Goal: Task Accomplishment & Management: Manage account settings

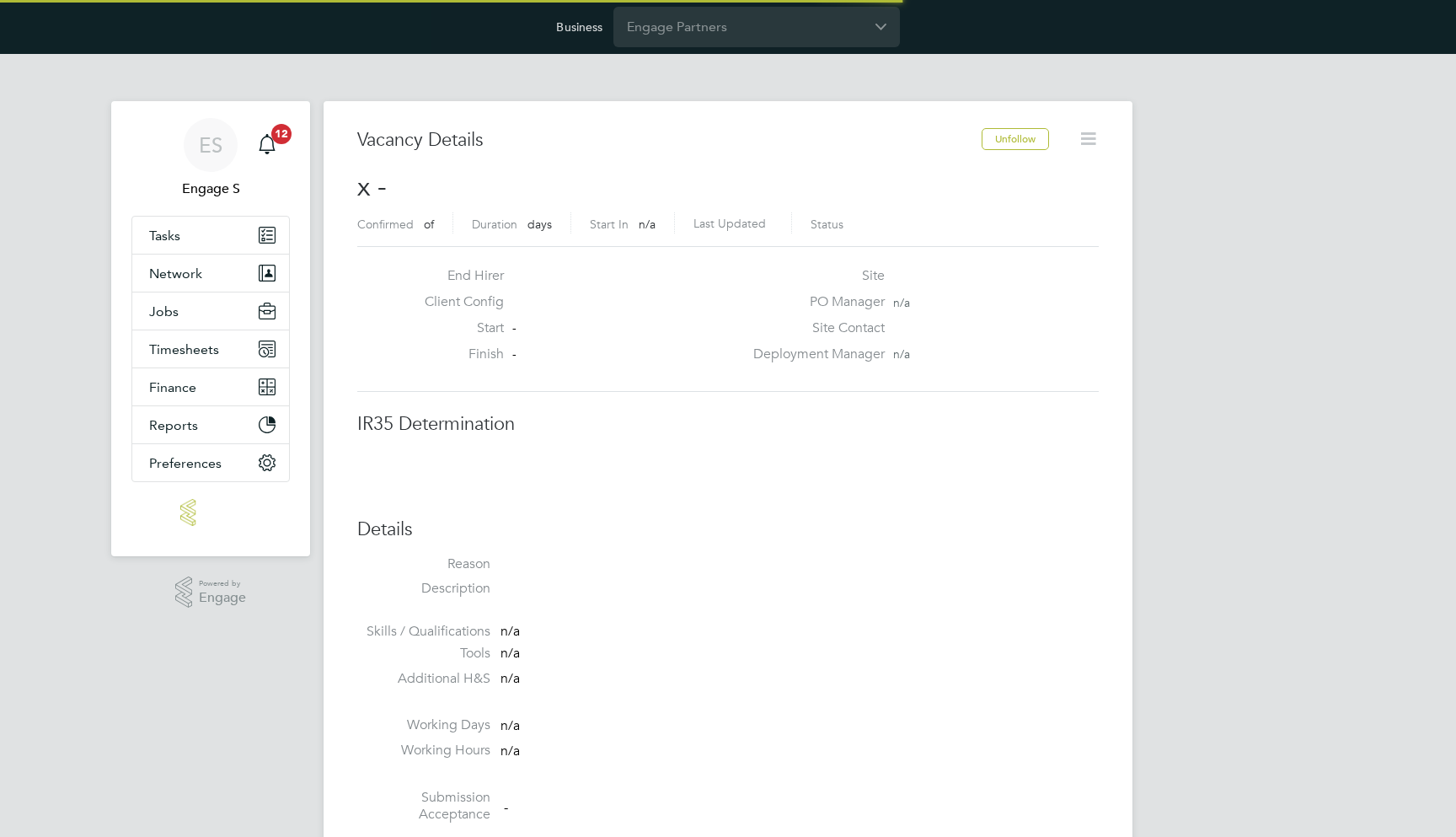
scroll to position [26, 363]
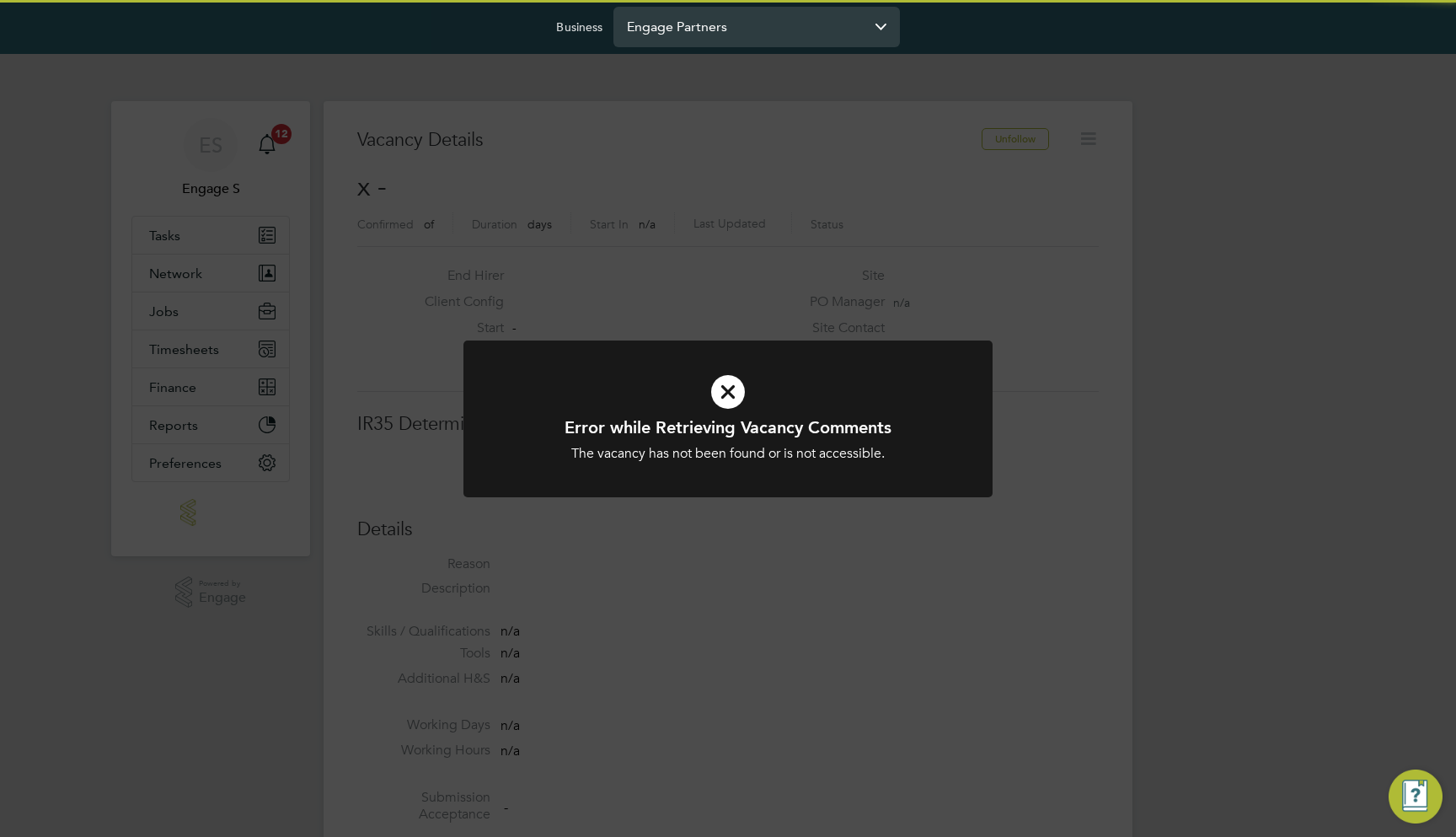
click at [747, 36] on input "Engage Partners" at bounding box center [757, 26] width 287 height 39
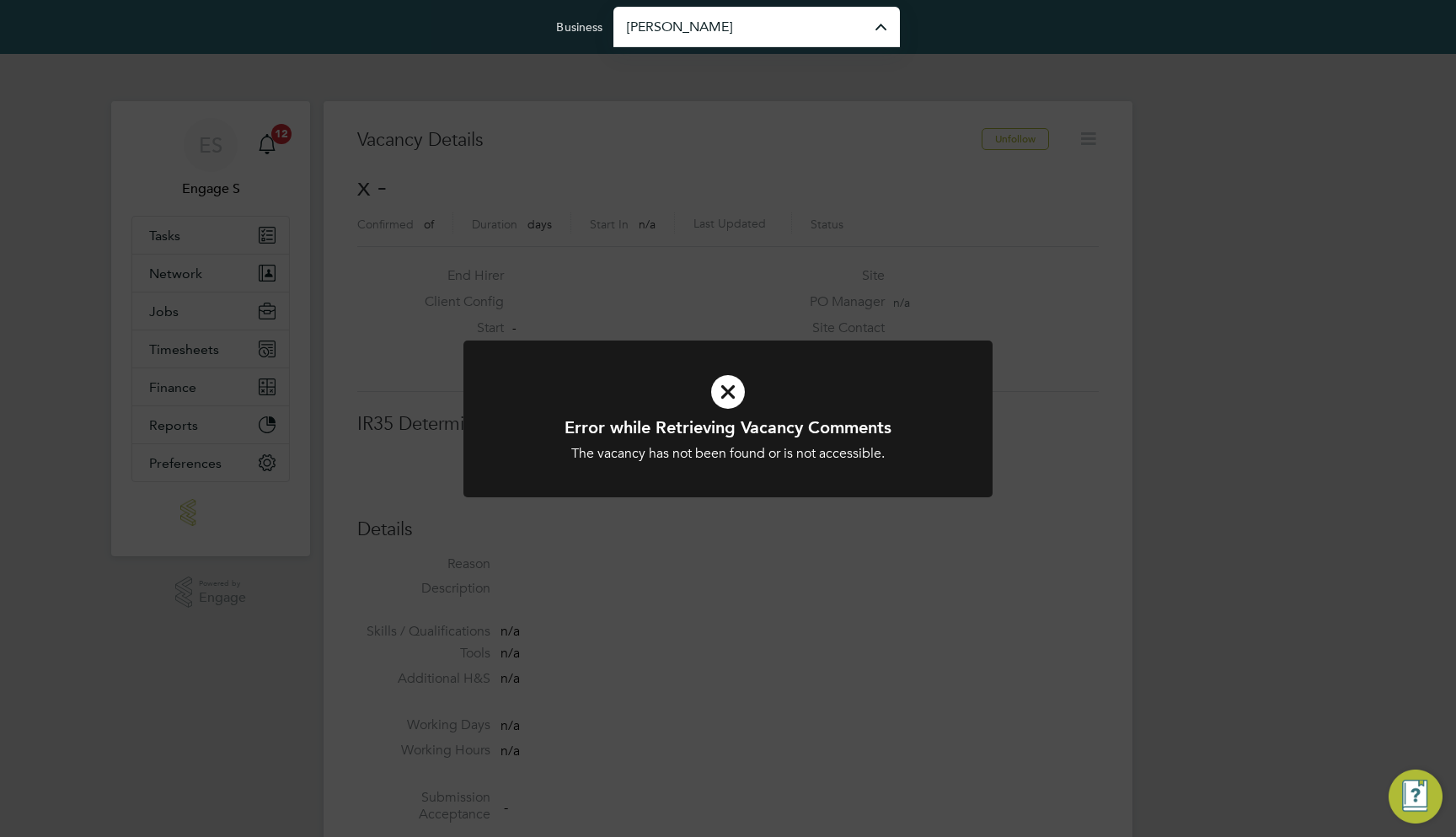
type input "[PERSON_NAME] Construction & Infrastructure Ltd"
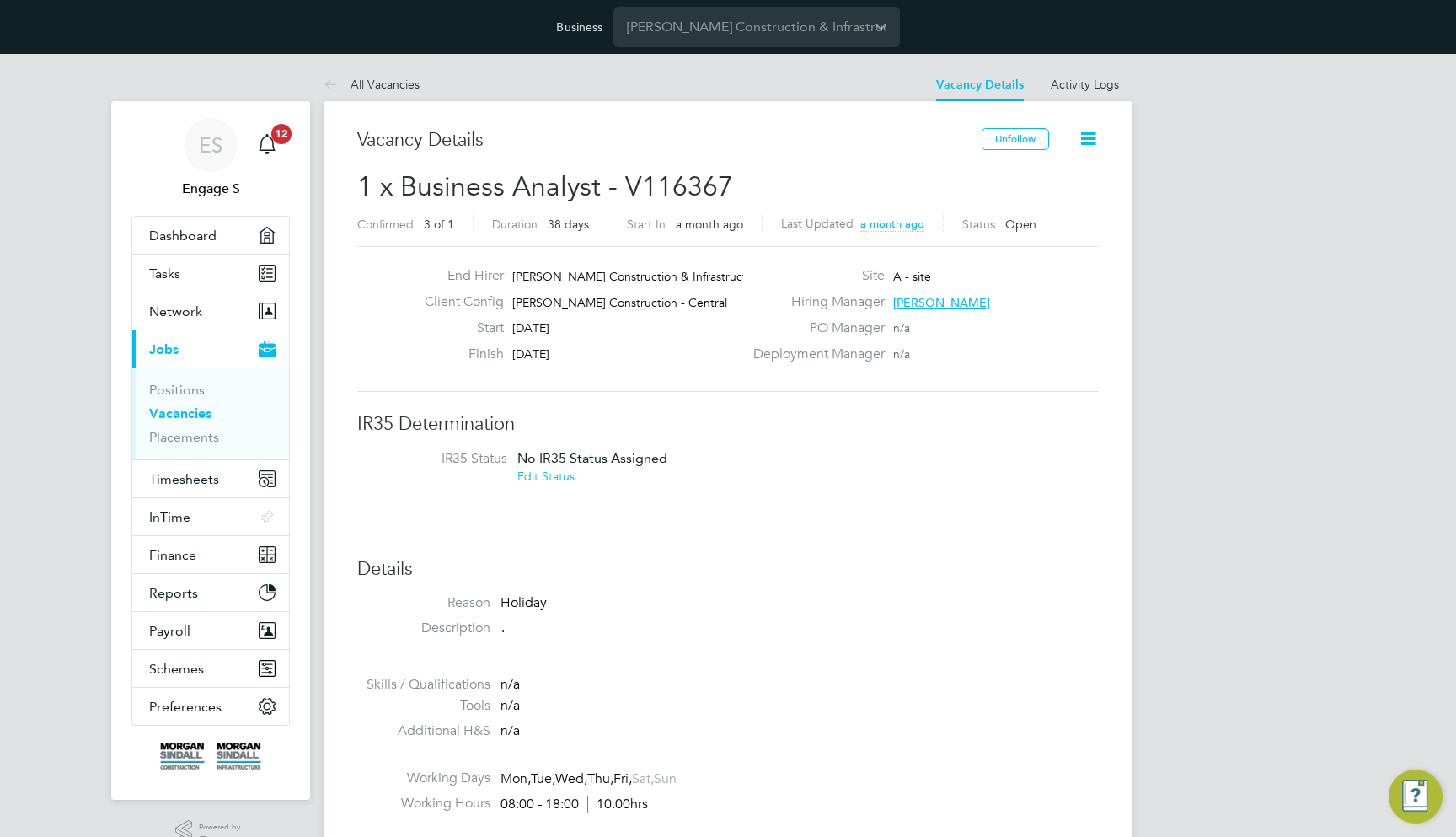
scroll to position [28, 146]
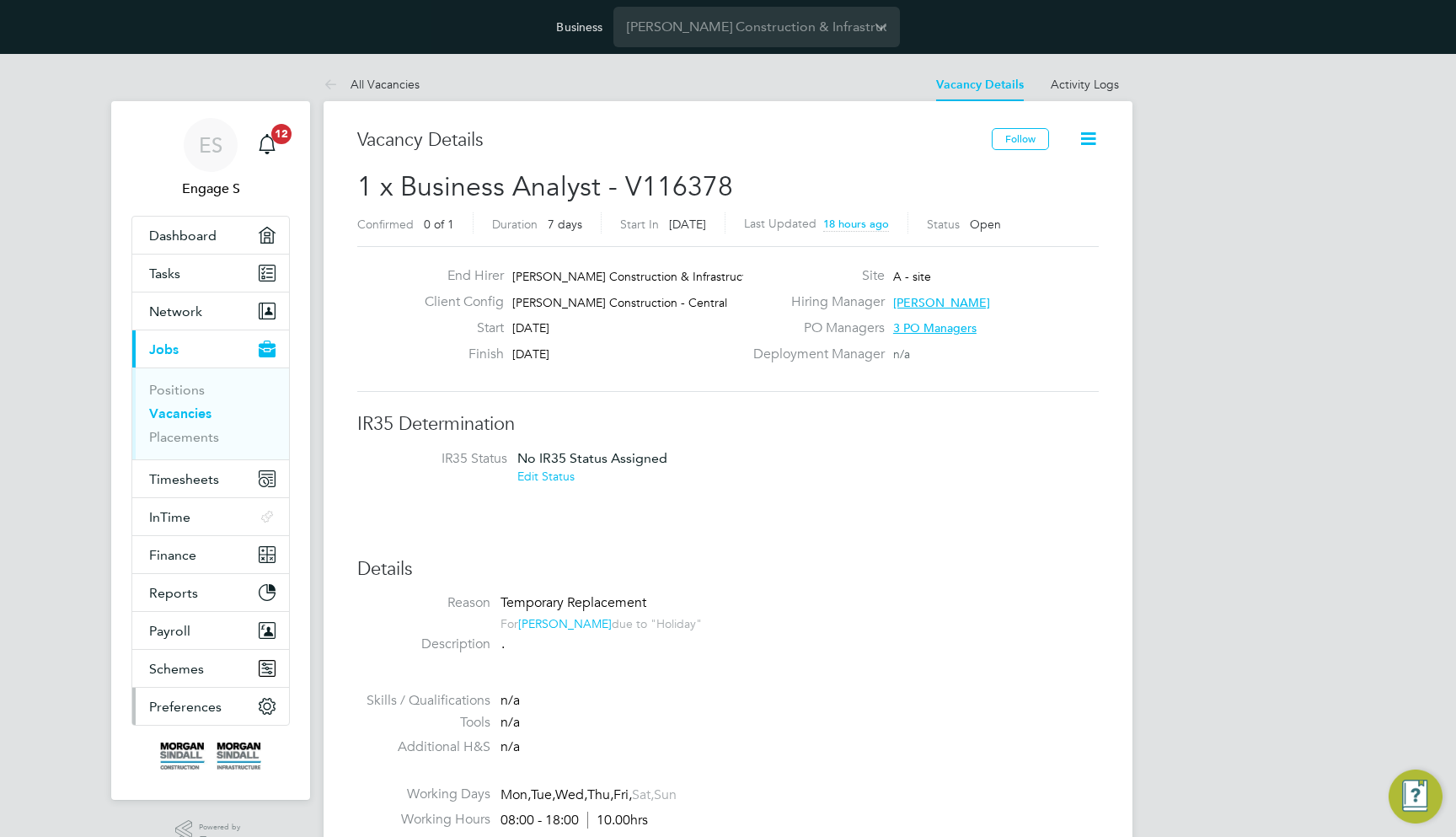
click at [252, 710] on button "Preferences" at bounding box center [210, 706] width 157 height 37
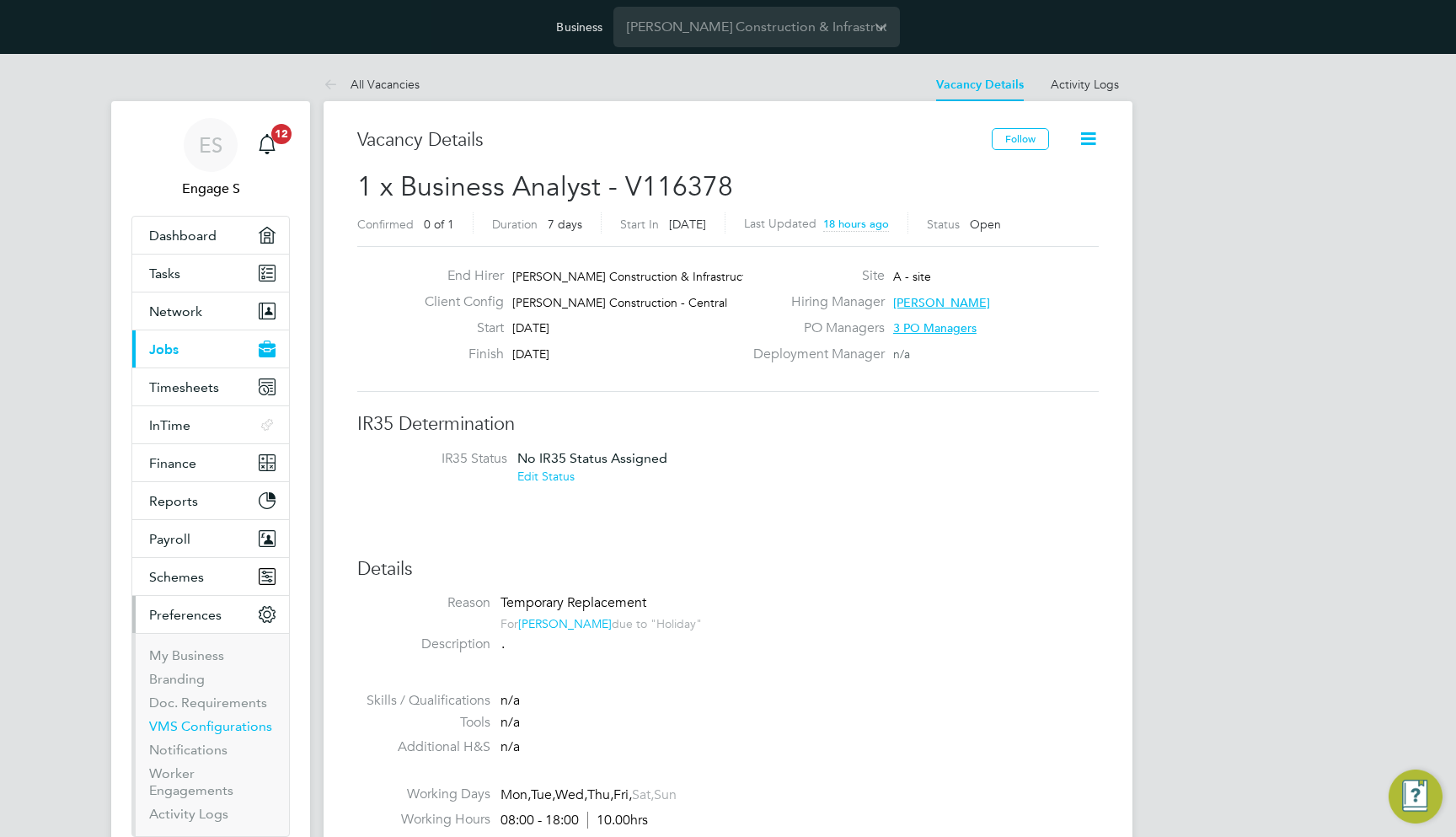
click at [228, 726] on link "VMS Configurations" at bounding box center [210, 725] width 123 height 16
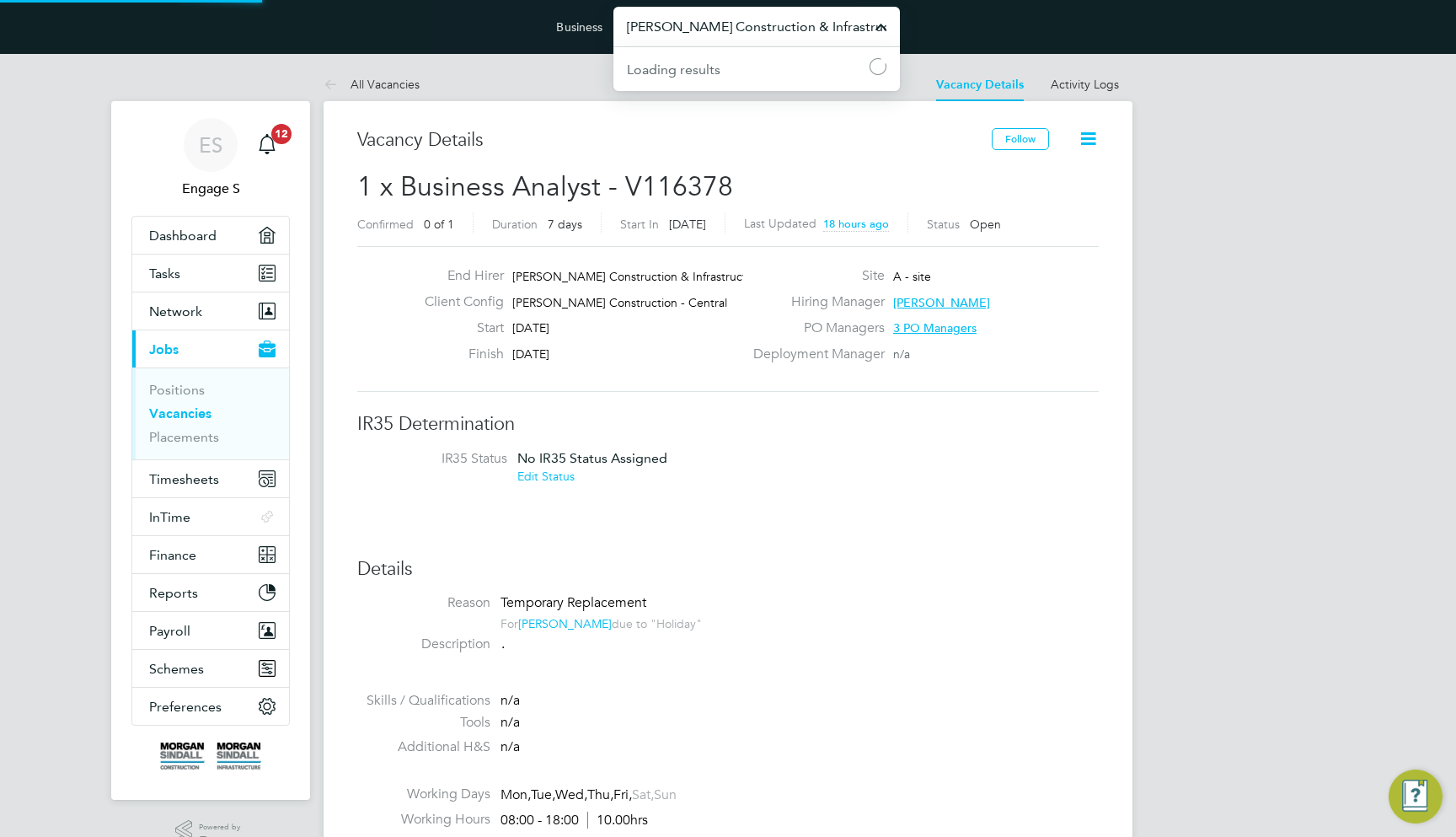
click at [785, 28] on input "[PERSON_NAME] Construction & Infrastructure Ltd" at bounding box center [757, 26] width 287 height 39
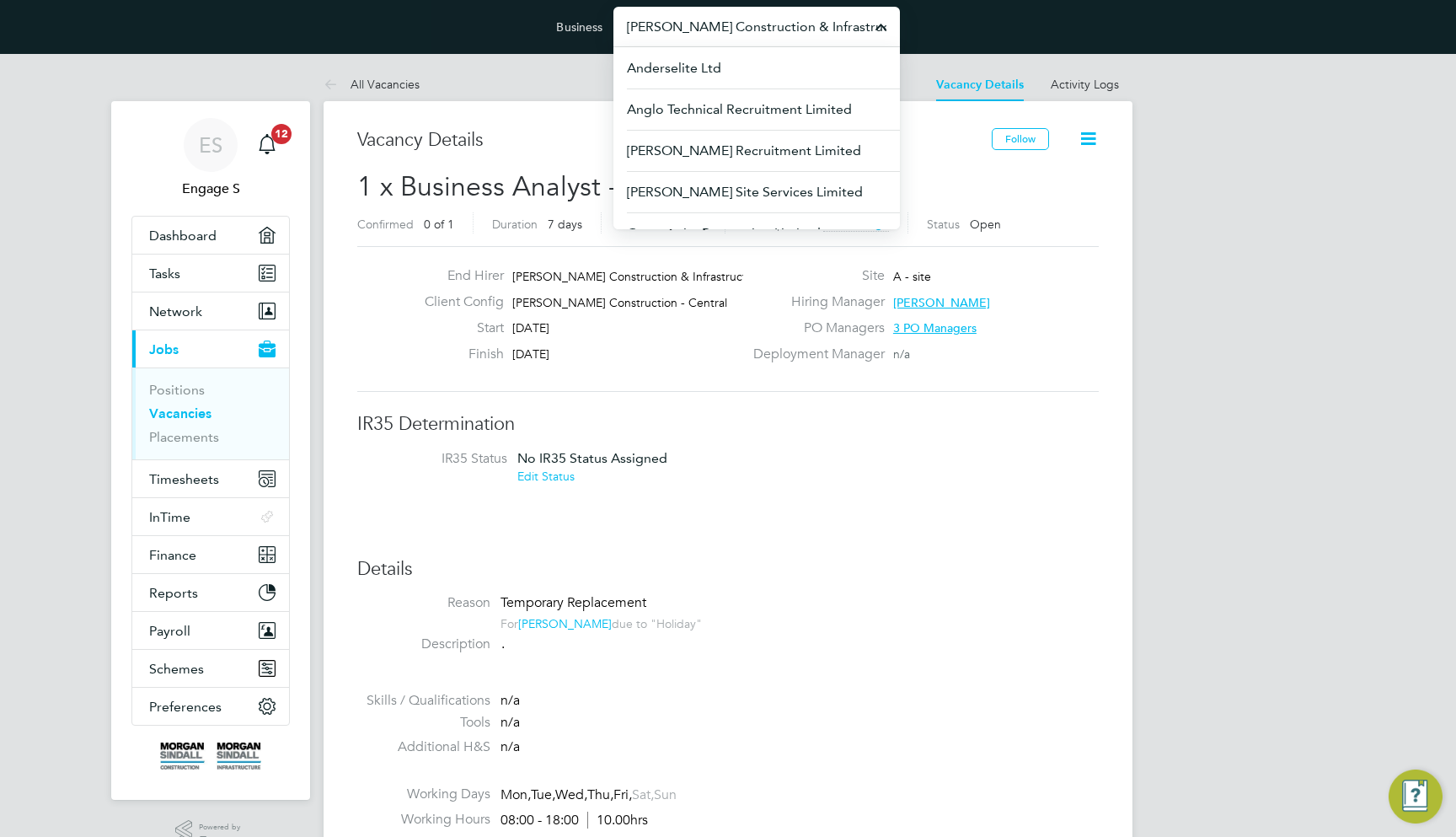
click at [930, 189] on h2 "1 x Business Analyst - V116378 Confirmed 0 of 1 Duration 7 days Start In in 6 d…" at bounding box center [728, 204] width 741 height 71
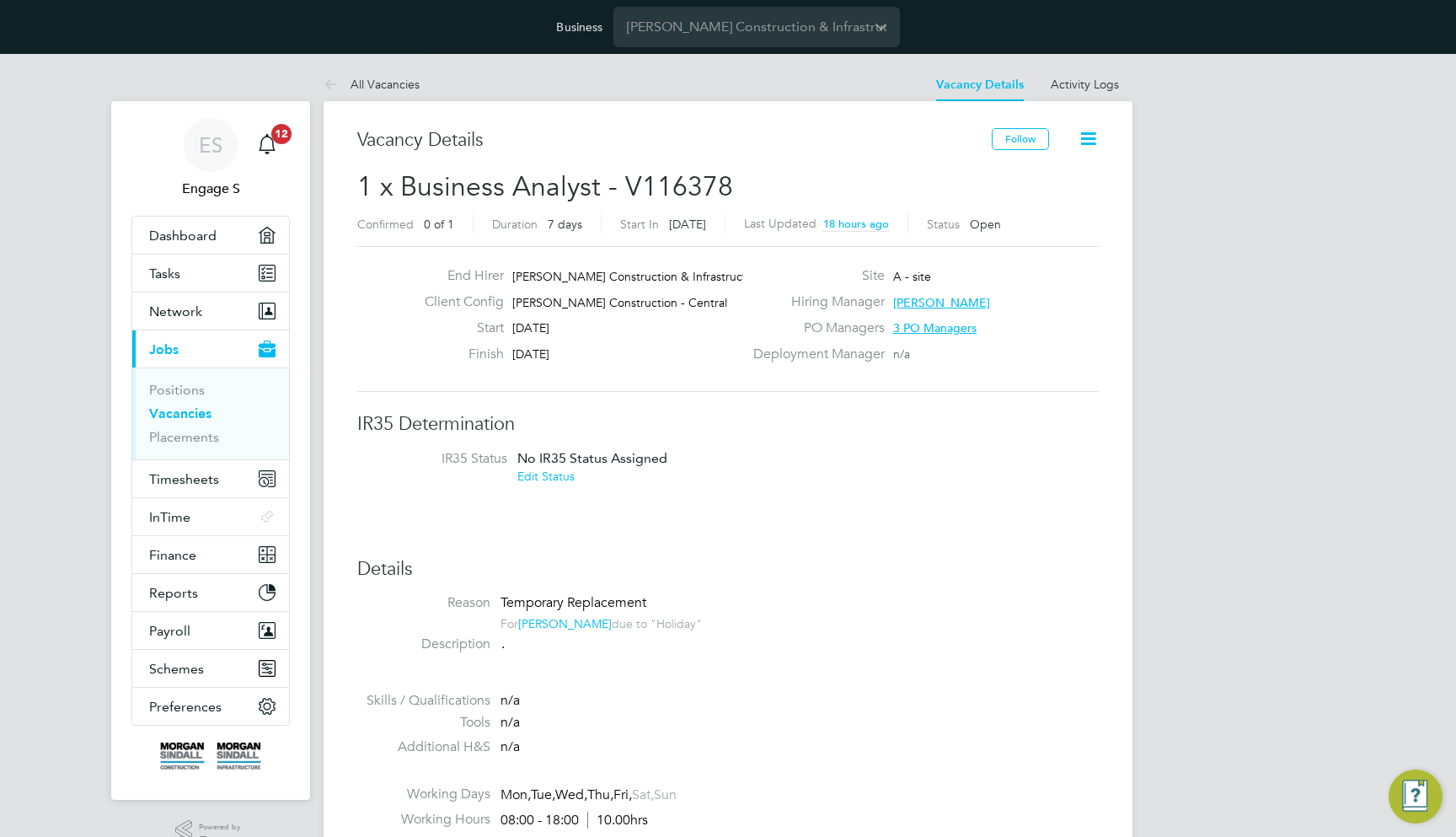
click at [549, 616] on link "Daniel G" at bounding box center [565, 624] width 94 height 15
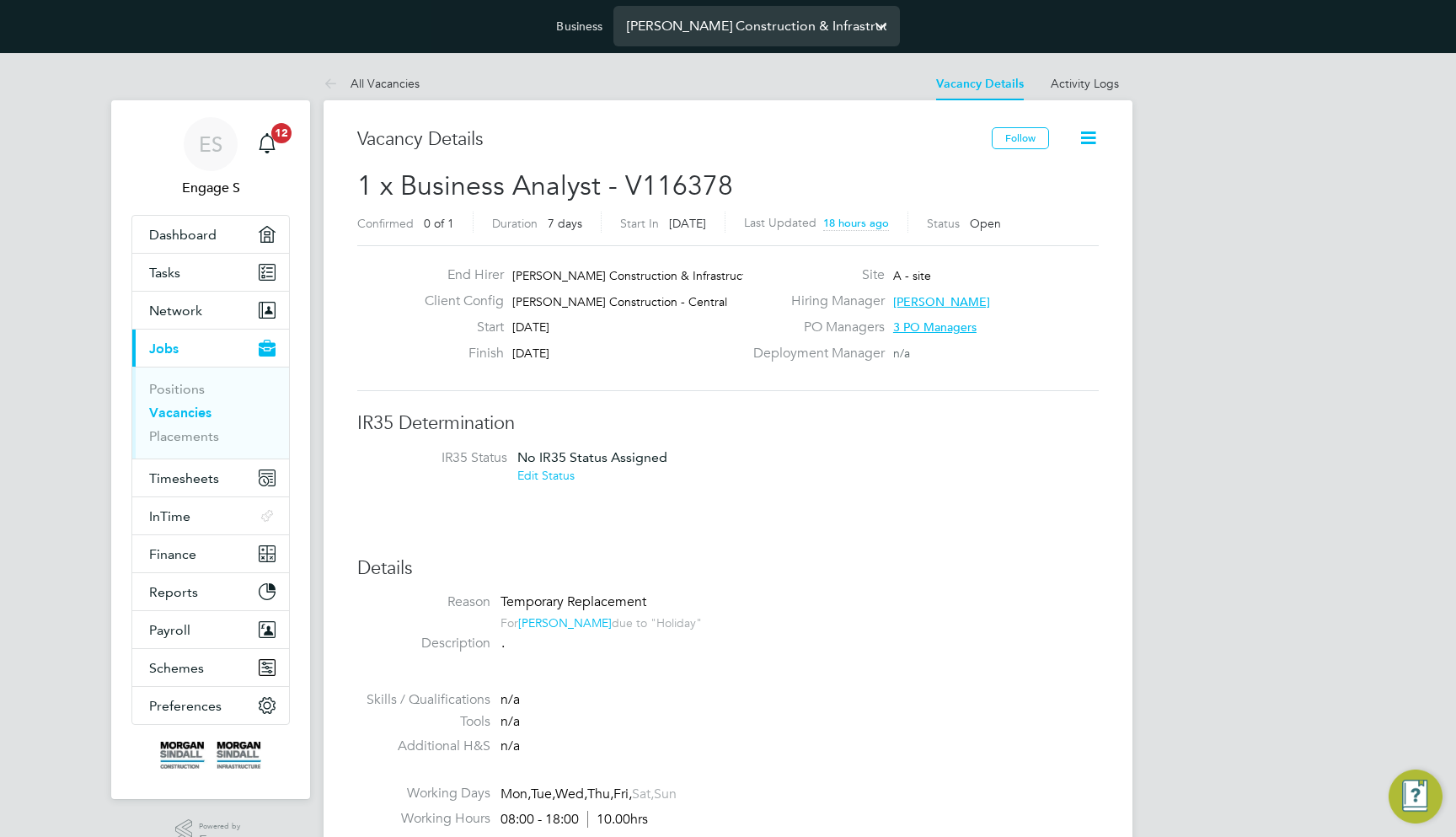
click at [694, 30] on input "[PERSON_NAME] Construction & Infrastructure Ltd" at bounding box center [757, 25] width 287 height 39
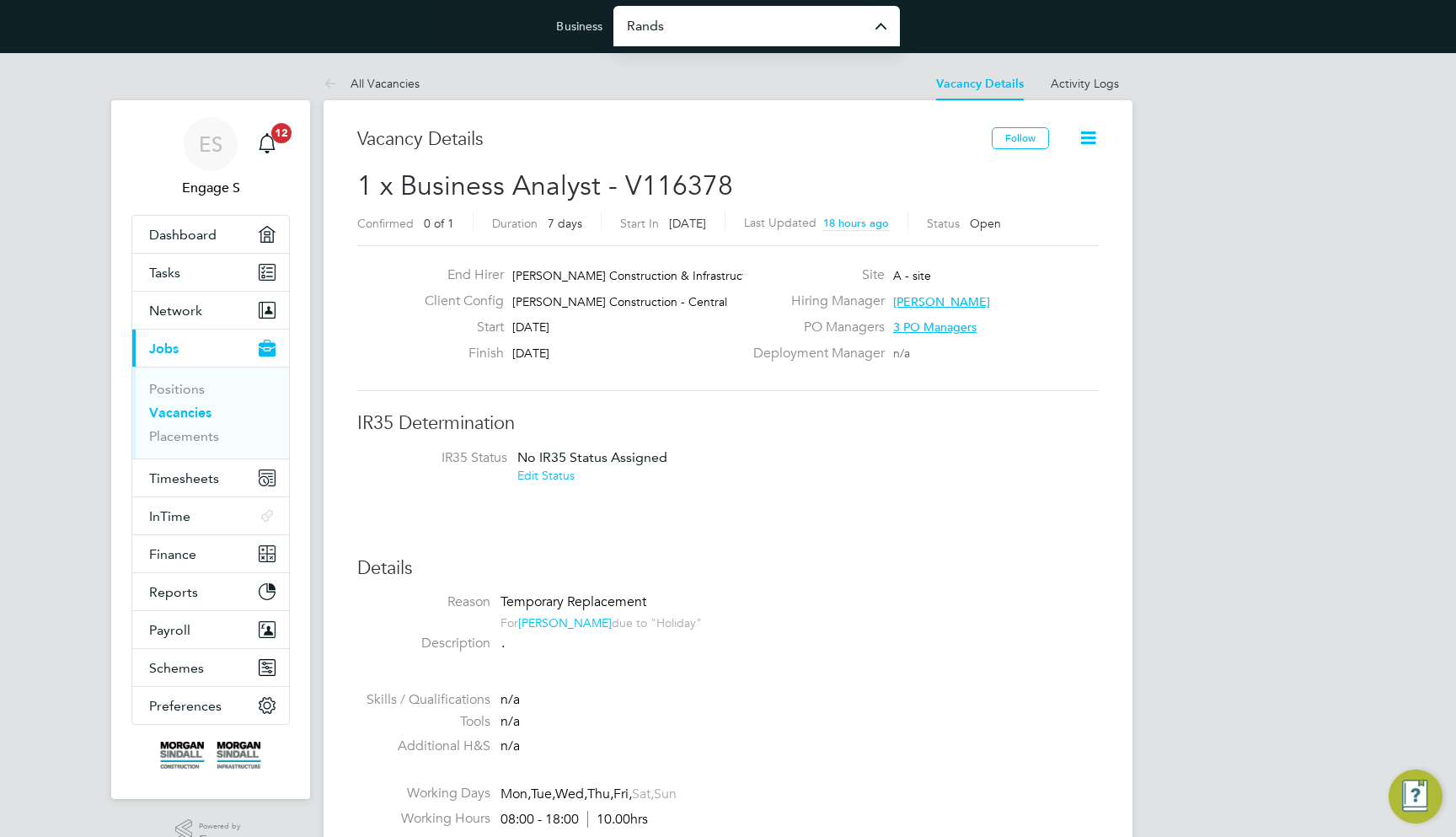
type input "Randstad Solutions Limited"
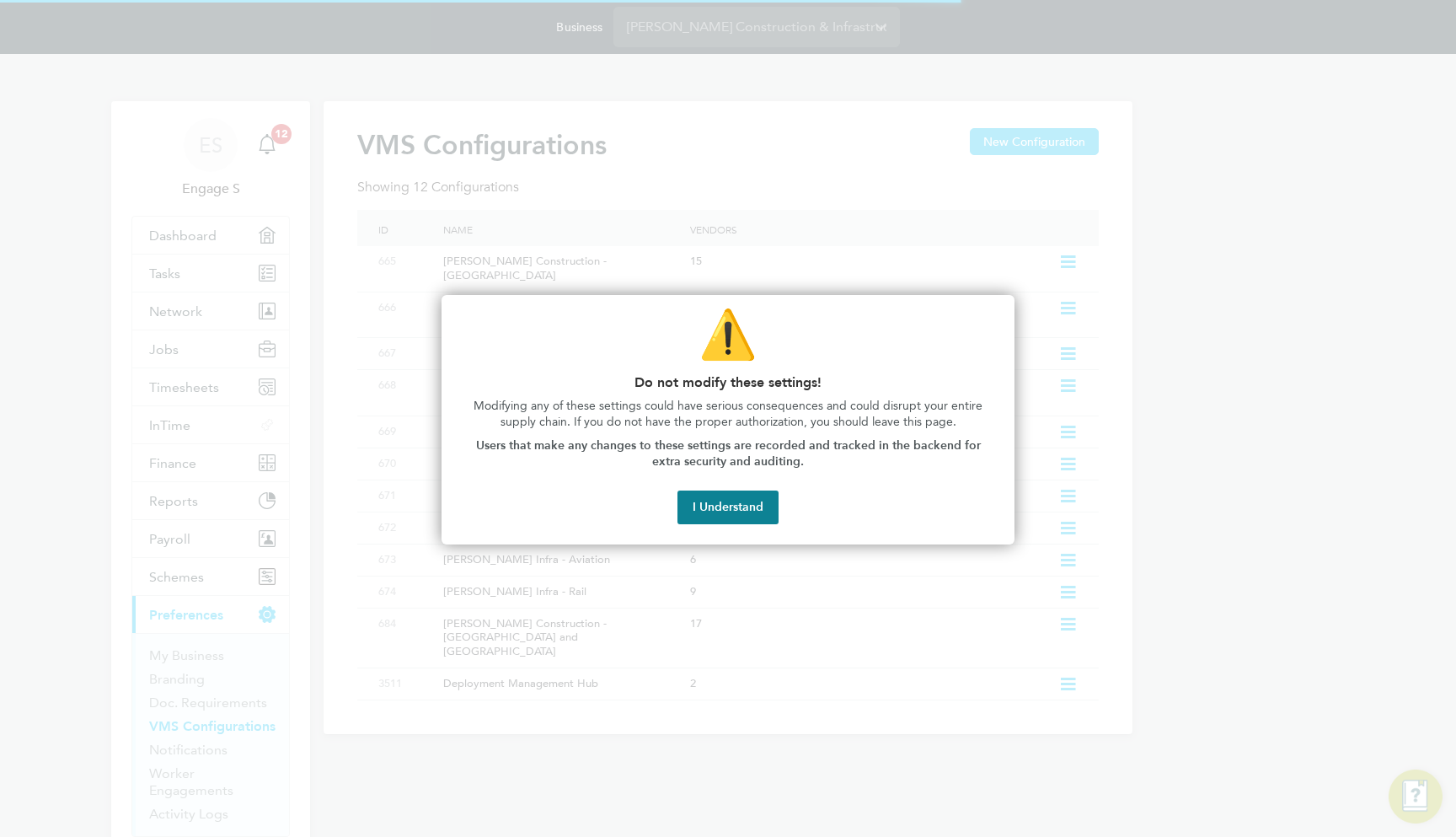
click at [727, 483] on div "⚠️ Do not modify these settings! Modifying any of these settings could have ser…" at bounding box center [728, 419] width 573 height 249
click at [720, 503] on button "I Understand" at bounding box center [728, 506] width 101 height 33
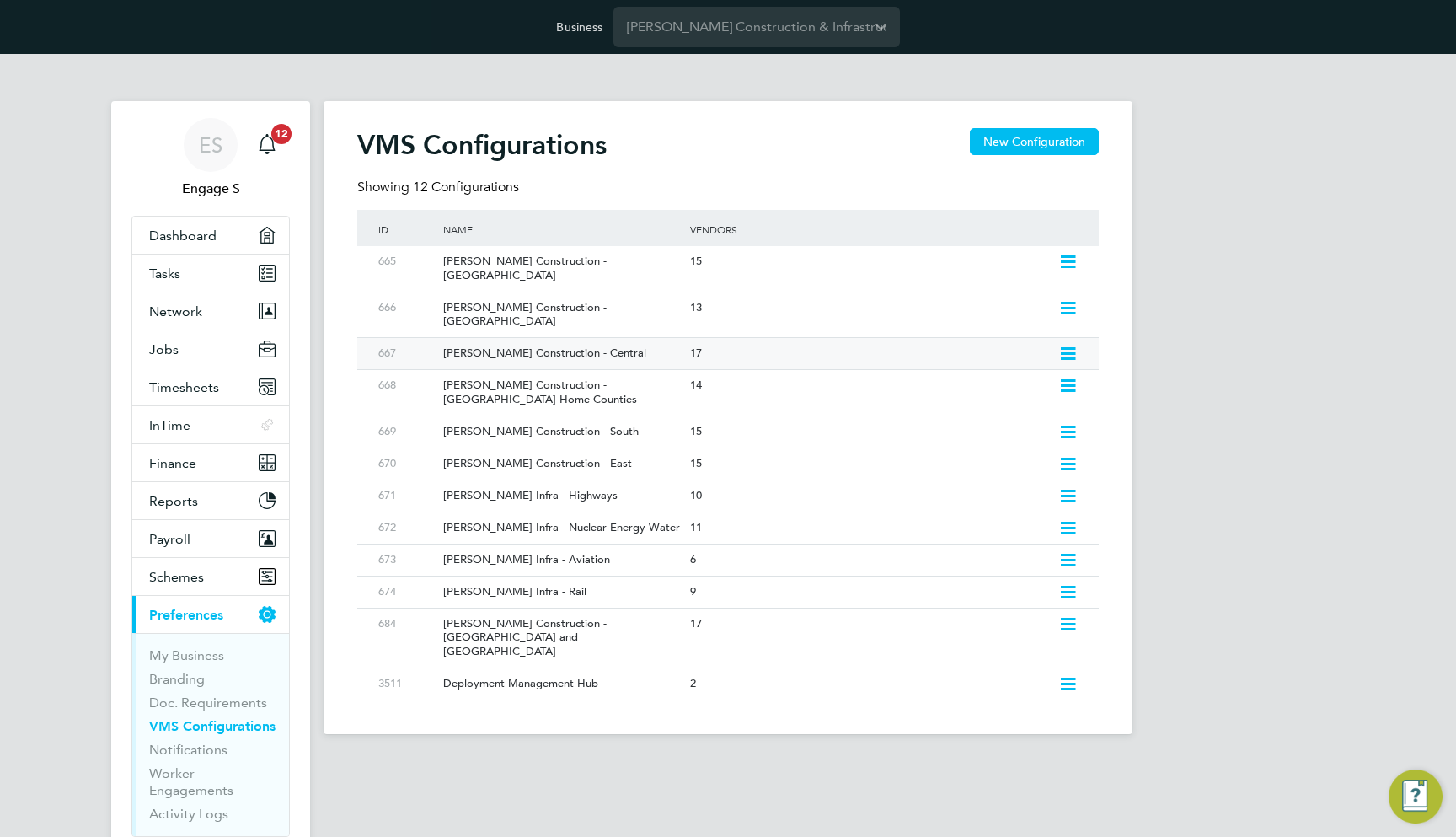
click at [653, 338] on div "Morgan Sindall Construction - Central" at bounding box center [558, 354] width 254 height 32
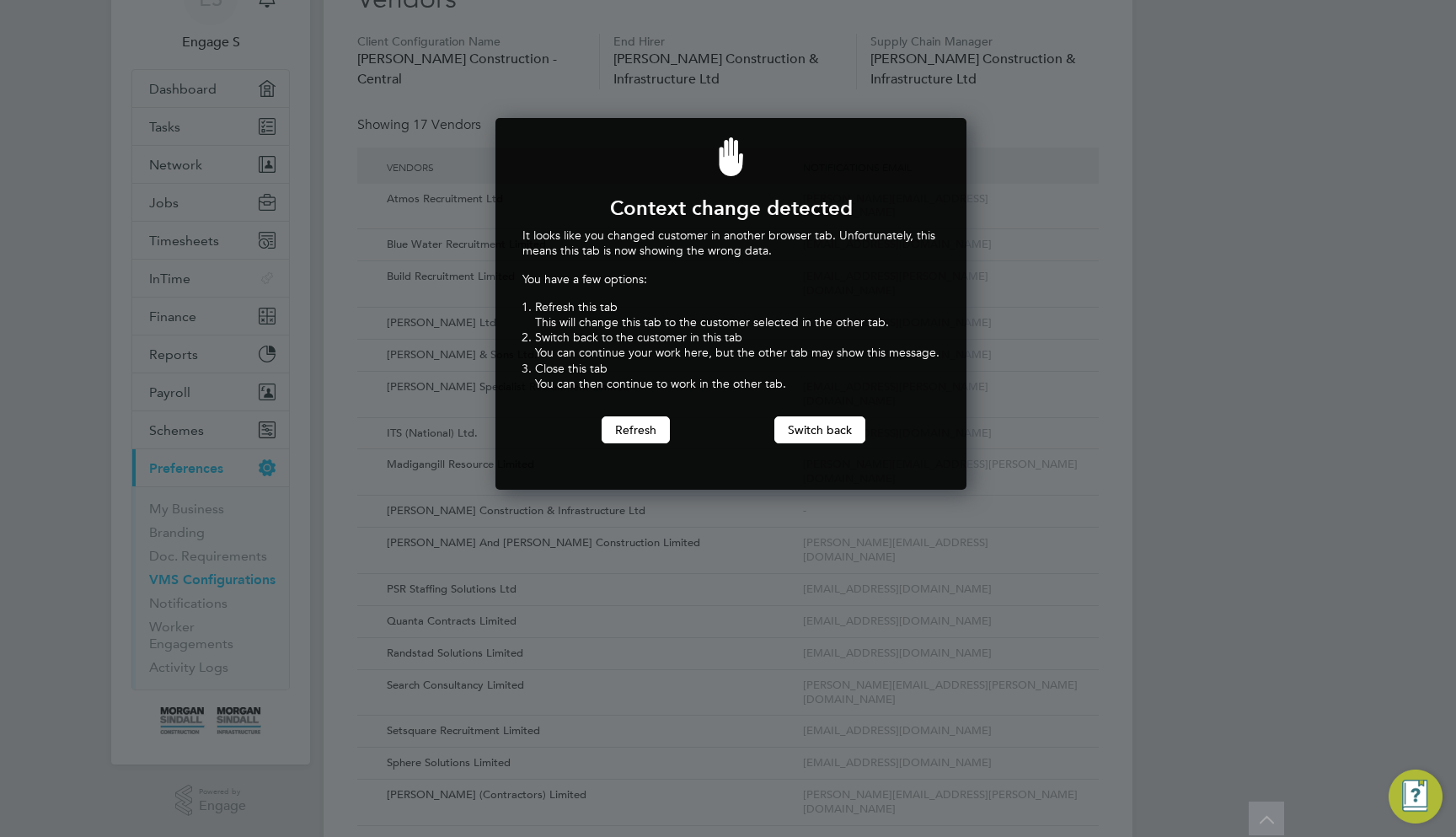
scroll to position [371, 465]
click at [819, 424] on button "Switch back" at bounding box center [820, 430] width 91 height 27
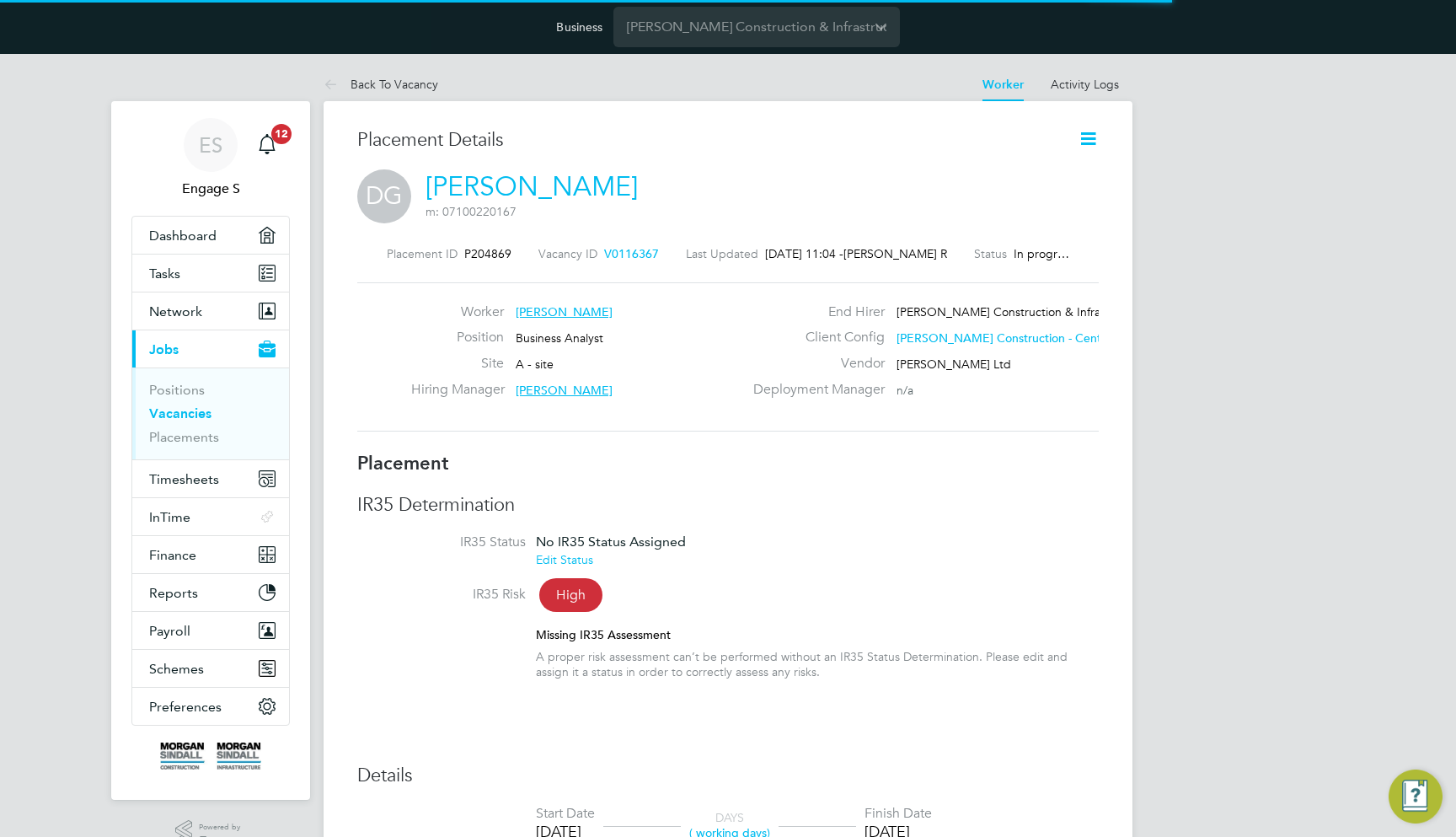
scroll to position [38, 742]
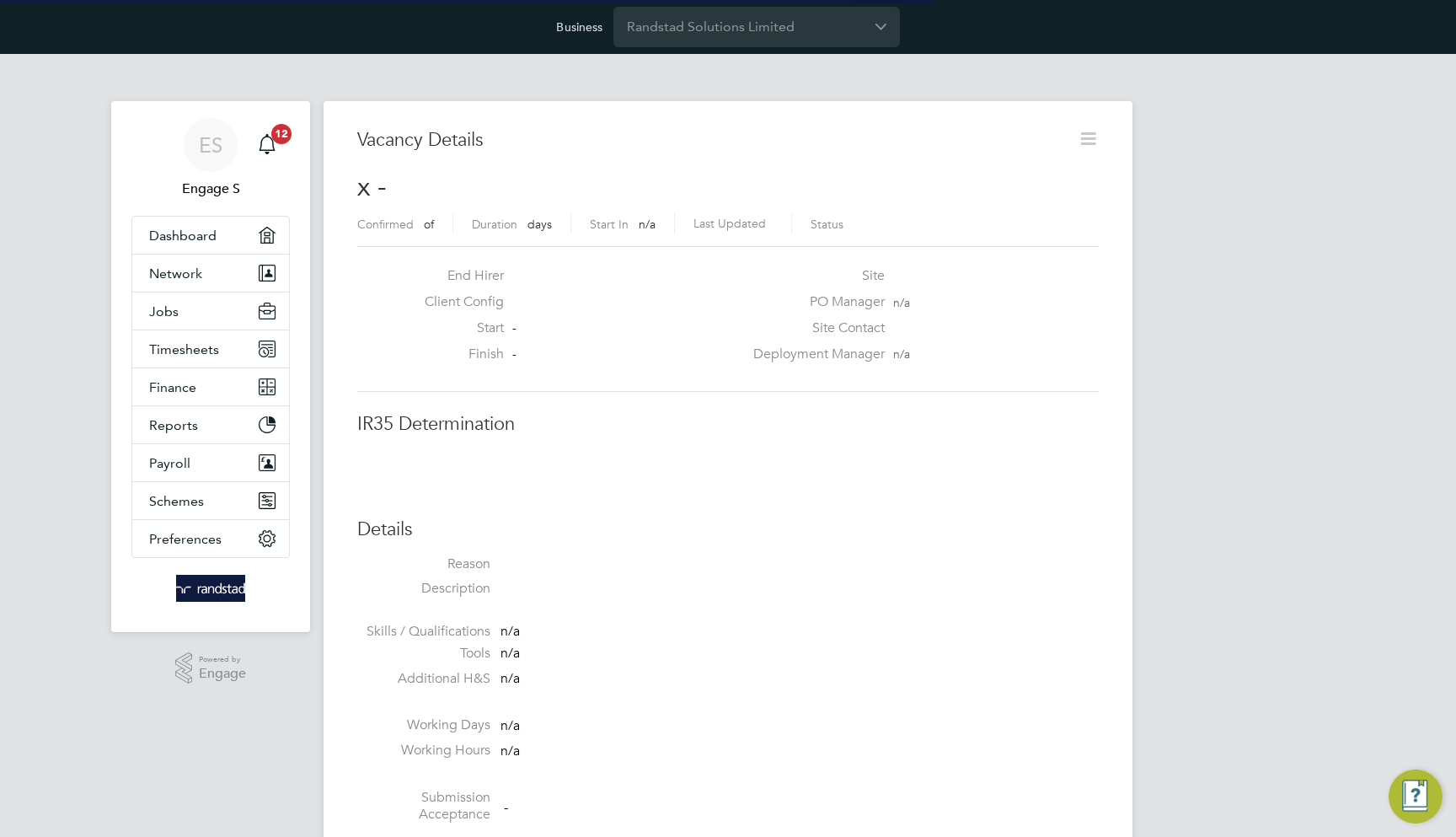
scroll to position [26, 363]
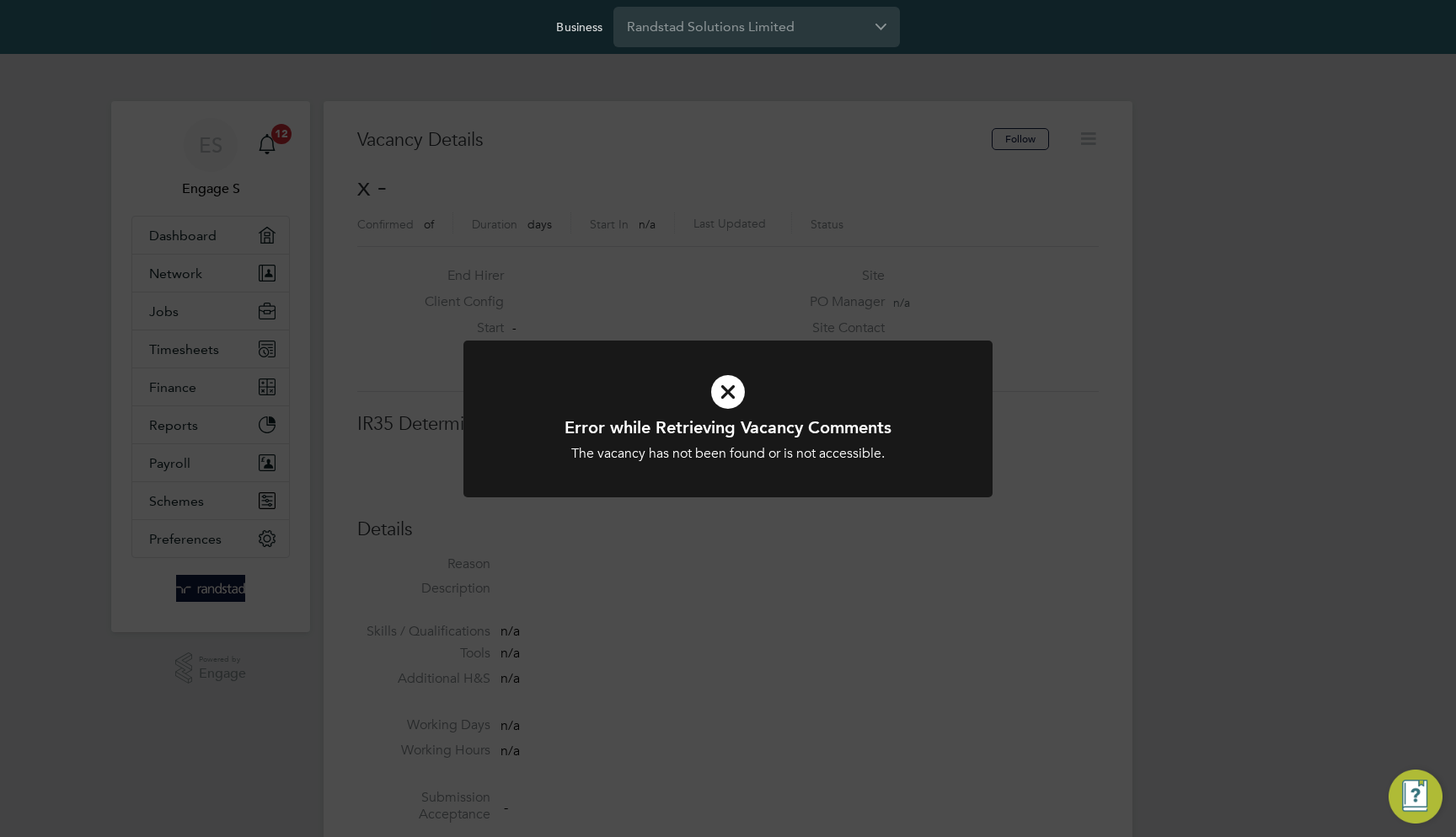
click at [593, 190] on div "Error while Retrieving Vacancy Comments The vacancy has not been found or is no…" at bounding box center [728, 418] width 1456 height 837
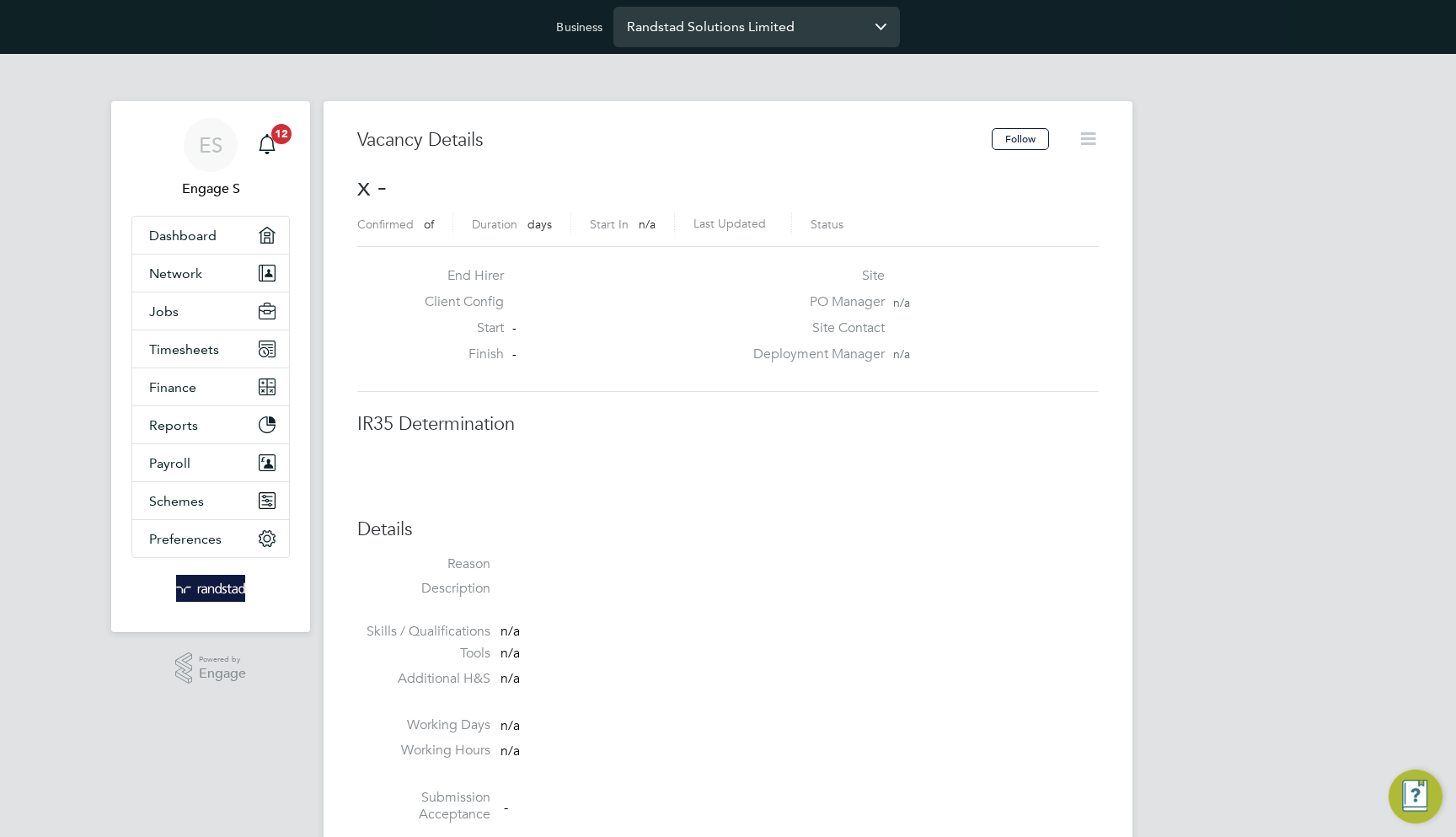
click at [736, 30] on input "Randstad Solutions Limited" at bounding box center [757, 26] width 287 height 39
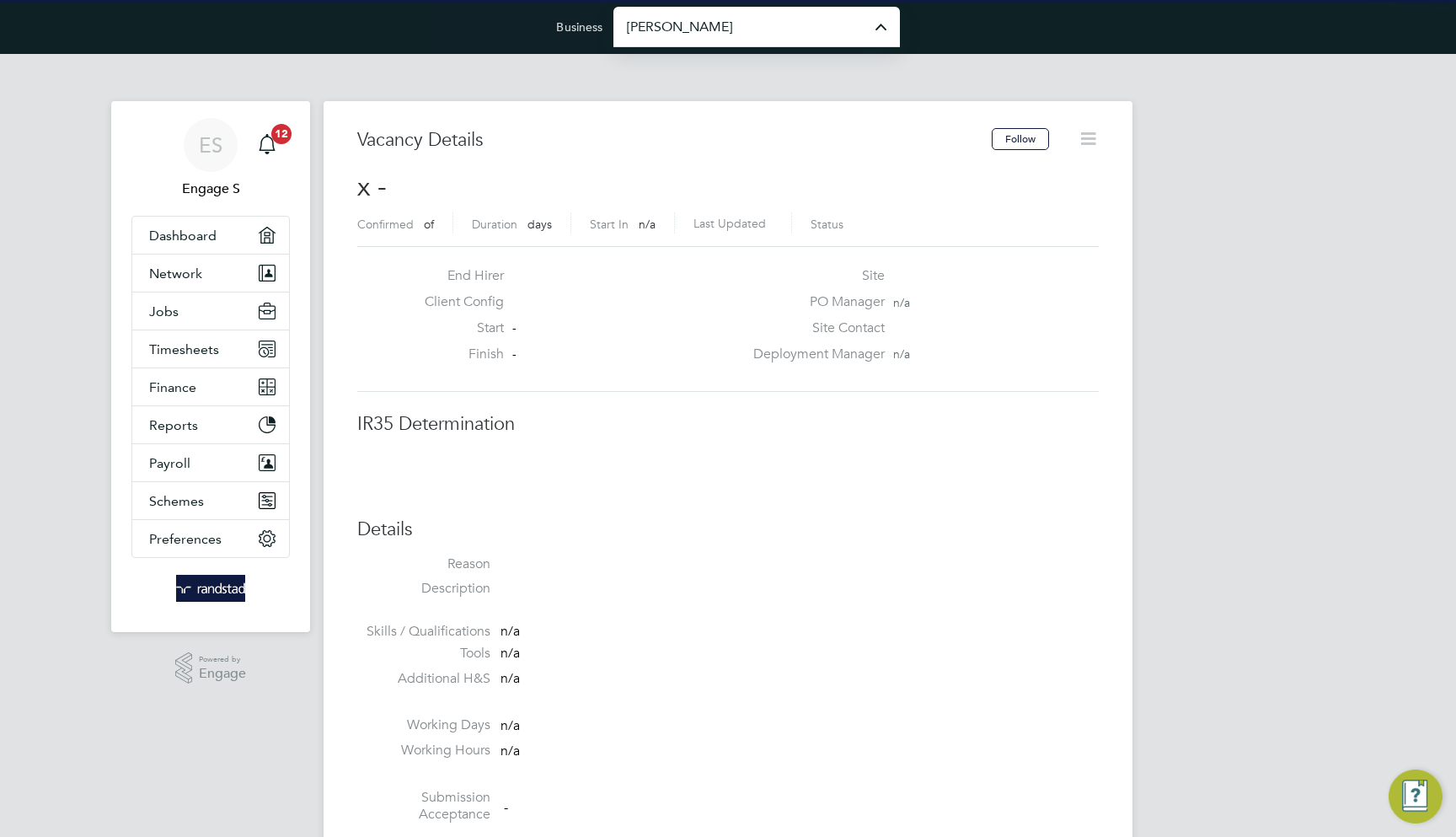
type input "[PERSON_NAME] Ltd"
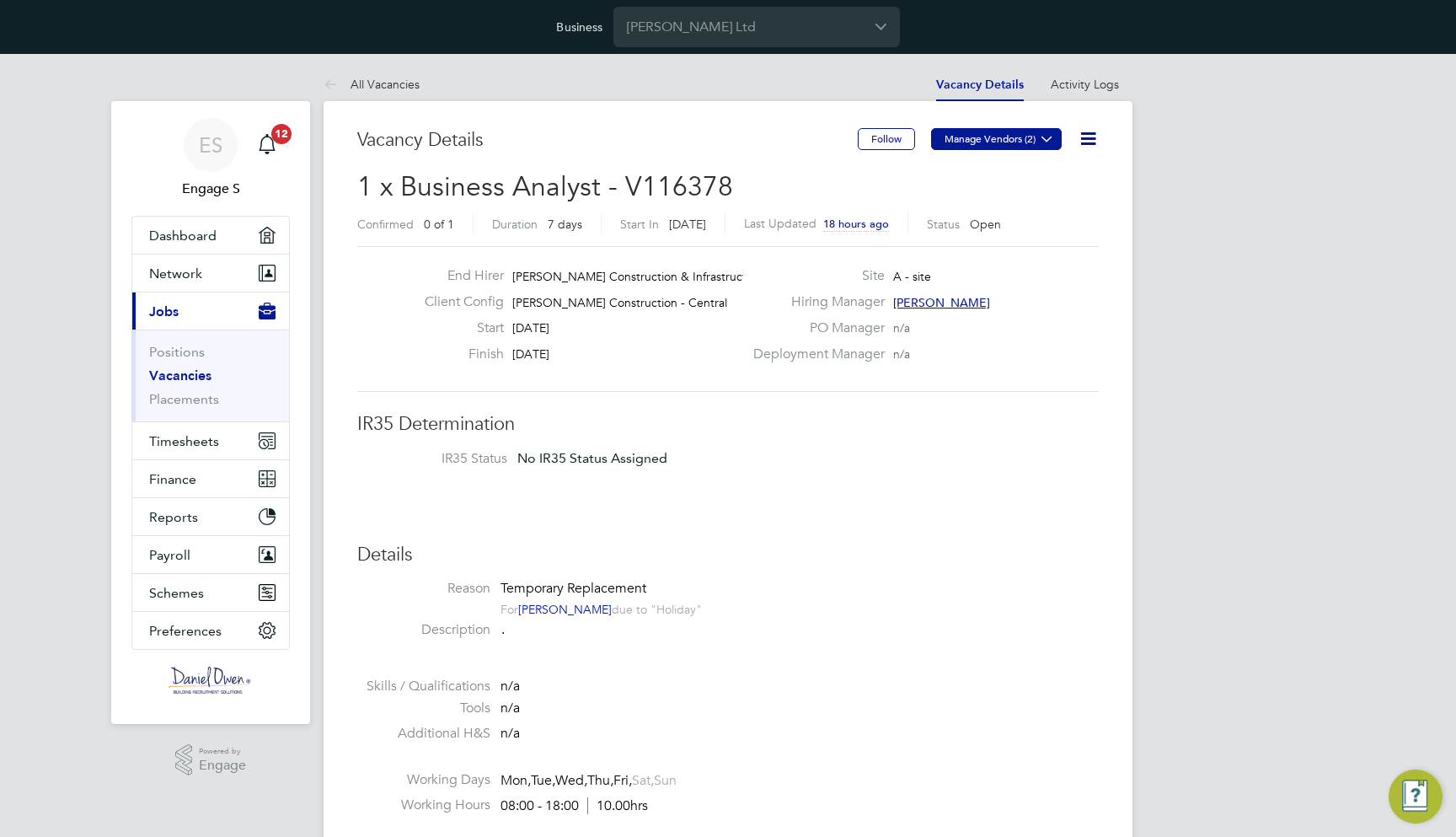
click at [989, 133] on button "Manage Vendors (2)" at bounding box center [996, 139] width 131 height 22
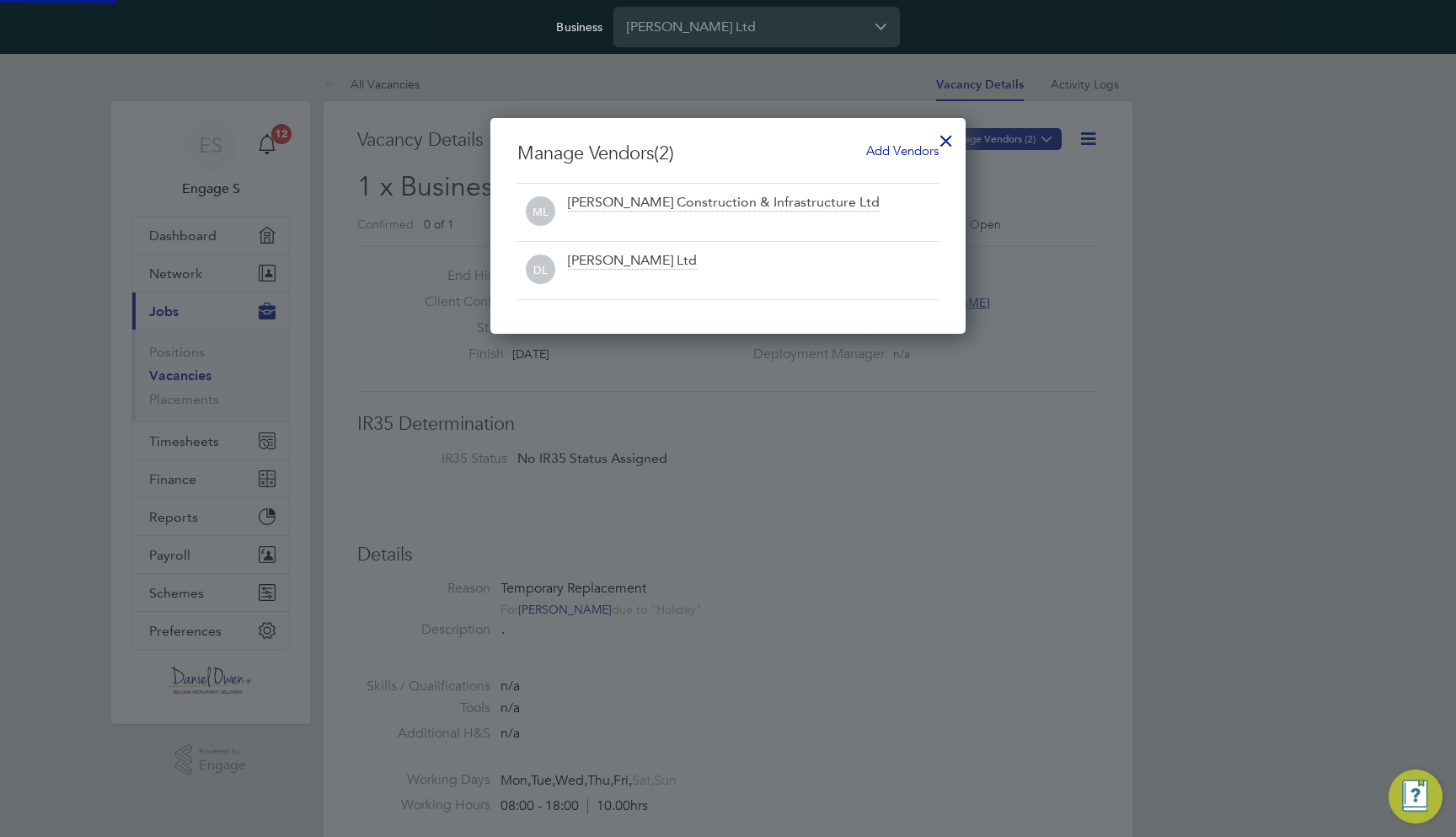
scroll to position [216, 476]
click at [956, 134] on div at bounding box center [947, 137] width 31 height 31
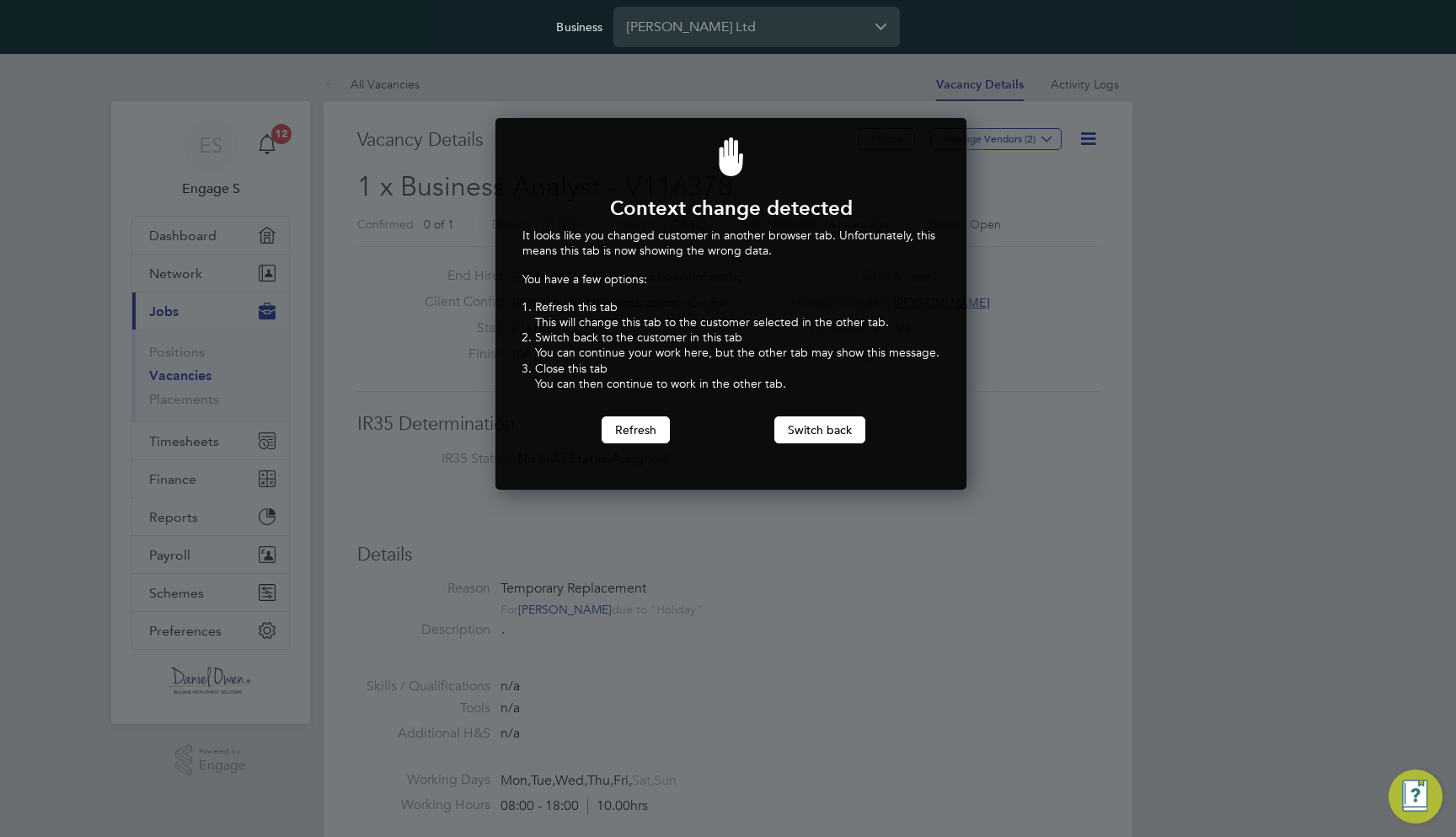
scroll to position [371, 465]
click at [641, 424] on button "Refresh" at bounding box center [635, 430] width 68 height 27
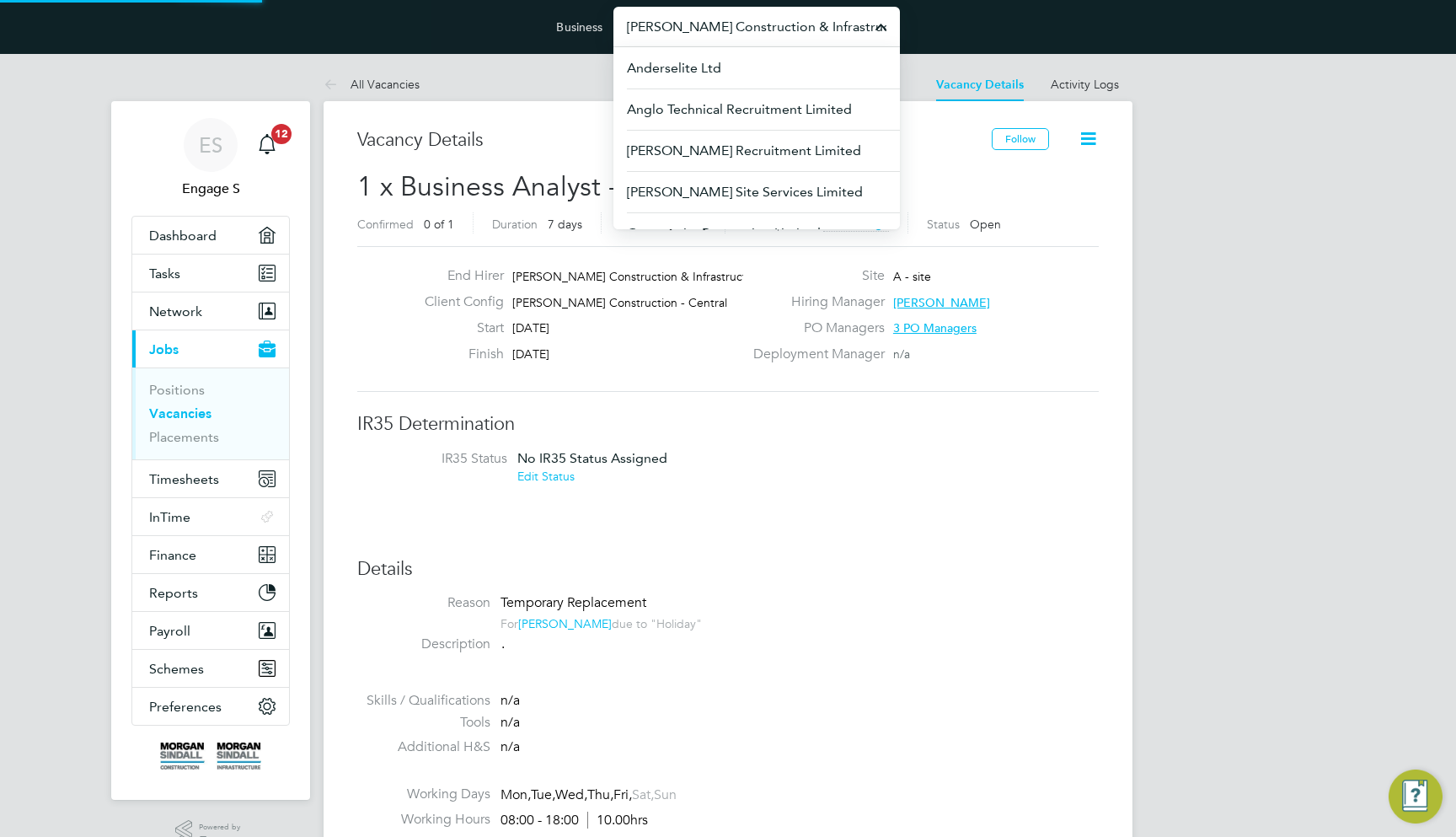
click at [664, 43] on input "Morgan Sindall Construction & Infrastructure Ltd" at bounding box center [757, 26] width 287 height 39
click at [374, 82] on link "All Vacancies" at bounding box center [372, 84] width 96 height 15
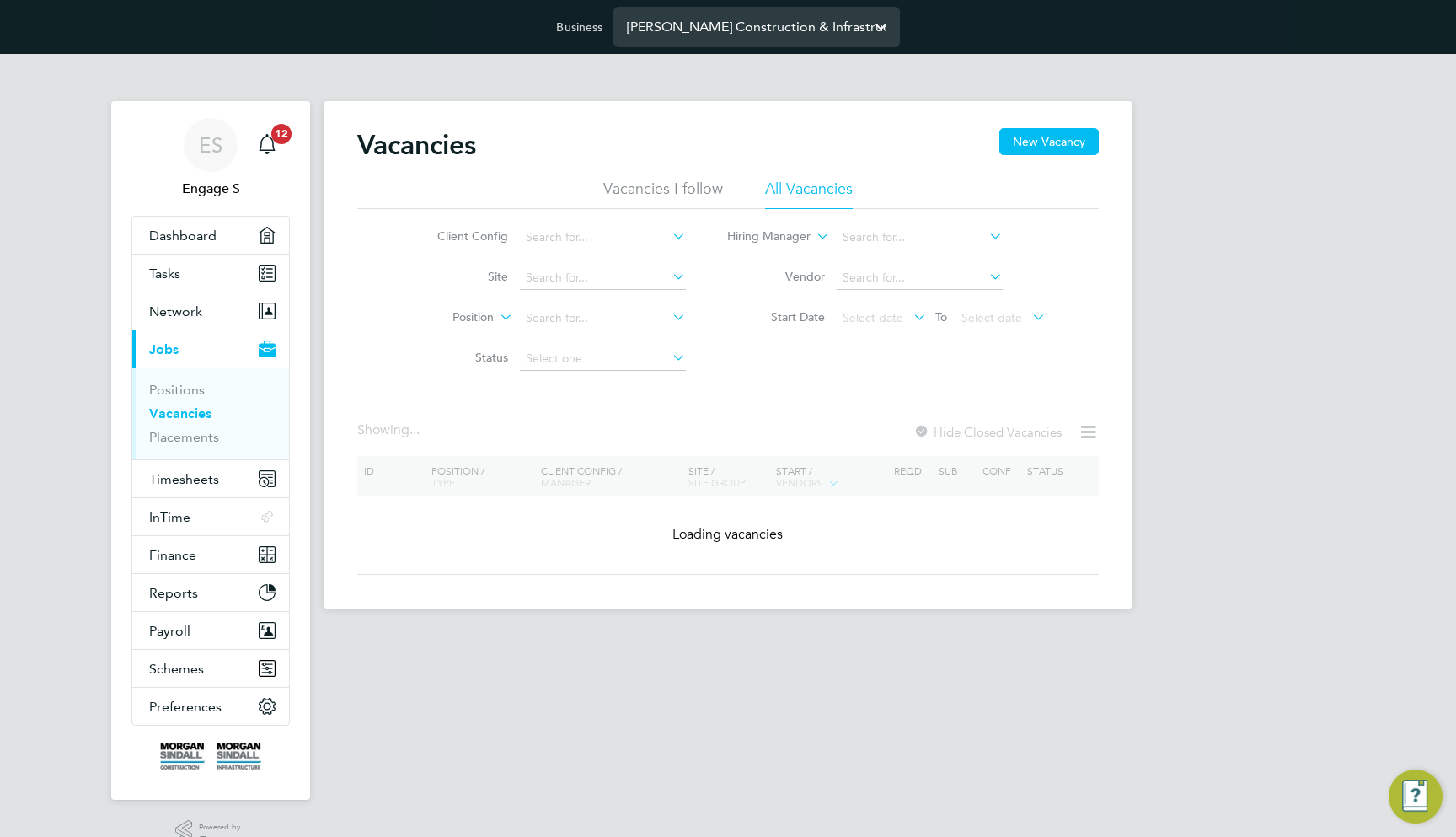
click at [632, 35] on input "Morgan Sindall Construction & Infrastructure Ltd" at bounding box center [757, 26] width 287 height 39
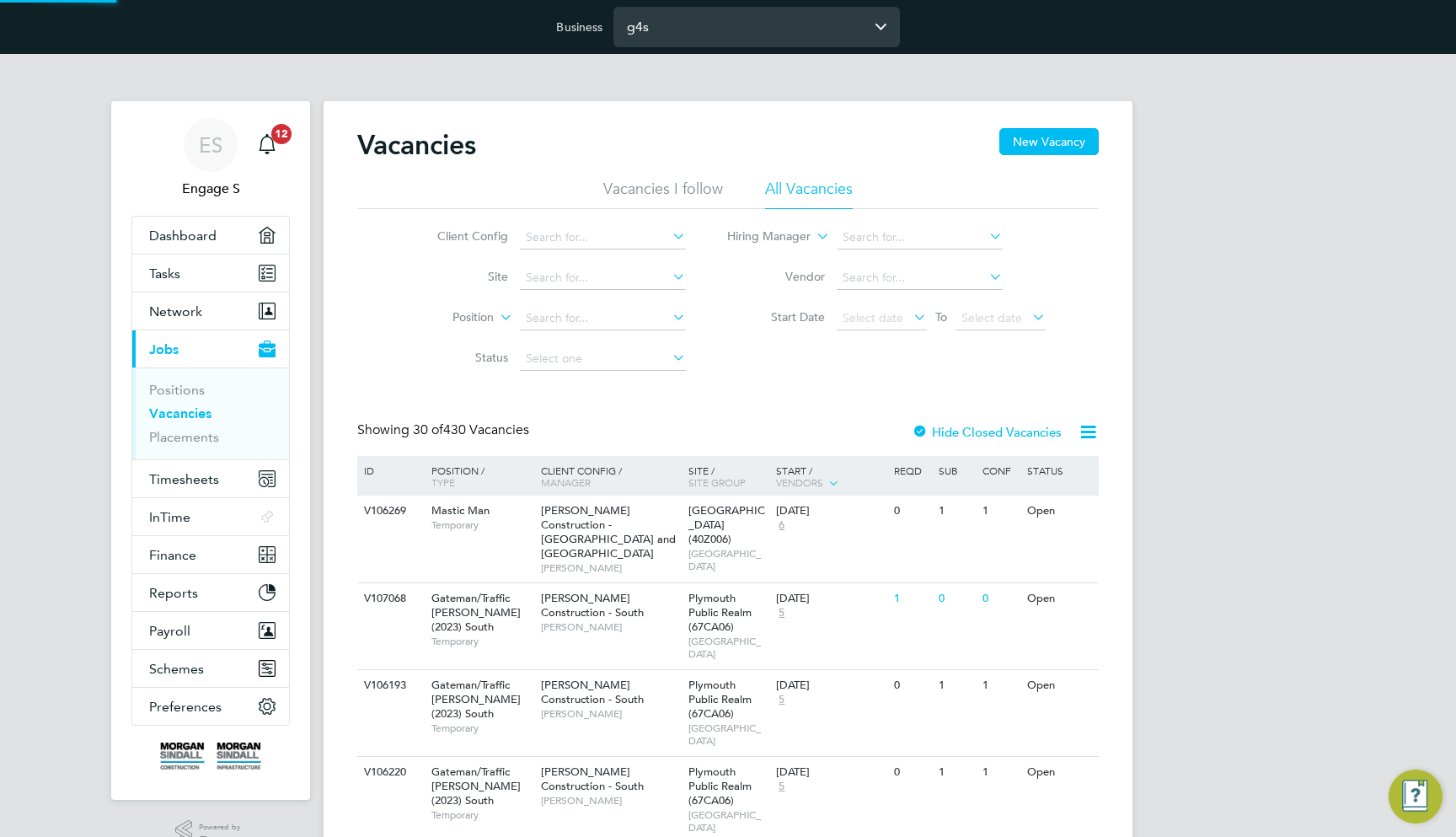
type input "G4S Facilities Management (Uk) Limited"
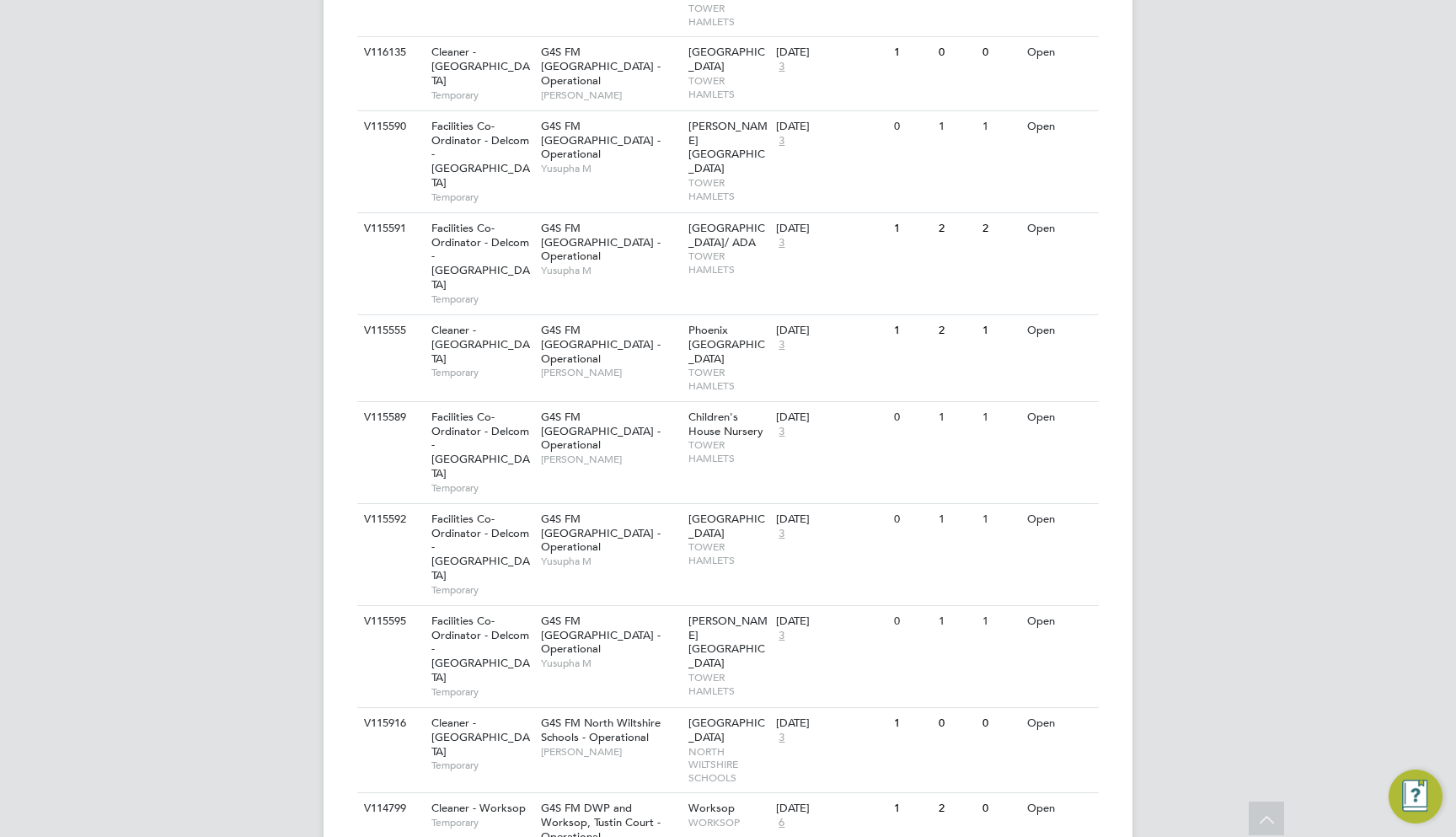
scroll to position [1557, 0]
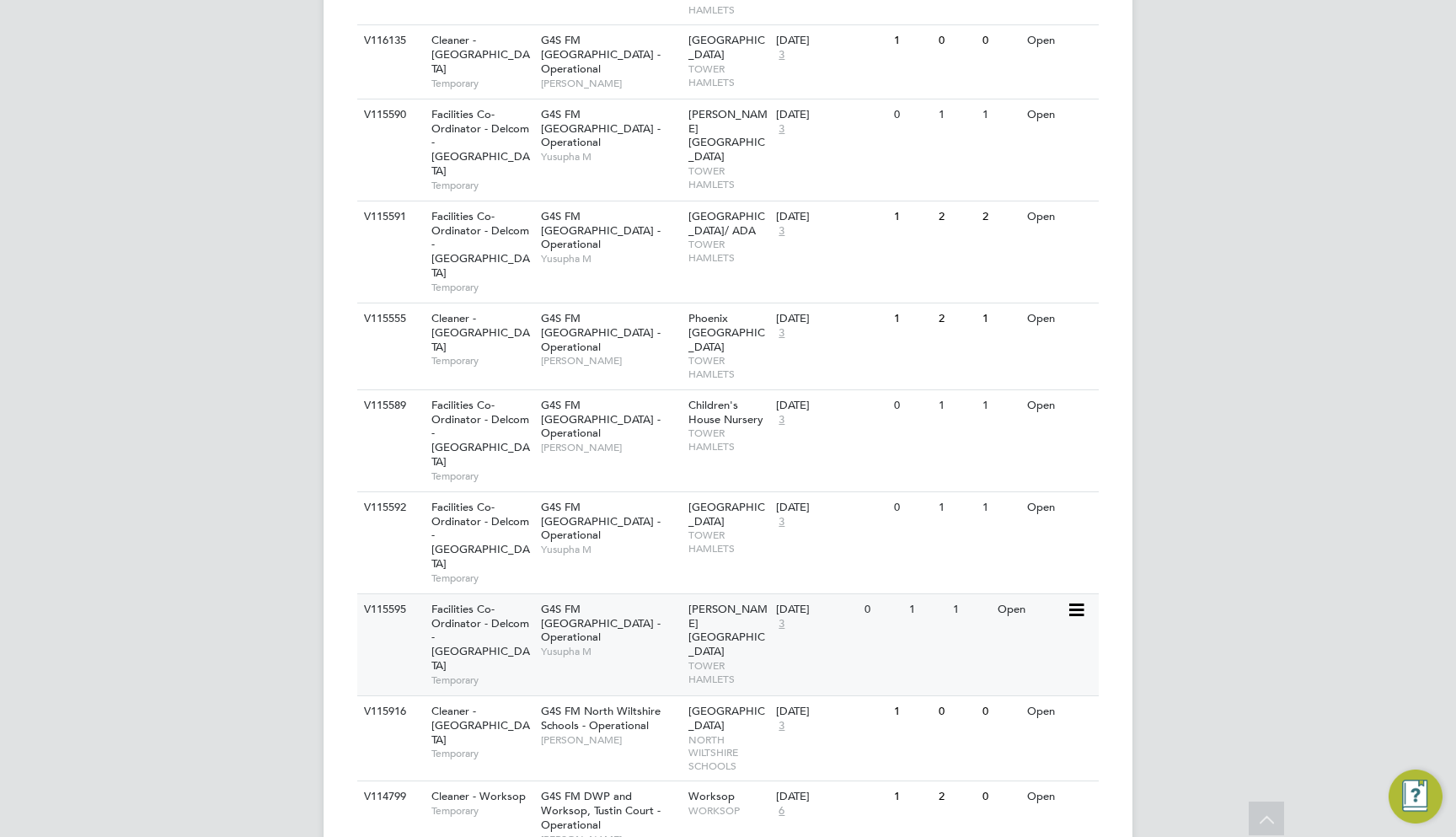
click at [647, 645] on span "Yusupha M" at bounding box center [610, 652] width 139 height 13
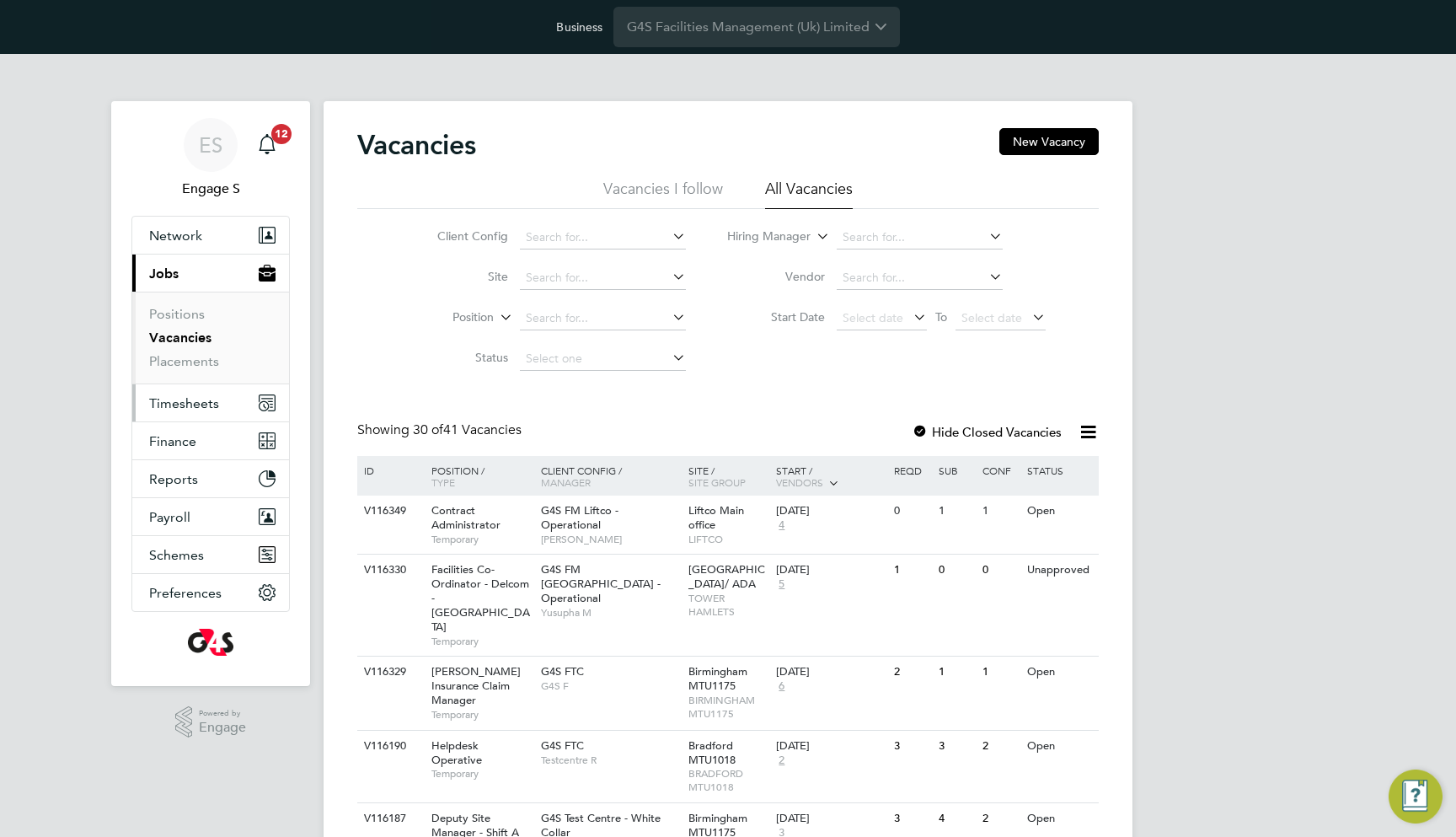
scroll to position [0, 0]
click at [205, 359] on link "Placements" at bounding box center [183, 361] width 70 height 16
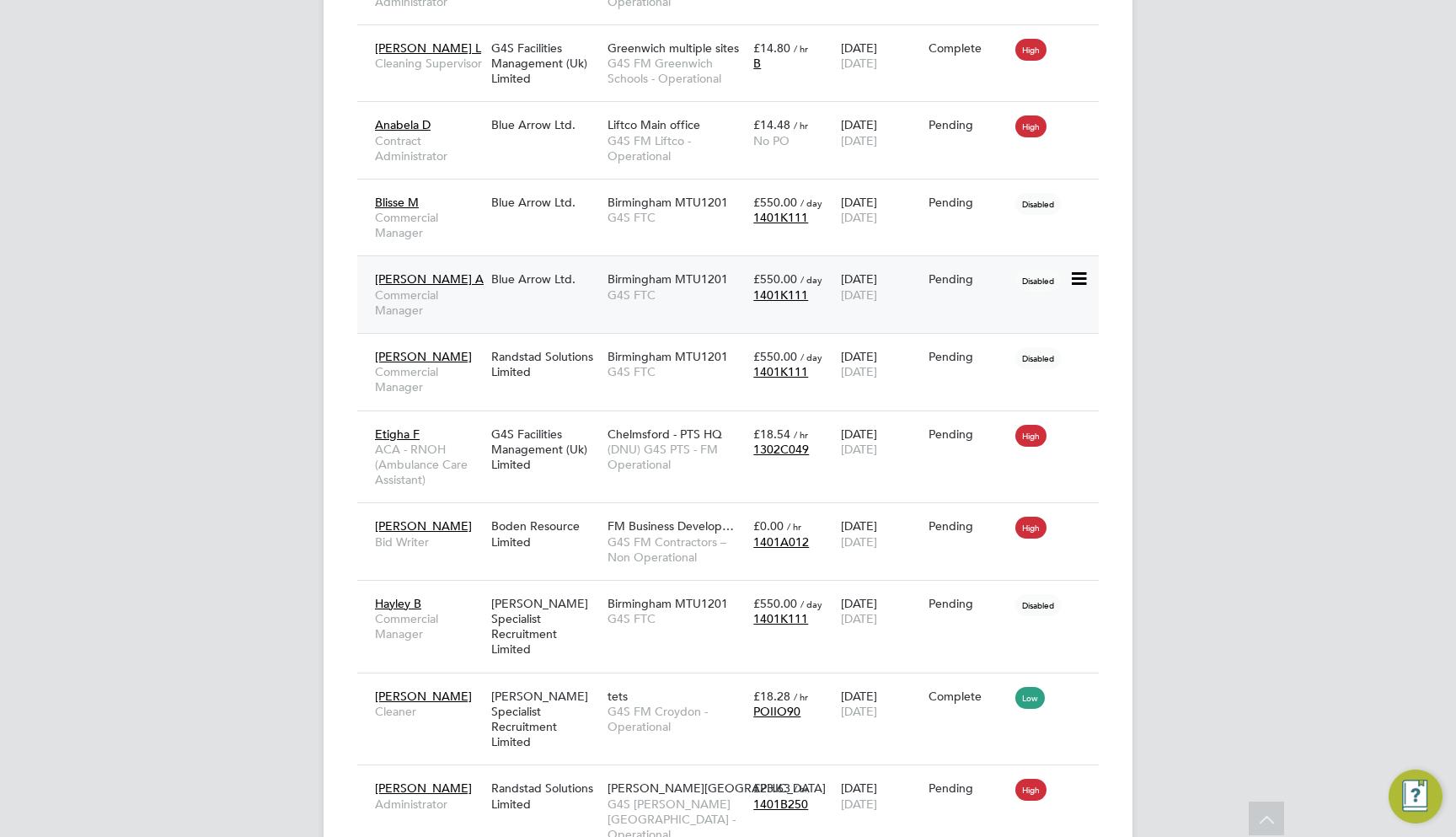
click at [670, 271] on span "Birmingham MTU1201" at bounding box center [668, 279] width 120 height 15
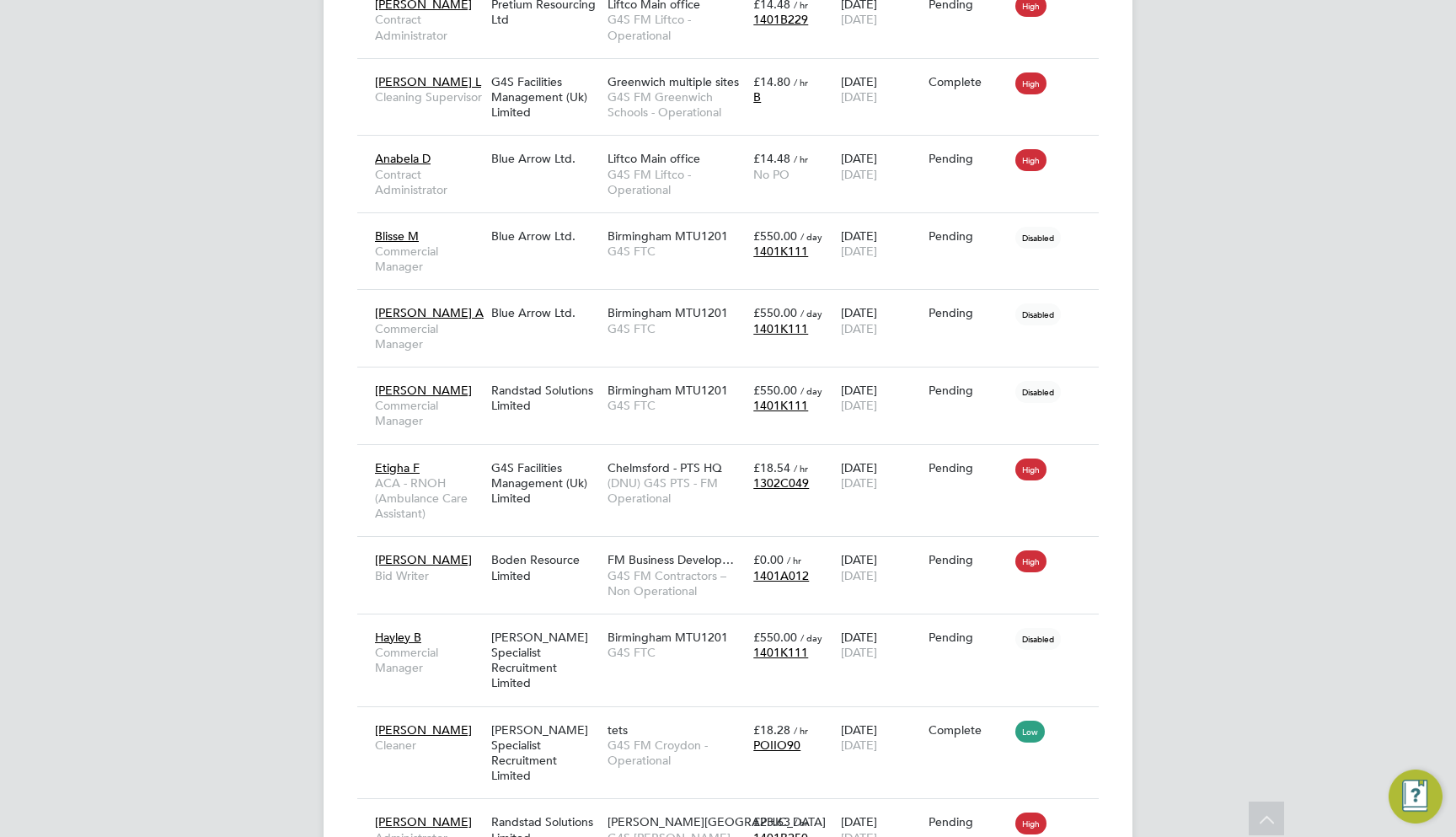
scroll to position [2170, 0]
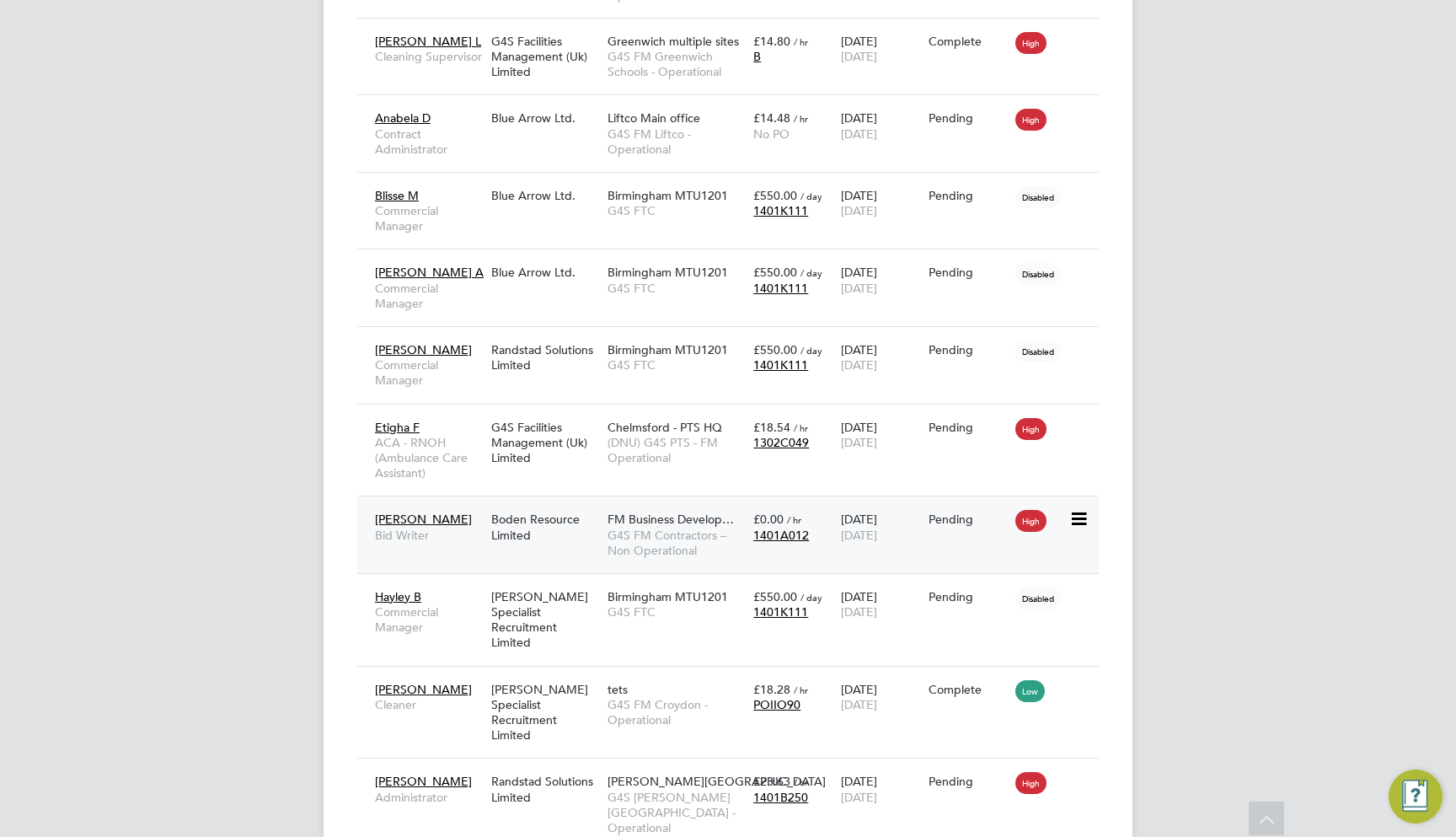
click at [588, 504] on div "Boden Resource Limited" at bounding box center [546, 526] width 117 height 47
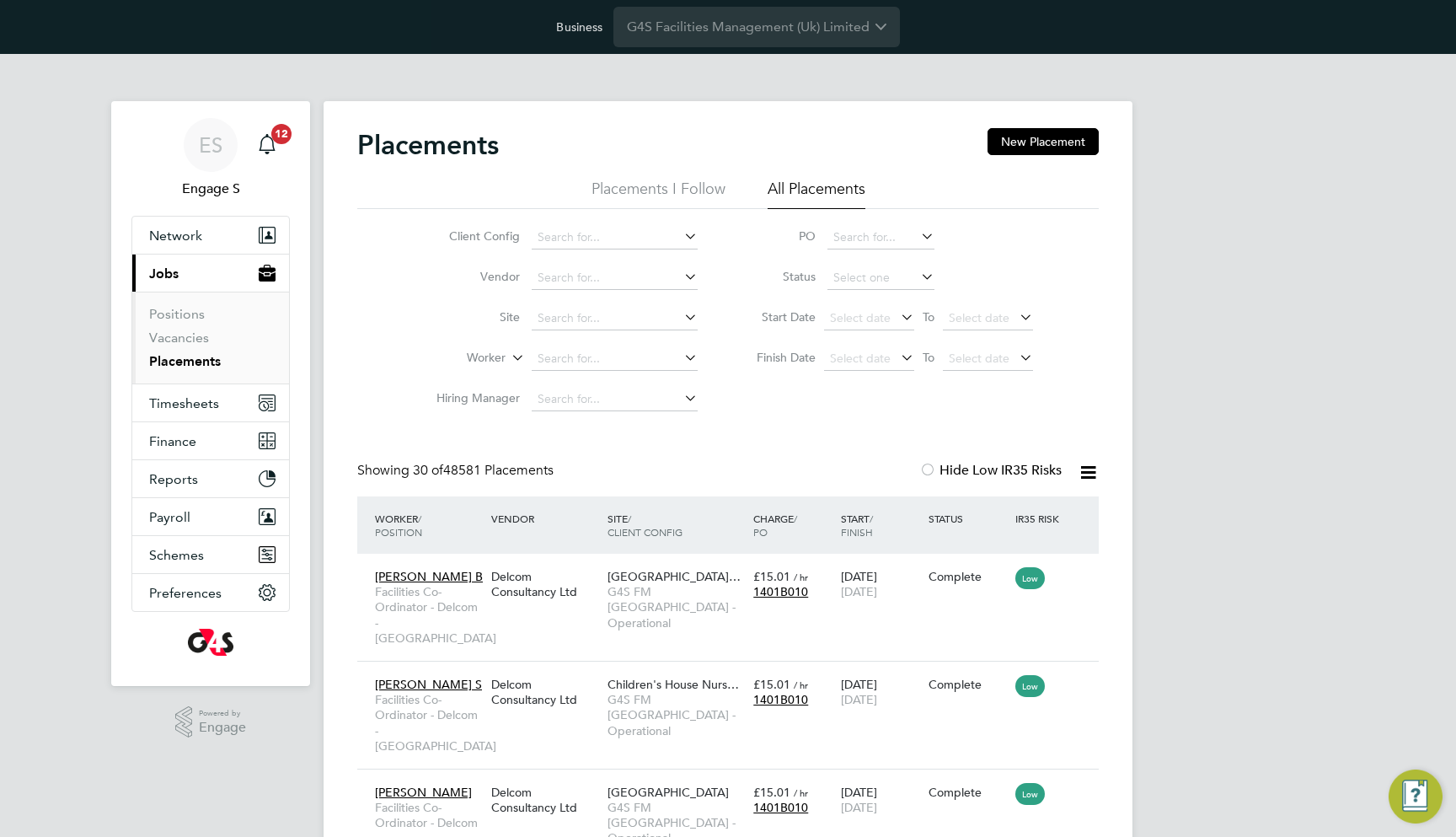
scroll to position [0, 0]
click at [244, 244] on button "Network" at bounding box center [210, 235] width 157 height 37
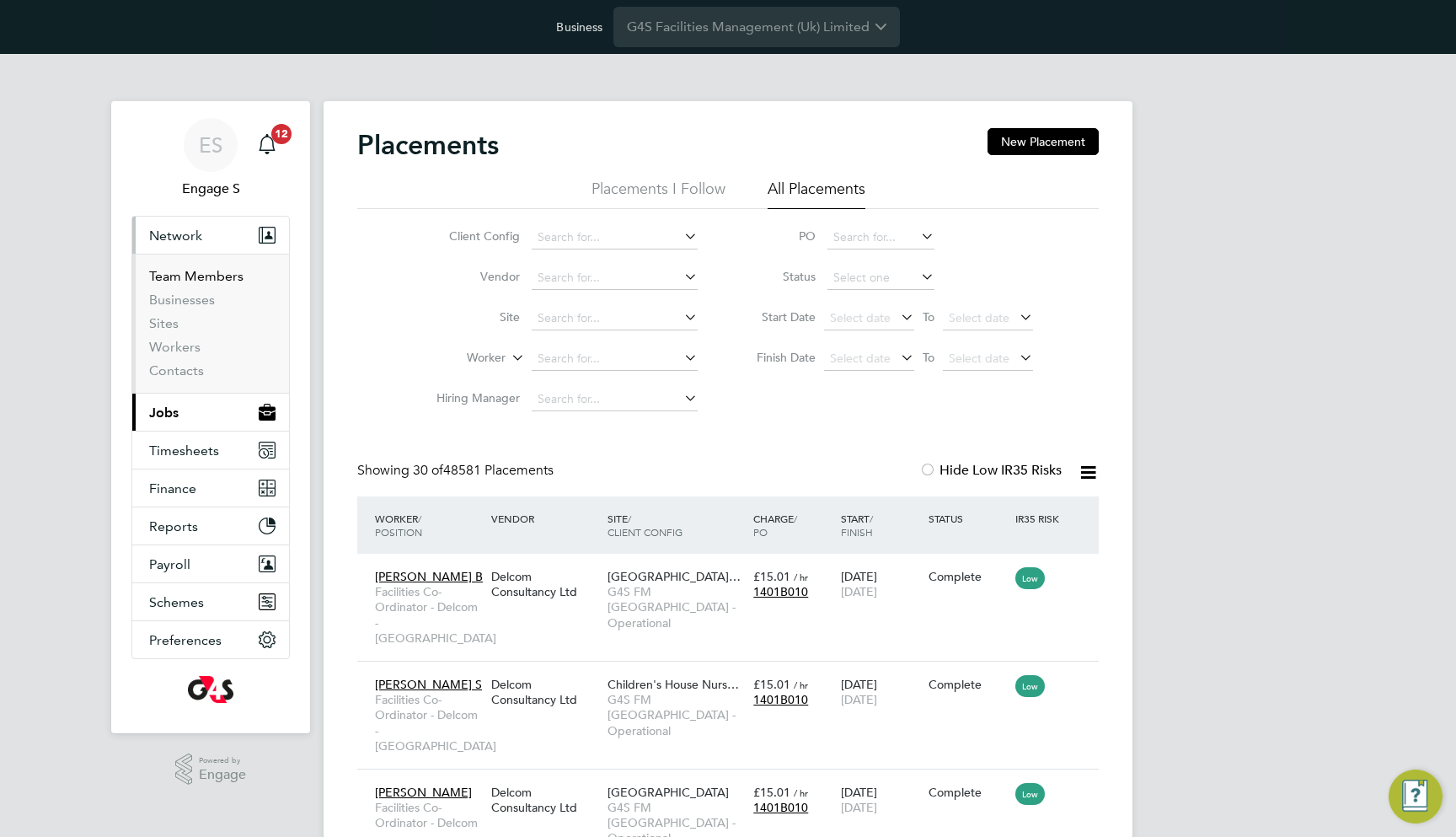
click at [218, 269] on link "Team Members" at bounding box center [196, 275] width 95 height 16
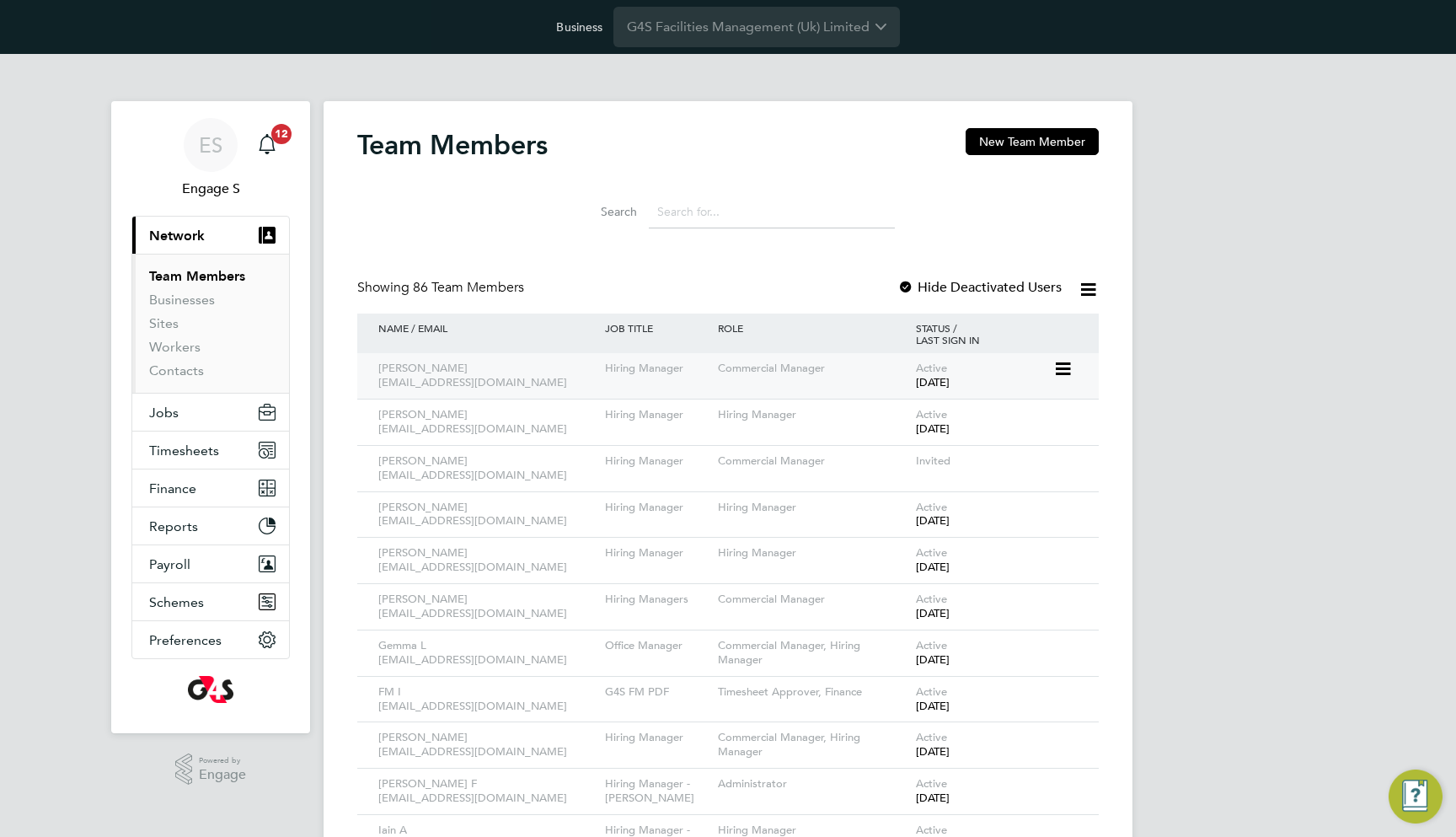
click at [1062, 371] on icon at bounding box center [1061, 369] width 17 height 20
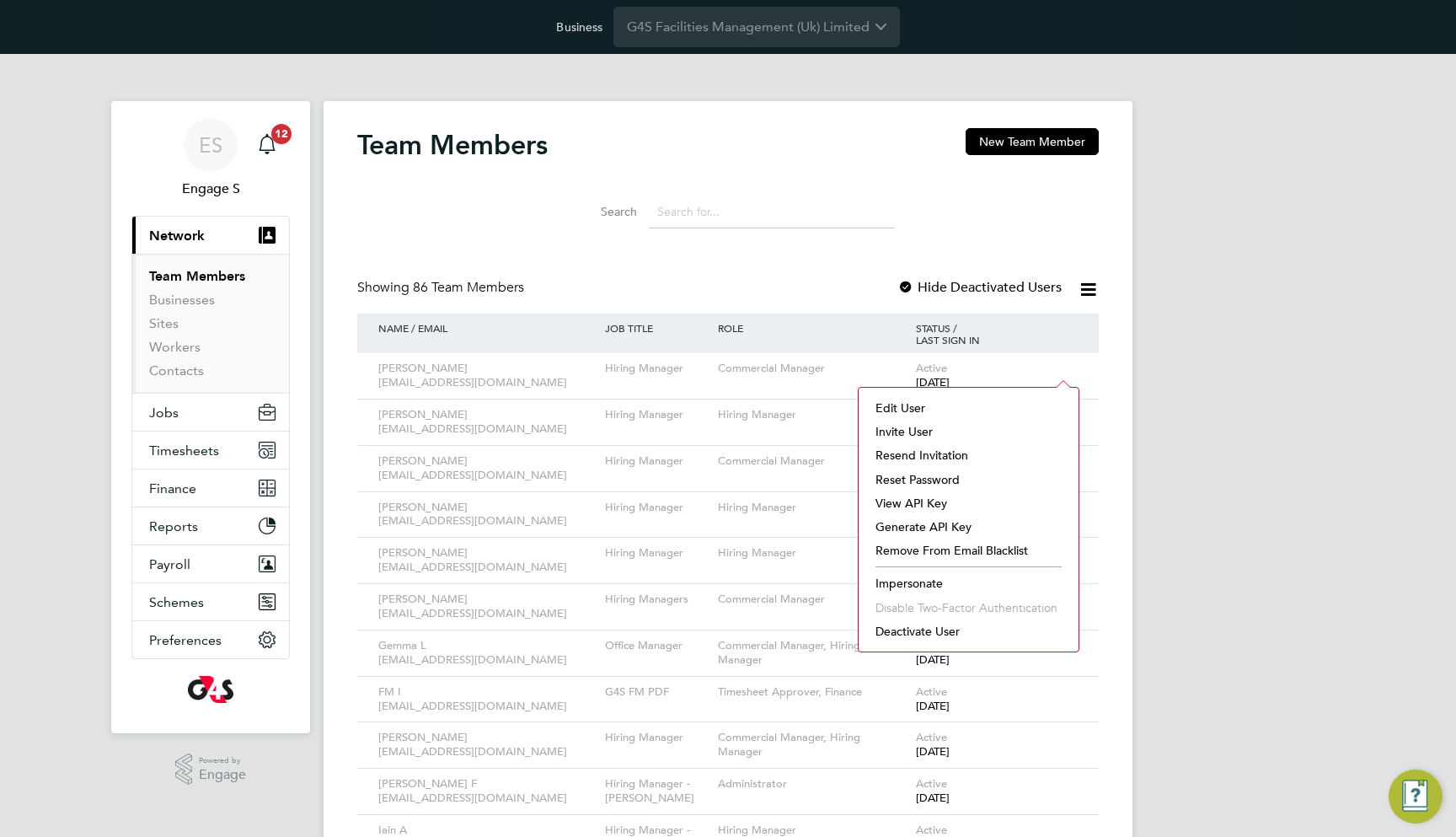
click at [938, 578] on li "Impersonate" at bounding box center [969, 583] width 203 height 24
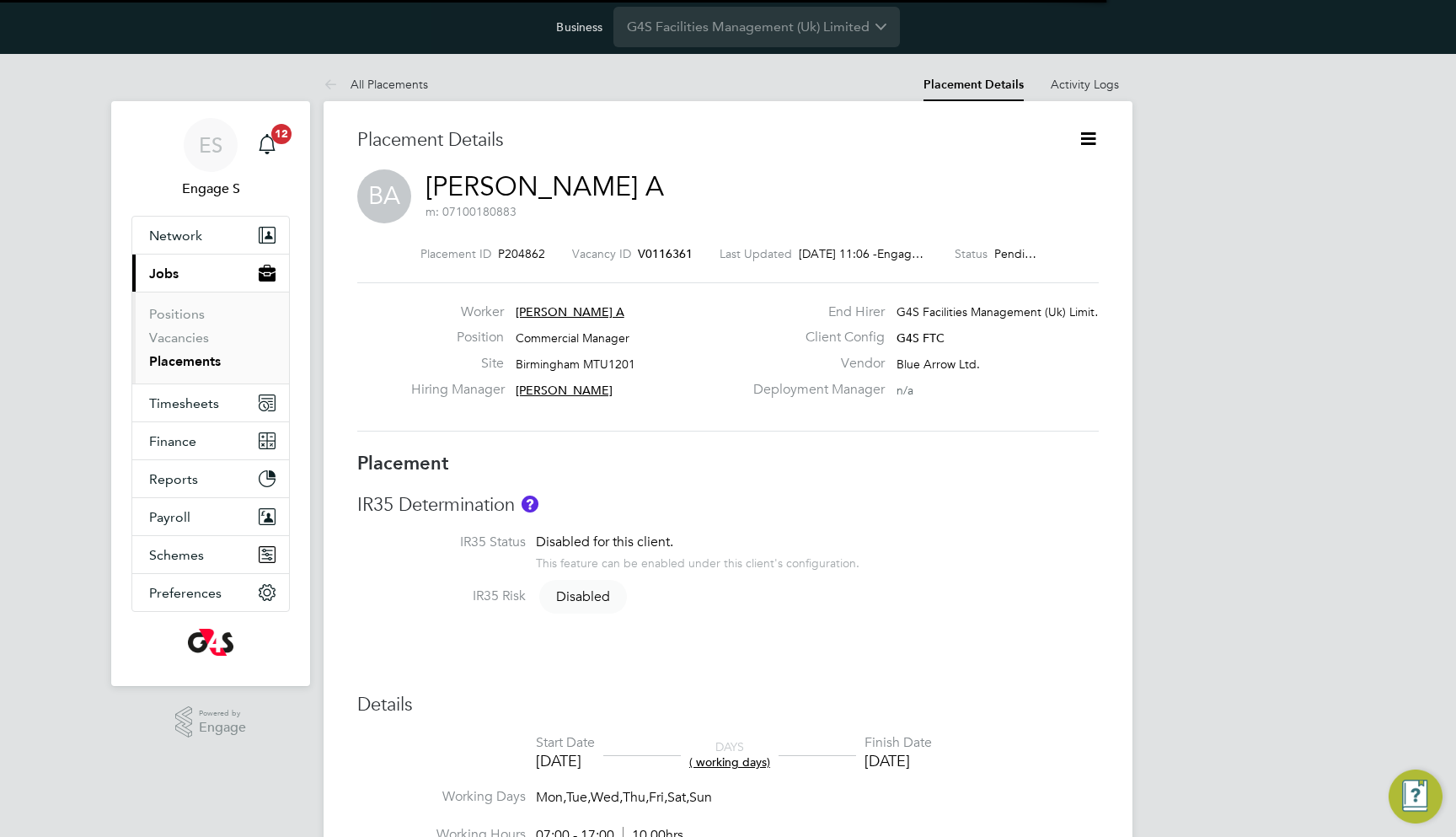
scroll to position [9, 9]
click at [1085, 138] on icon at bounding box center [1088, 139] width 21 height 21
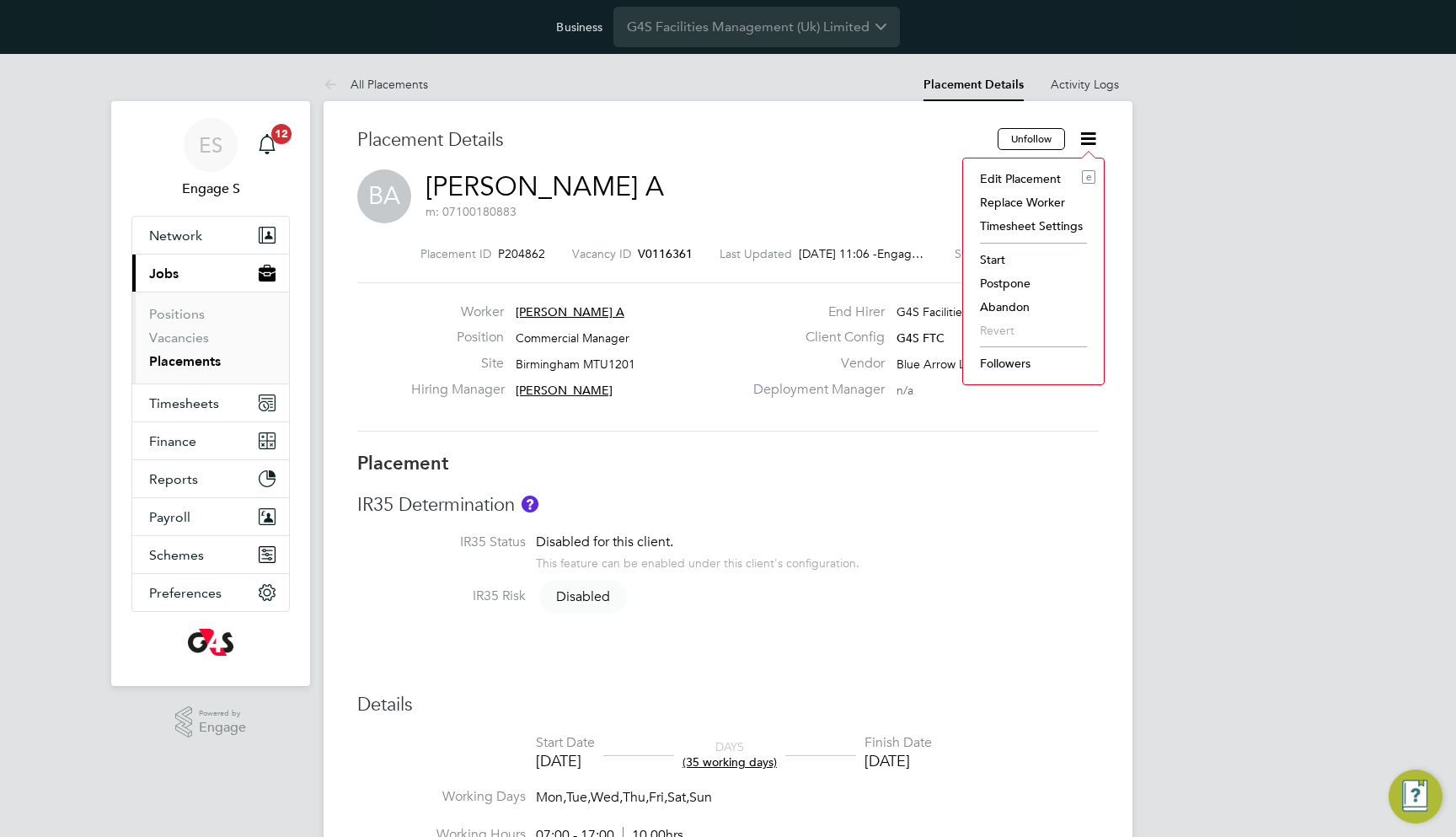
click at [1006, 207] on li "Replace Worker" at bounding box center [1034, 202] width 124 height 24
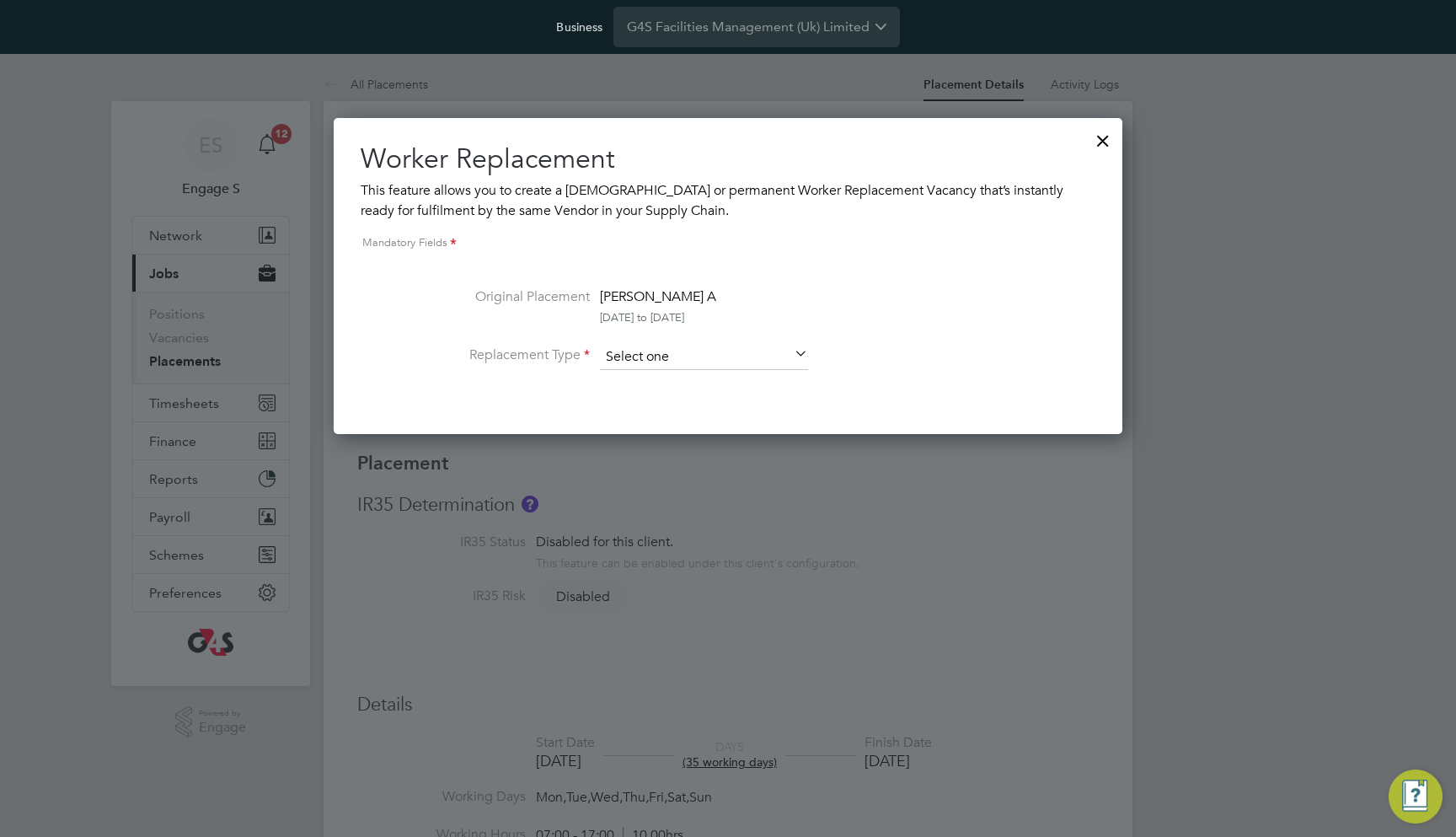
click at [644, 354] on input at bounding box center [704, 357] width 208 height 25
click at [656, 379] on li "Temporary" at bounding box center [704, 379] width 210 height 22
type input "Temporary"
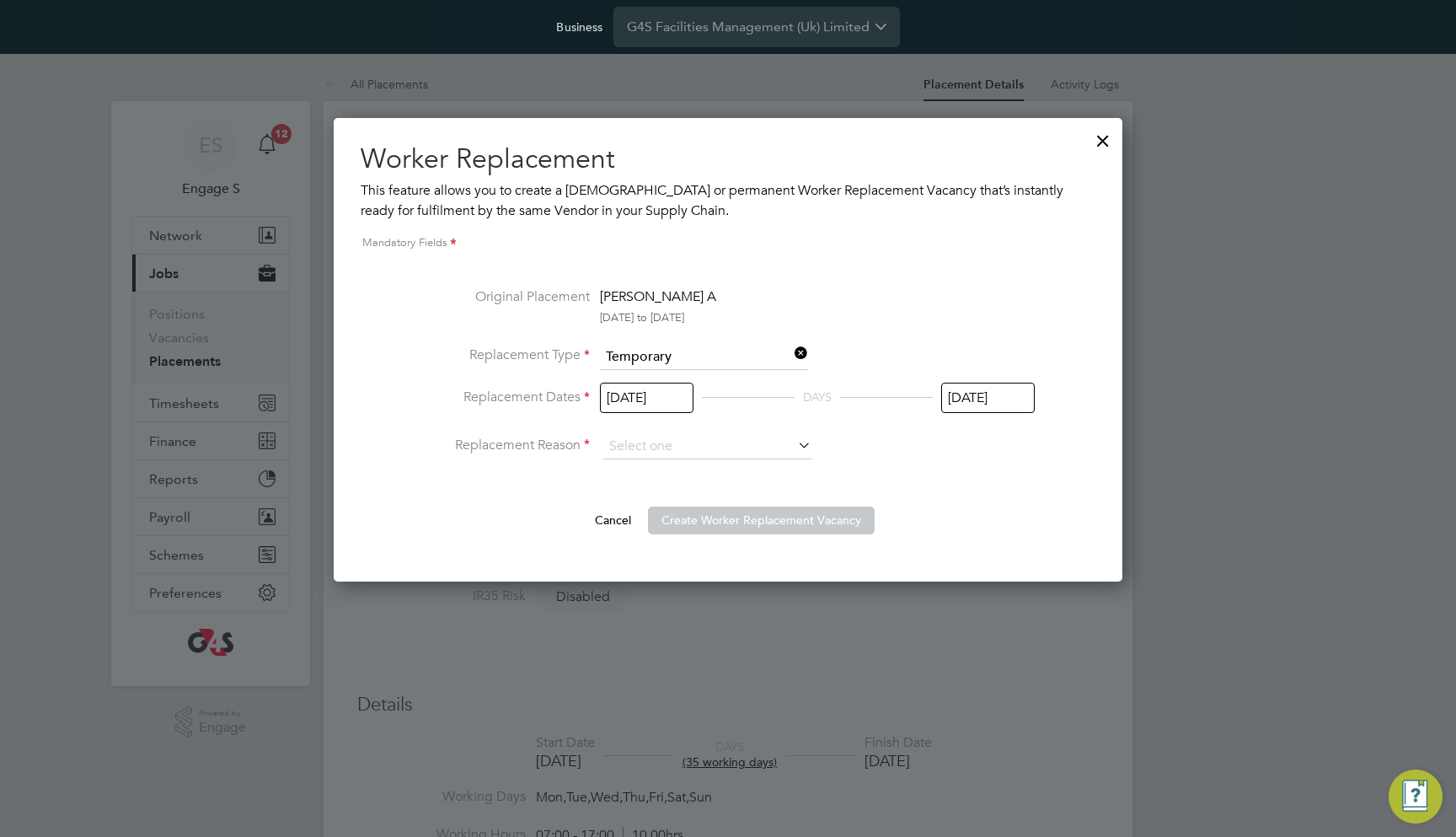
click at [643, 402] on input "[DATE]" at bounding box center [647, 397] width 94 height 32
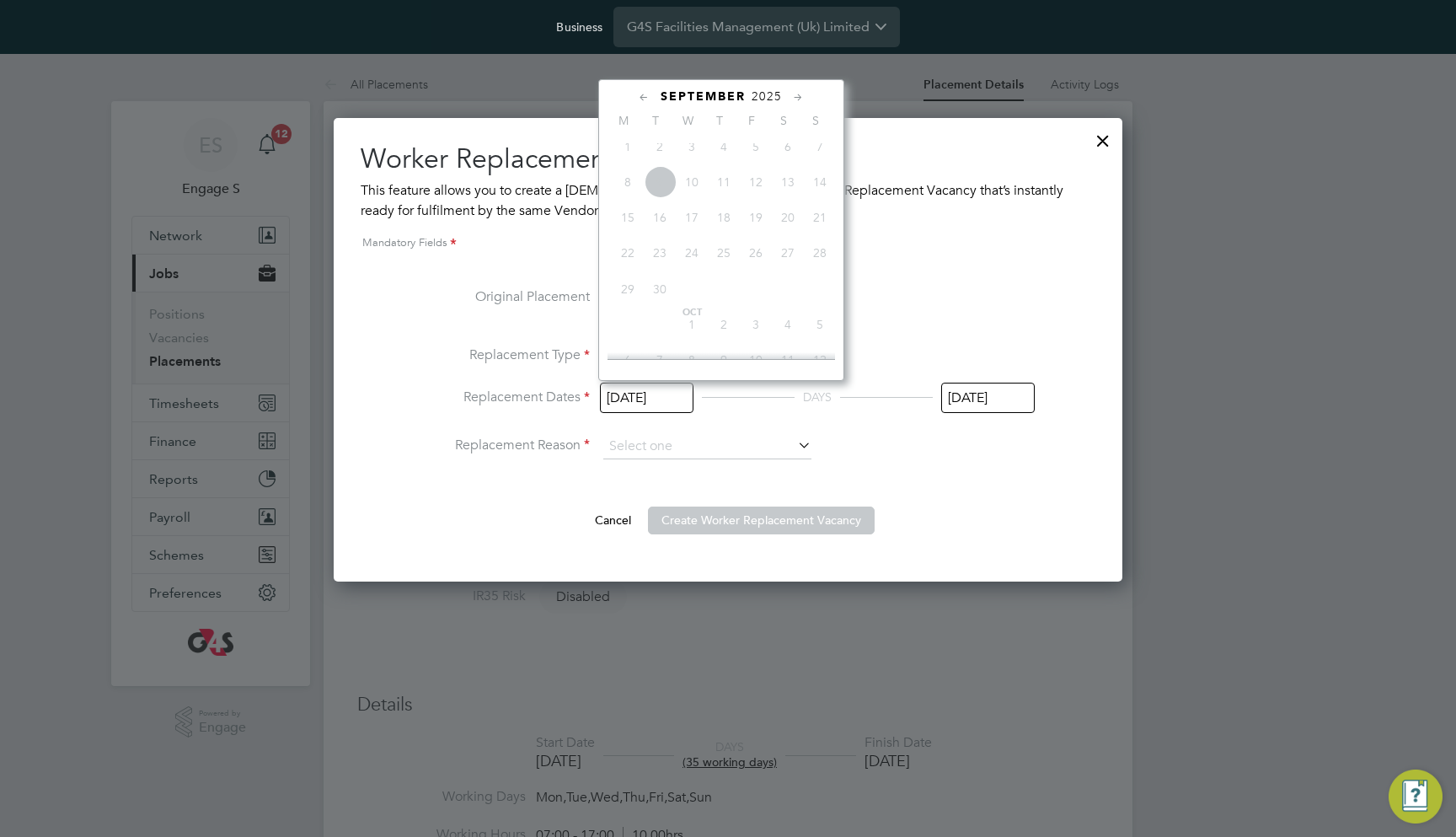
click at [914, 288] on li "Original Placement [PERSON_NAME] A [DATE] to [DATE]" at bounding box center [728, 315] width 613 height 58
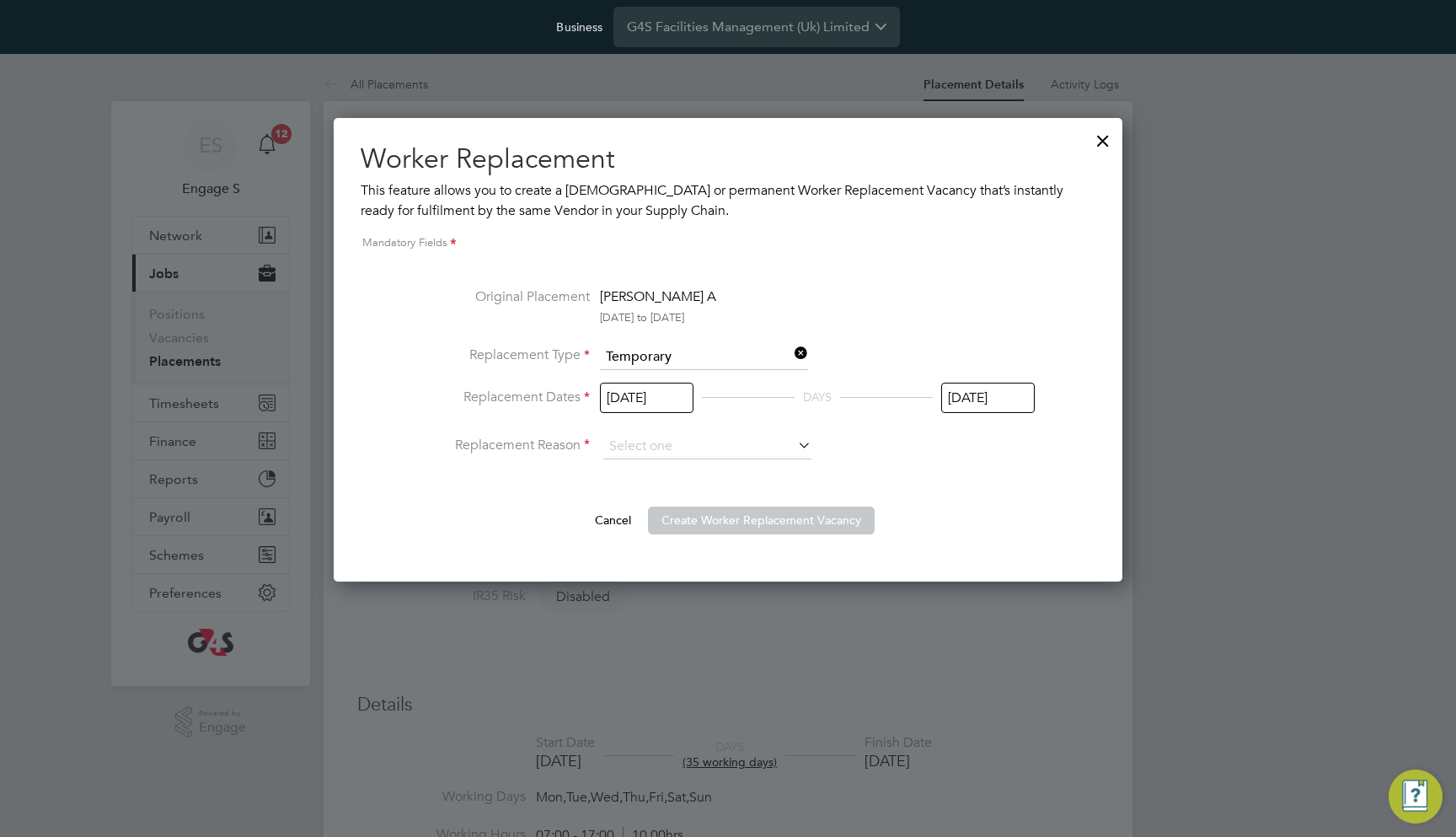
click at [1096, 141] on div at bounding box center [1103, 137] width 31 height 31
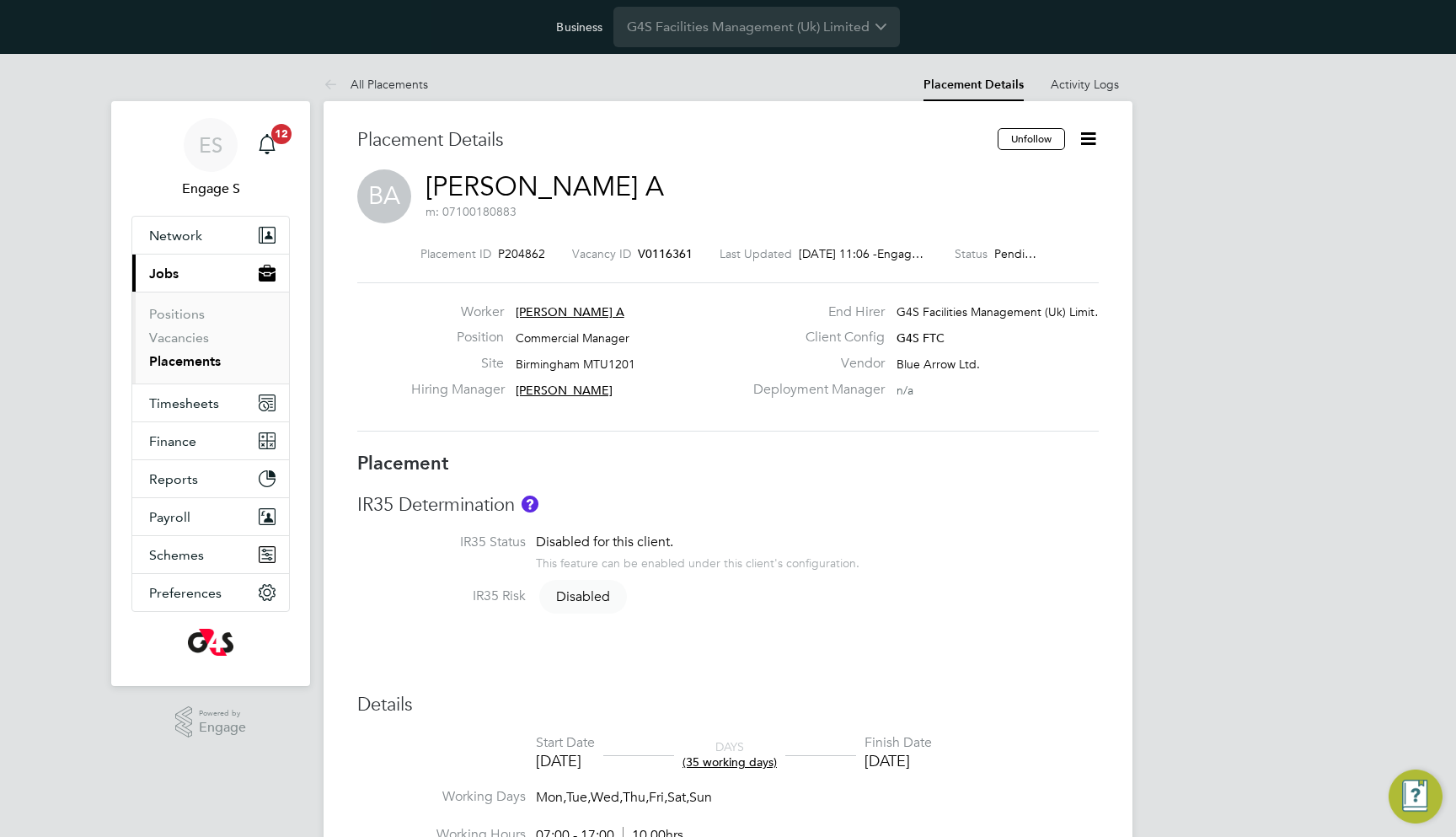
click at [1087, 132] on icon at bounding box center [1088, 139] width 21 height 21
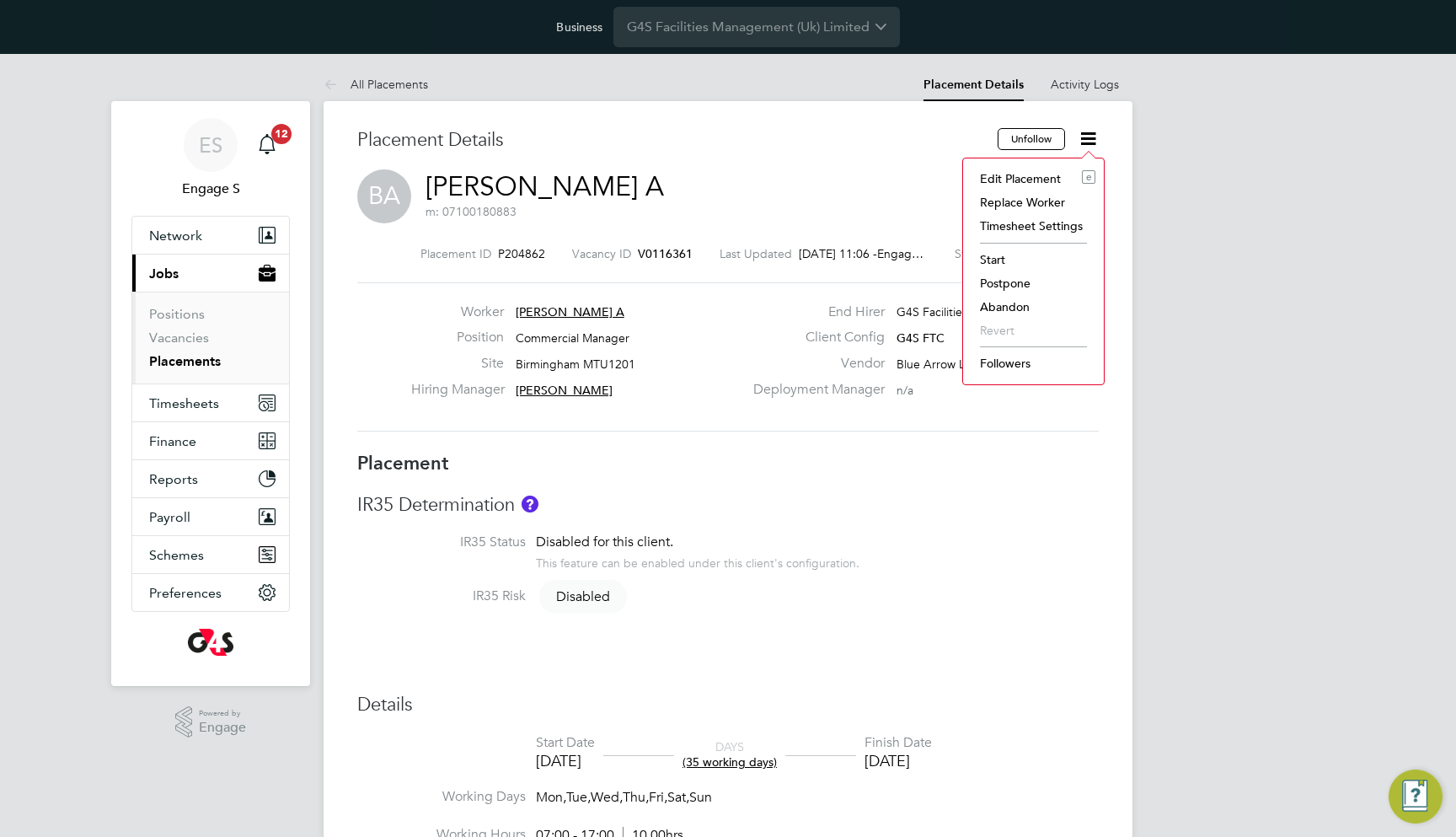
click at [1027, 178] on li "Edit Placement e" at bounding box center [1034, 179] width 124 height 24
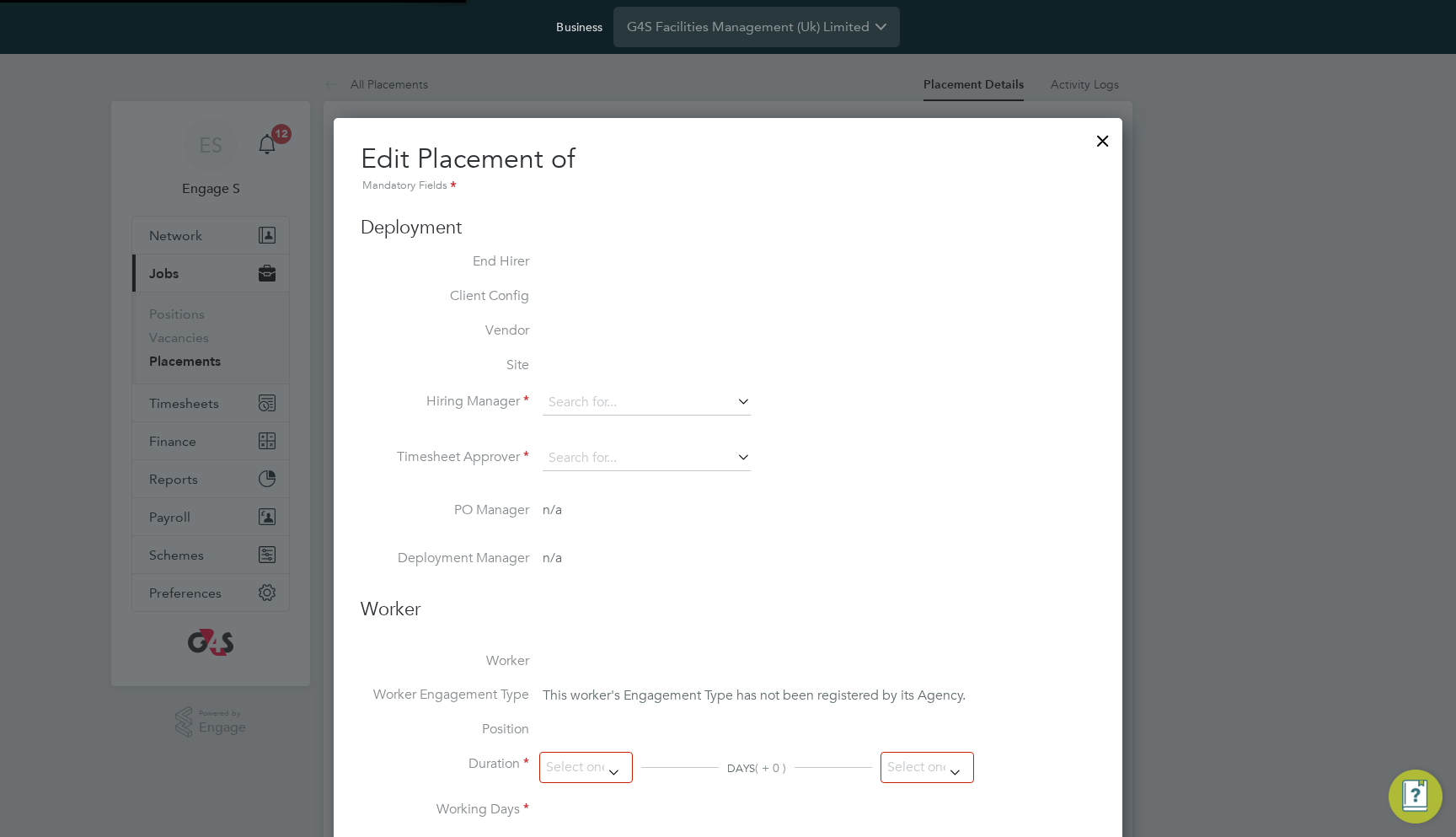
type input "[PERSON_NAME]"
type input "[PERSON_NAME] F"
type input "[DATE]"
type input "07:00"
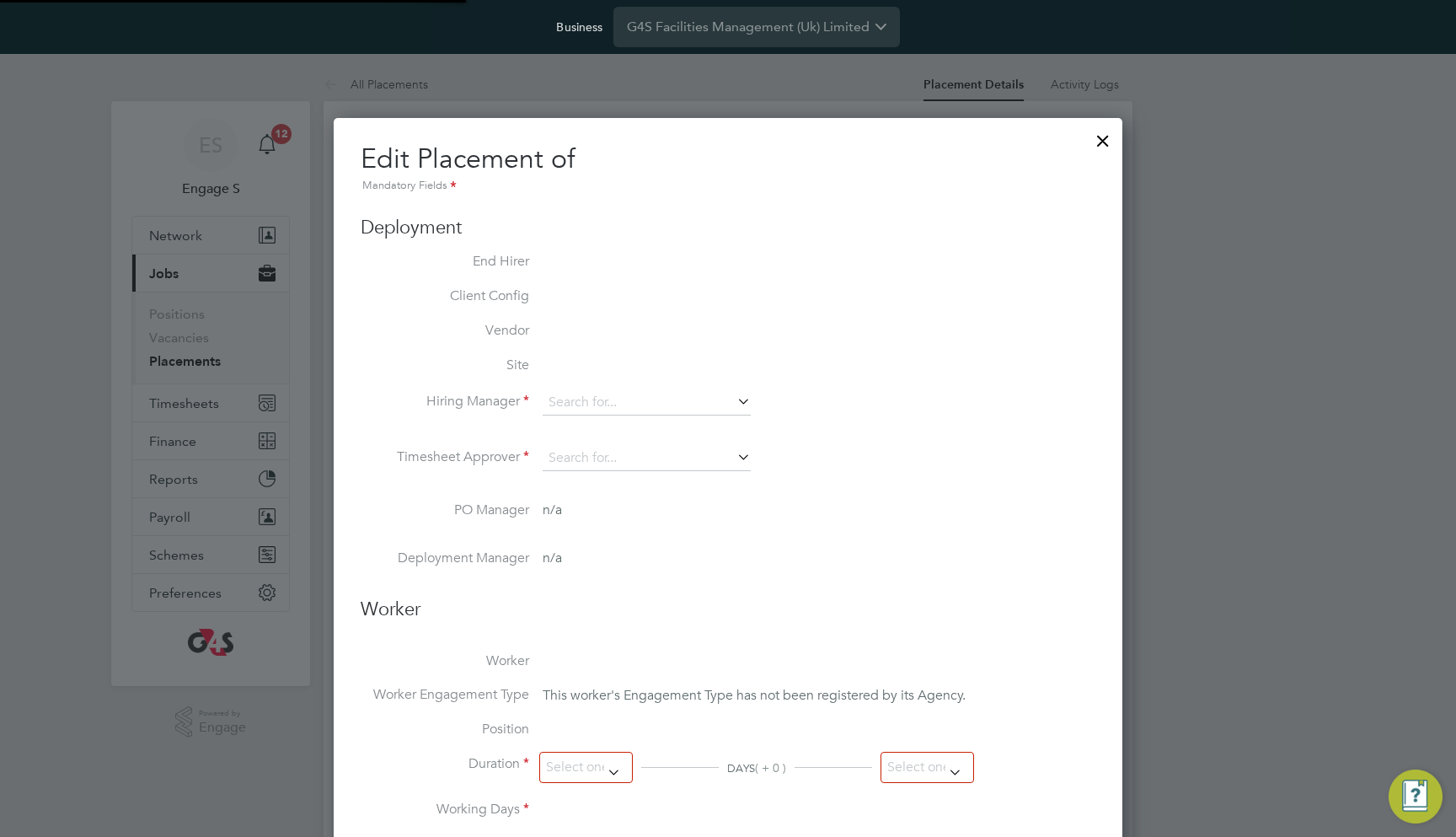
type input "17:00"
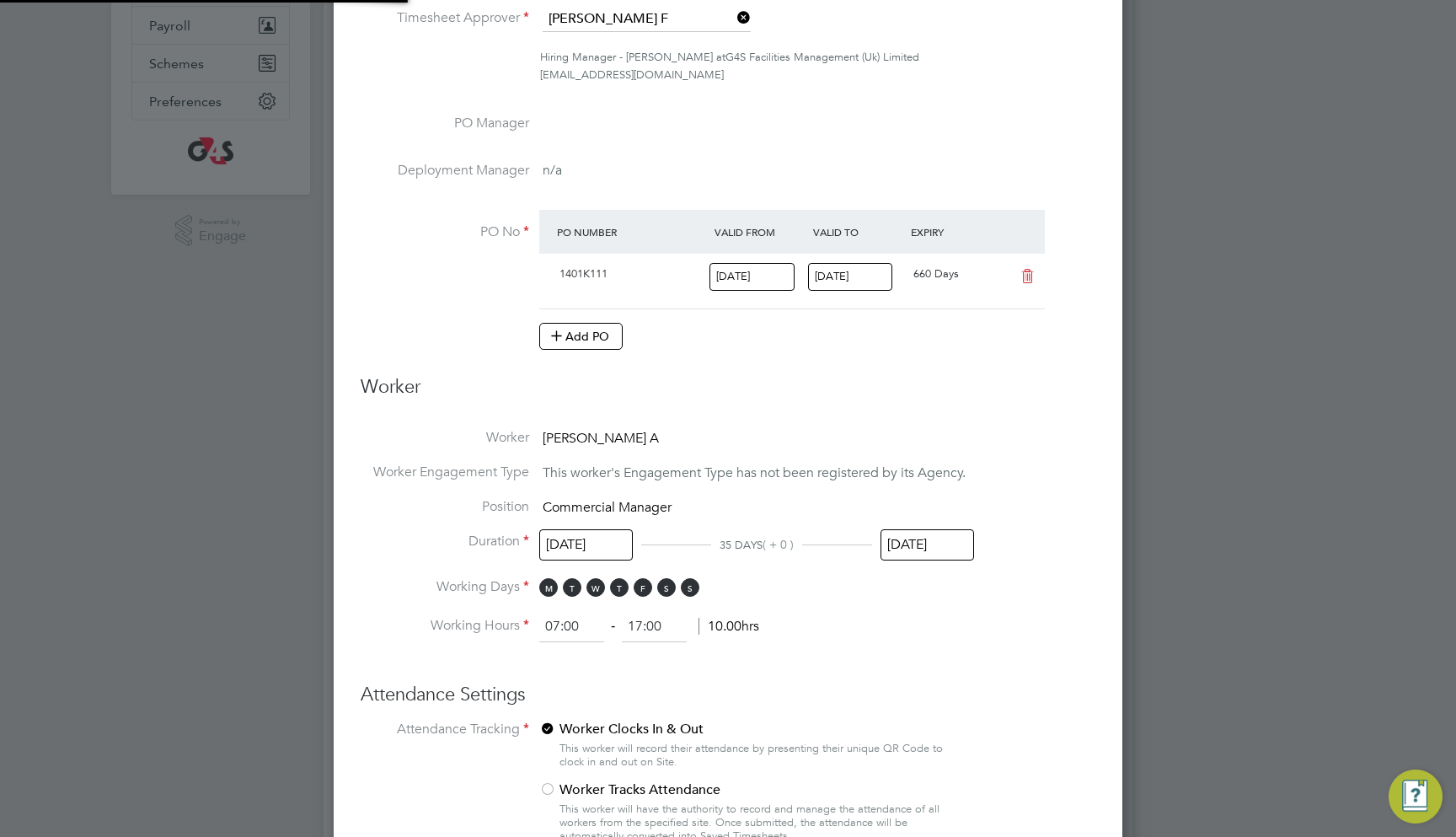
click at [940, 529] on input "[DATE]" at bounding box center [928, 545] width 94 height 32
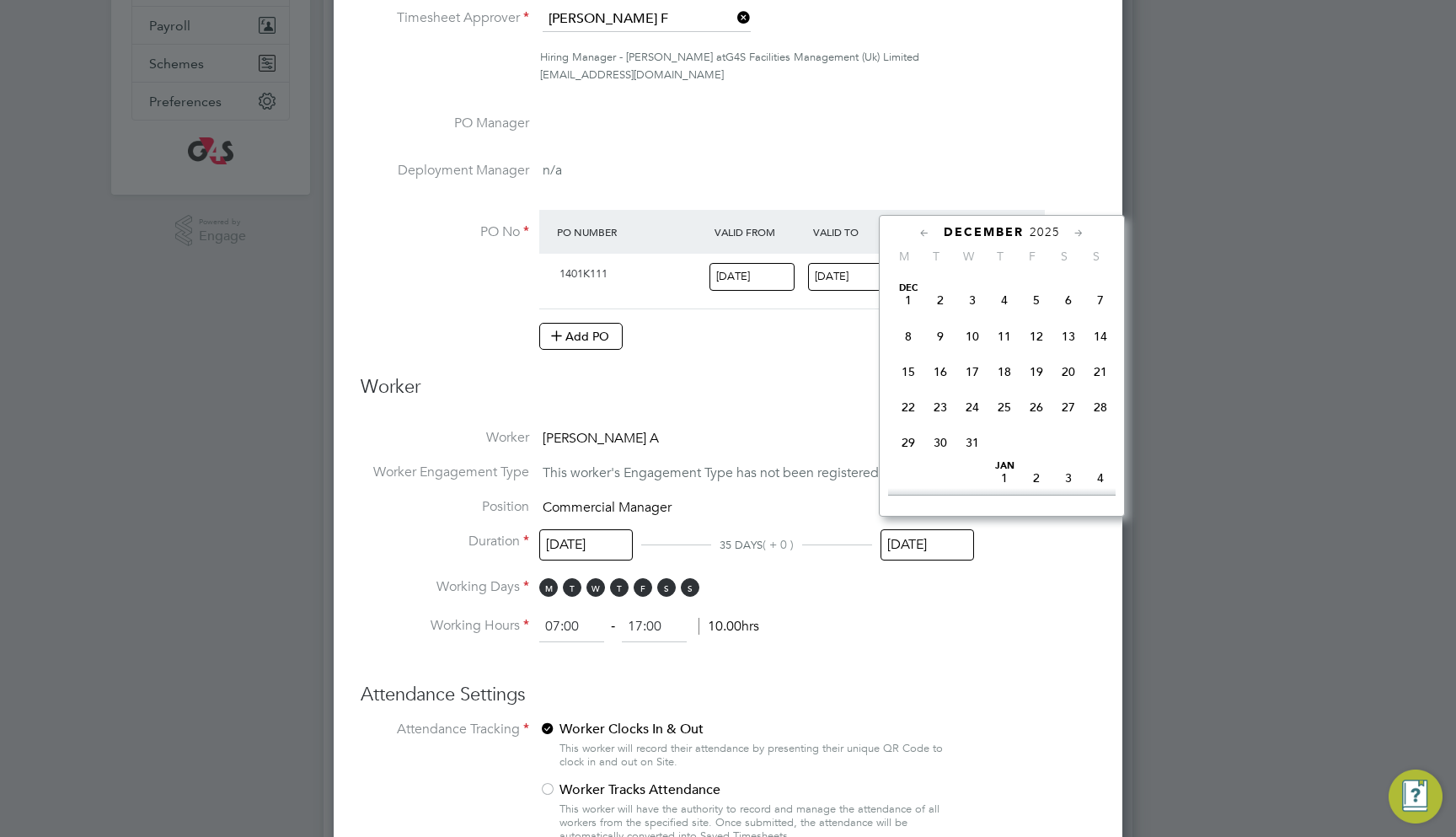
click at [977, 459] on span "31" at bounding box center [973, 442] width 32 height 32
type input "[DATE]"
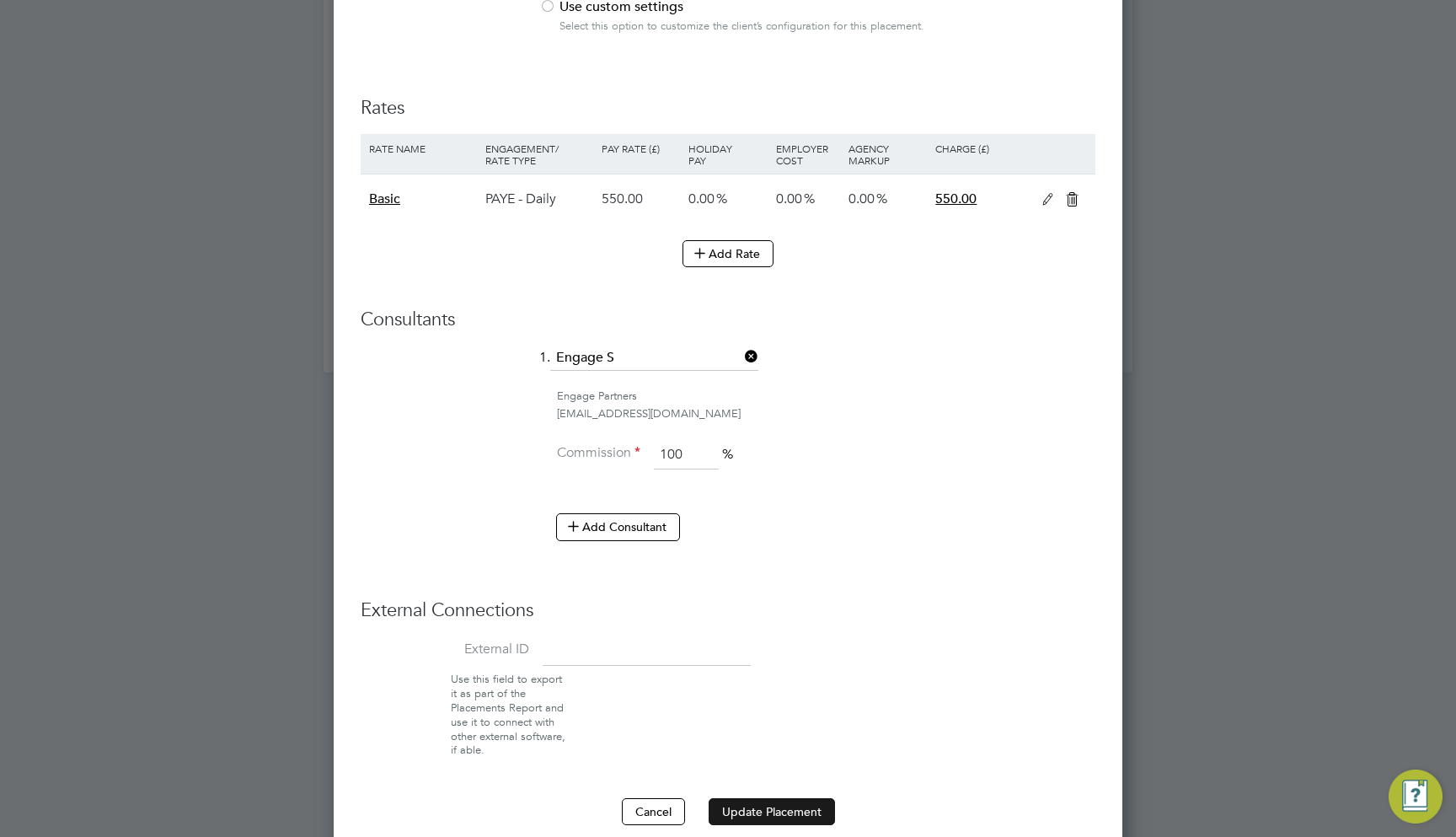
click at [778, 798] on button "Update Placement" at bounding box center [772, 811] width 126 height 27
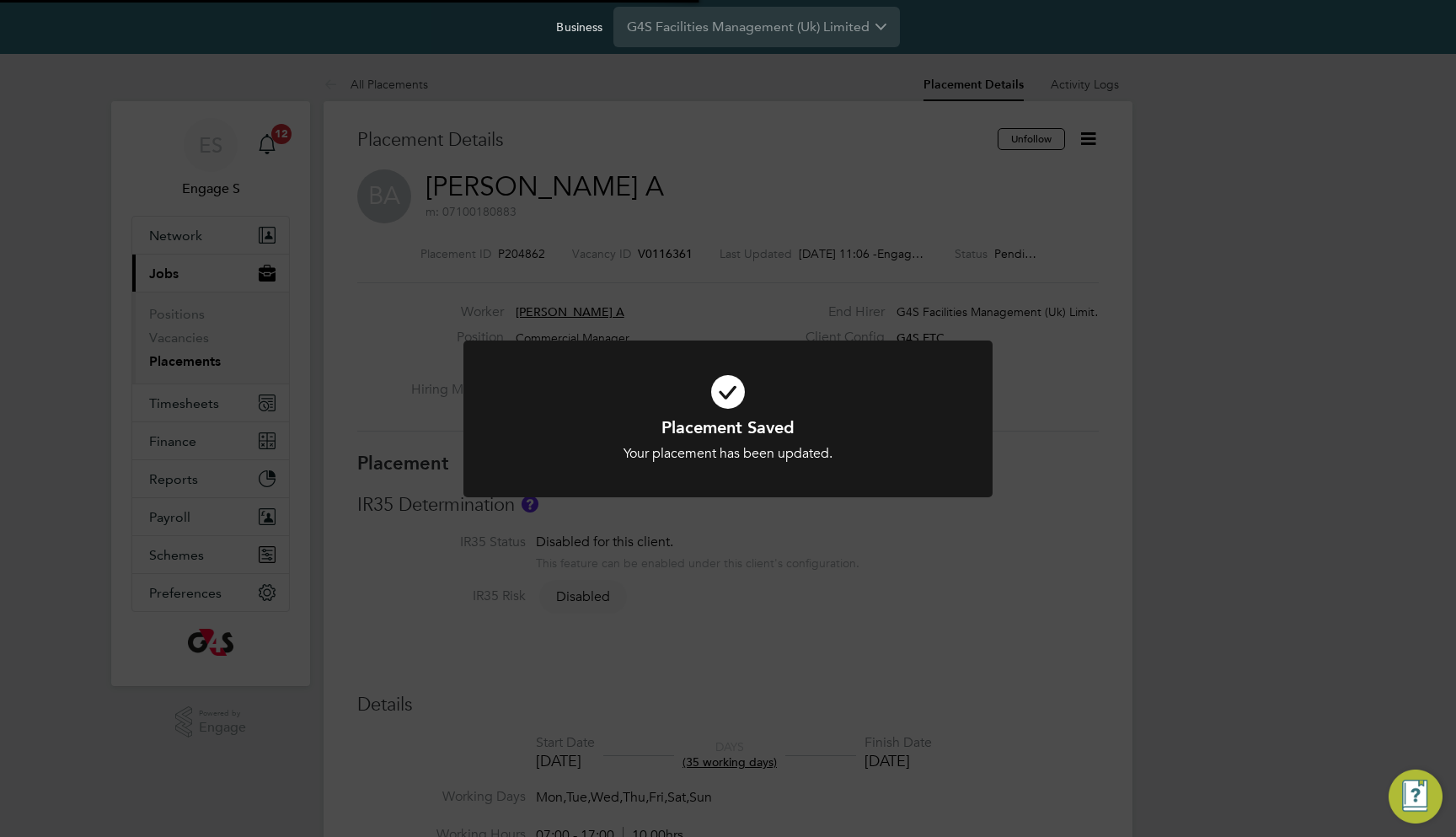
click at [1088, 89] on div "Placement Saved Your placement has been updated. Cancel Okay" at bounding box center [728, 418] width 1456 height 837
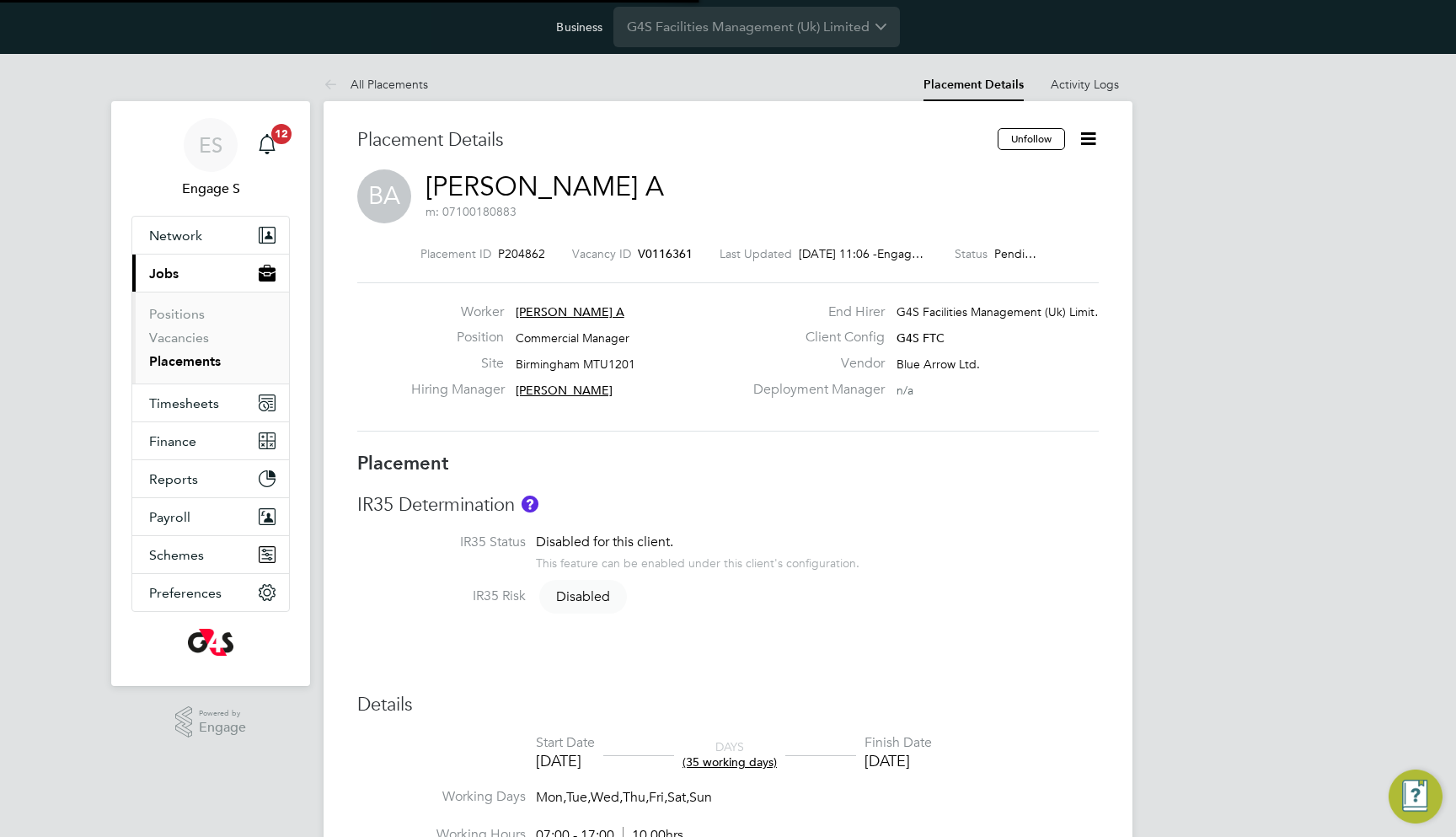
click at [1090, 136] on icon at bounding box center [1088, 139] width 21 height 21
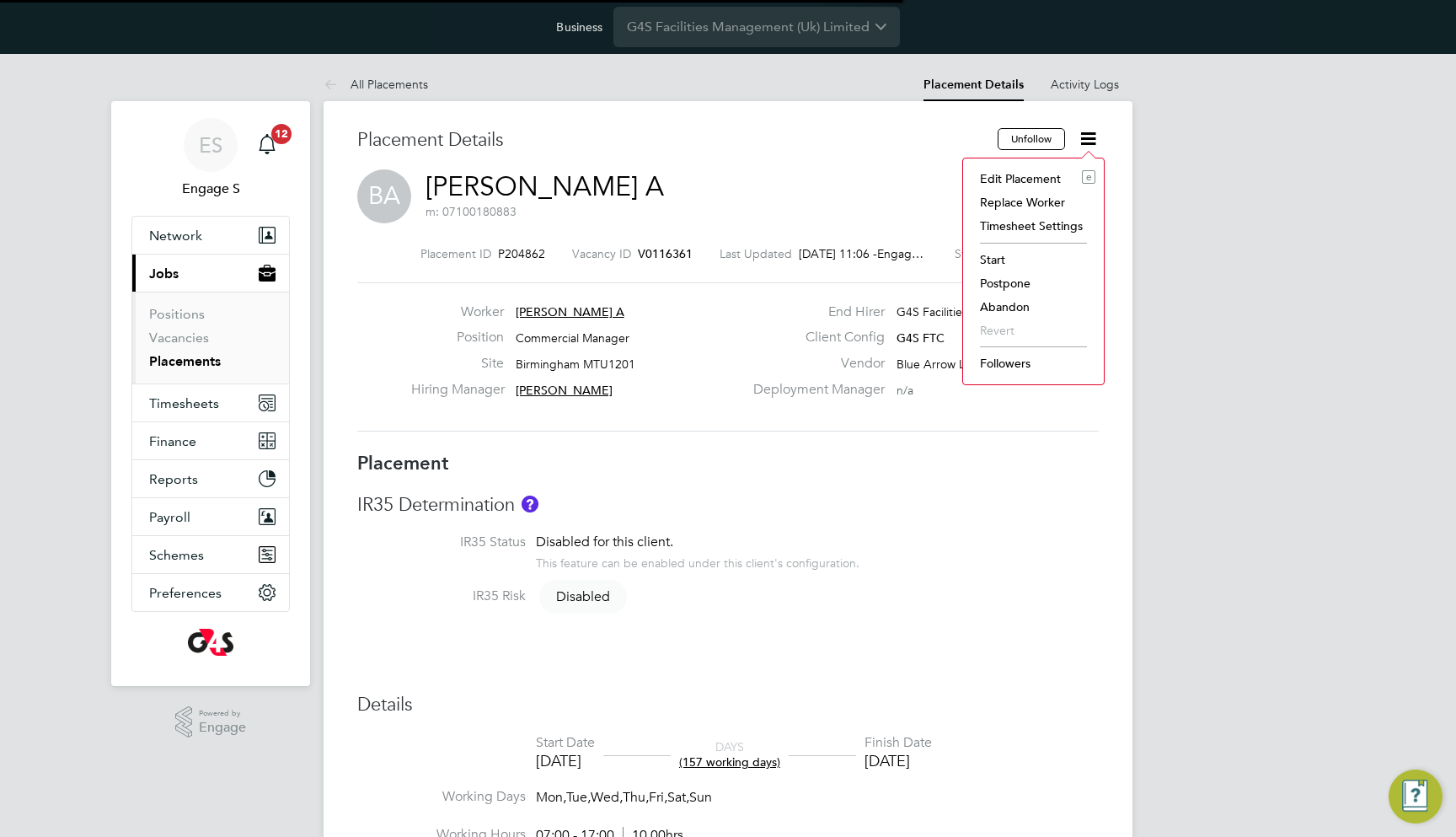
click at [1044, 199] on li "Replace Worker" at bounding box center [1034, 202] width 124 height 24
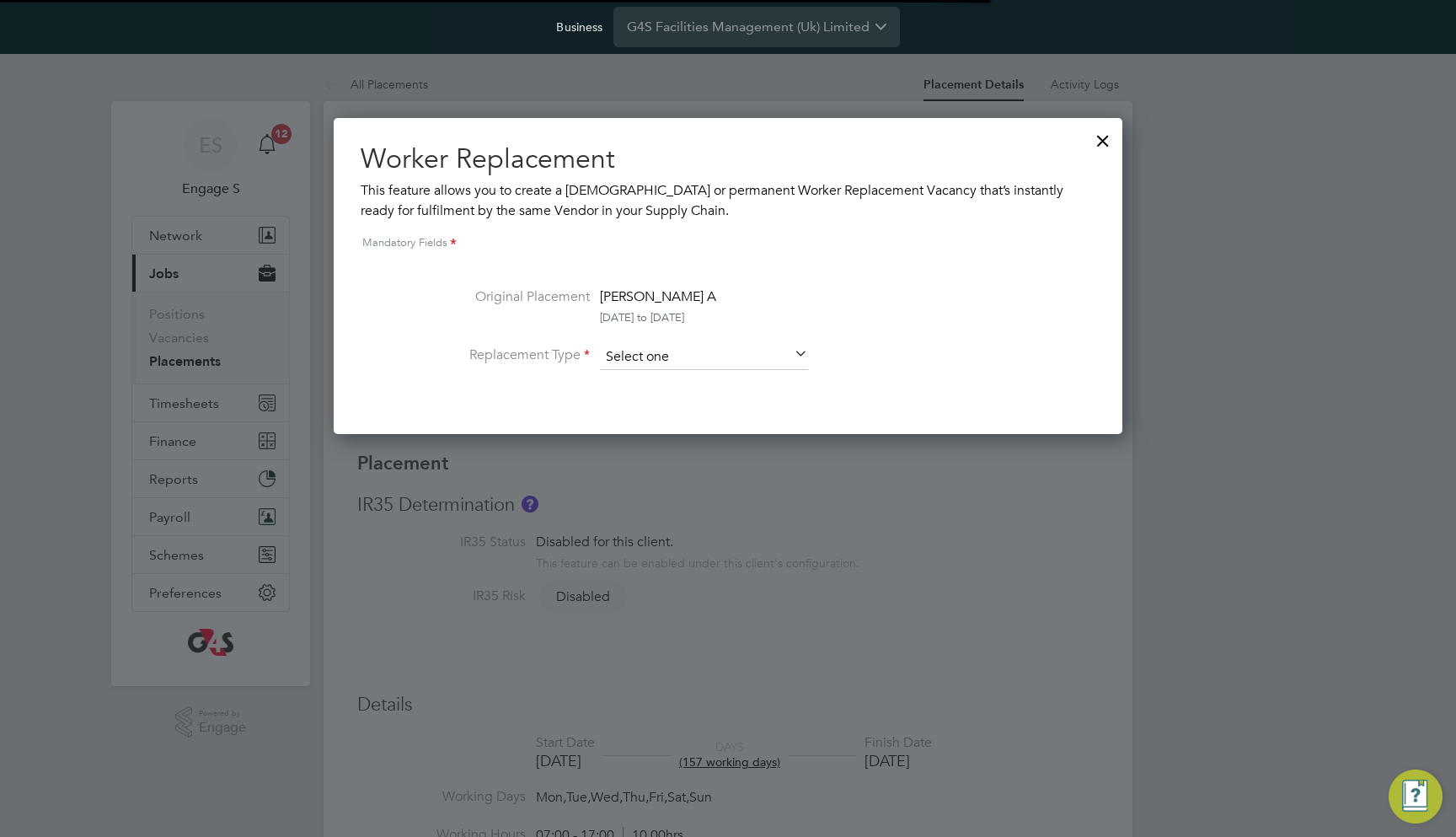
click at [745, 358] on input at bounding box center [704, 357] width 208 height 25
click at [688, 386] on li "Temporary" at bounding box center [704, 379] width 210 height 22
type input "Temporary"
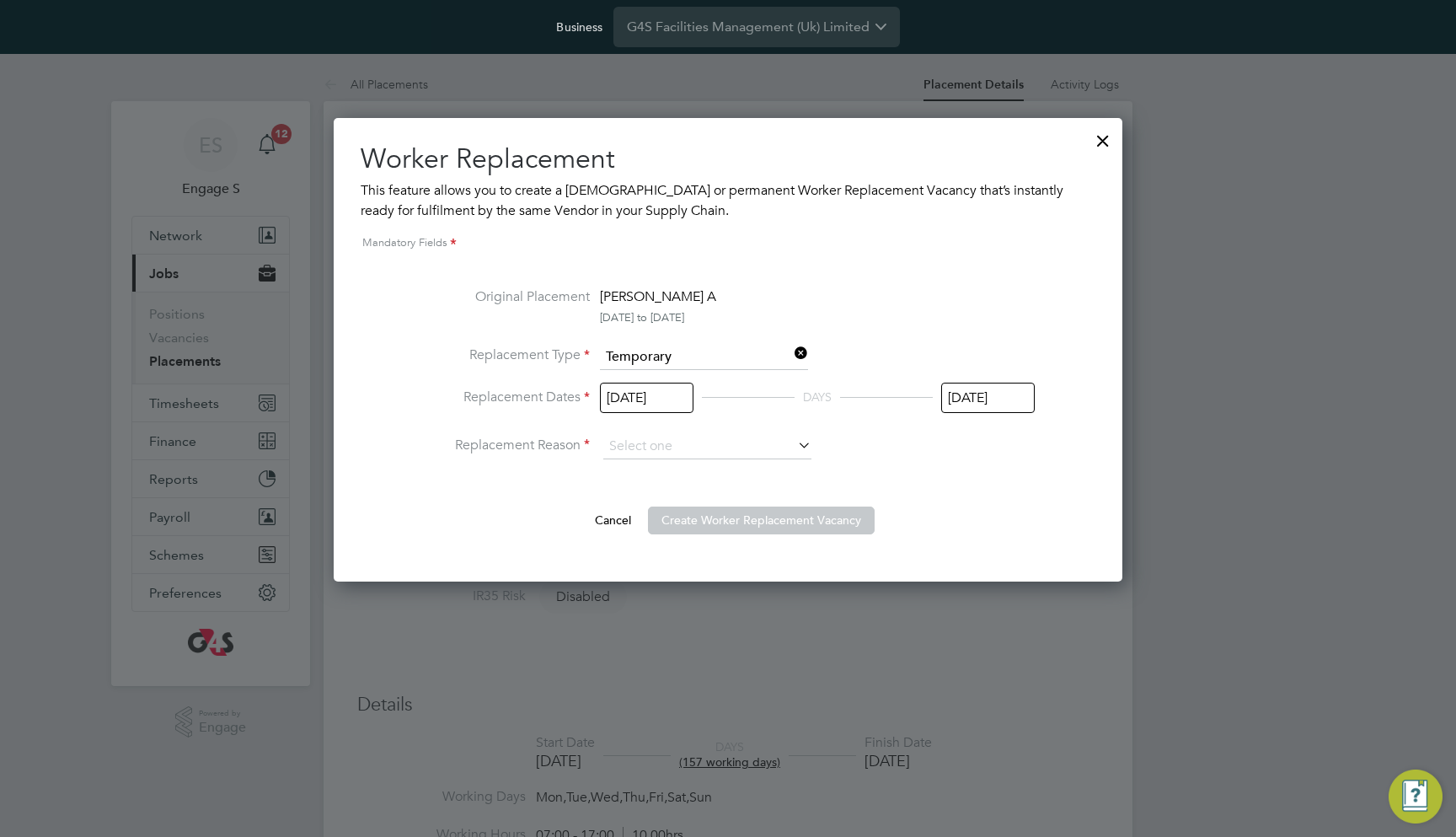
click at [953, 392] on input "[DATE]" at bounding box center [988, 397] width 94 height 32
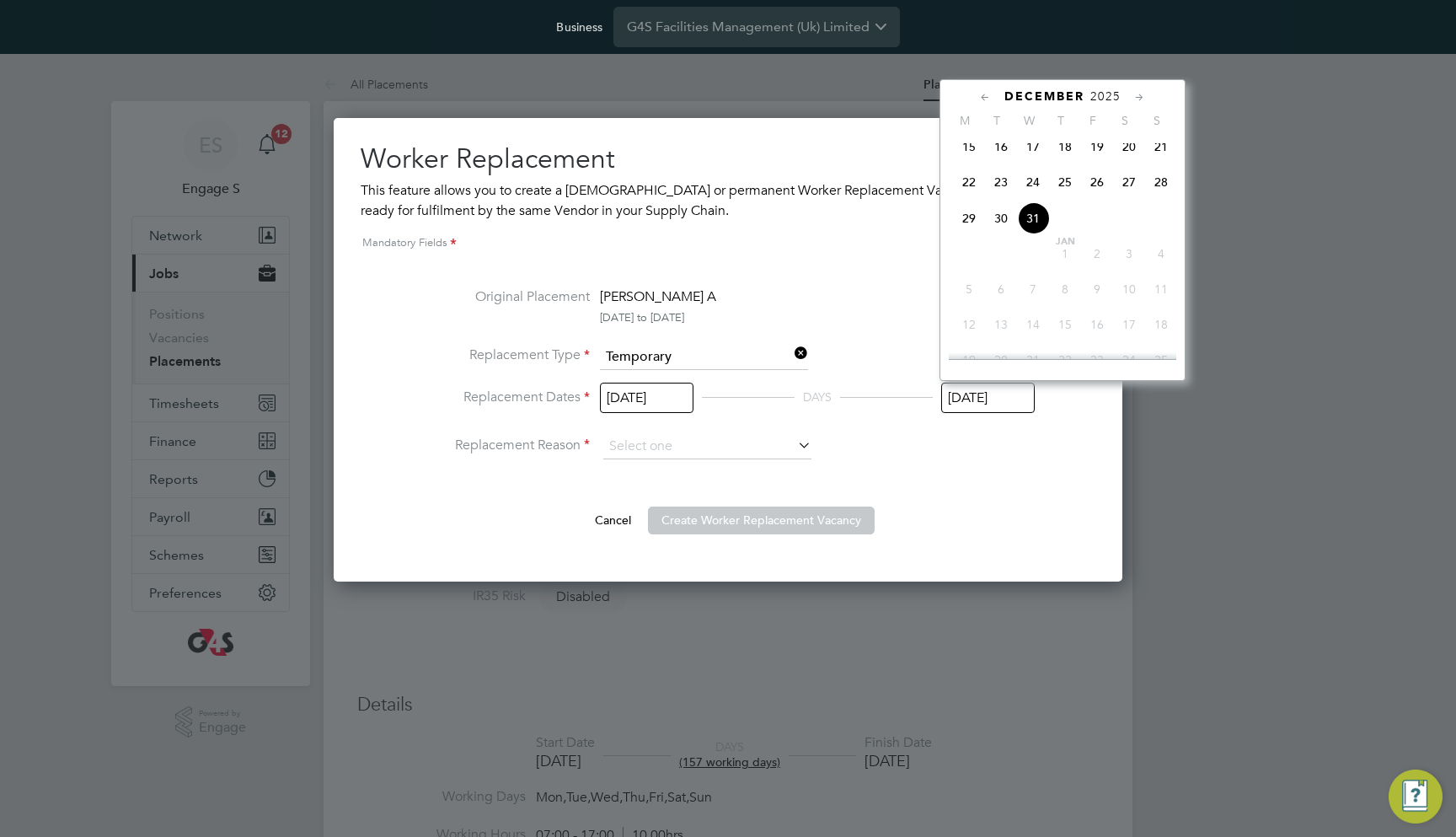
click at [1035, 154] on span "17" at bounding box center [1033, 147] width 32 height 32
type input "[DATE]"
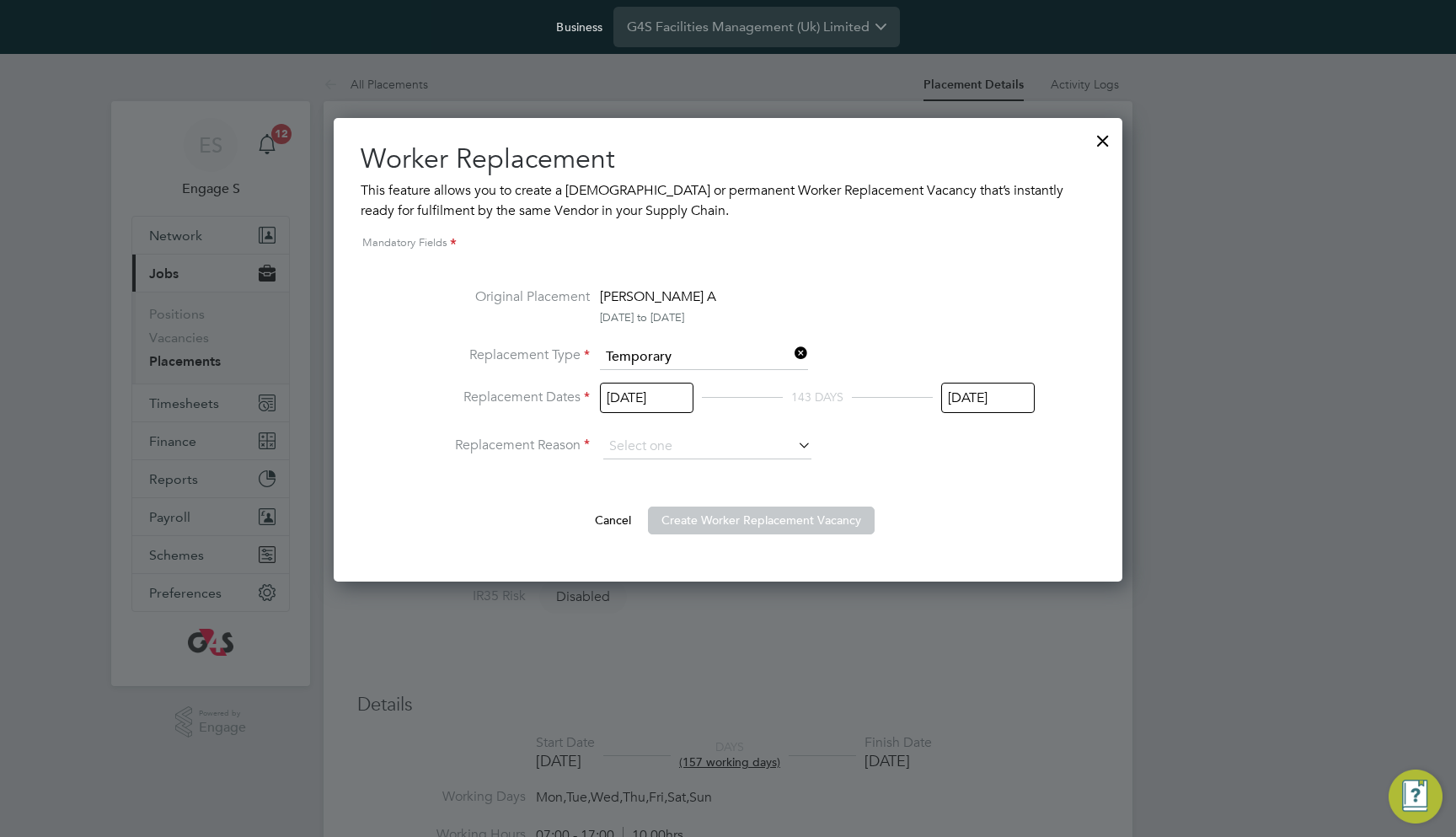
click at [644, 394] on input "[DATE]" at bounding box center [647, 397] width 94 height 32
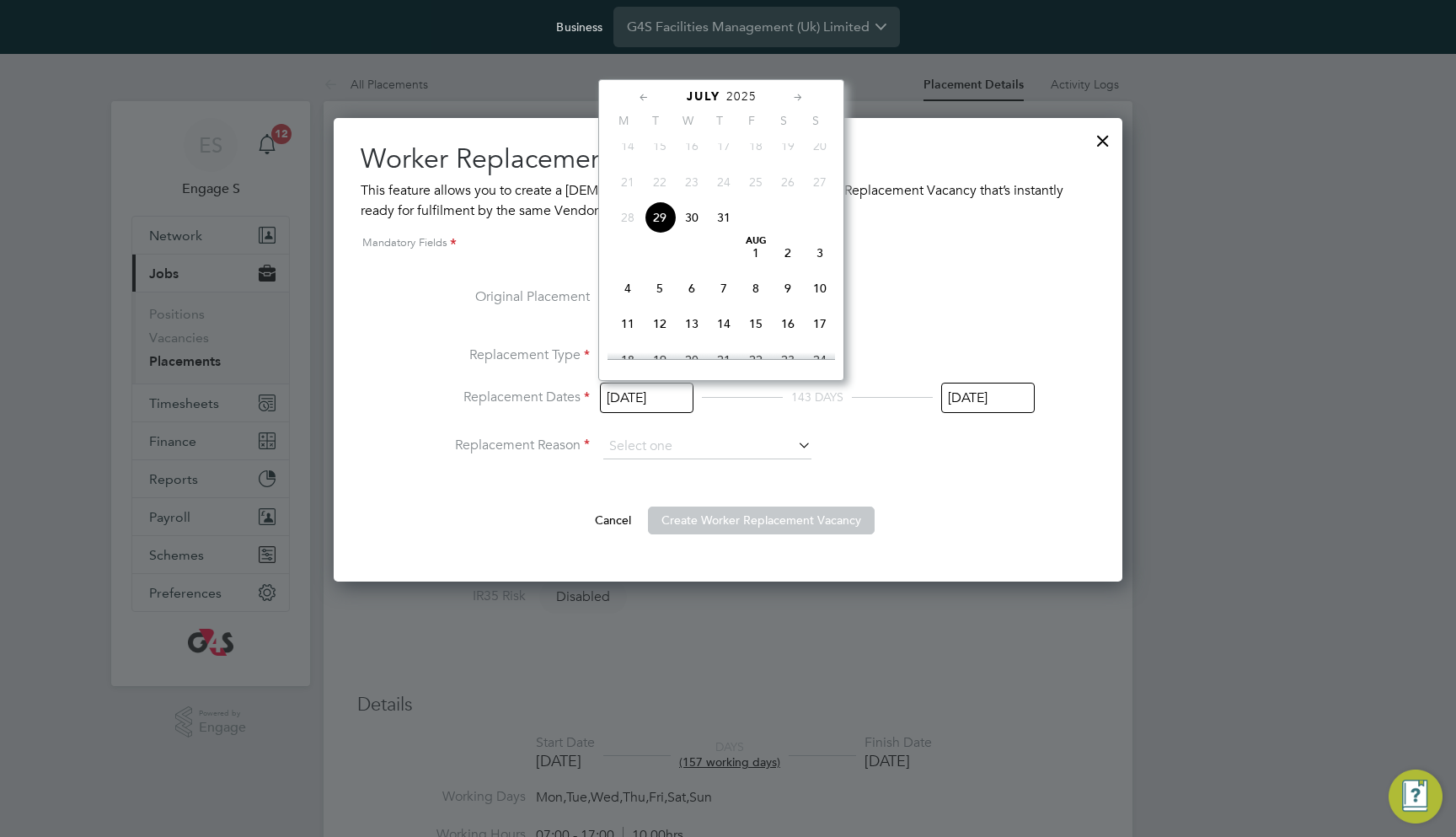
click at [644, 395] on input "[DATE]" at bounding box center [647, 397] width 94 height 32
click at [660, 440] on input at bounding box center [707, 446] width 208 height 25
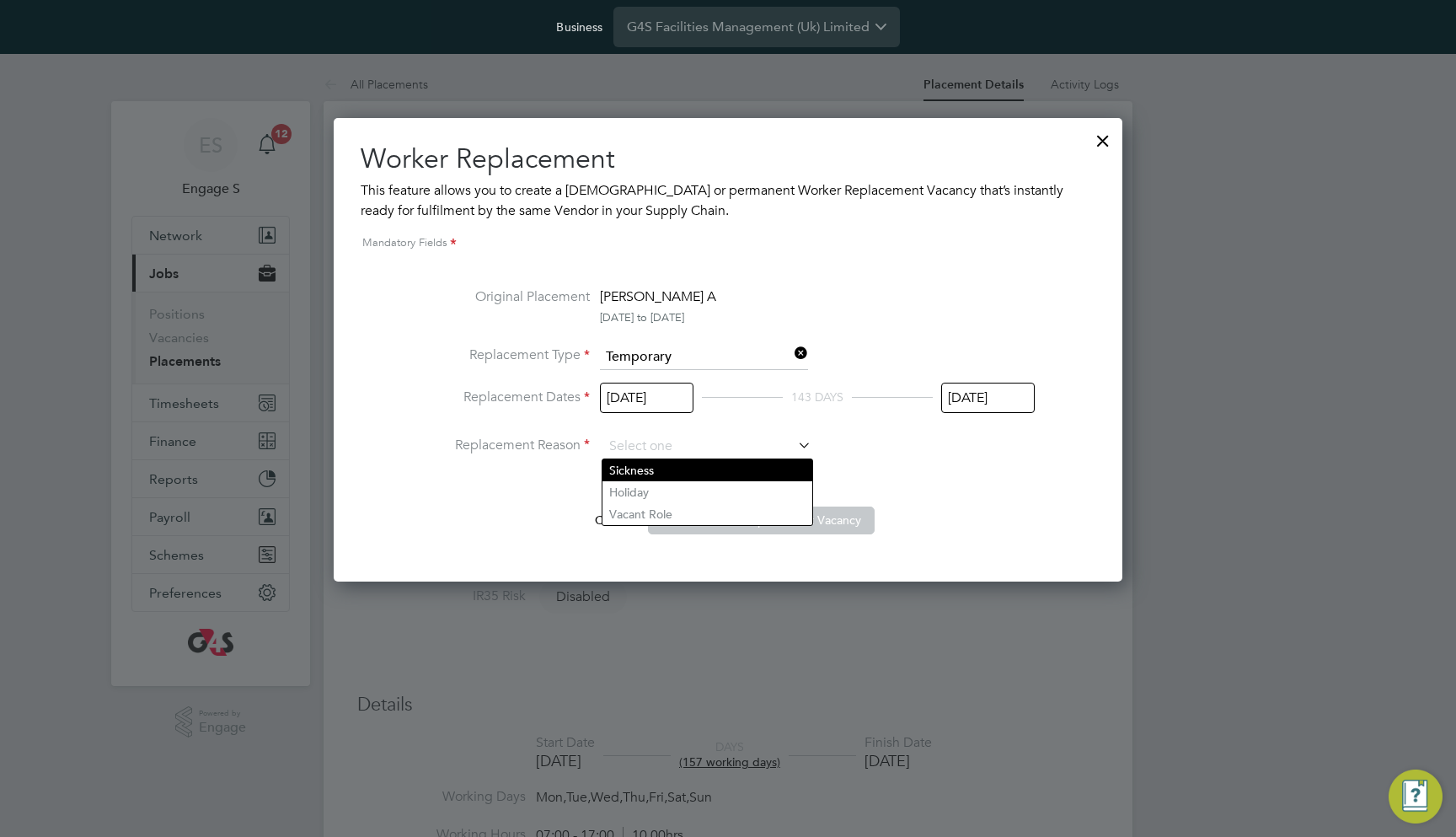
click at [673, 467] on li "Sickness" at bounding box center [708, 470] width 210 height 22
type input "Sickness"
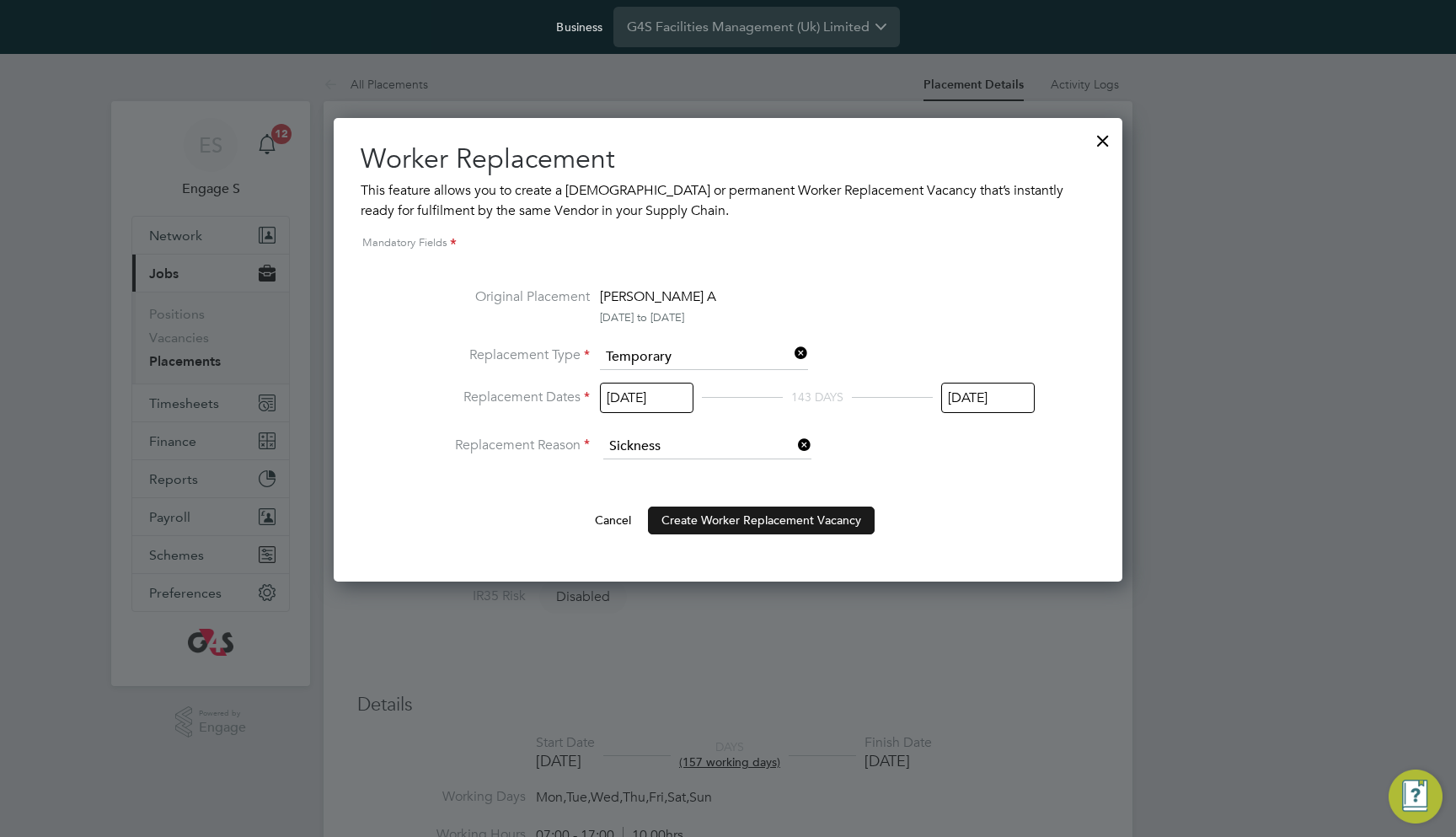
click at [691, 508] on button "Create Worker Replacement Vacancy" at bounding box center [760, 520] width 226 height 27
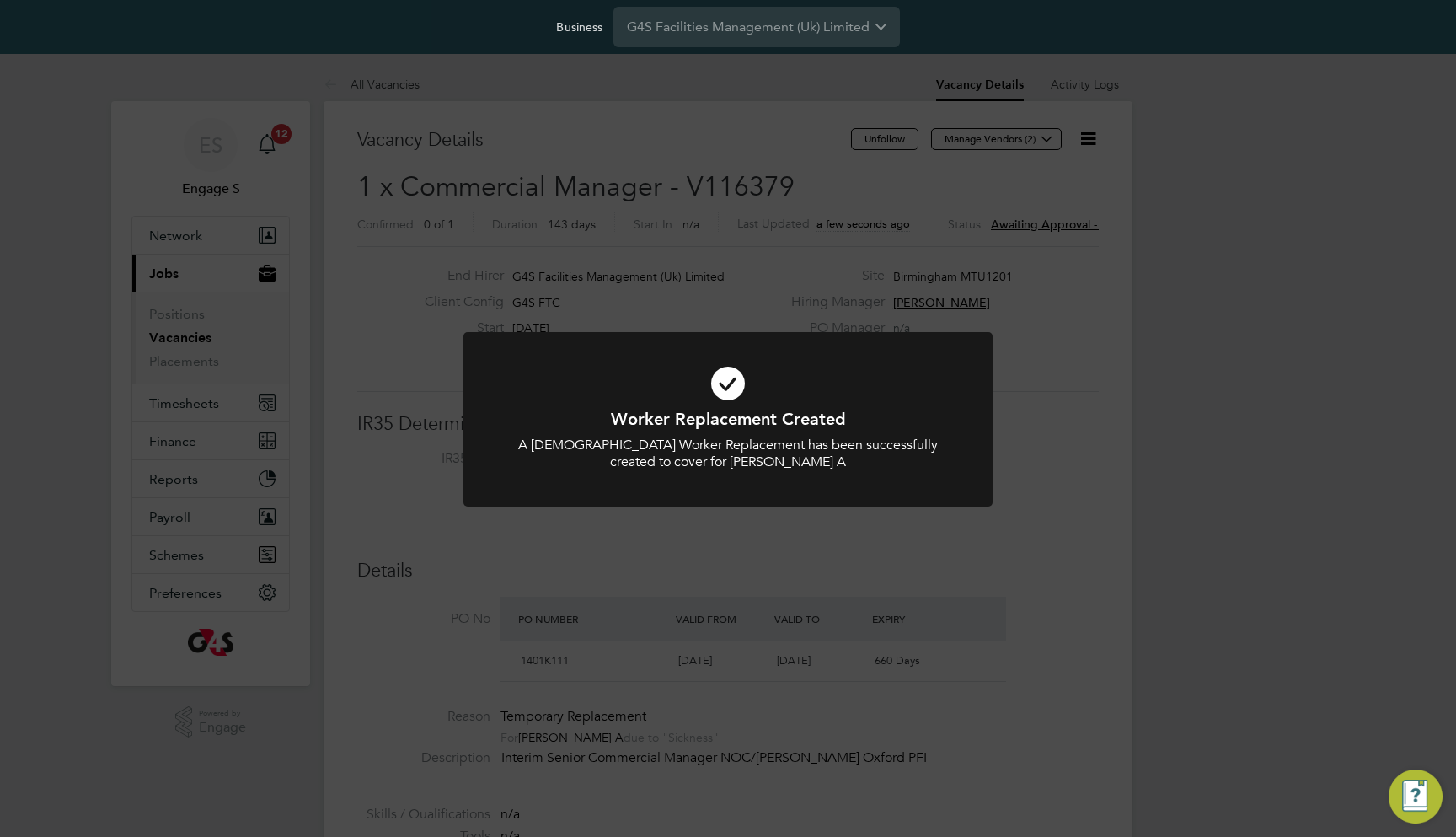
click at [743, 244] on div "Worker Replacement Created A [DEMOGRAPHIC_DATA] Worker Replacement has been suc…" at bounding box center [728, 418] width 1456 height 837
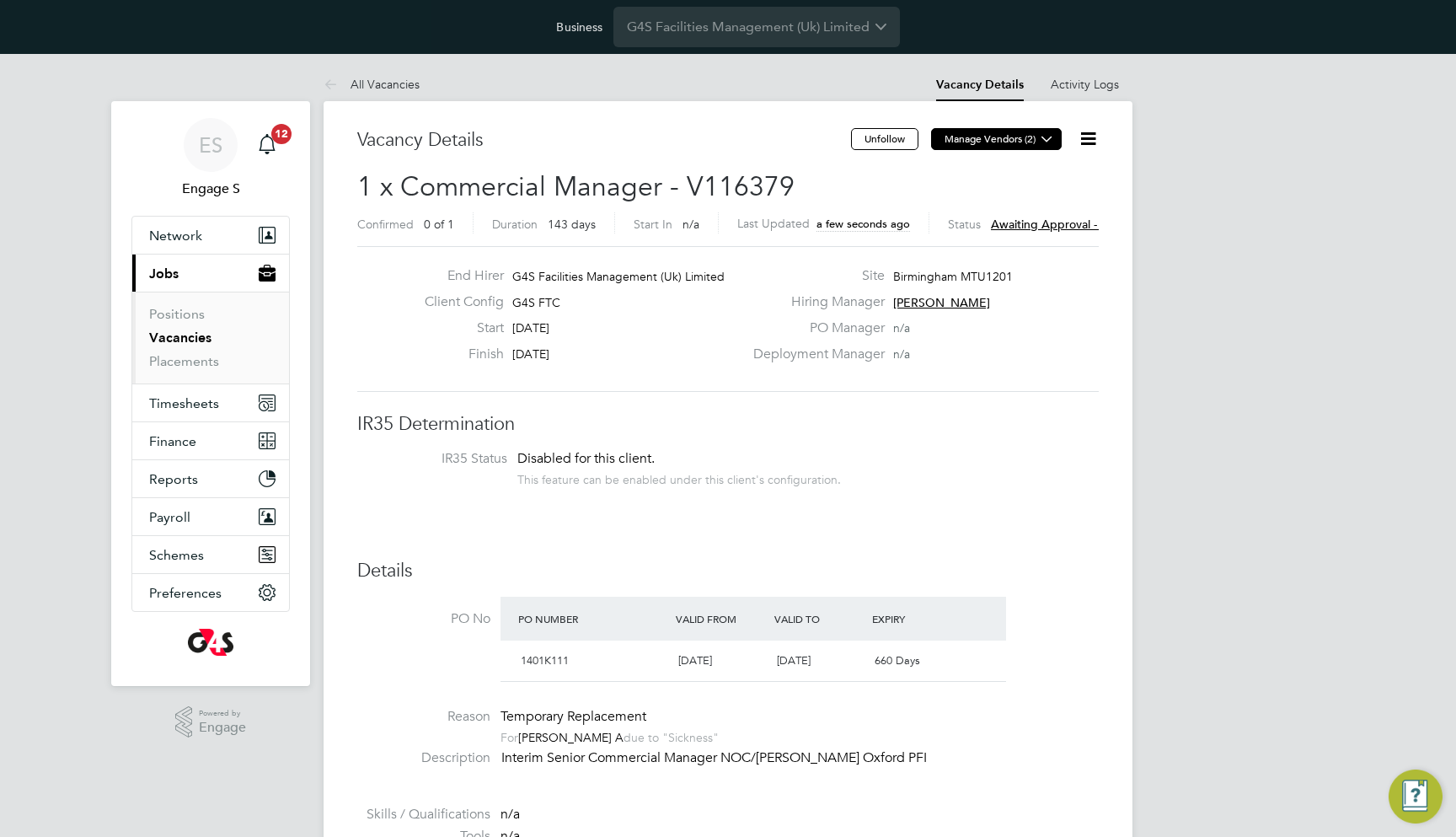
click at [974, 145] on button "Manage Vendors (2)" at bounding box center [996, 139] width 131 height 22
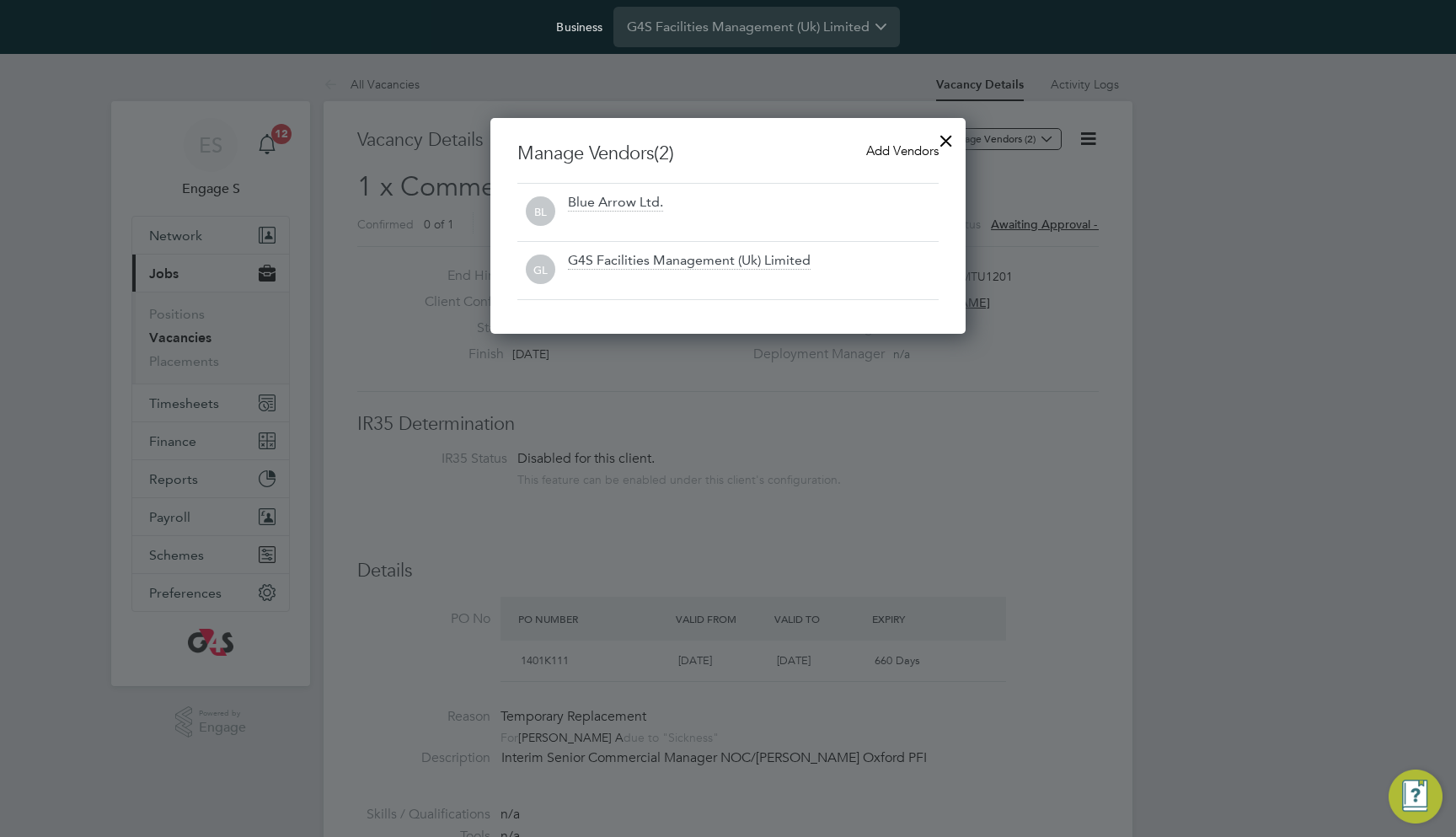
click at [947, 142] on div at bounding box center [947, 137] width 31 height 31
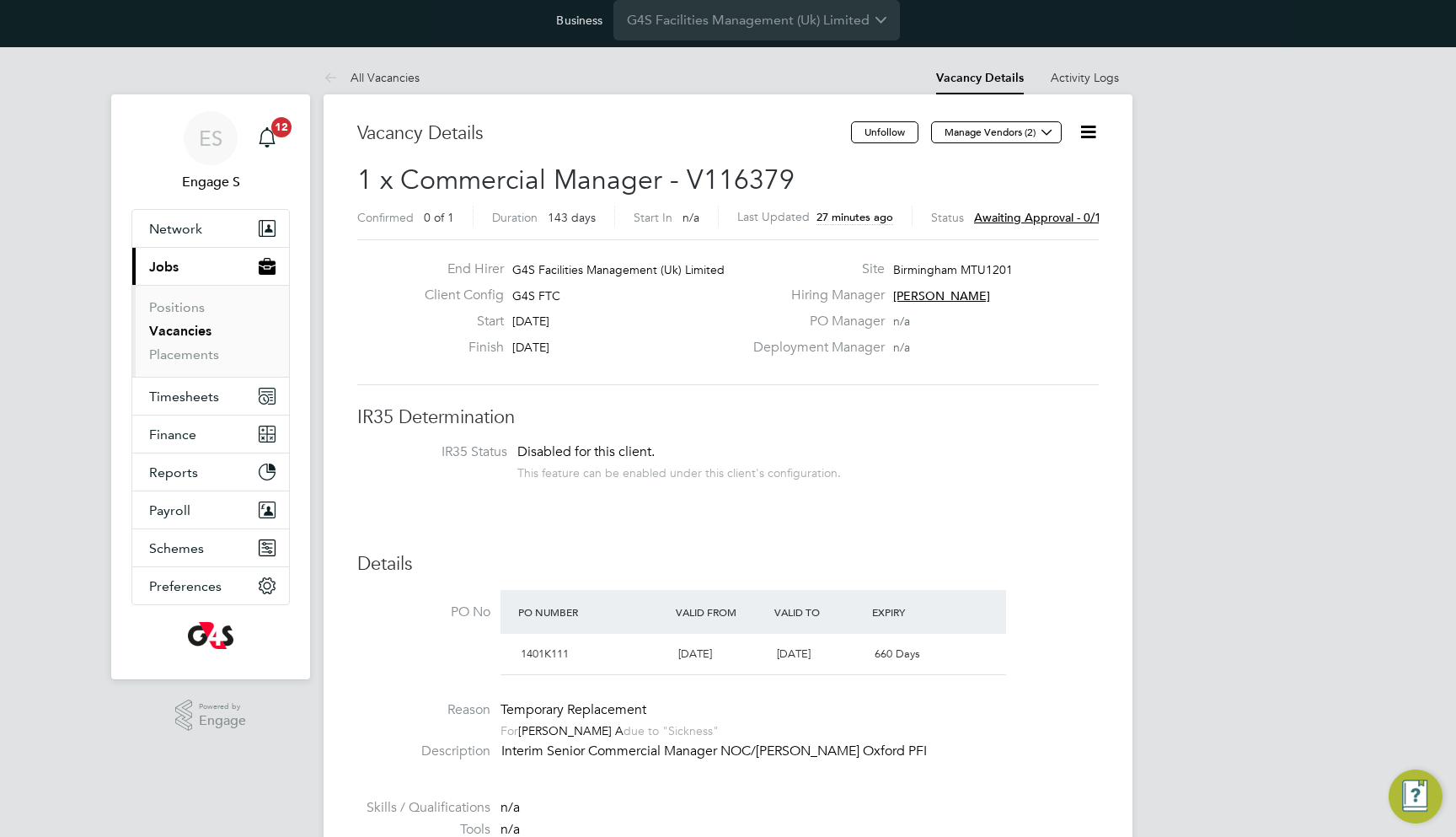
click at [648, 414] on h3 "IR35 Determination" at bounding box center [728, 418] width 741 height 25
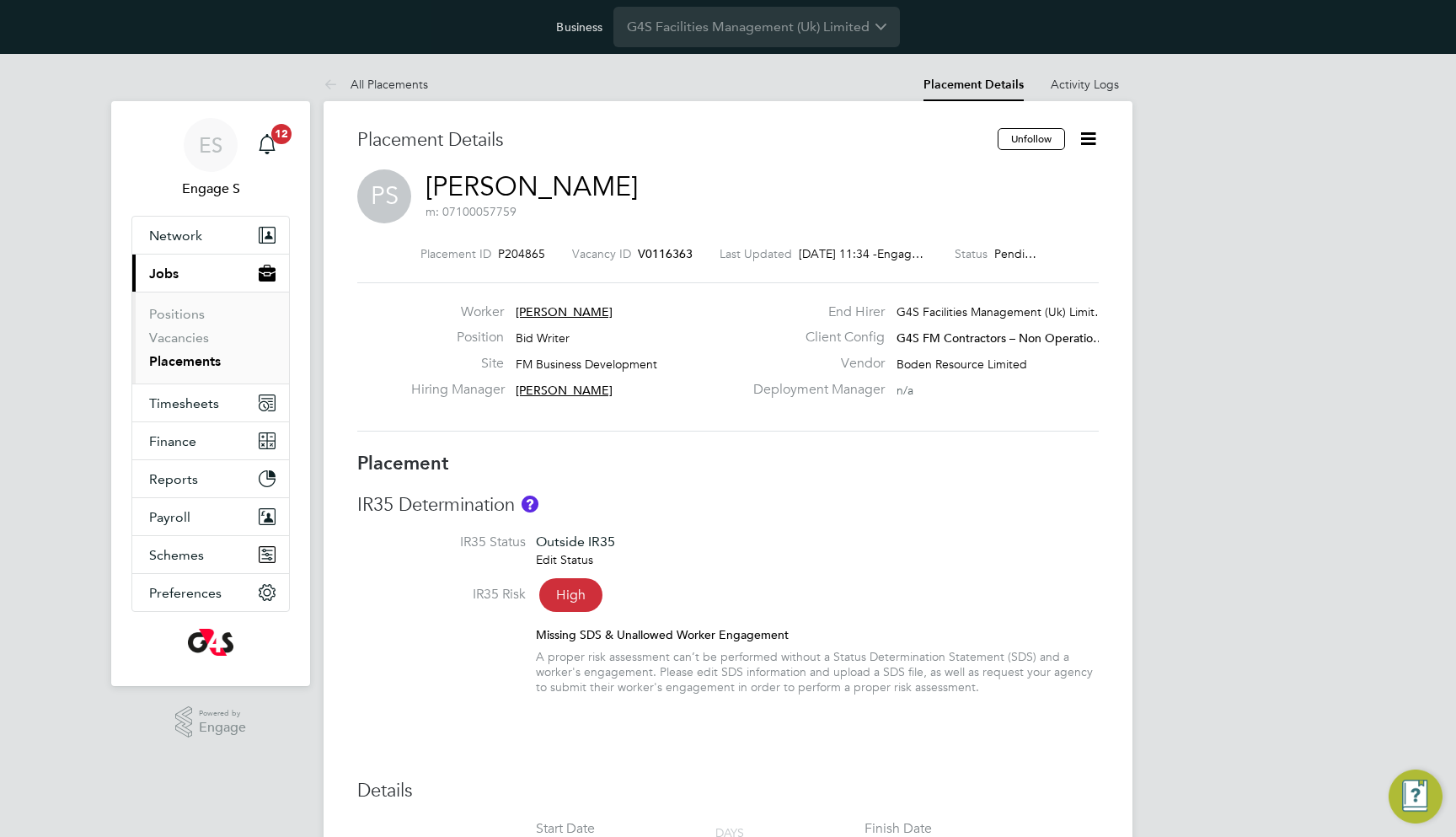
click at [1096, 139] on icon at bounding box center [1088, 139] width 21 height 21
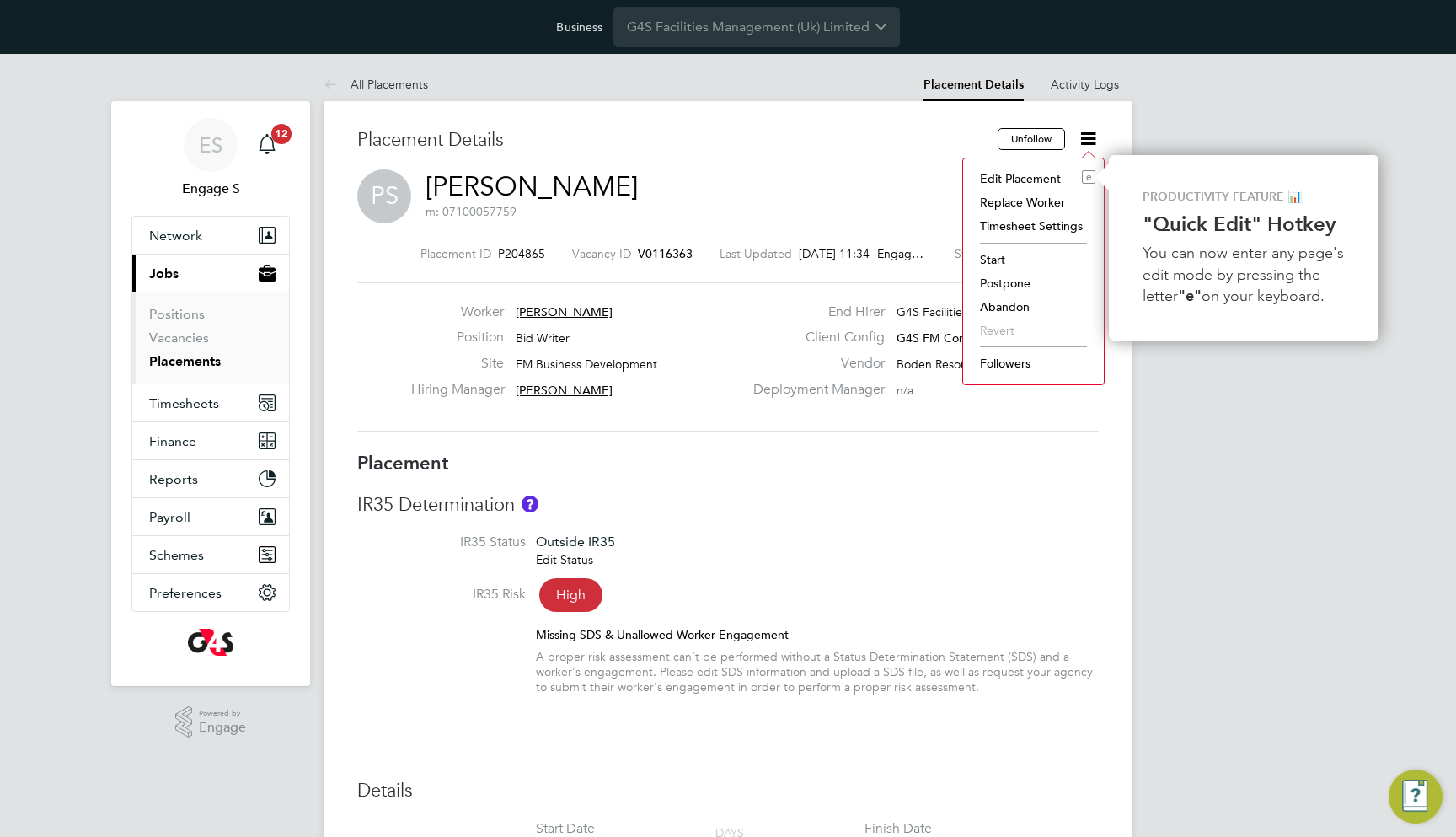
click at [987, 252] on li "Start" at bounding box center [1034, 259] width 124 height 24
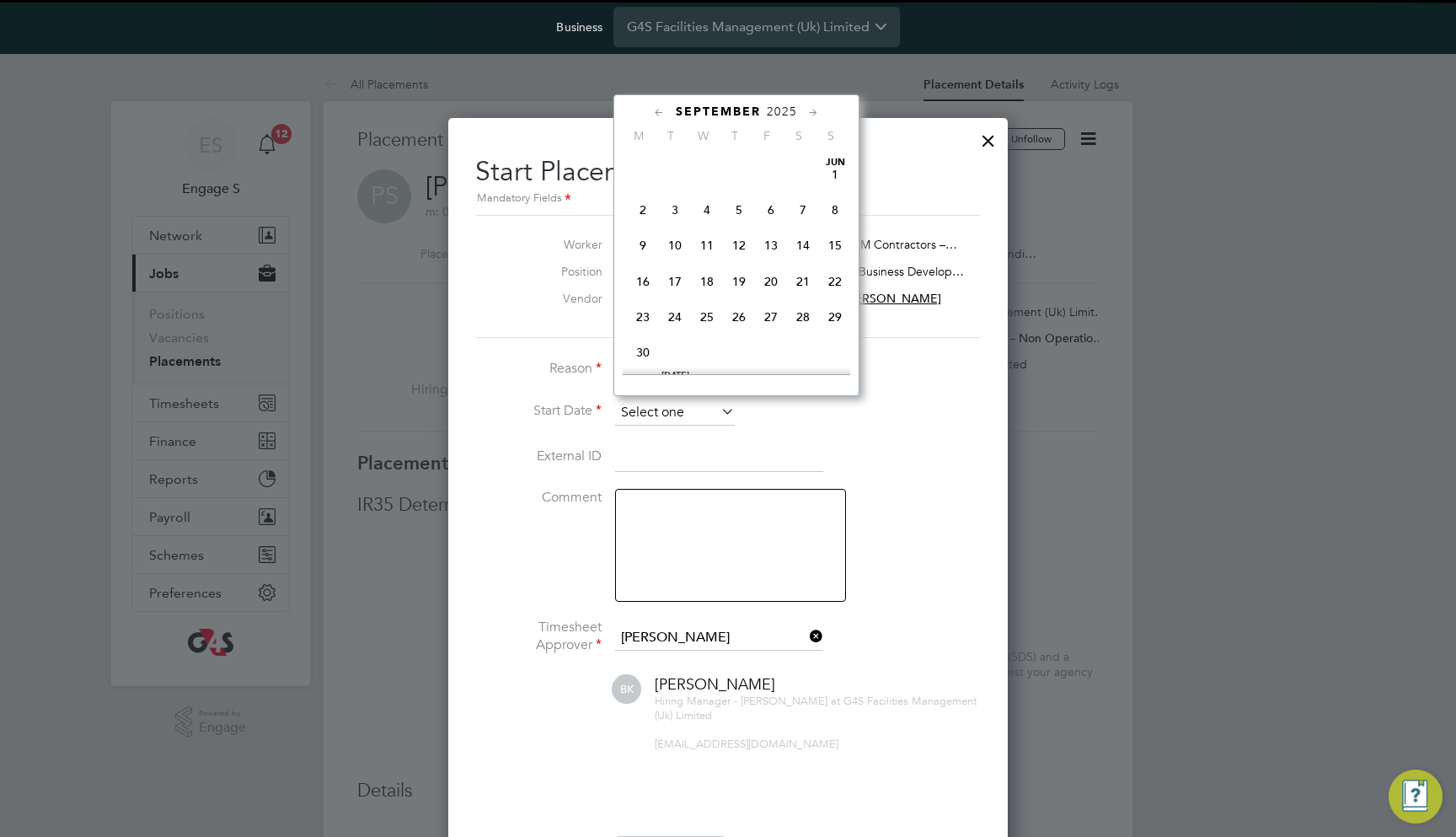
click at [675, 400] on input at bounding box center [674, 413] width 119 height 25
click at [639, 167] on span "25" at bounding box center [643, 163] width 32 height 32
type input "[DATE]"
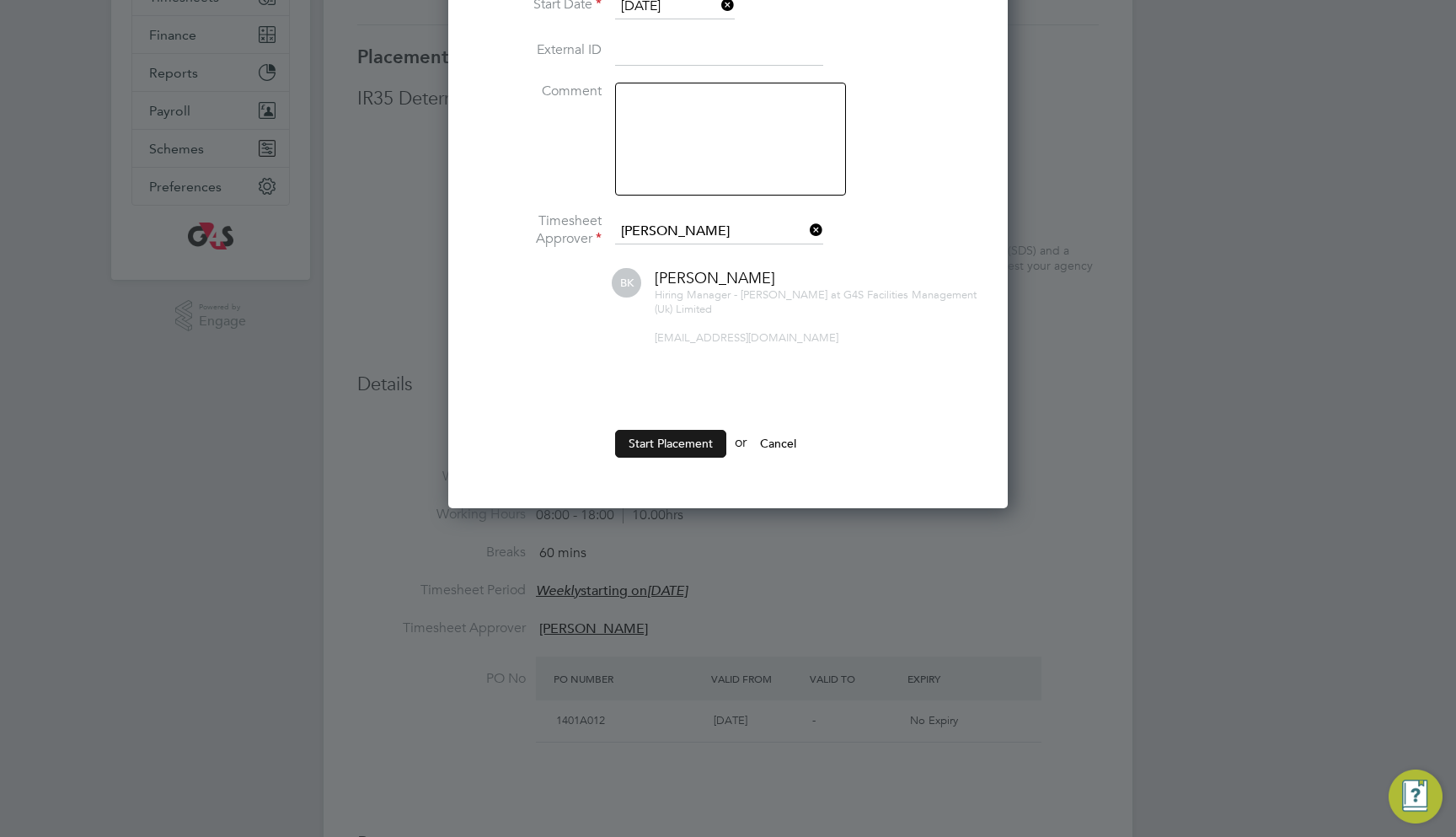
click at [692, 439] on button "Start Placement" at bounding box center [671, 443] width 111 height 27
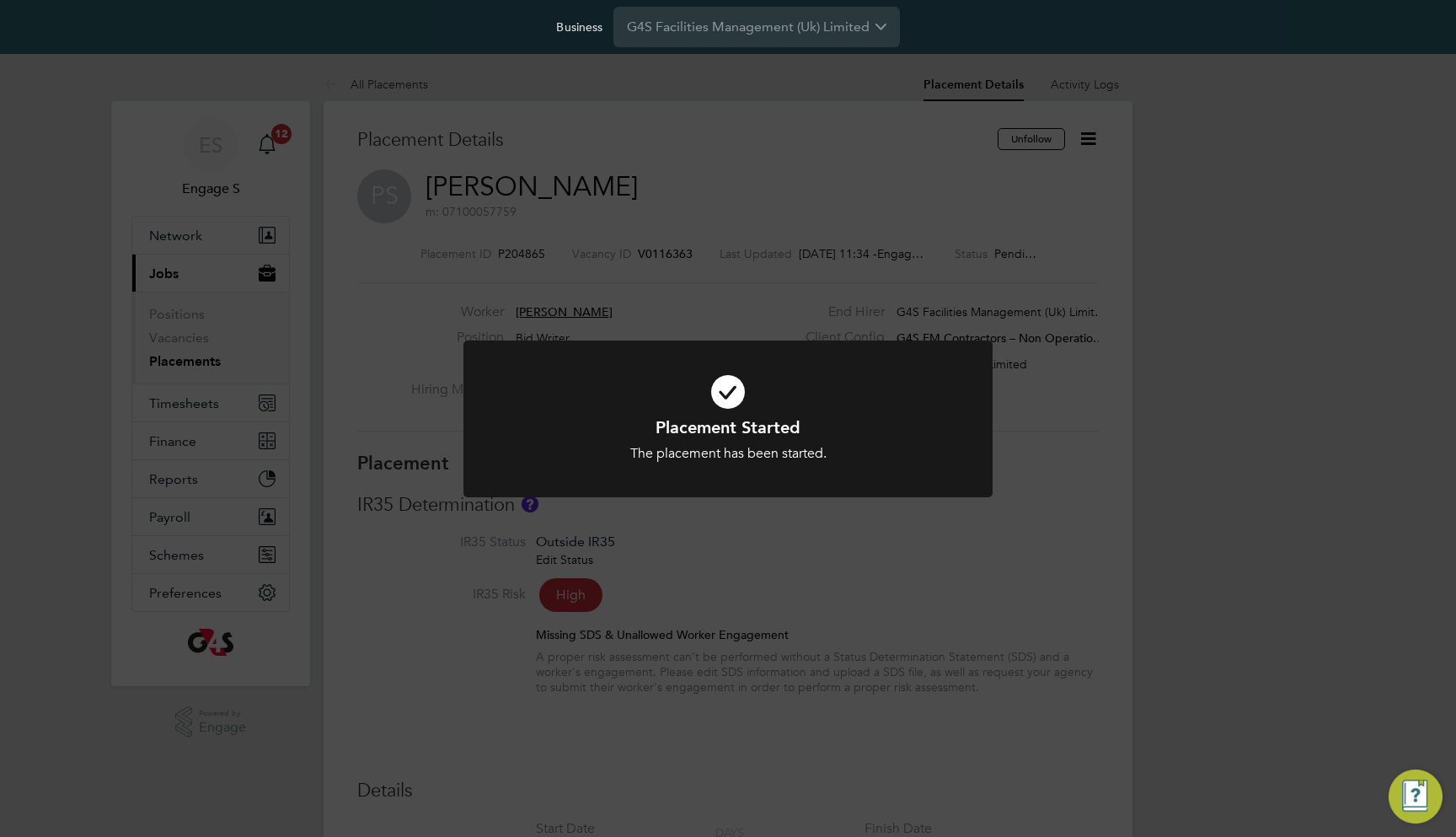
click at [1074, 258] on div "Placement Started The placement has been started. Cancel Okay" at bounding box center [728, 418] width 1456 height 837
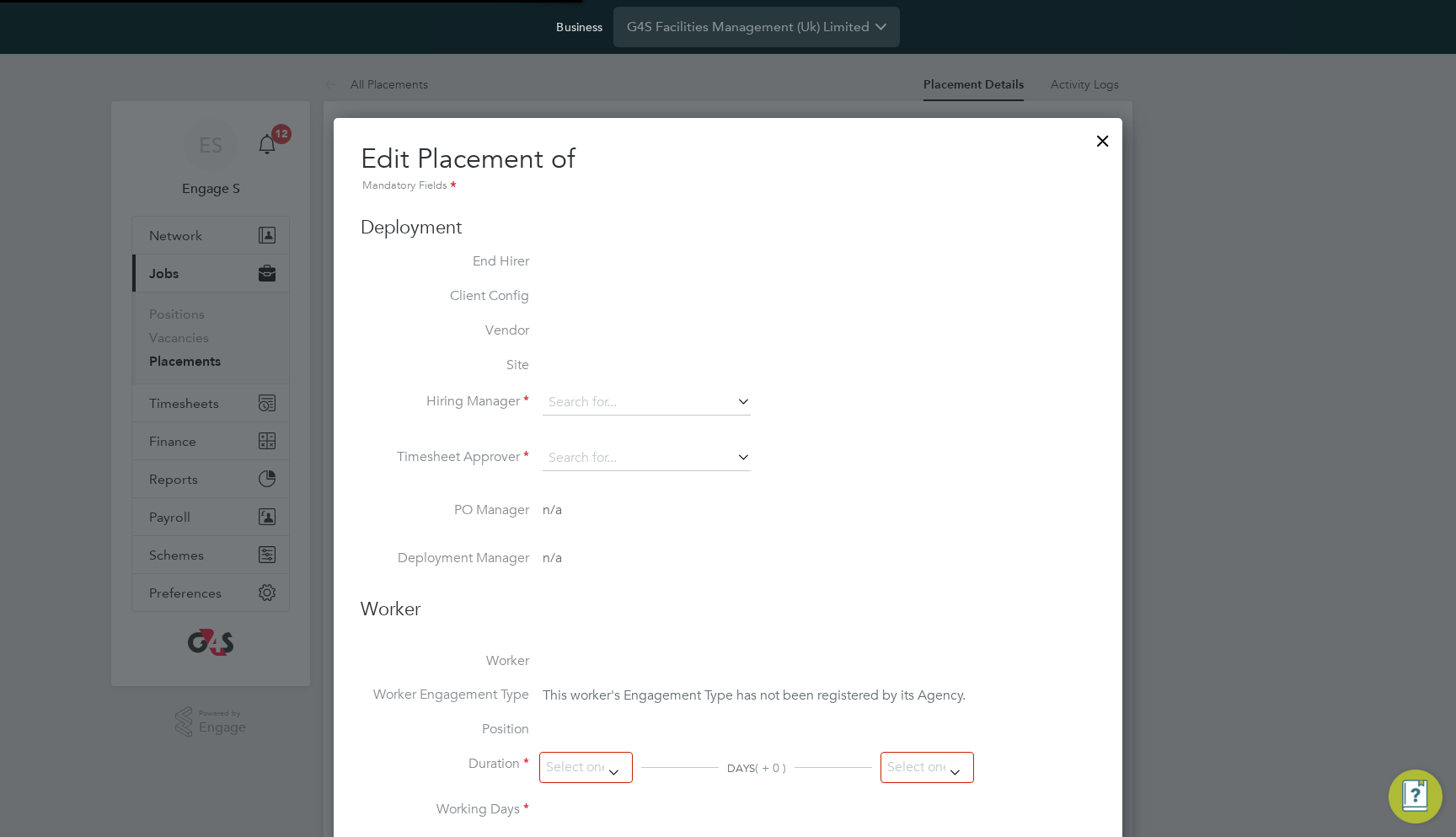
type input "[PERSON_NAME]"
type input "[DATE]"
type input "08:00"
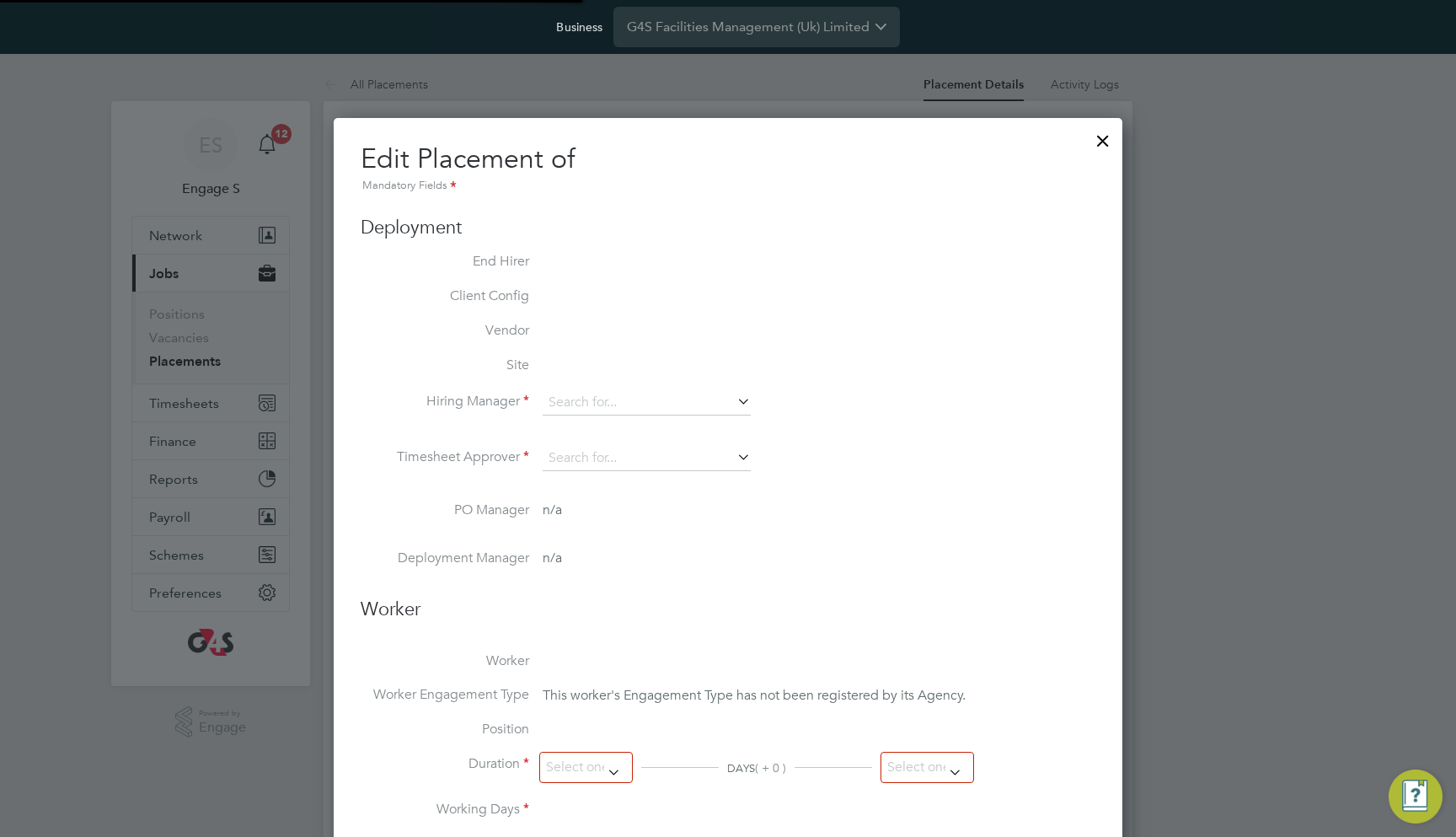
type input "18:00"
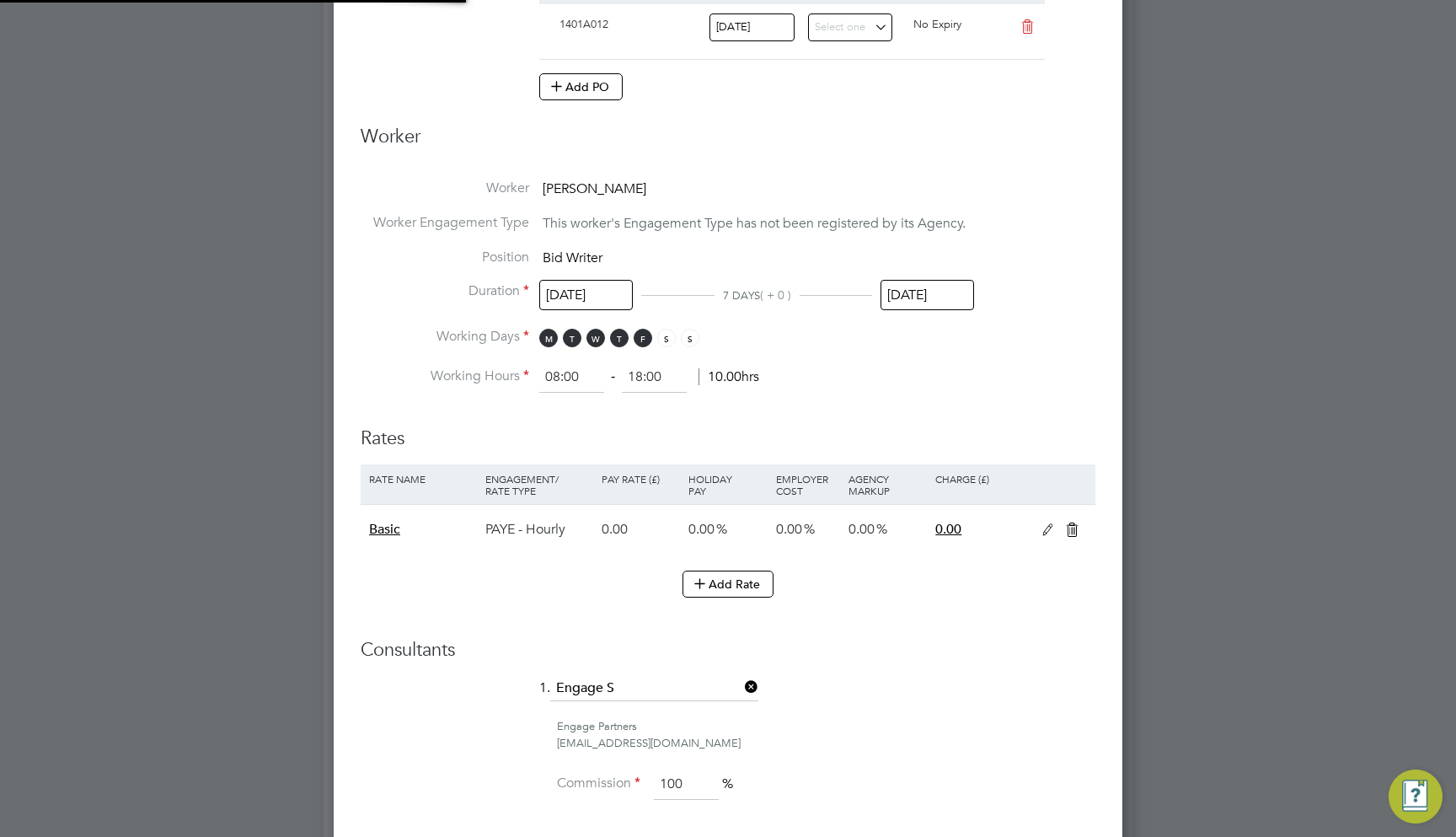
click at [906, 290] on input "[DATE]" at bounding box center [928, 295] width 94 height 32
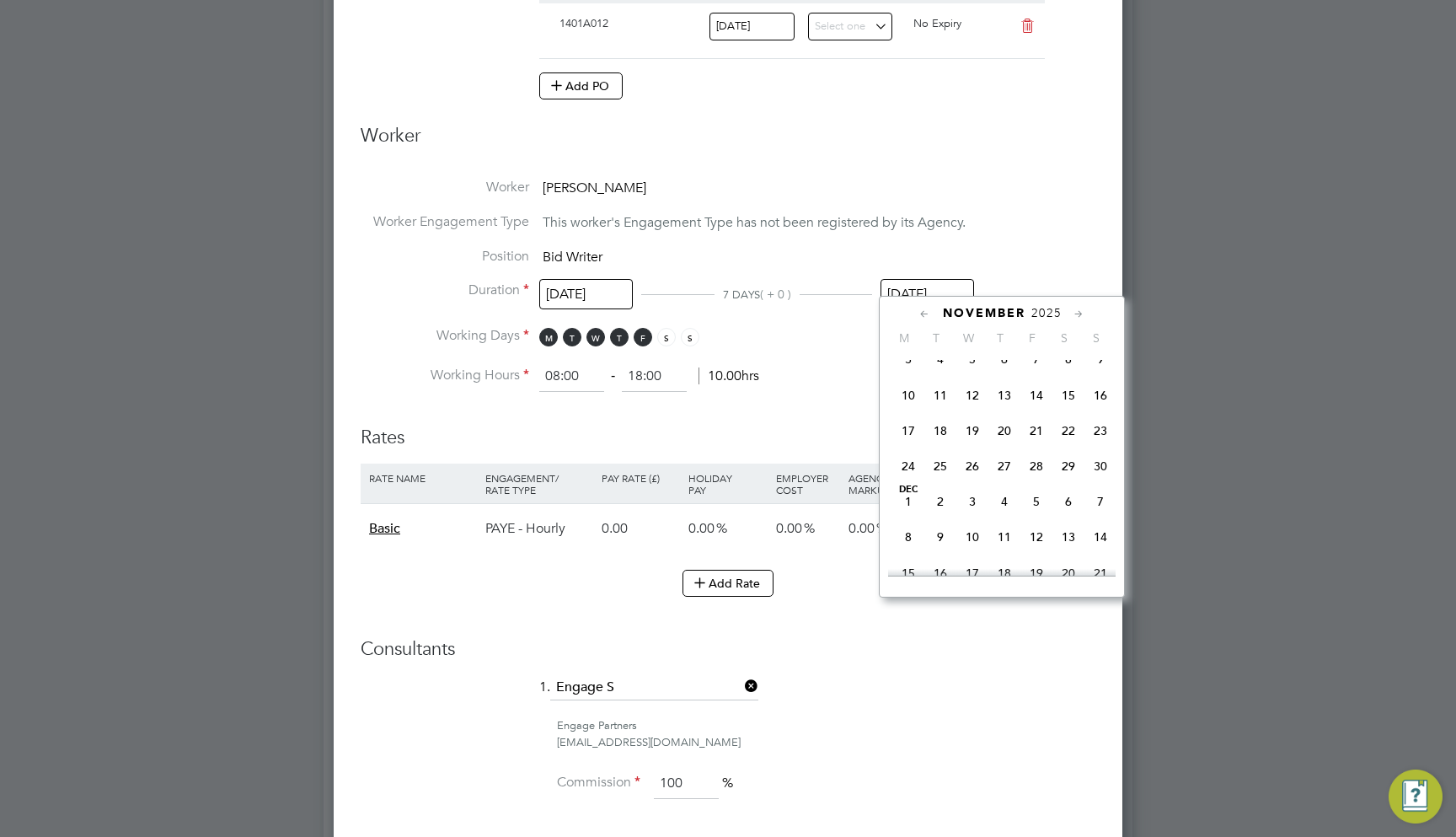
click at [1048, 439] on span "21" at bounding box center [1037, 431] width 32 height 32
type input "[DATE]"
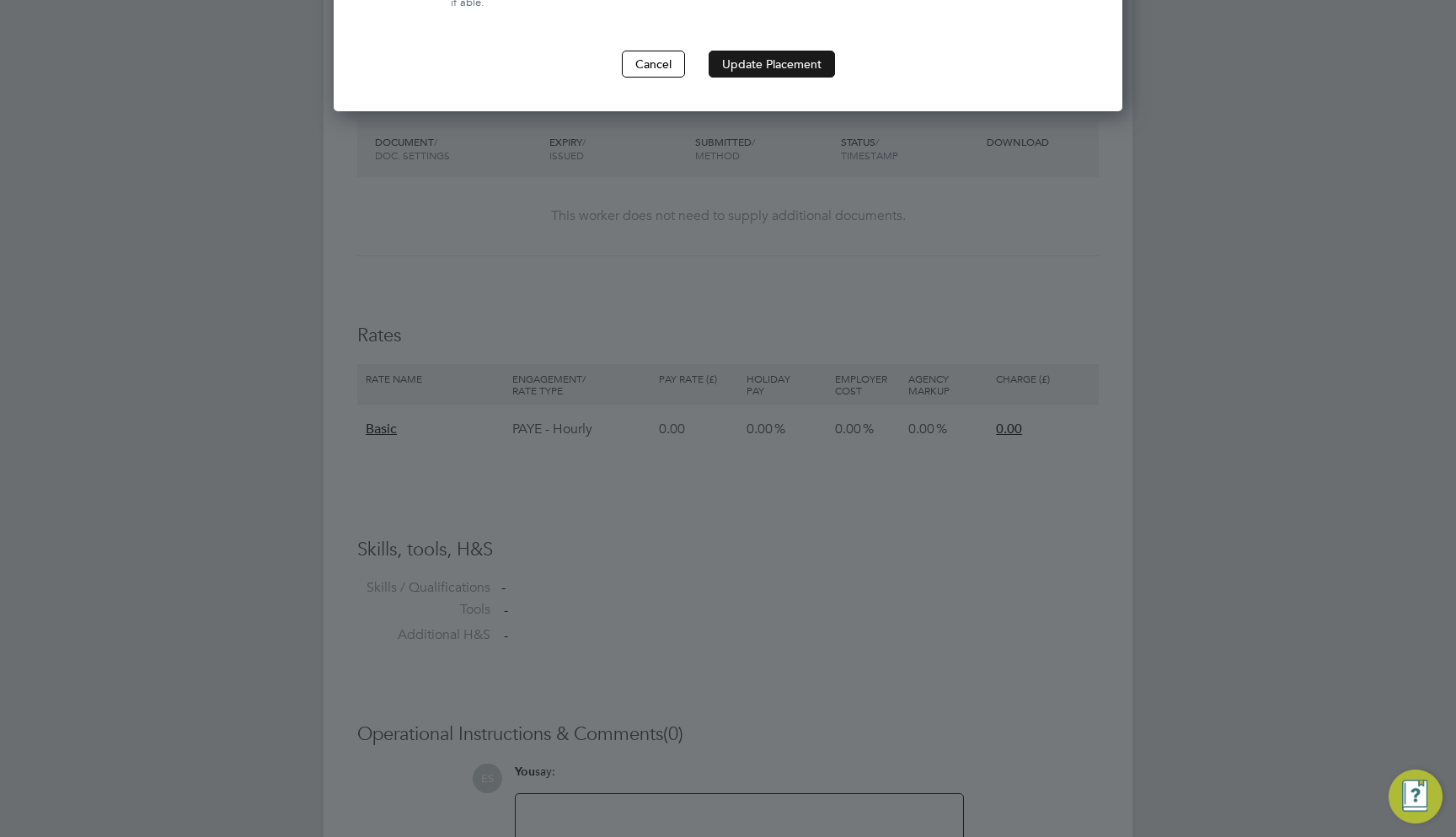
click at [783, 51] on button "Update Placement" at bounding box center [772, 64] width 126 height 27
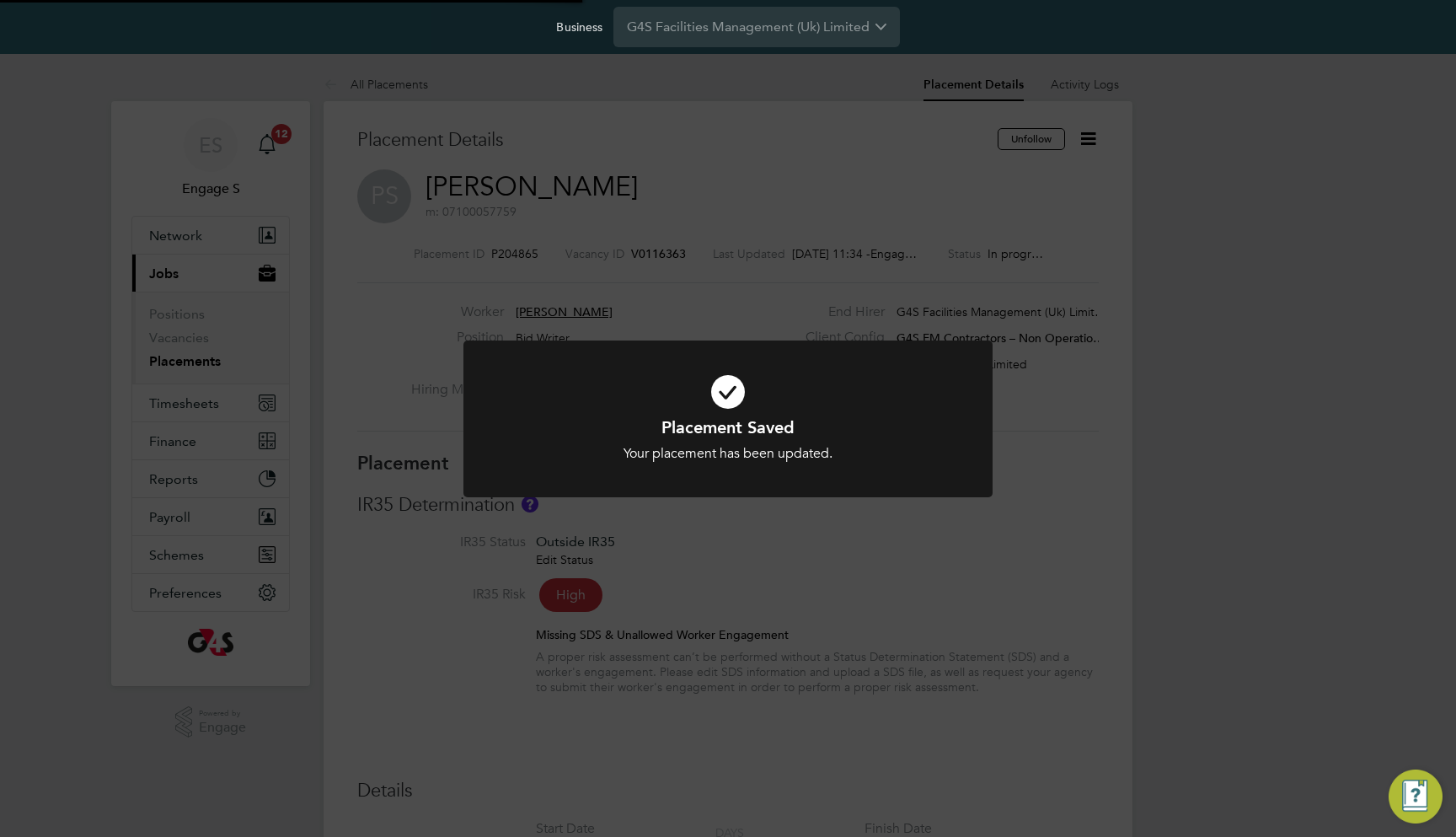
click at [1006, 325] on div "Placement Saved Your placement has been updated. Cancel Okay" at bounding box center [728, 418] width 1456 height 837
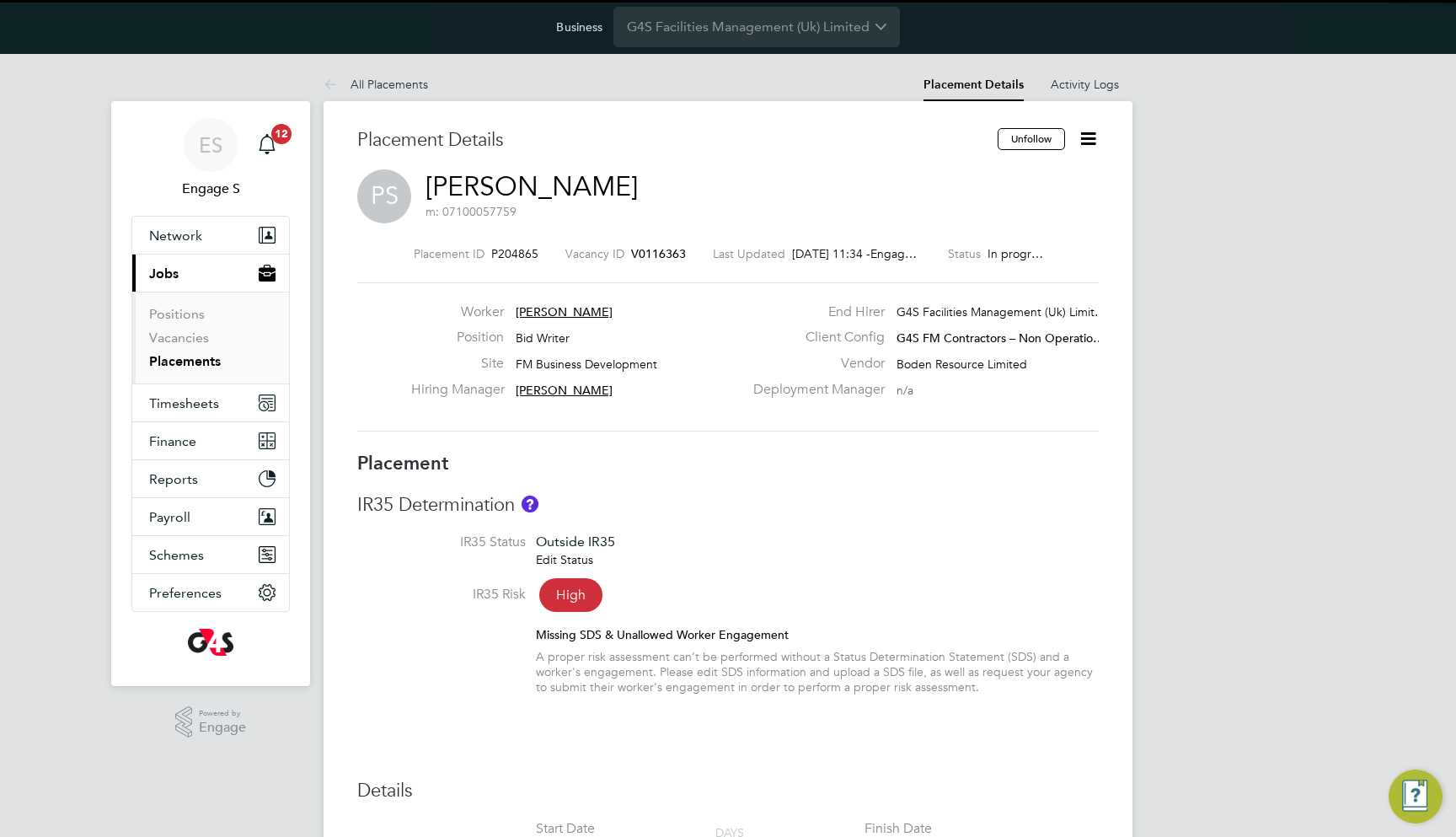
click at [1088, 142] on icon at bounding box center [1088, 139] width 21 height 21
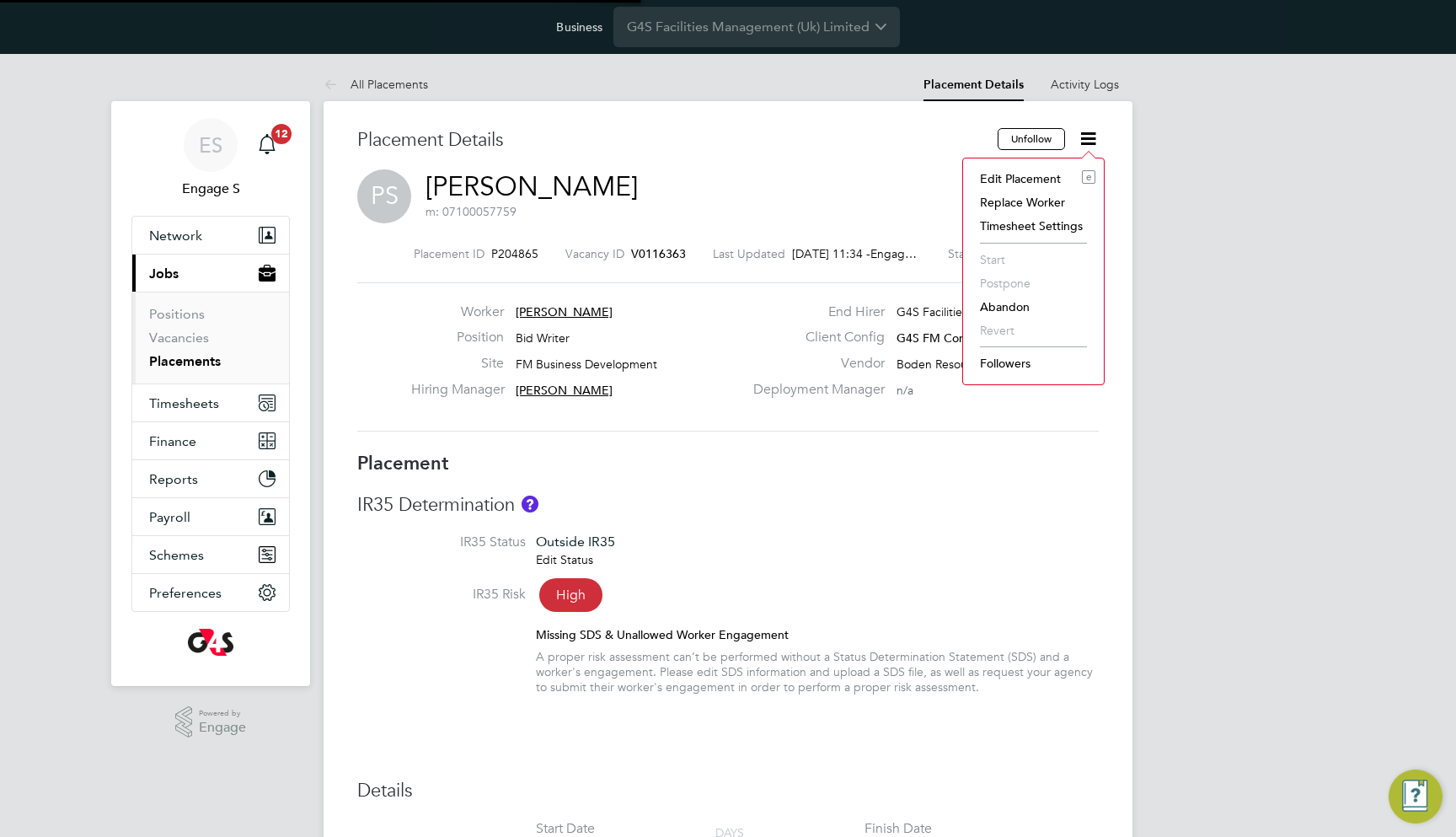
click at [1055, 196] on li "Replace Worker" at bounding box center [1034, 202] width 124 height 24
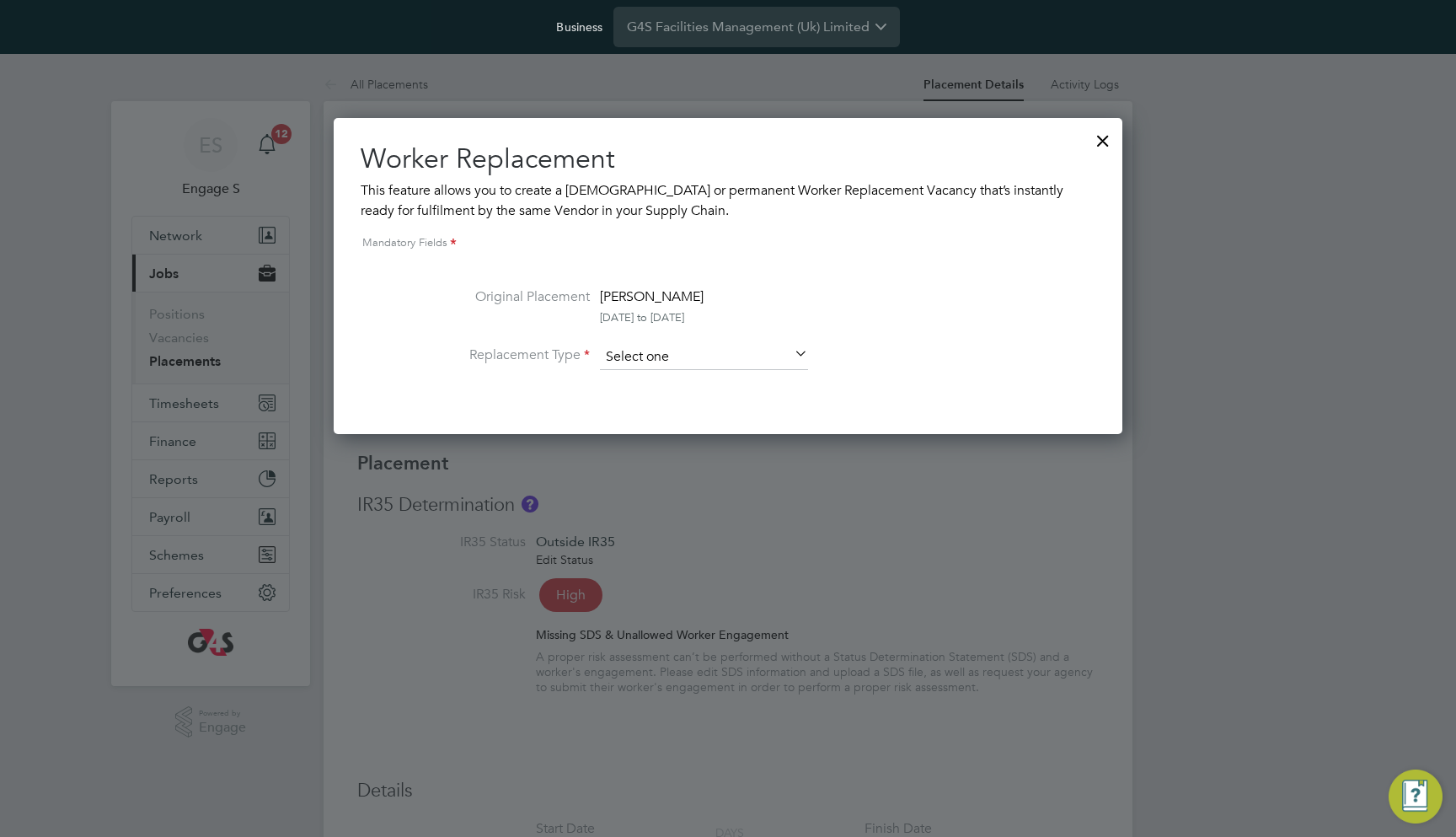
click at [651, 351] on input at bounding box center [704, 357] width 208 height 25
click at [653, 380] on li "Temporary" at bounding box center [704, 379] width 210 height 22
type input "Temporary"
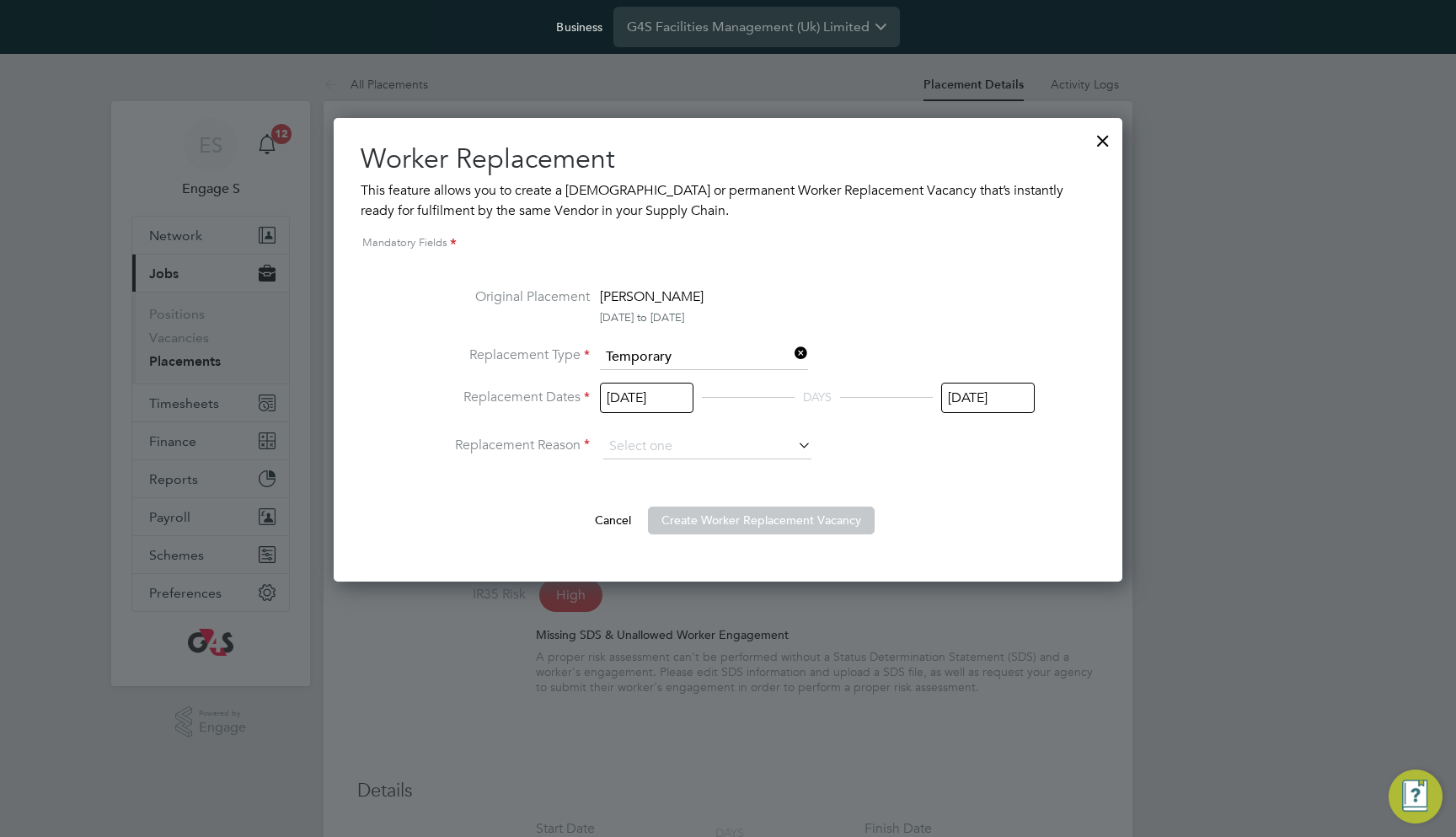
click at [963, 395] on input "[DATE]" at bounding box center [988, 397] width 94 height 32
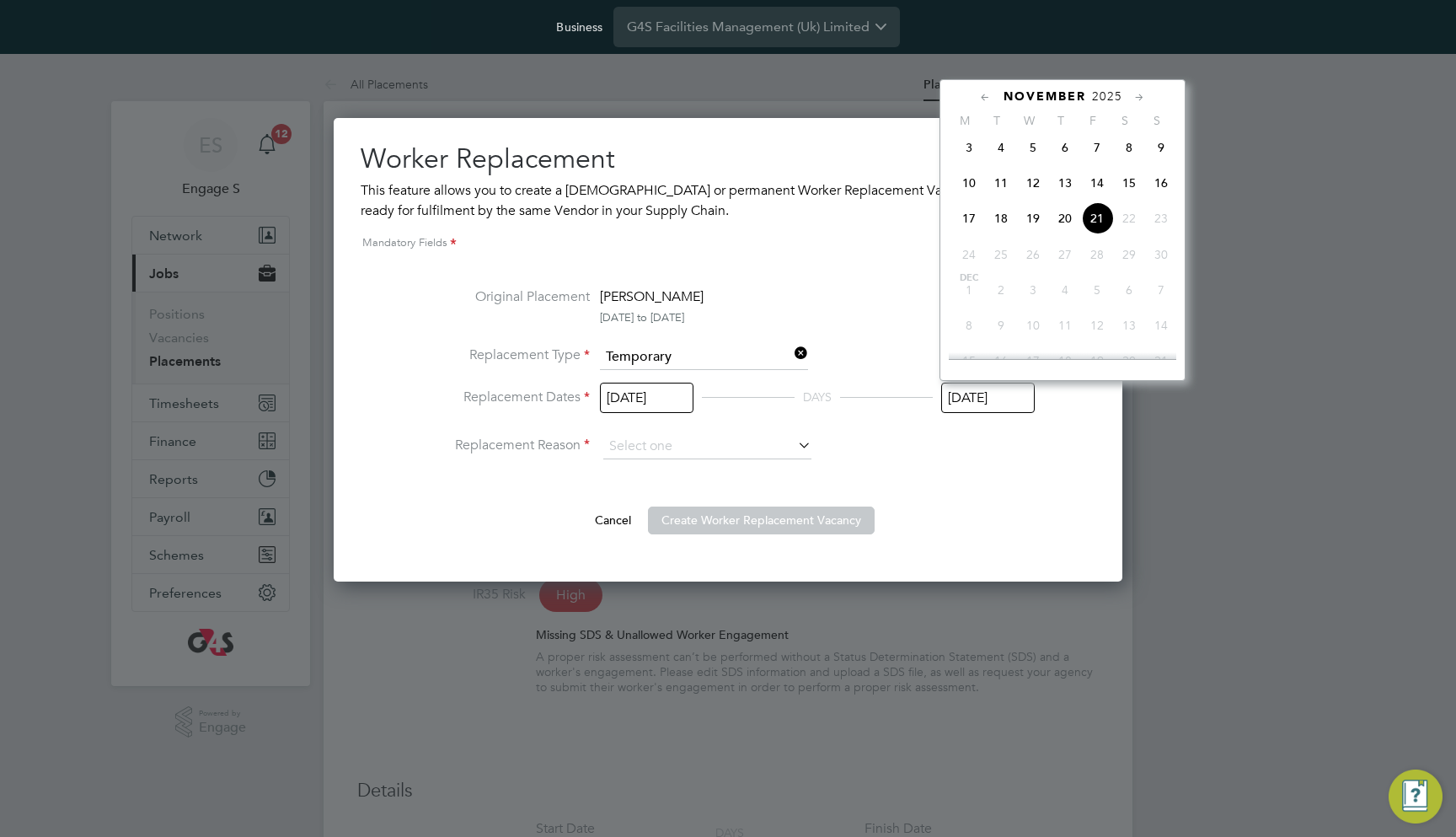
click at [1040, 156] on span "5" at bounding box center [1033, 148] width 32 height 32
type input "05 Nov 2025"
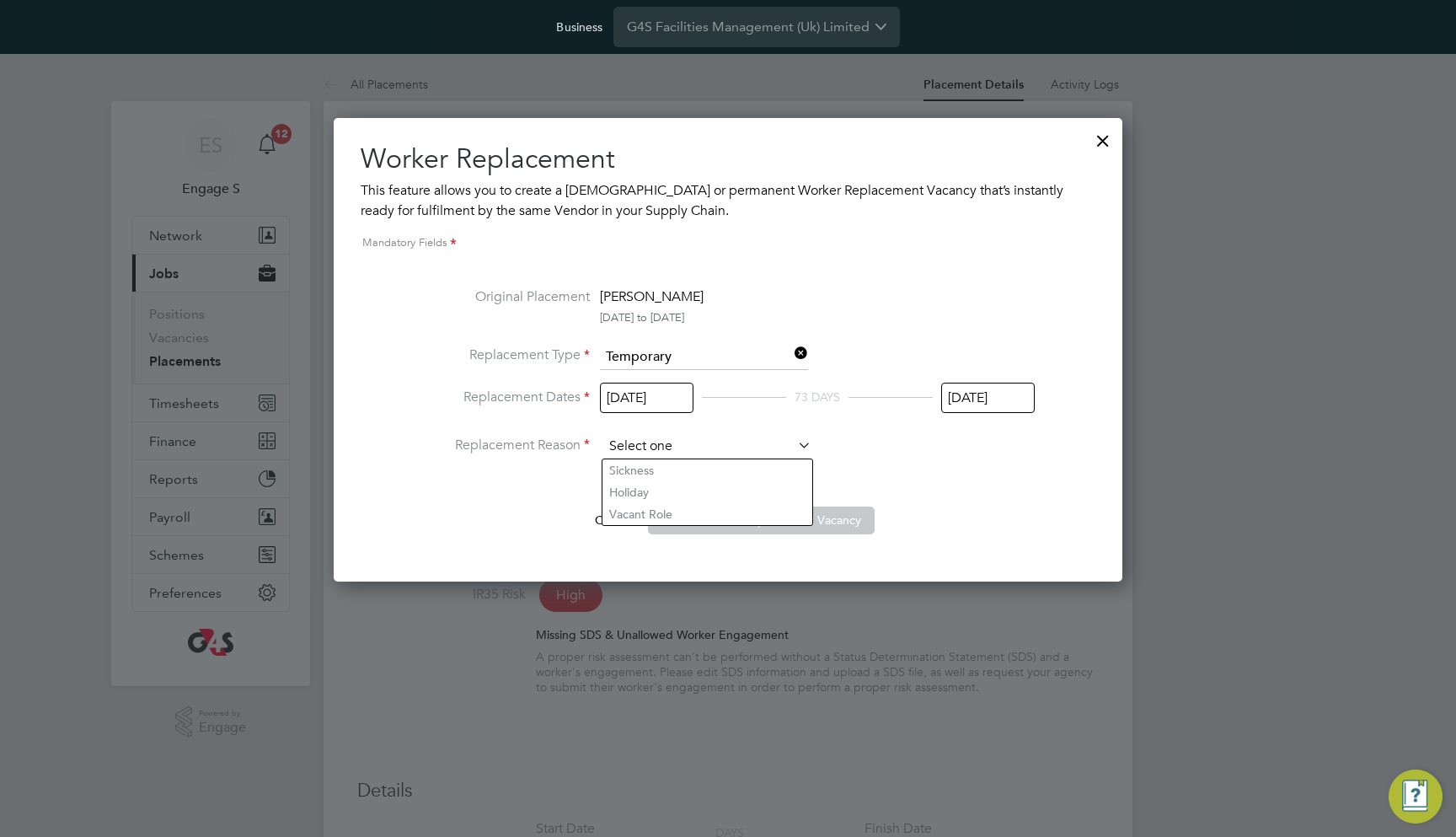
click at [675, 447] on input at bounding box center [707, 446] width 208 height 25
click at [678, 475] on li "Sickness" at bounding box center [708, 470] width 210 height 22
type input "Sickness"
click at [717, 519] on button "Create Worker Replacement Vacancy" at bounding box center [760, 520] width 226 height 27
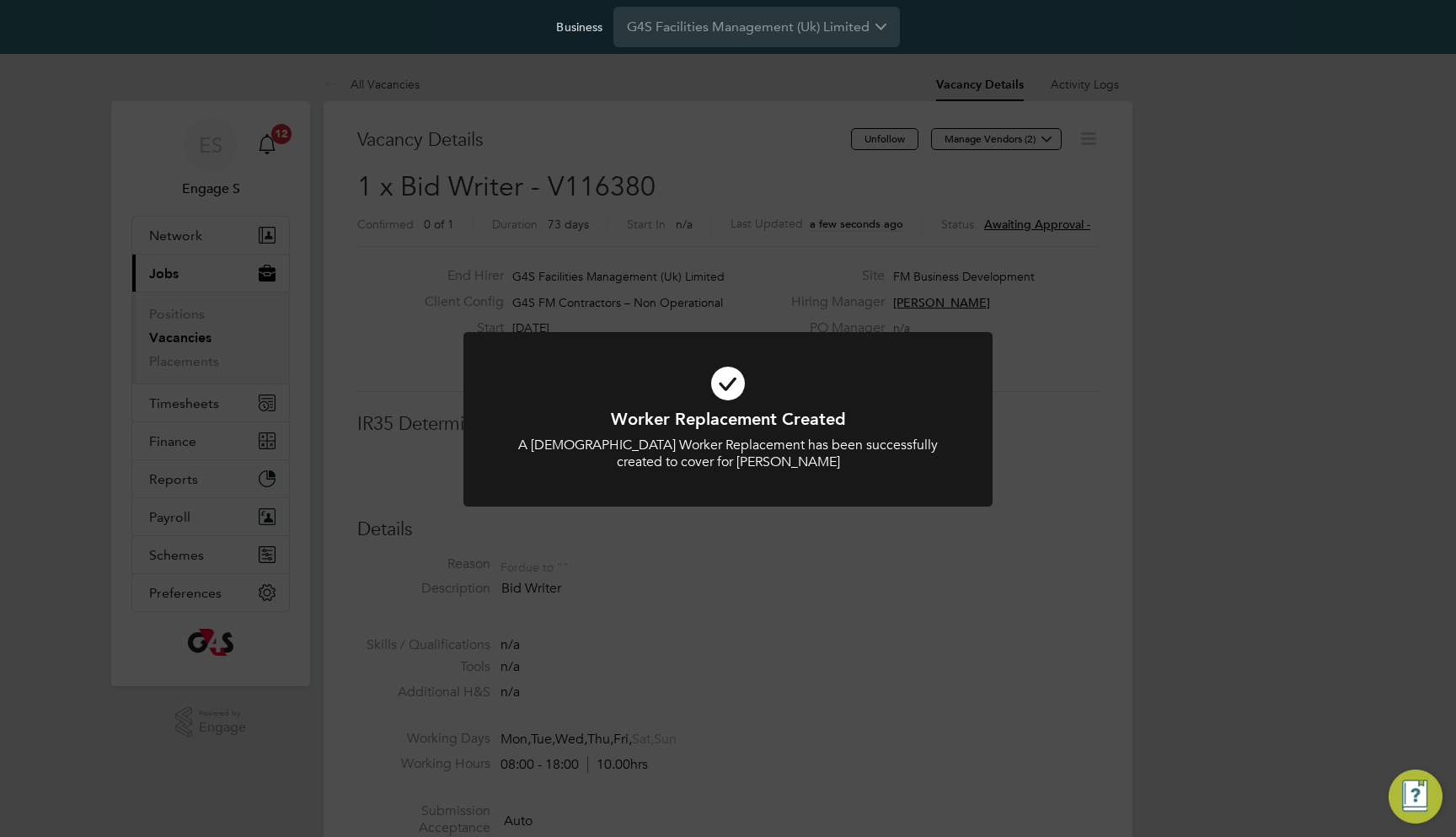
click at [845, 253] on div "Worker Replacement Created A Temporary Worker Replacement has been successfully…" at bounding box center [728, 418] width 1456 height 837
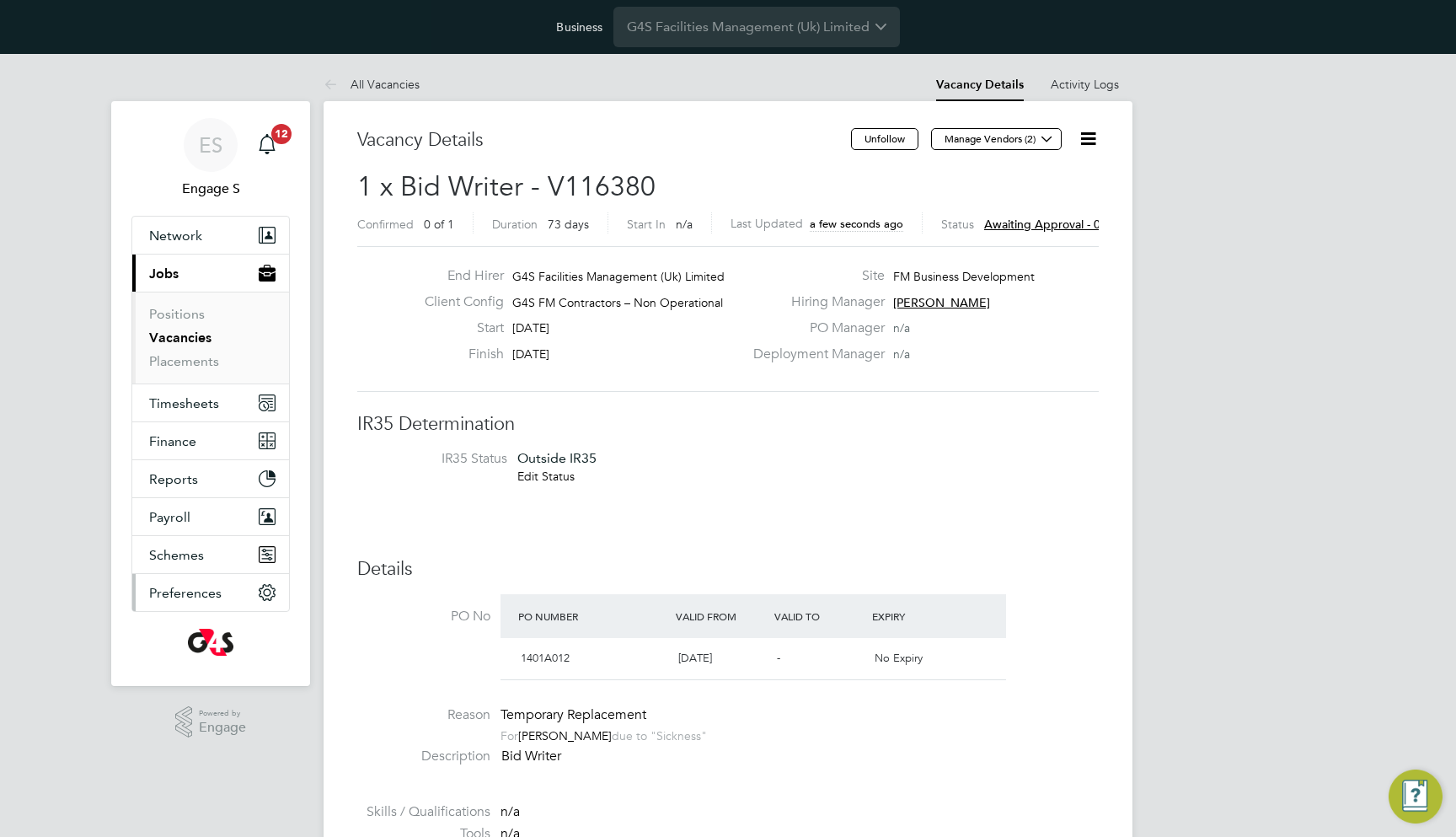
click at [232, 580] on button "Preferences" at bounding box center [210, 592] width 157 height 37
click at [649, 464] on li "IR35 Status Outside IR35 Edit Status" at bounding box center [728, 469] width 708 height 39
click at [958, 136] on button "Manage Vendors (2)" at bounding box center [996, 139] width 131 height 22
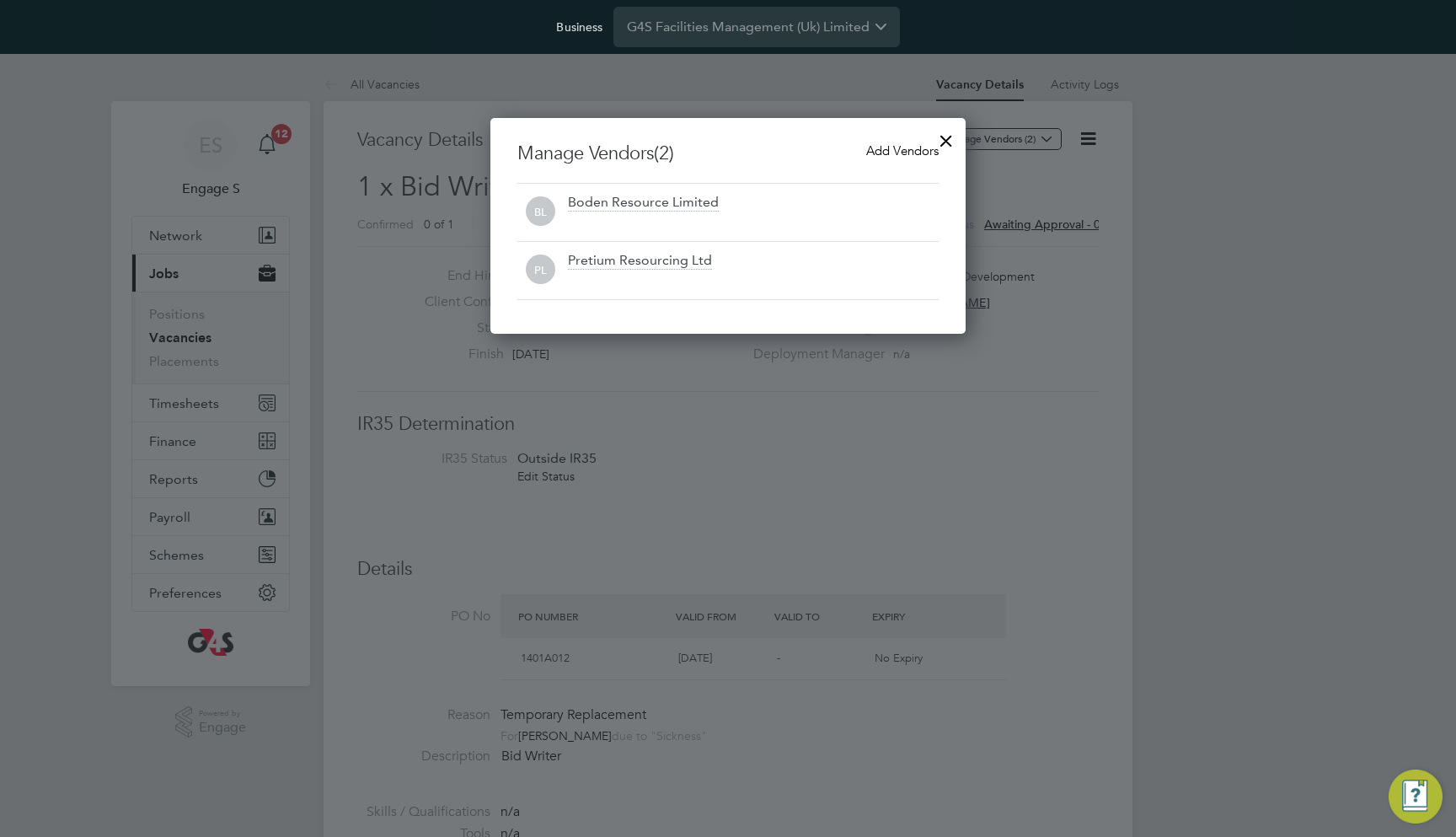
click at [738, 82] on div at bounding box center [728, 418] width 1456 height 837
click at [951, 136] on div at bounding box center [947, 137] width 31 height 31
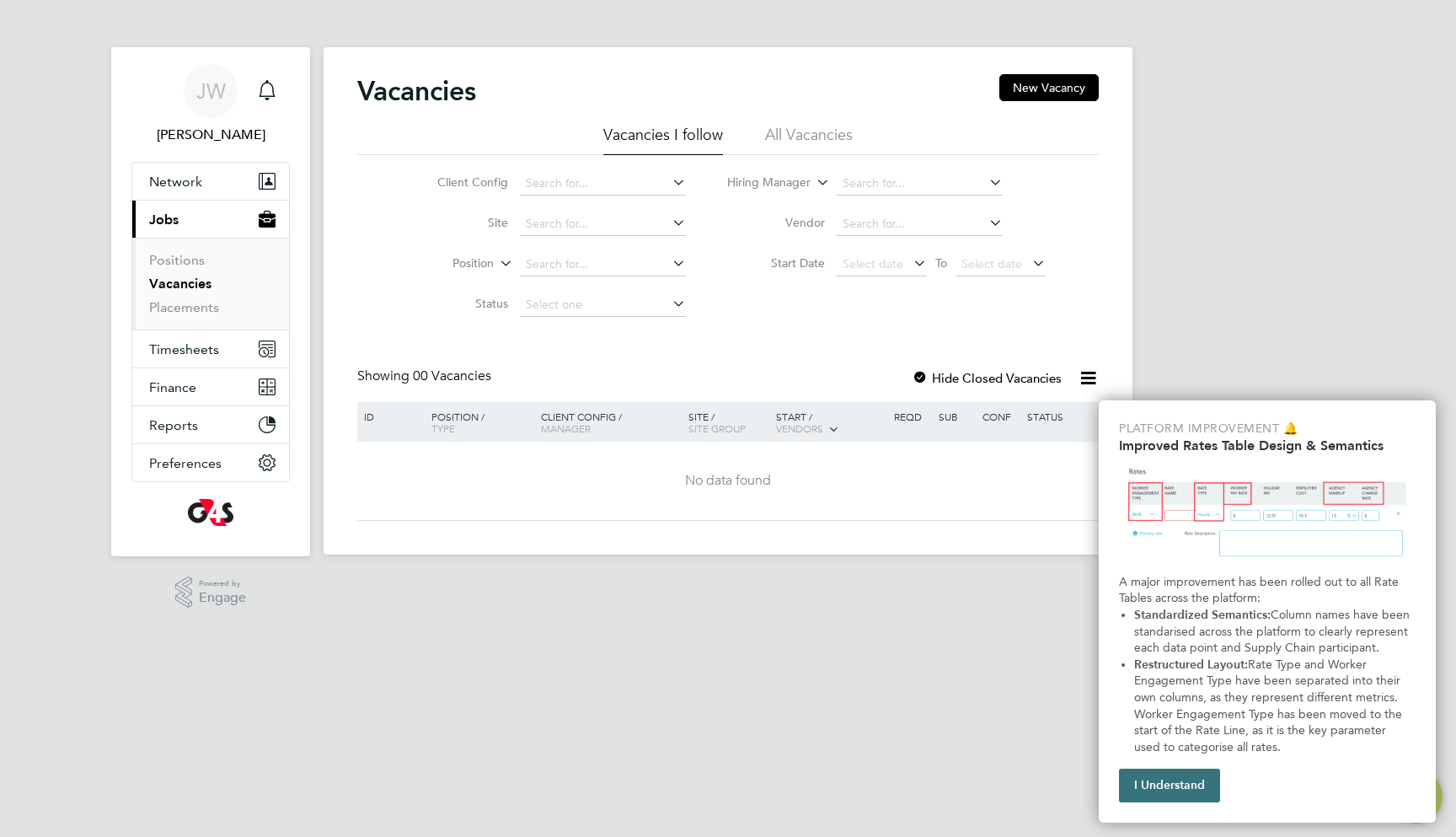
click at [1184, 777] on button "I Understand" at bounding box center [1169, 784] width 101 height 33
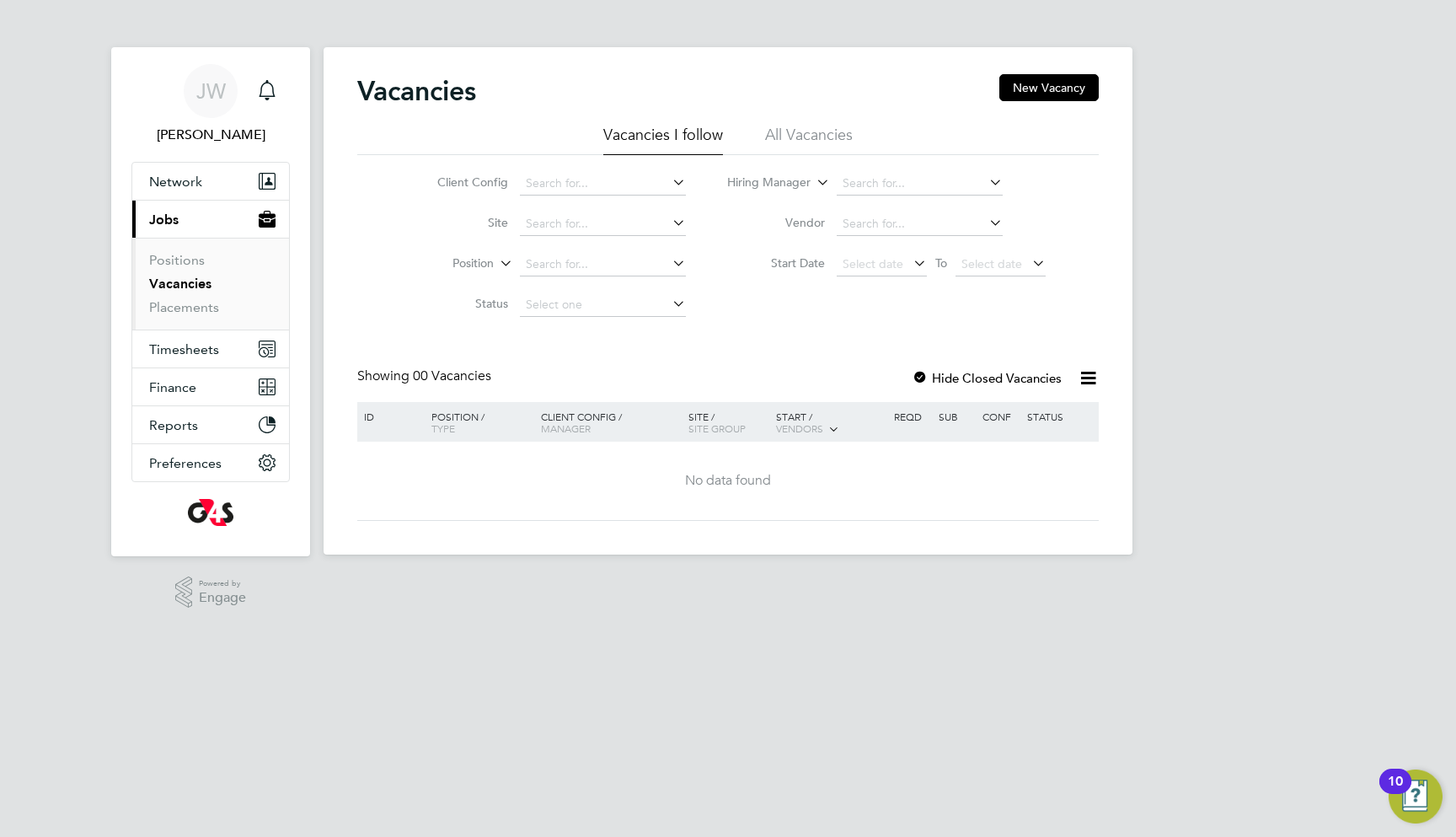
click at [791, 141] on li "All Vacancies" at bounding box center [809, 140] width 88 height 31
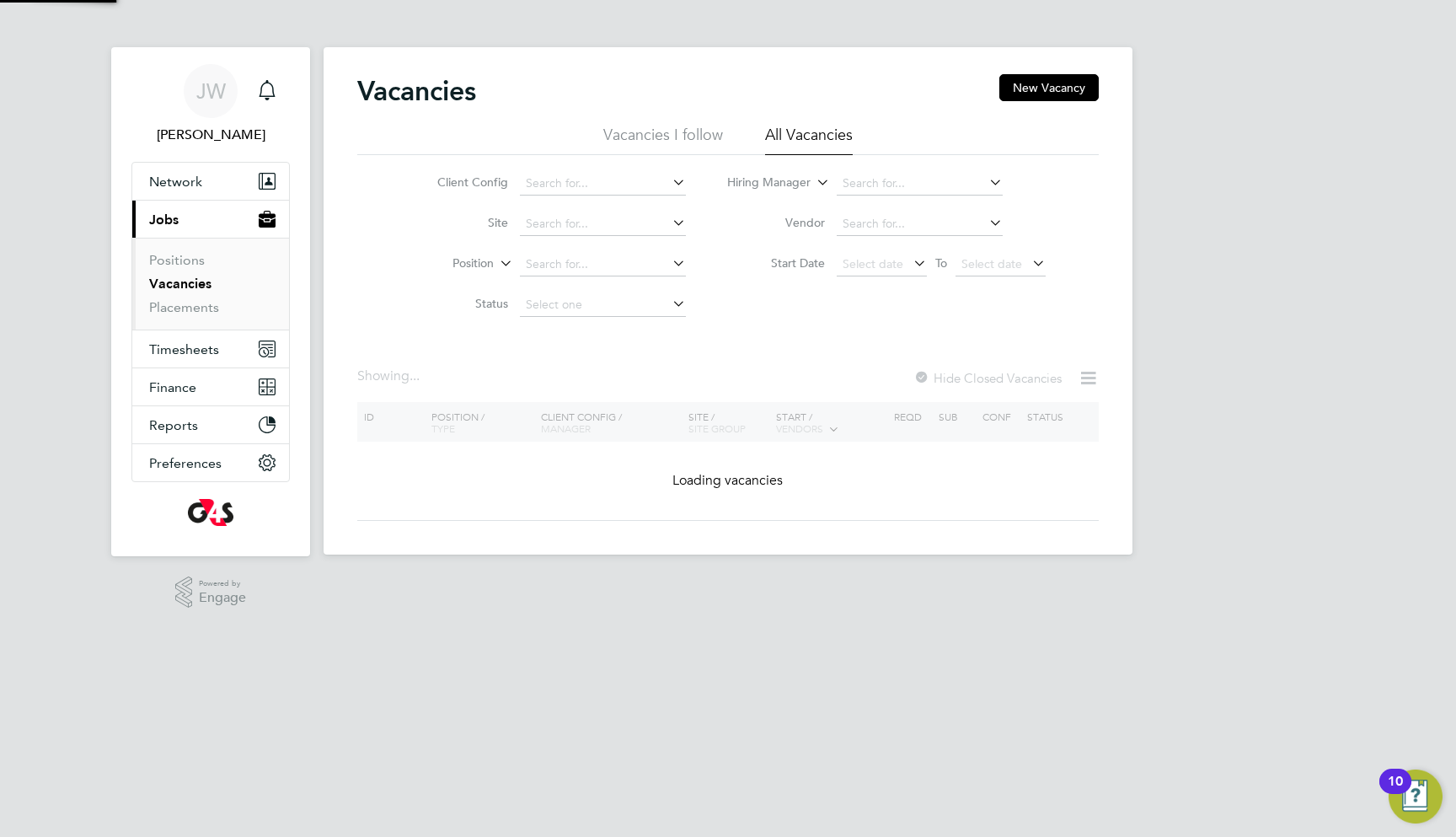
click at [173, 317] on ul "Positions Vacancies Placements" at bounding box center [210, 284] width 157 height 92
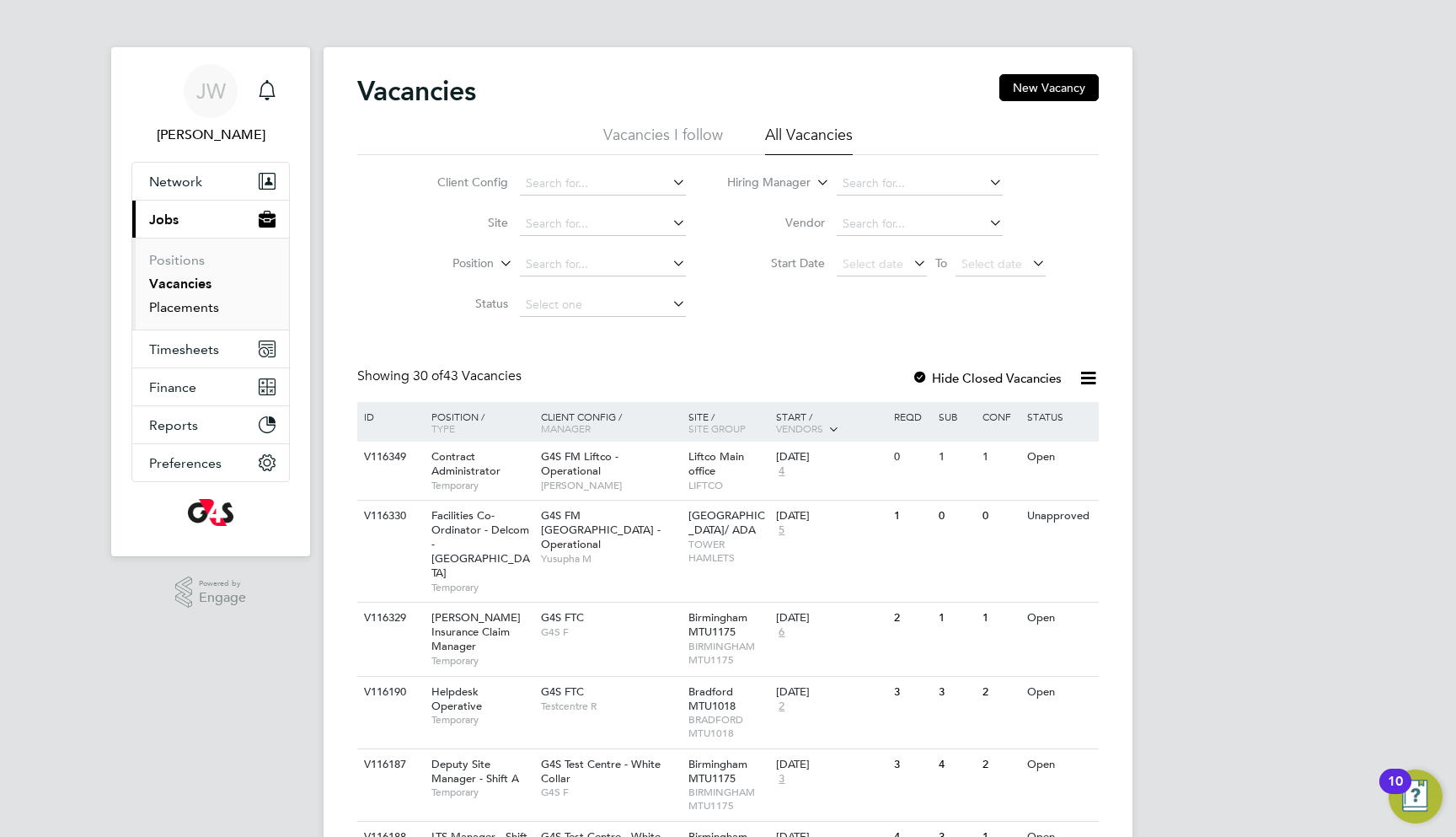
click at [194, 306] on link "Placements" at bounding box center [183, 307] width 70 height 16
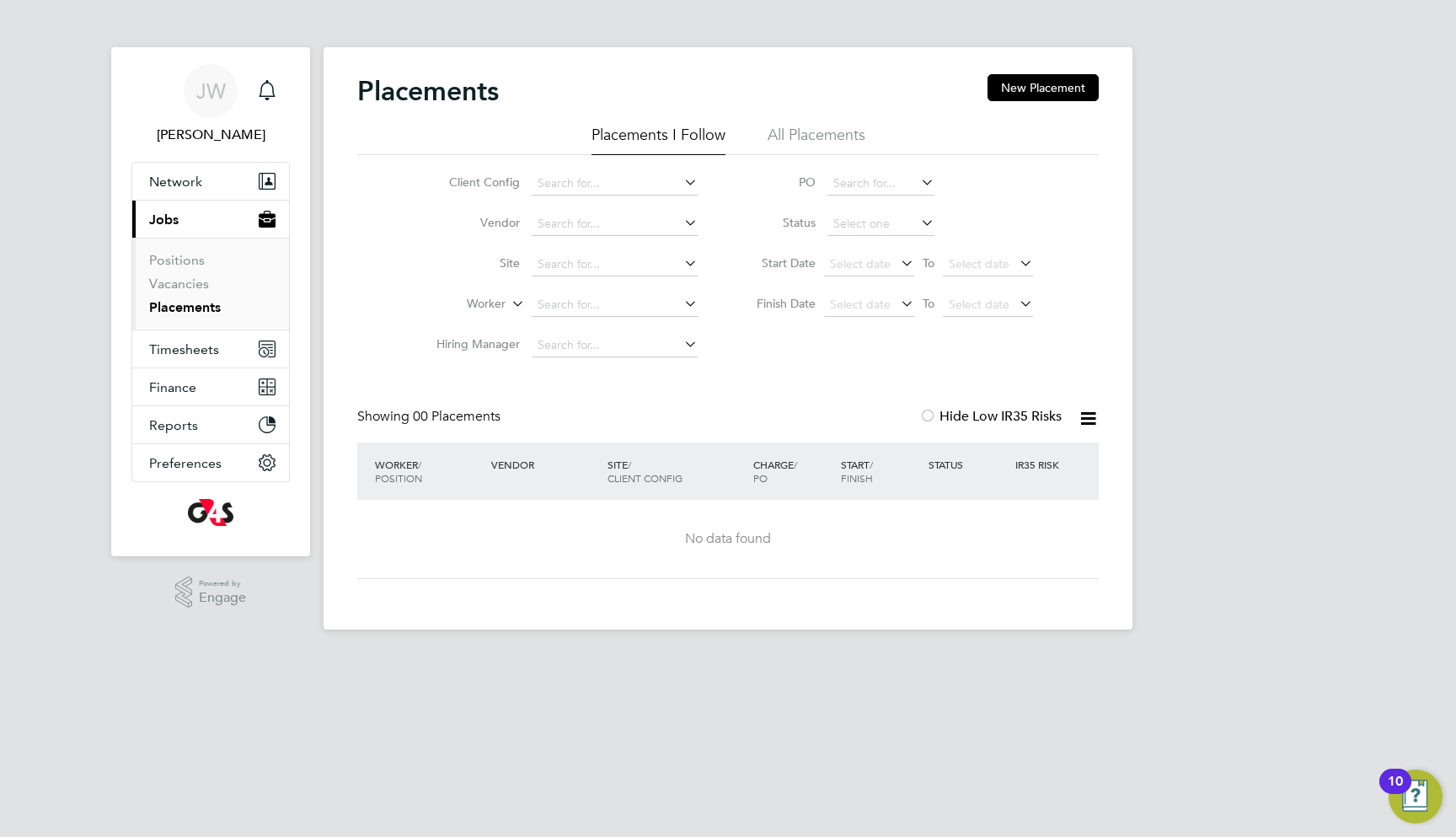
click at [840, 149] on li "All Placements" at bounding box center [816, 140] width 97 height 31
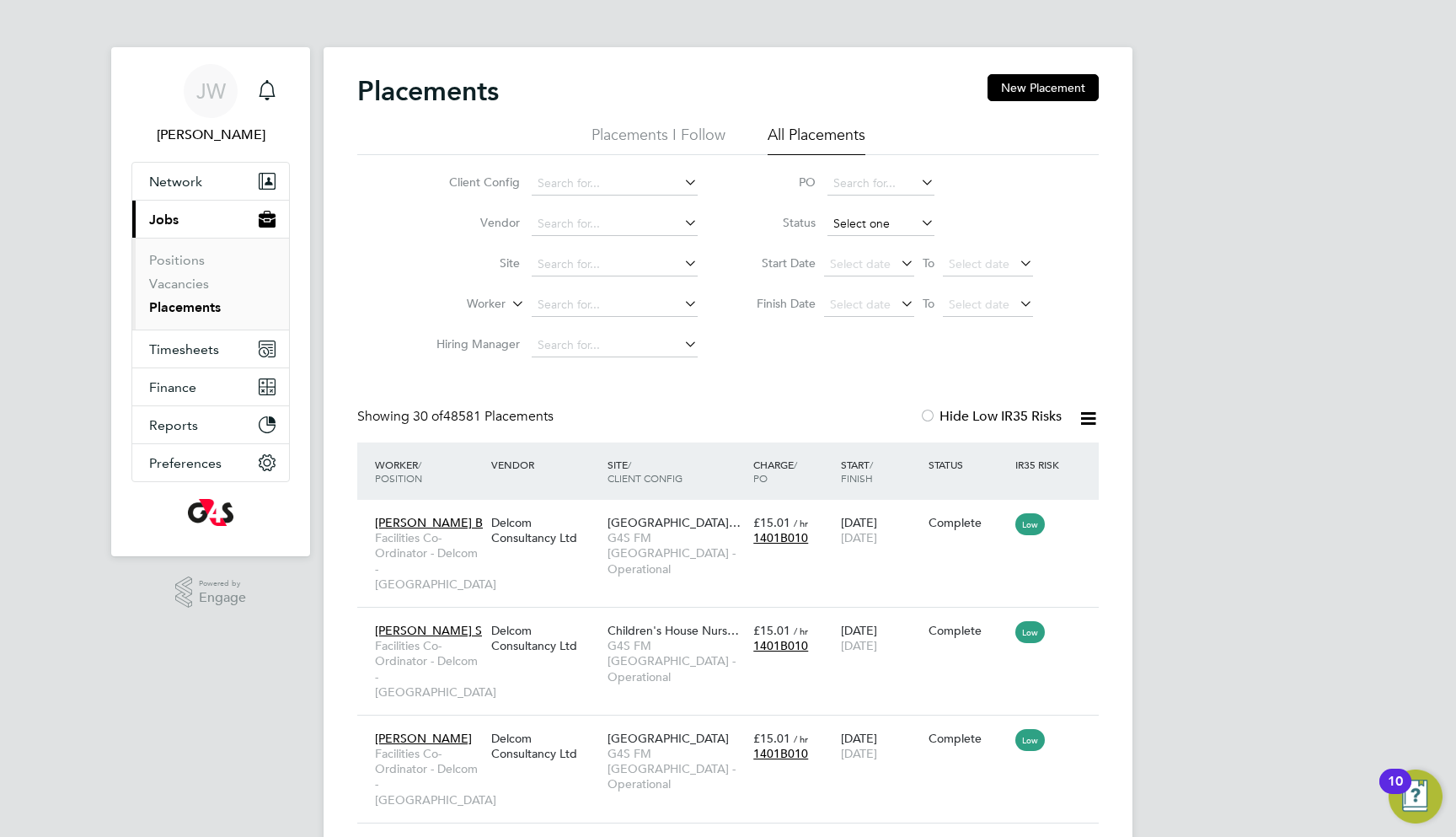
click at [855, 223] on input at bounding box center [881, 224] width 107 height 24
click at [878, 307] on li "In Progress" at bounding box center [881, 312] width 109 height 22
type input "In Progress"
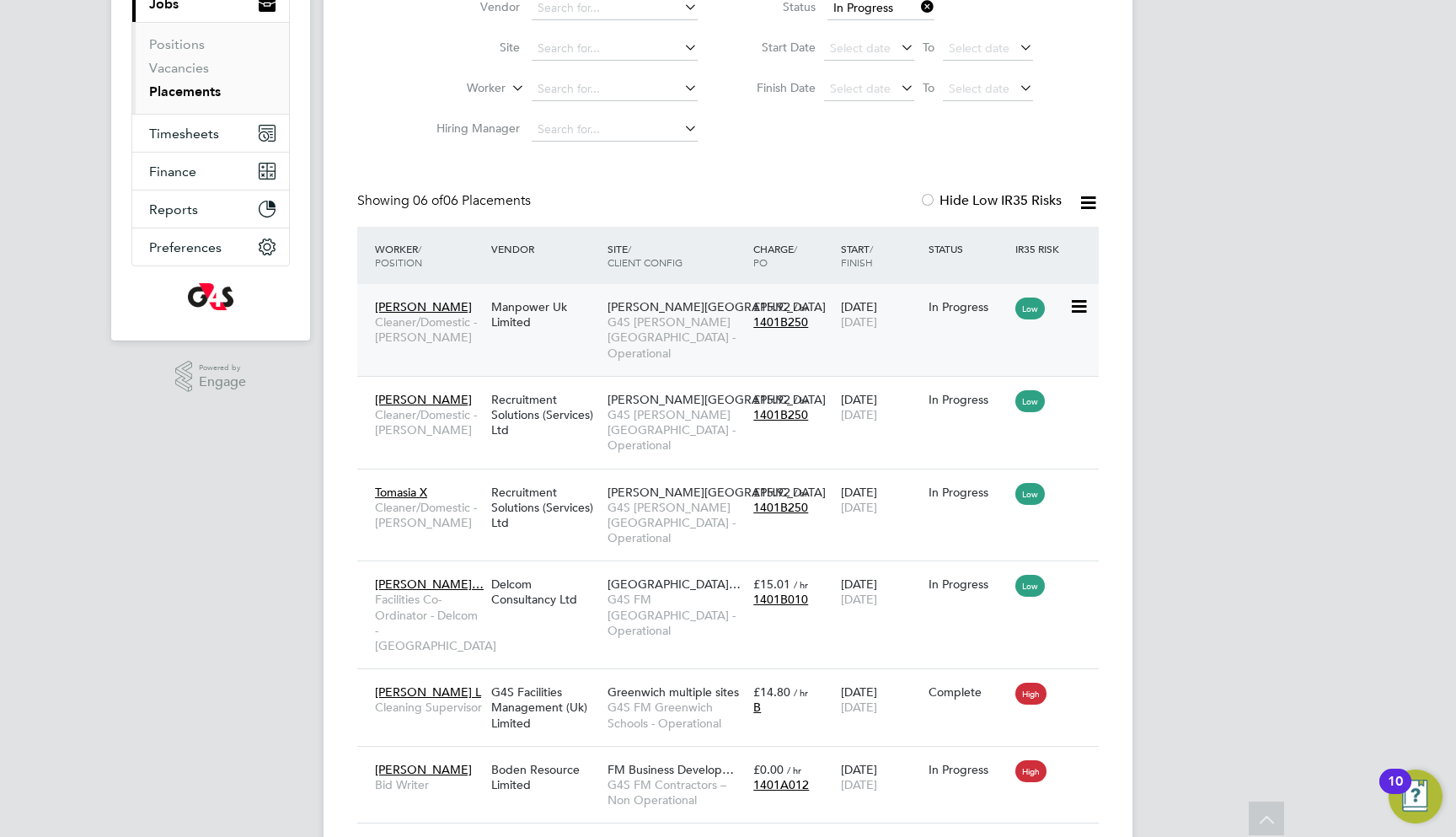
click at [744, 302] on div "Churchill Hospital G4S FM Churchill Hospitals - Operational" at bounding box center [675, 330] width 146 height 78
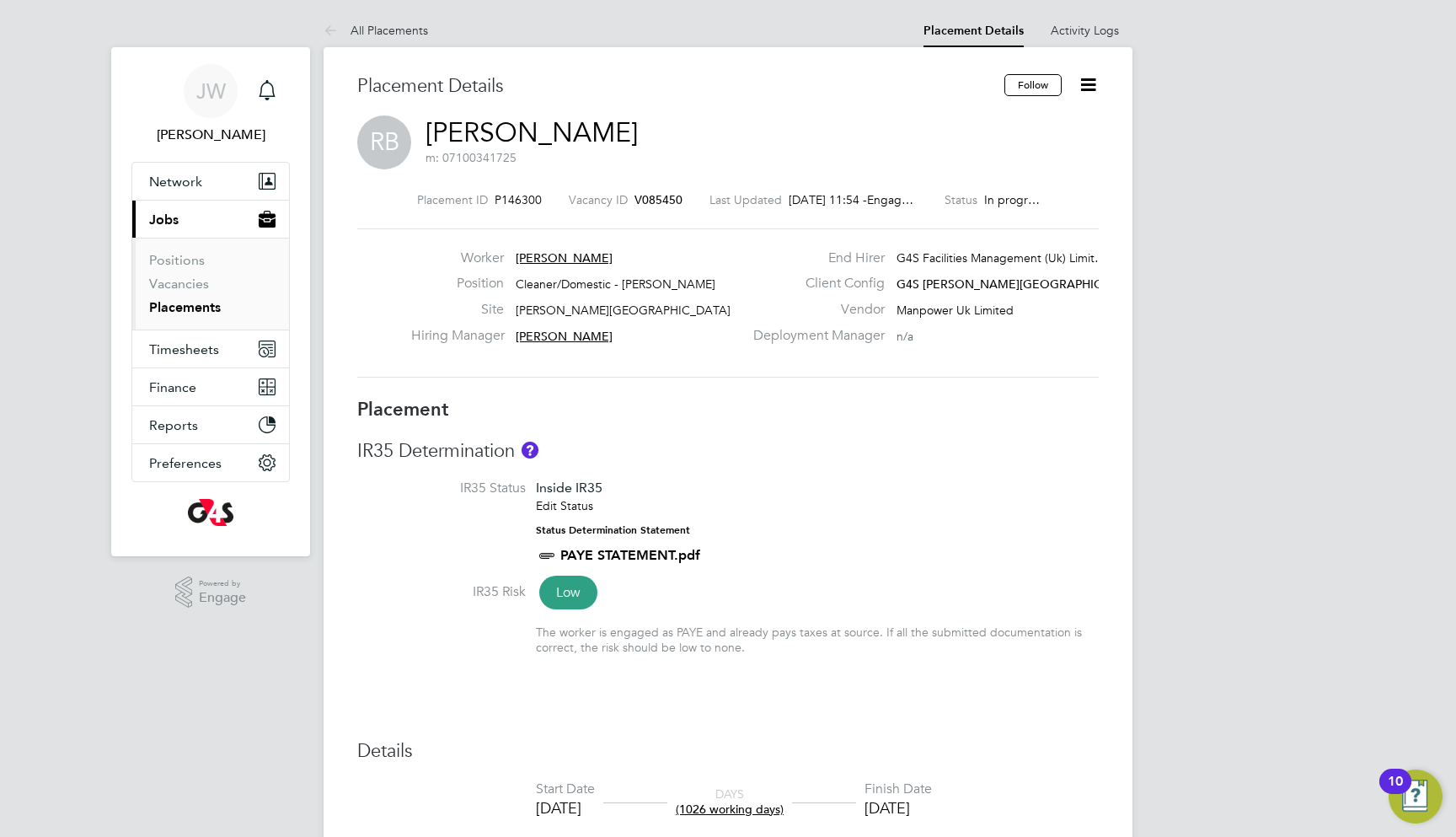
click at [1081, 84] on icon at bounding box center [1088, 85] width 21 height 21
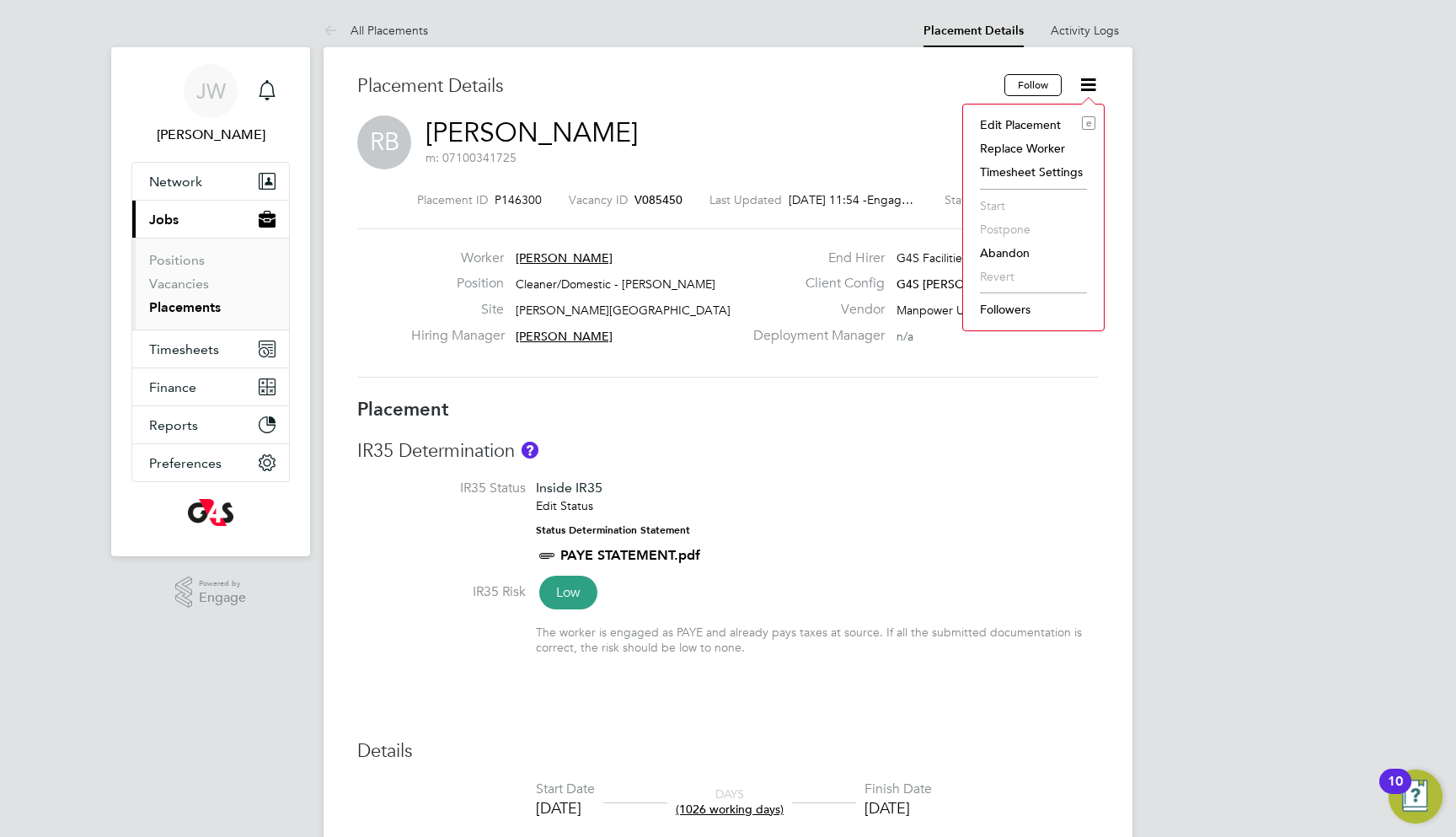
click at [1027, 147] on li "Replace Worker" at bounding box center [1034, 148] width 124 height 24
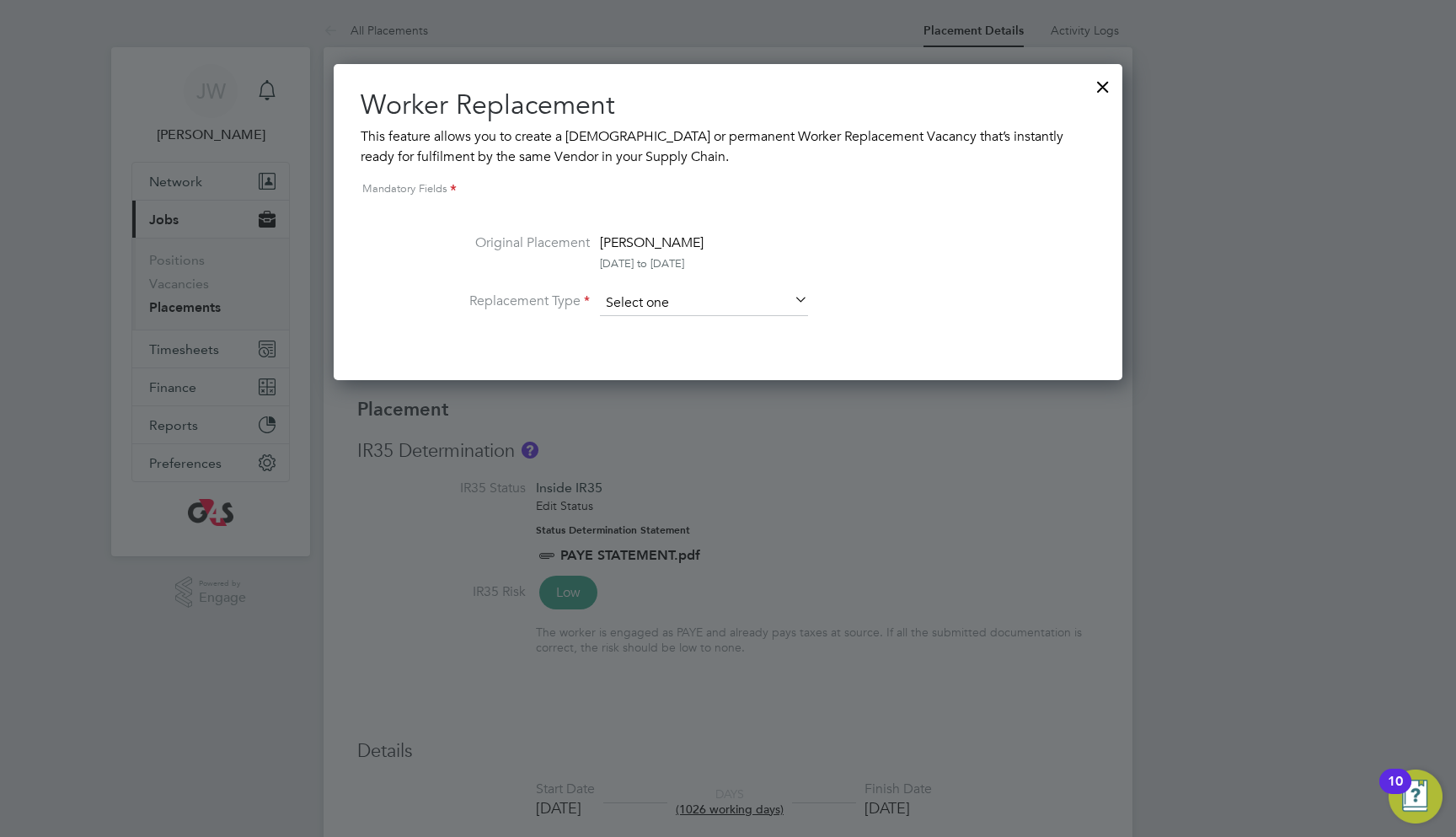
click at [669, 296] on input at bounding box center [704, 303] width 208 height 25
click at [681, 334] on li "Temporary" at bounding box center [704, 326] width 210 height 22
type input "Temporary"
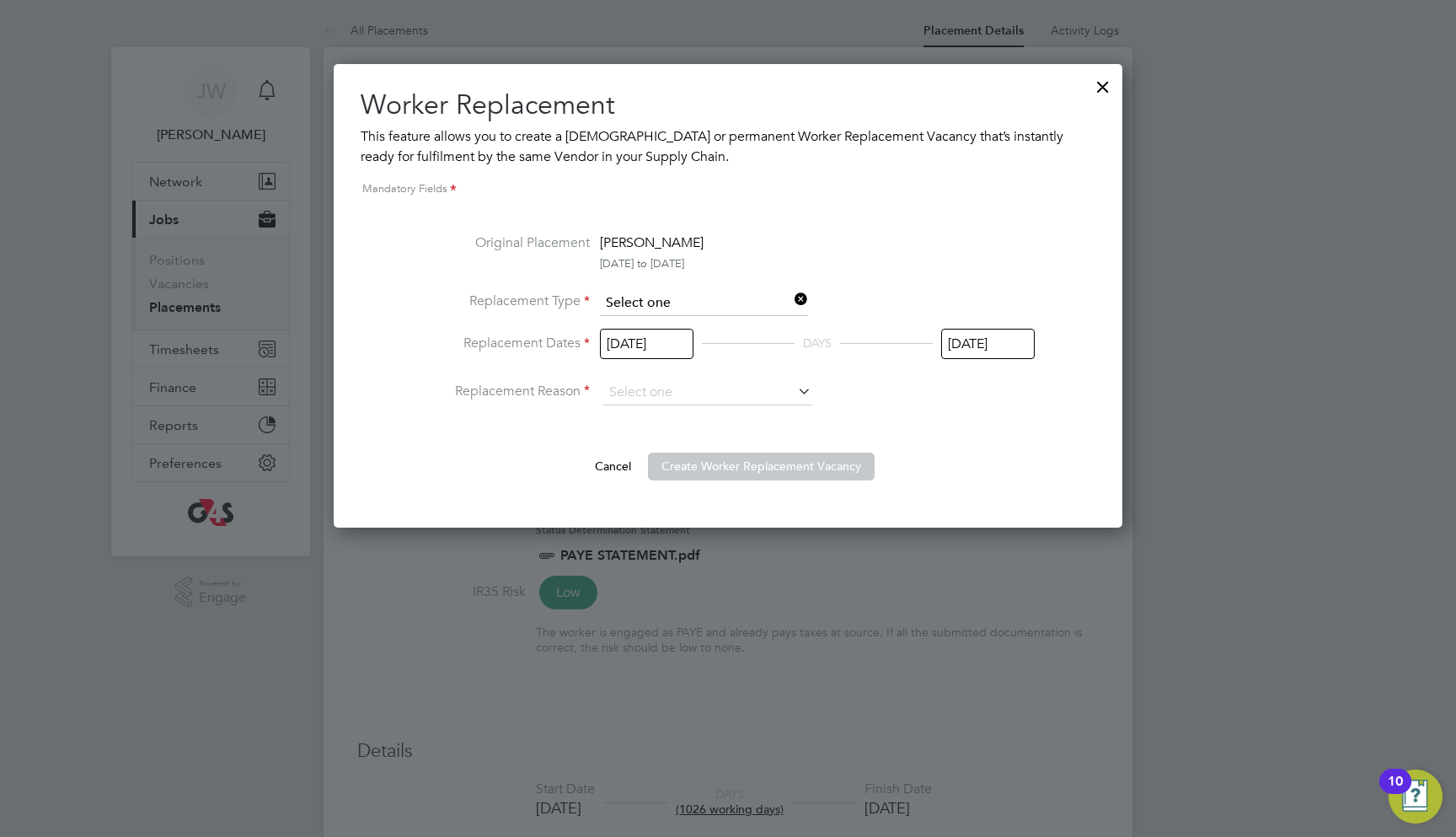
click at [697, 303] on input at bounding box center [704, 303] width 208 height 25
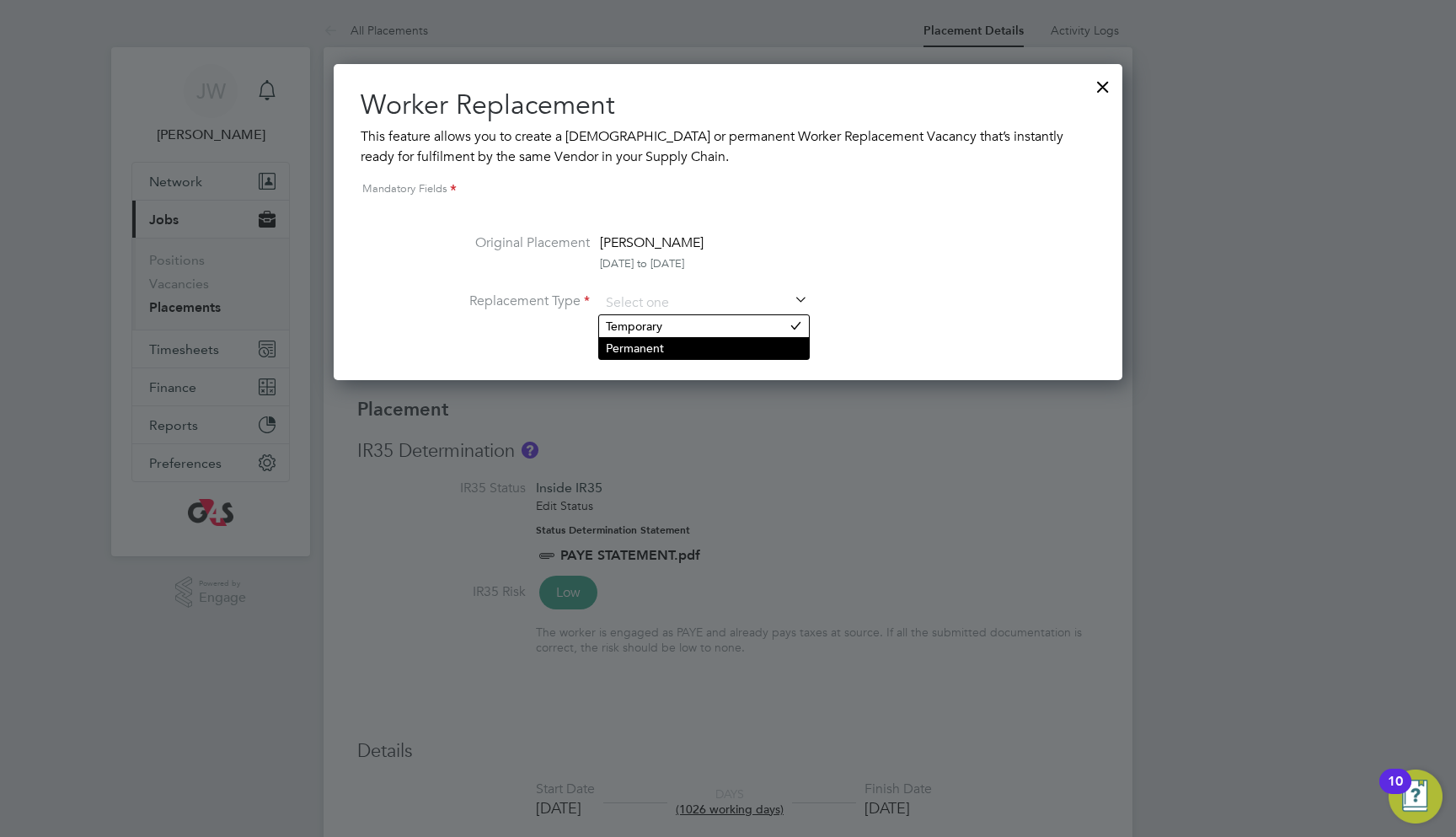
click at [681, 344] on li "Permanent" at bounding box center [704, 348] width 210 height 22
type input "Permanent"
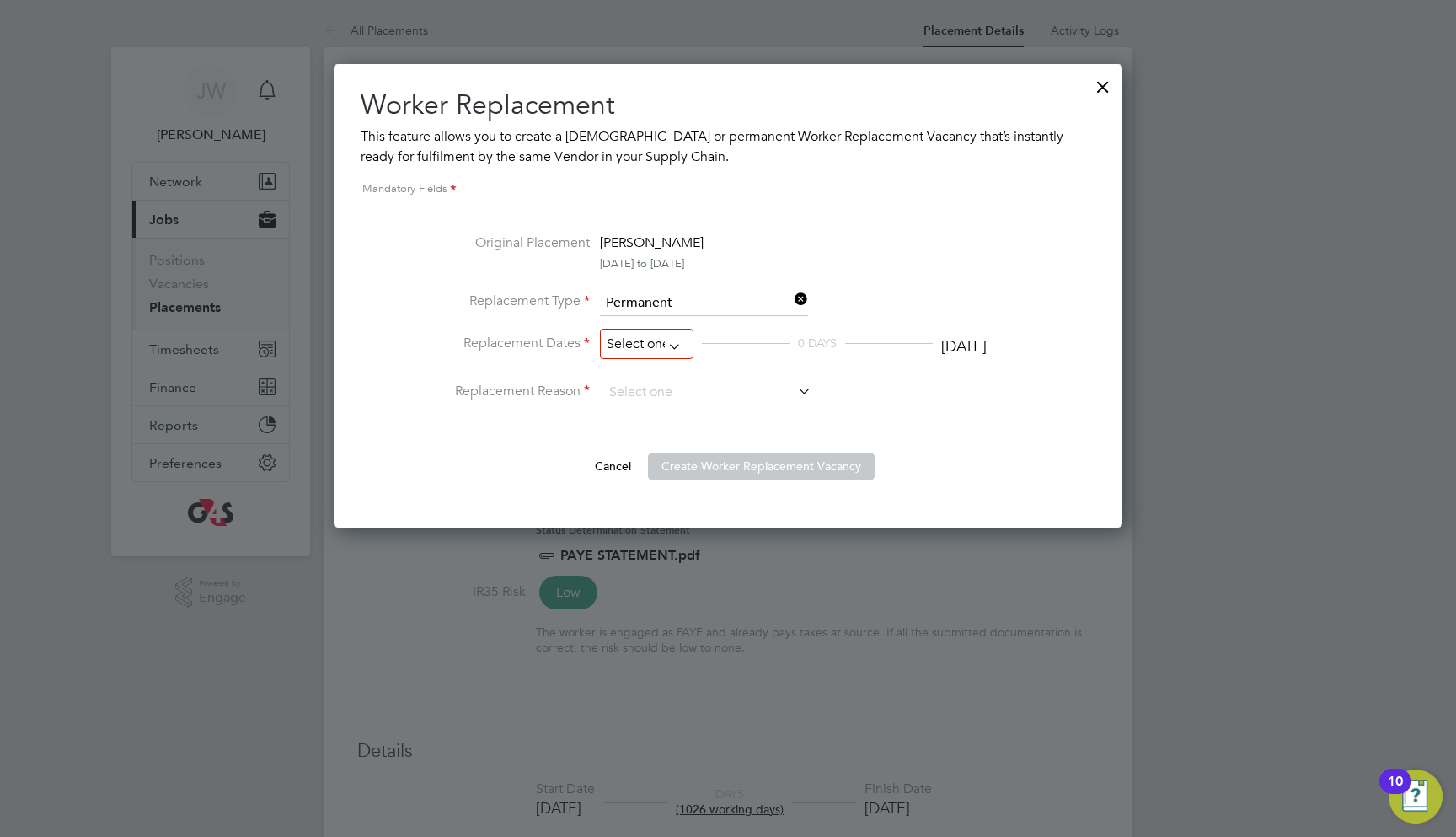
click at [657, 346] on input at bounding box center [647, 344] width 94 height 32
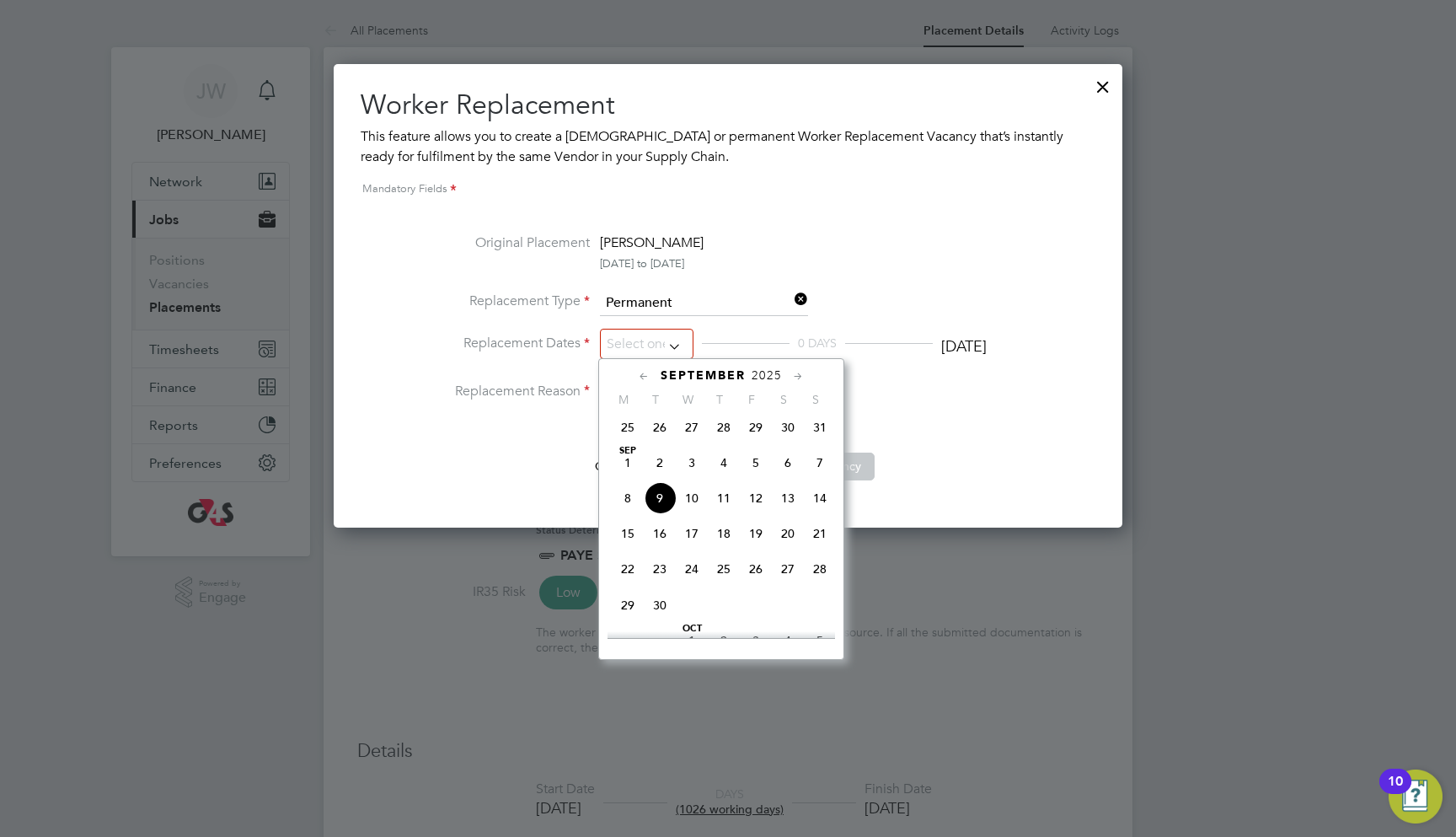
click at [693, 581] on span "24" at bounding box center [692, 569] width 32 height 32
type input "24 Sep 2025"
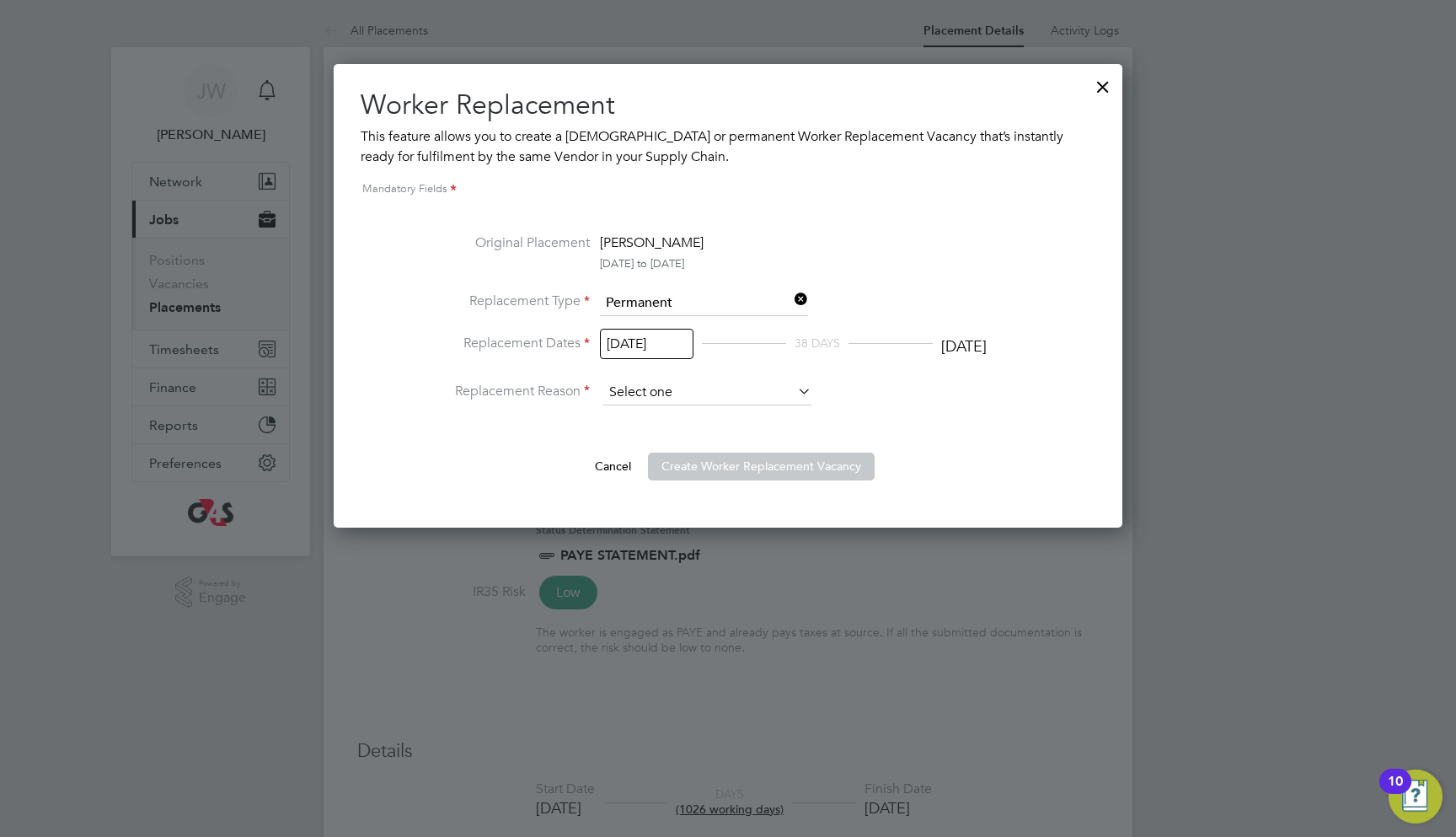
click at [757, 390] on input at bounding box center [707, 393] width 208 height 25
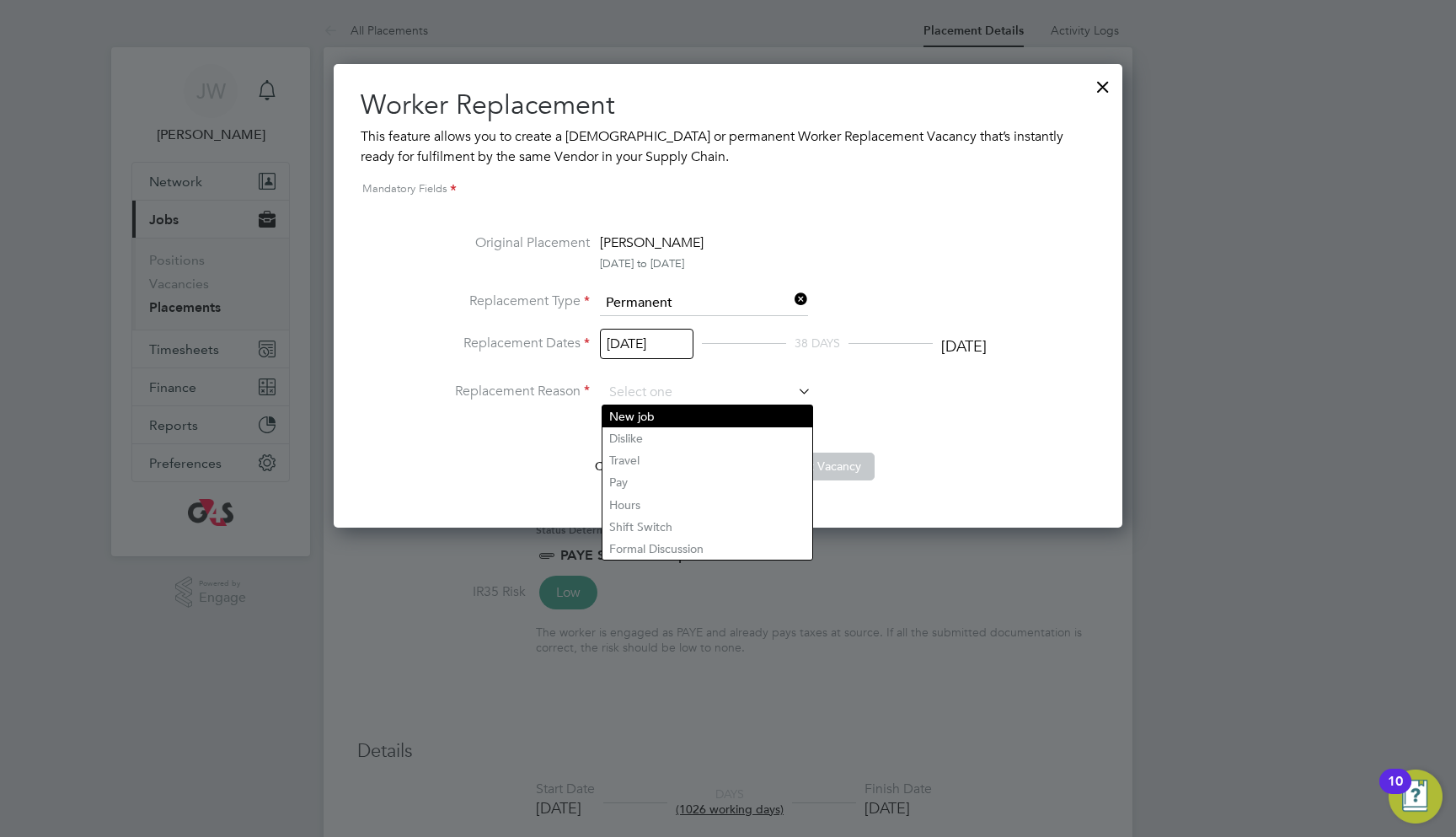
click at [721, 424] on li "New job" at bounding box center [708, 416] width 210 height 22
type input "New job"
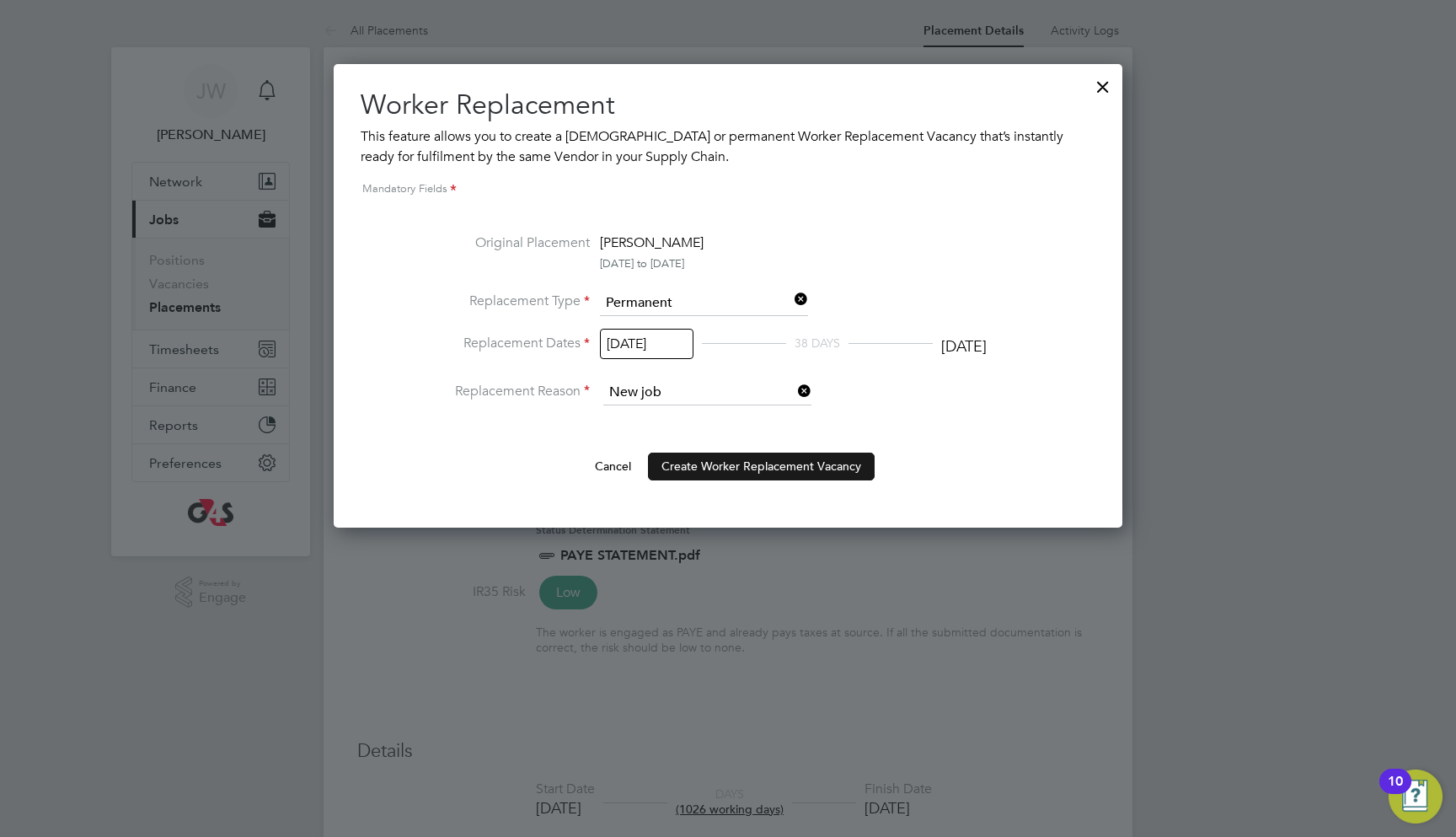
click at [733, 462] on button "Create Worker Replacement Vacancy" at bounding box center [760, 466] width 226 height 27
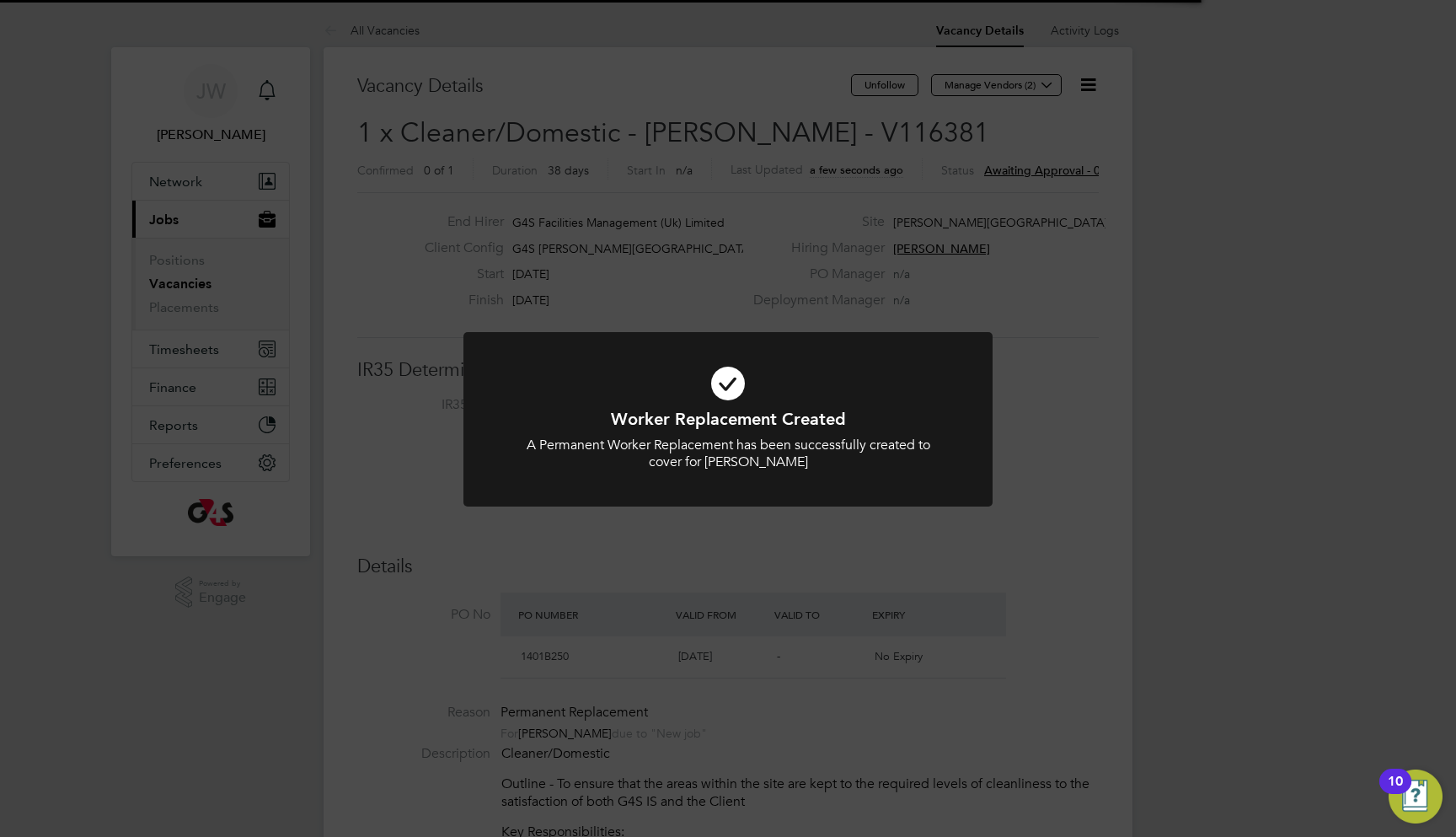
click at [708, 592] on div "Worker Replacement Created A Permanent Worker Replacement has been successfully…" at bounding box center [728, 418] width 1456 height 837
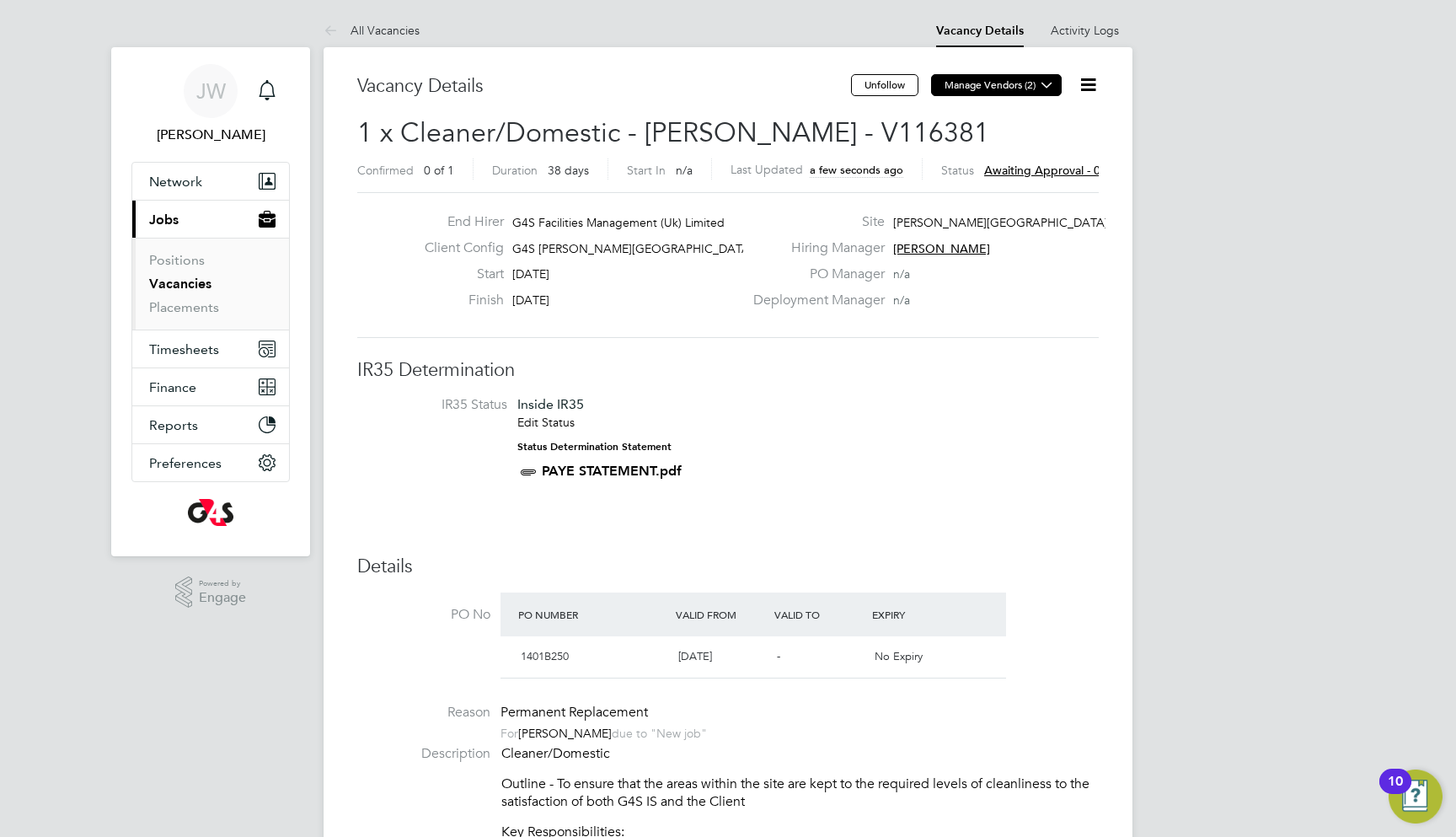
click at [988, 83] on button "Manage Vendors (2)" at bounding box center [996, 85] width 131 height 22
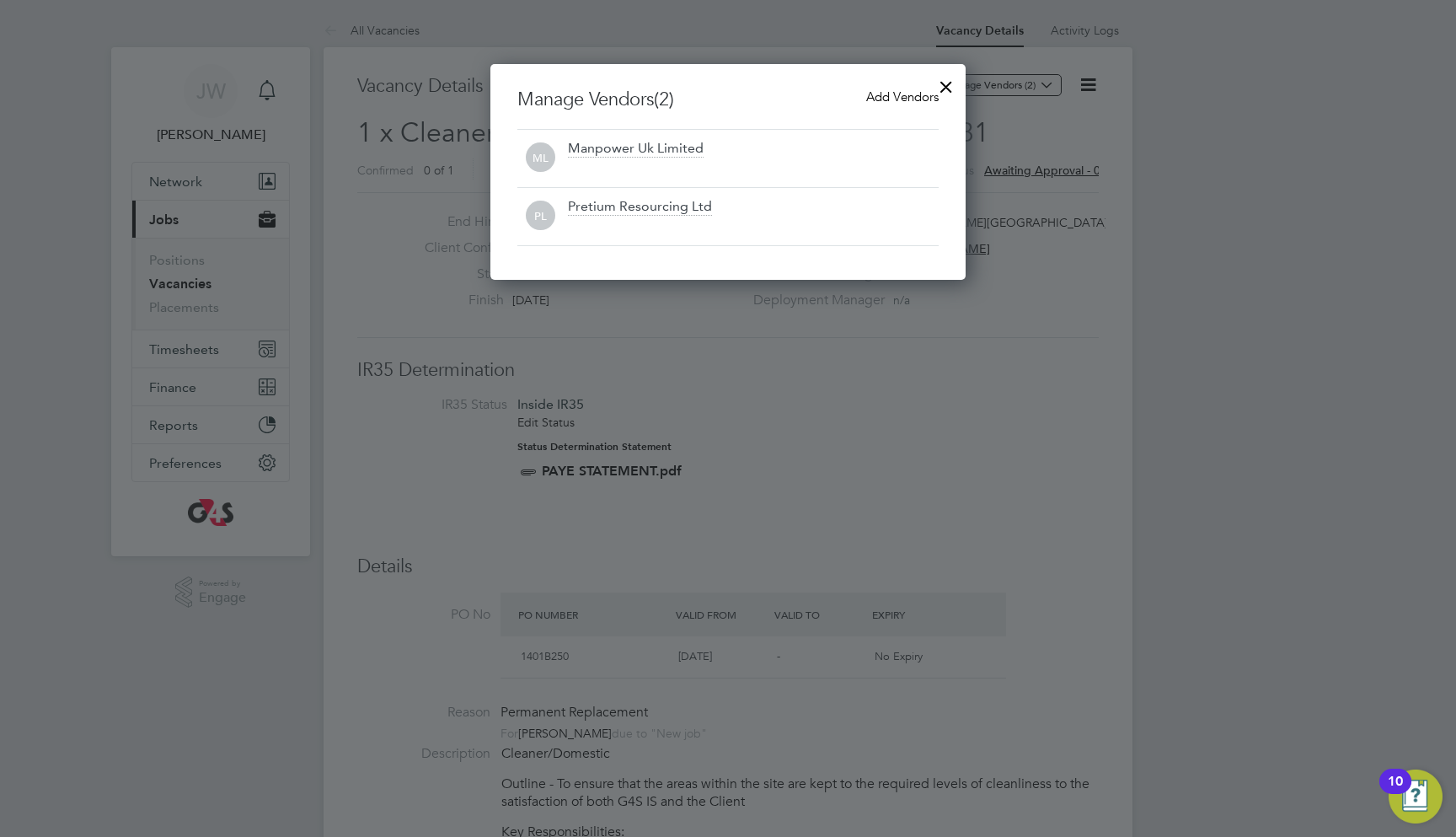
click at [1038, 225] on div at bounding box center [728, 418] width 1456 height 837
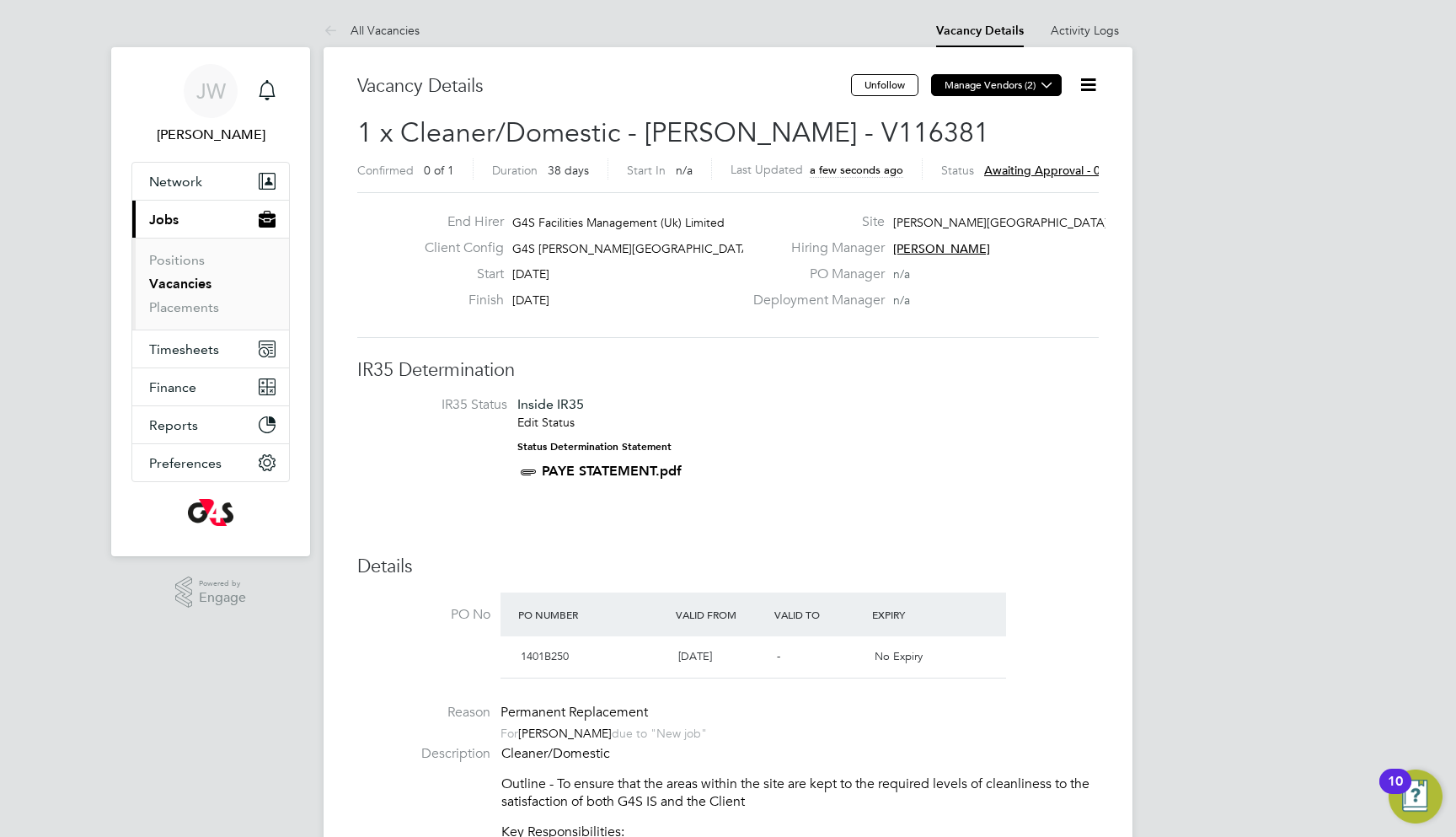
click at [996, 84] on button "Manage Vendors (2)" at bounding box center [996, 85] width 131 height 22
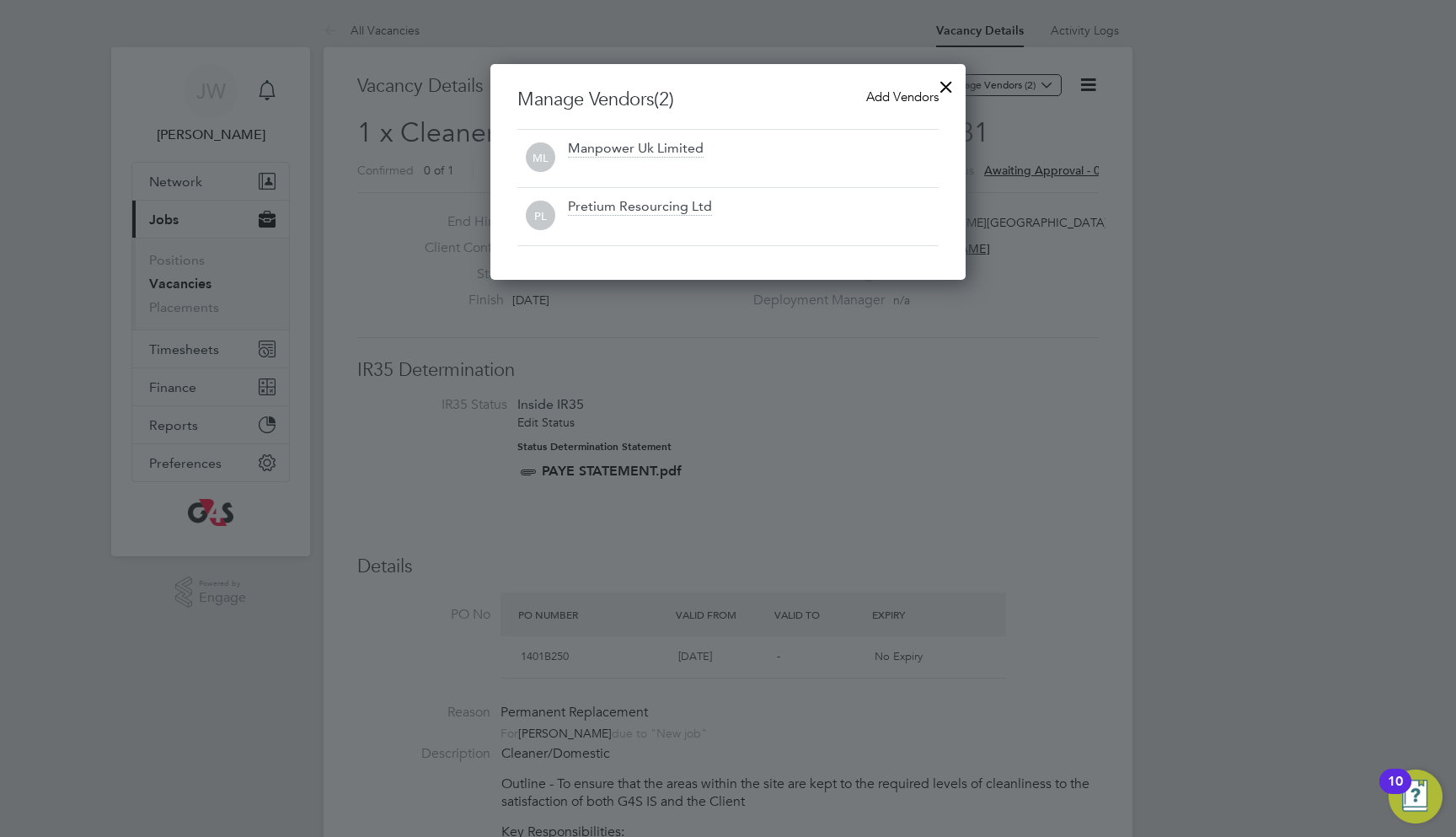
click at [832, 325] on div at bounding box center [728, 418] width 1456 height 837
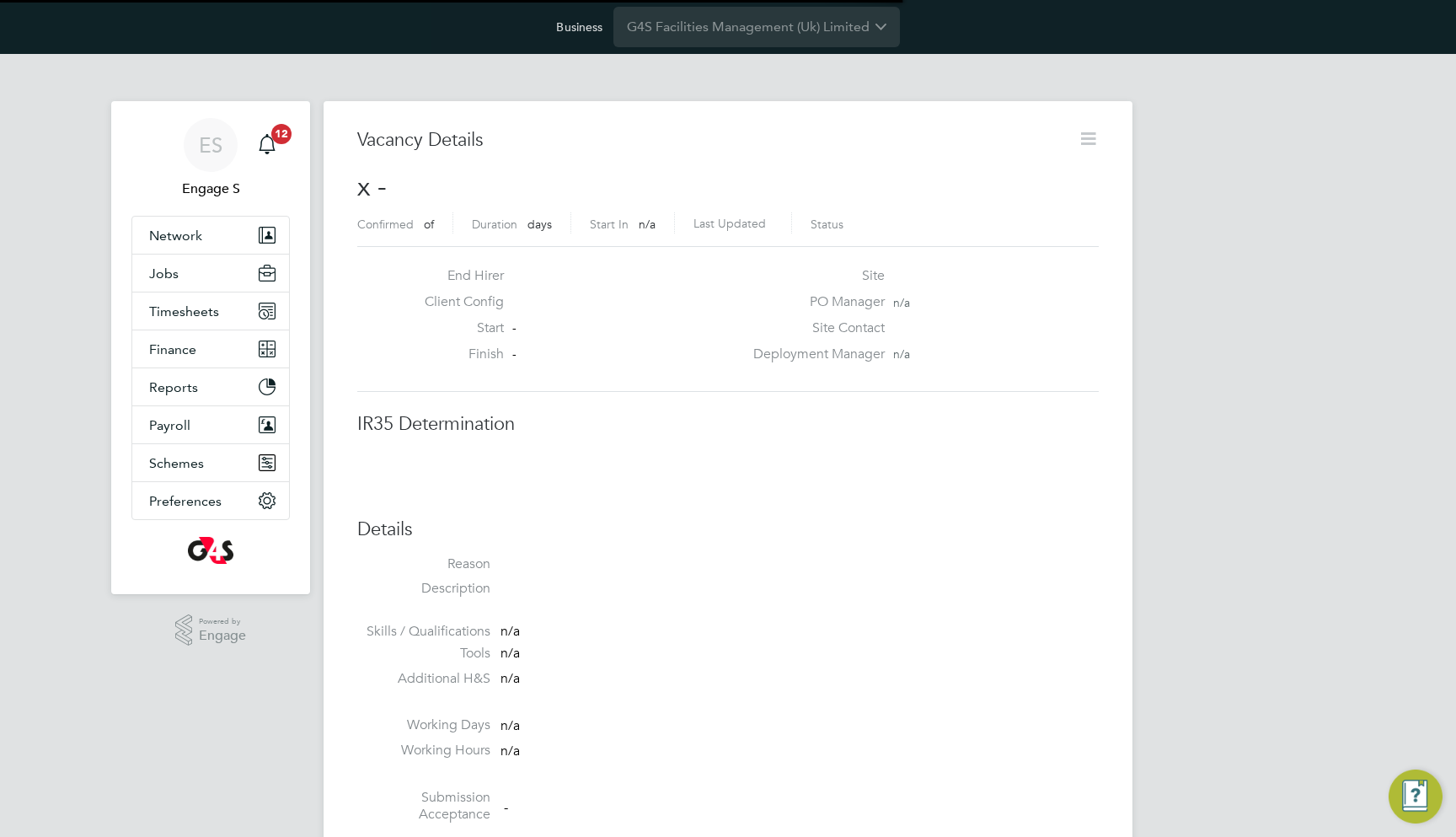
scroll to position [26, 363]
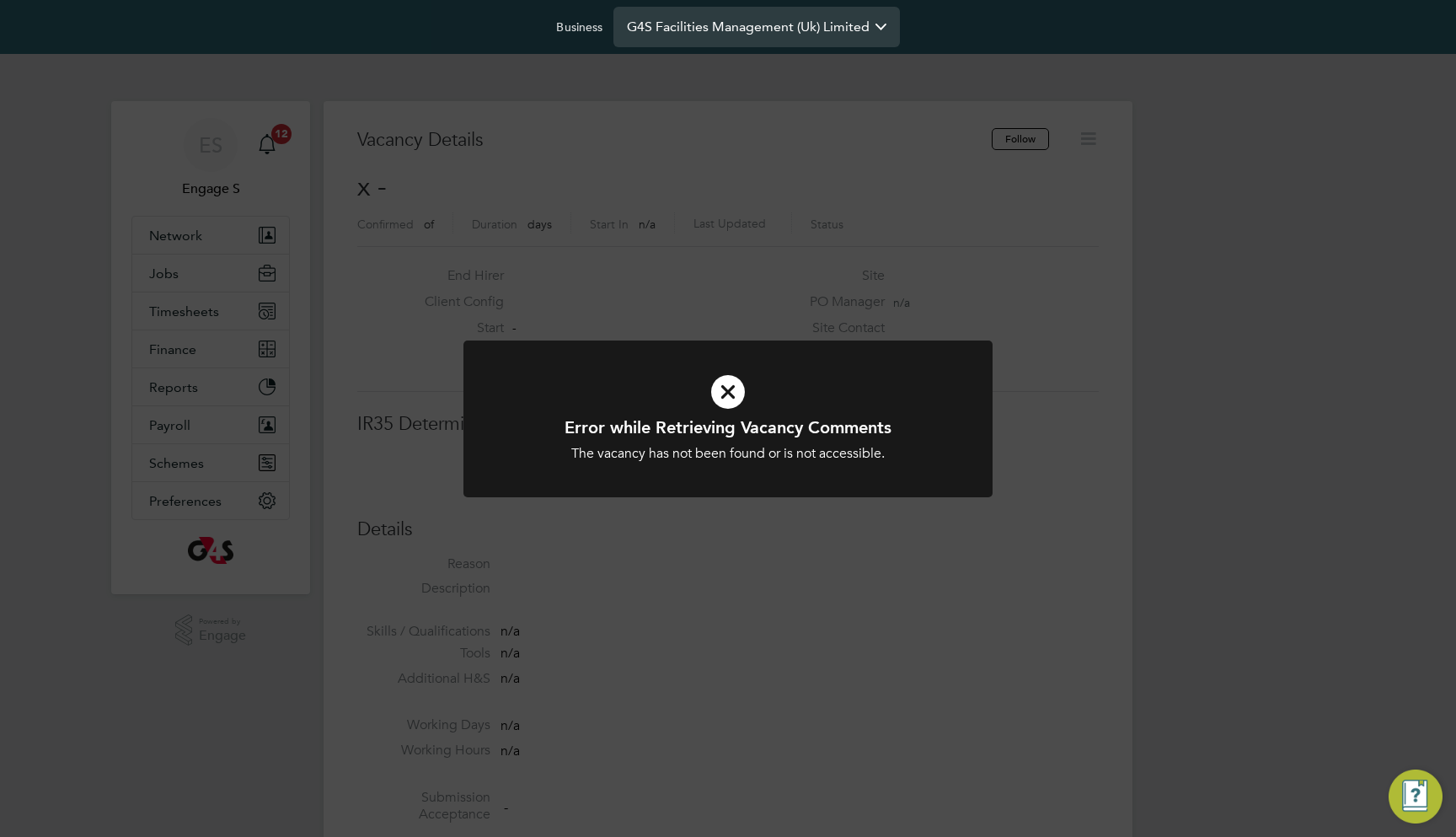
click at [701, 40] on input "G4S Facilities Management (Uk) Limited" at bounding box center [757, 26] width 287 height 39
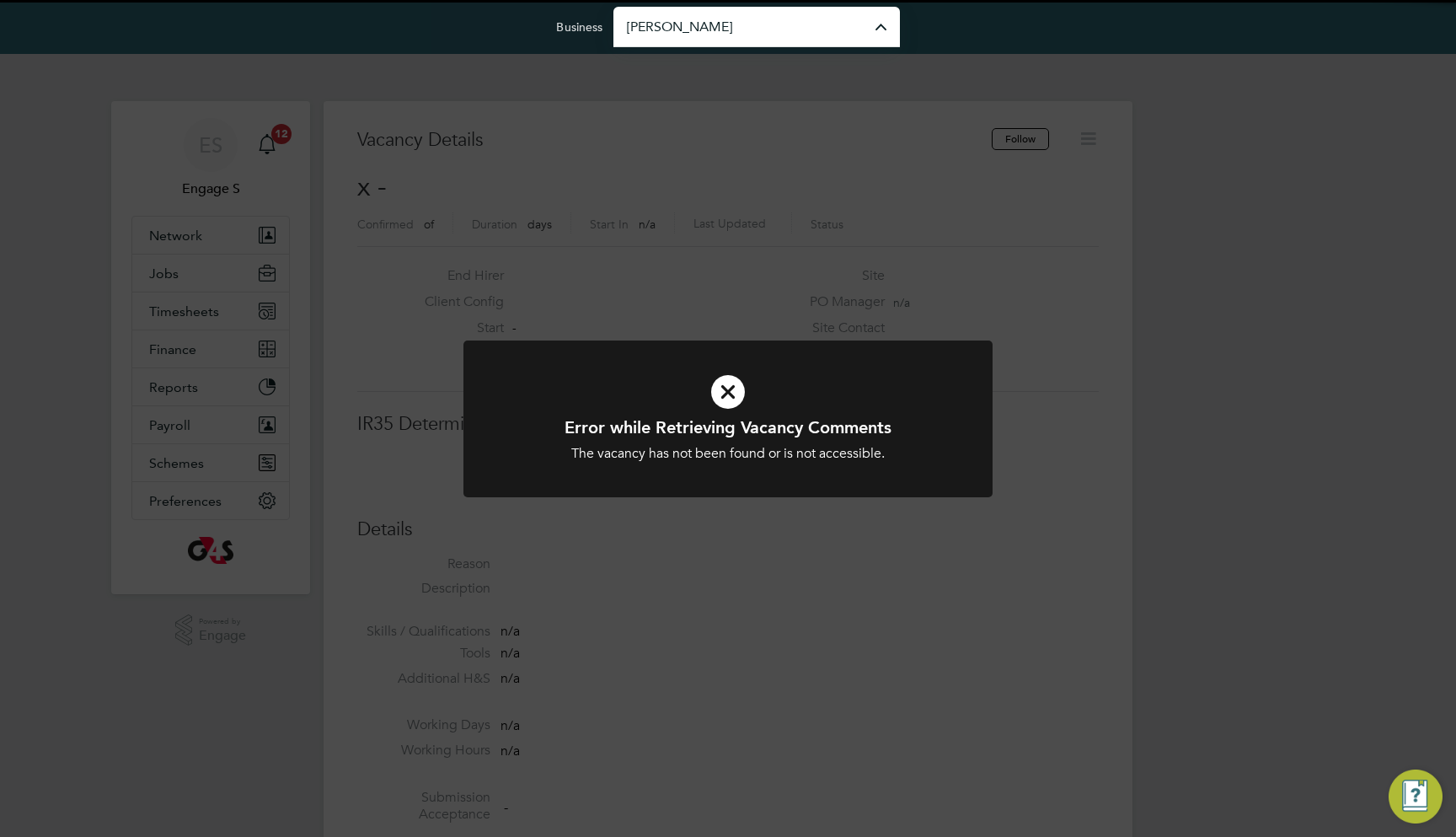
type input "[PERSON_NAME] Construction & Infrastructure Ltd"
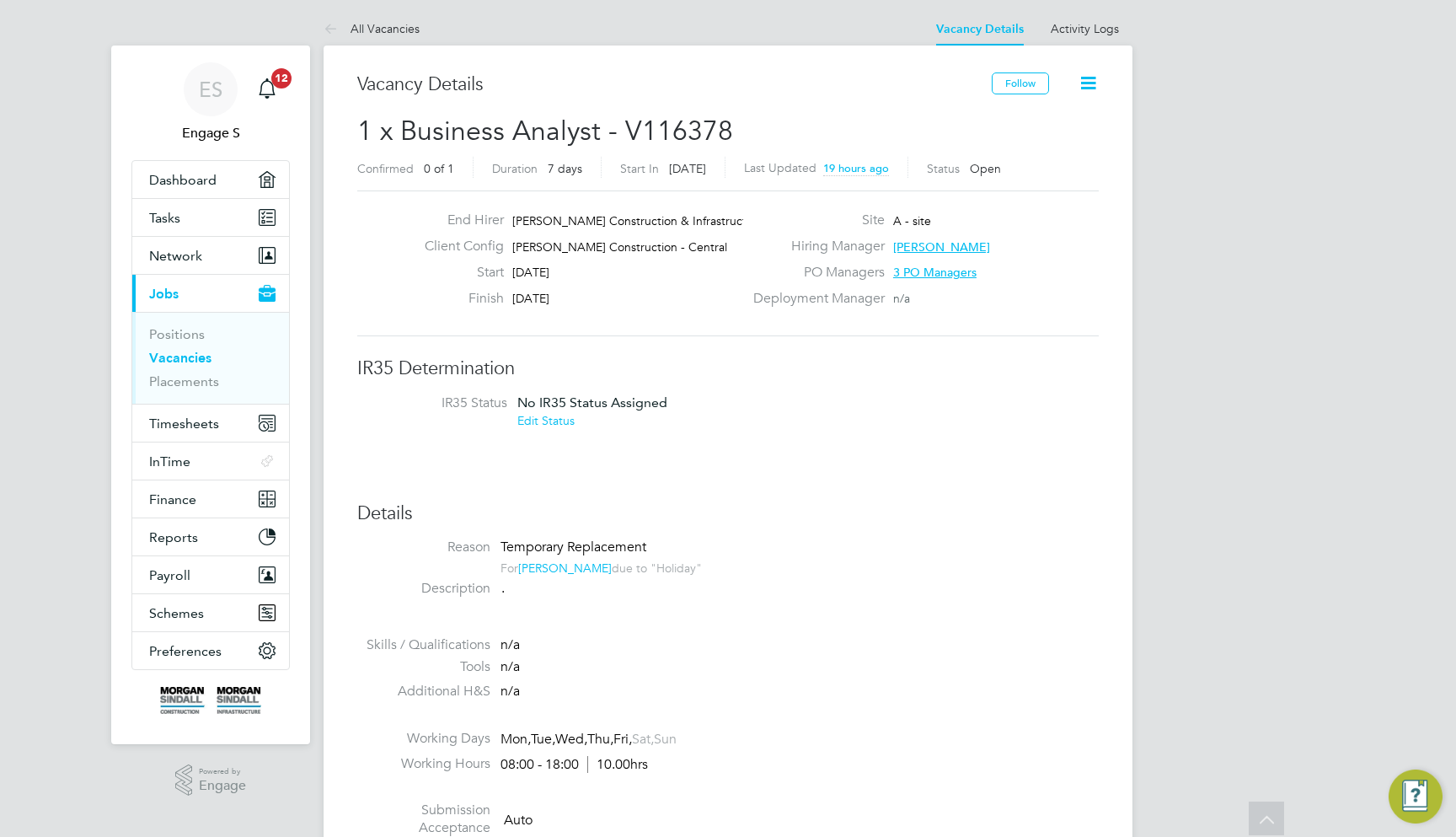
scroll to position [32, 0]
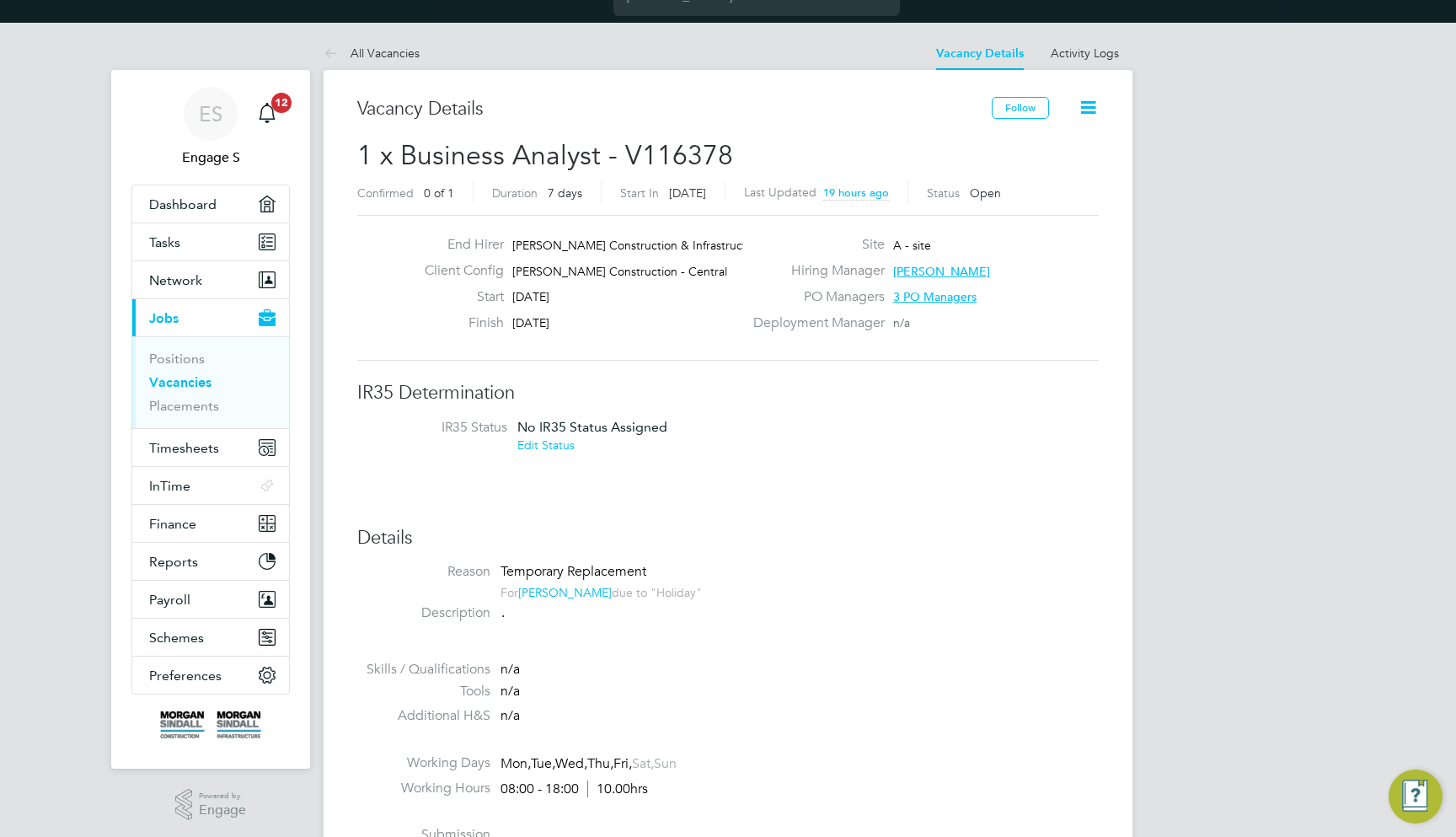
click at [542, 585] on link "[PERSON_NAME]" at bounding box center [565, 592] width 94 height 15
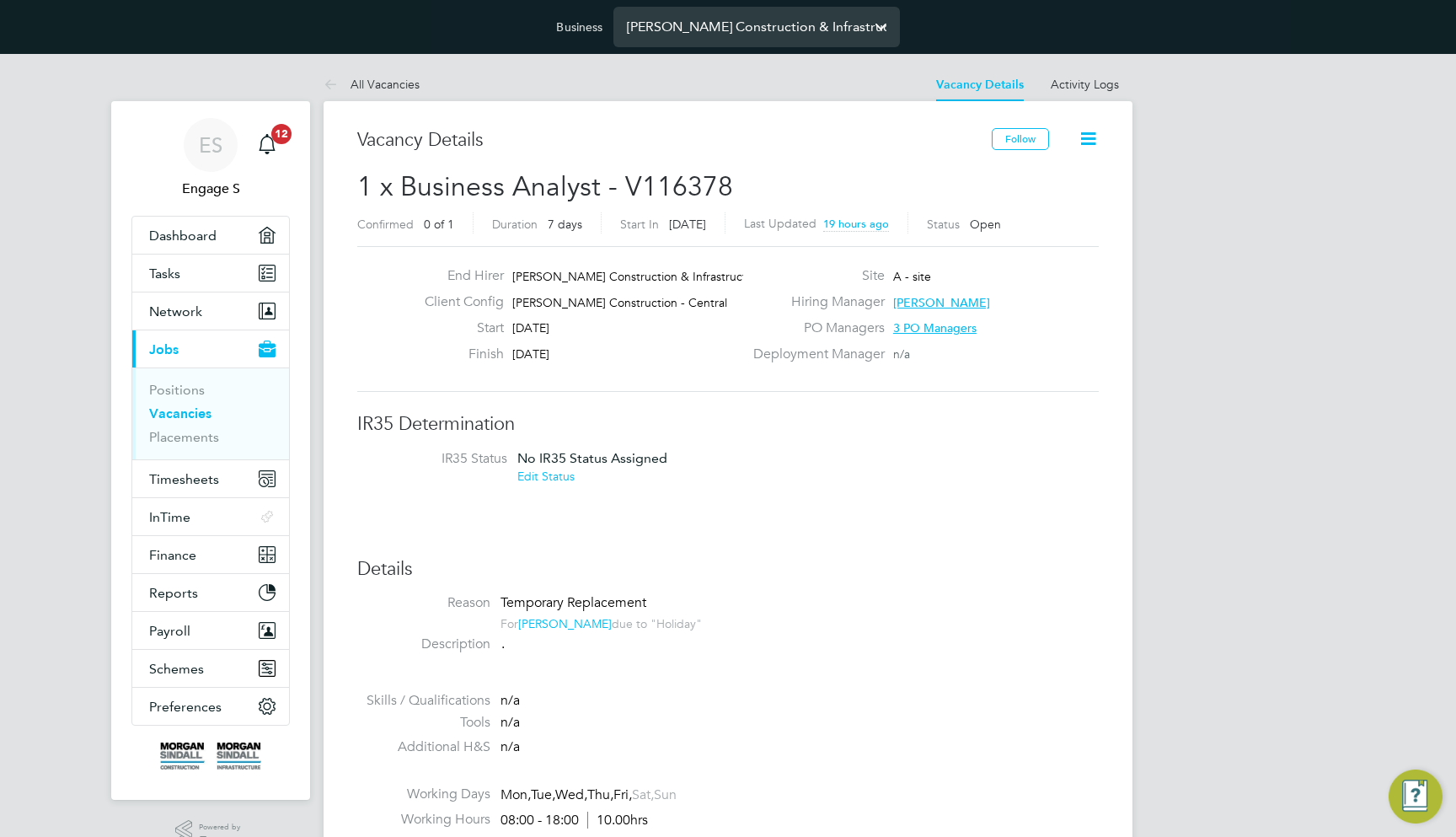
click at [714, 38] on input "[PERSON_NAME] Construction & Infrastructure Ltd" at bounding box center [757, 26] width 287 height 39
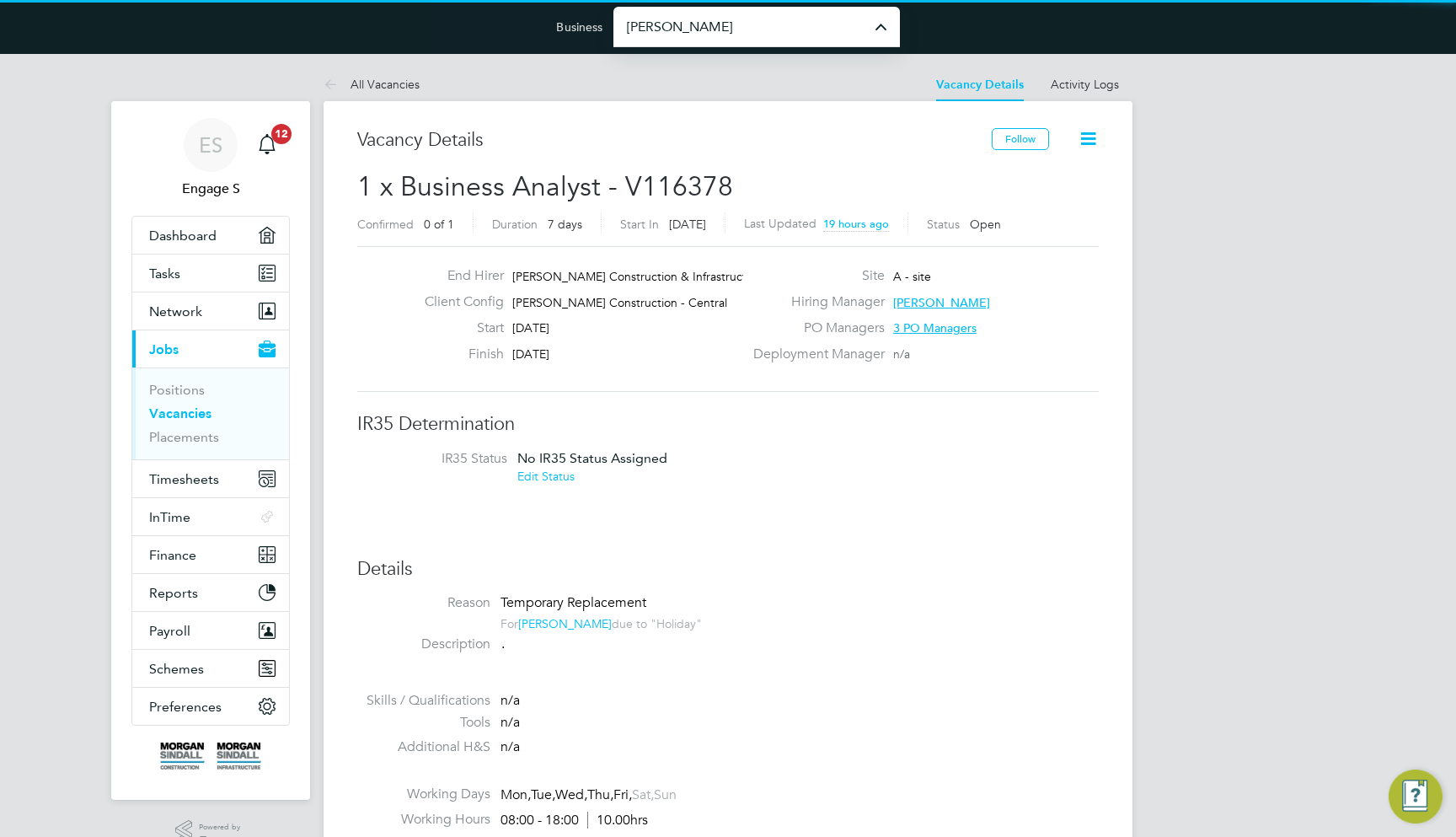
type input "[PERSON_NAME] Ltd"
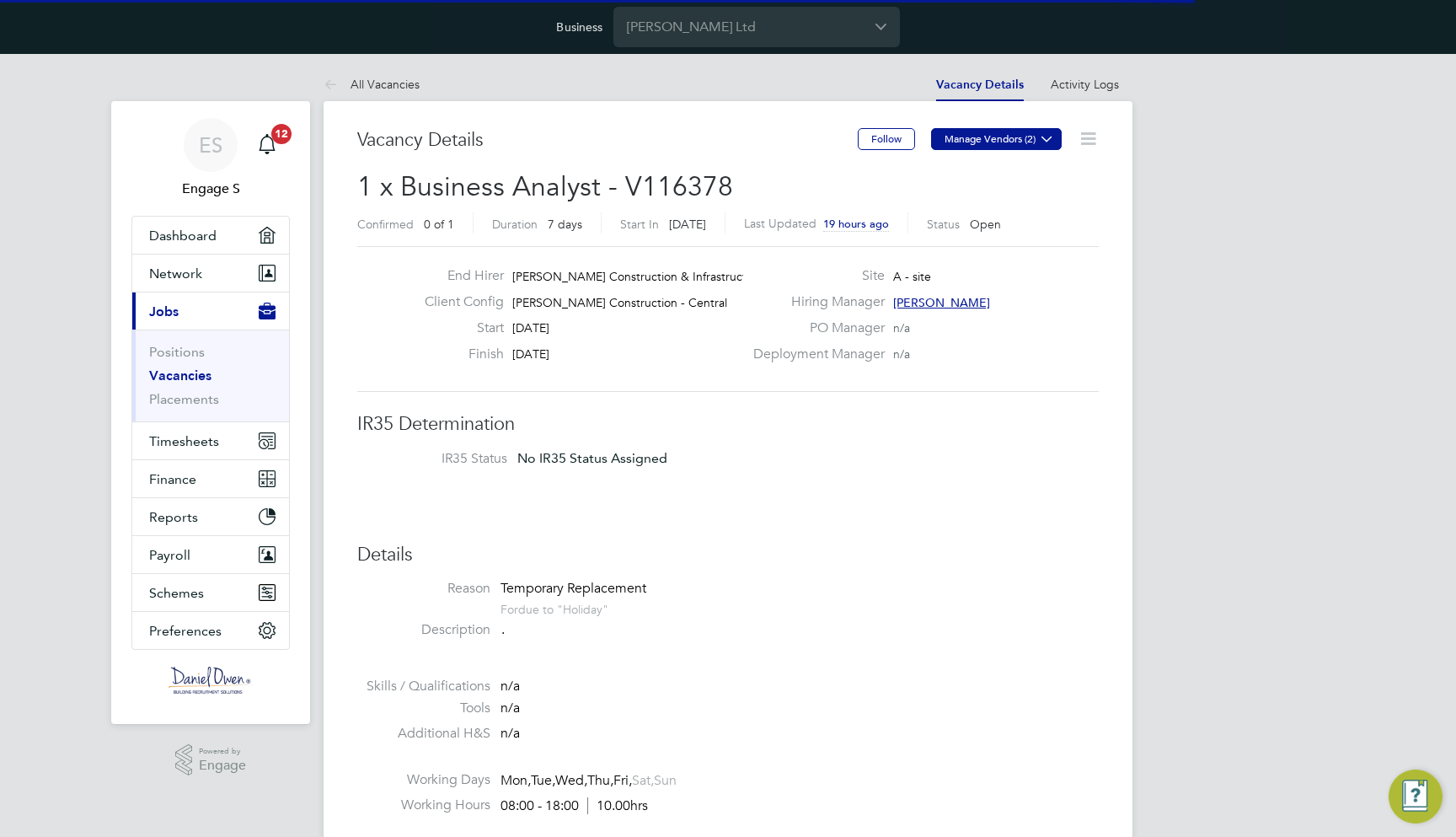
click at [989, 138] on button "Manage Vendors (2)" at bounding box center [996, 139] width 131 height 22
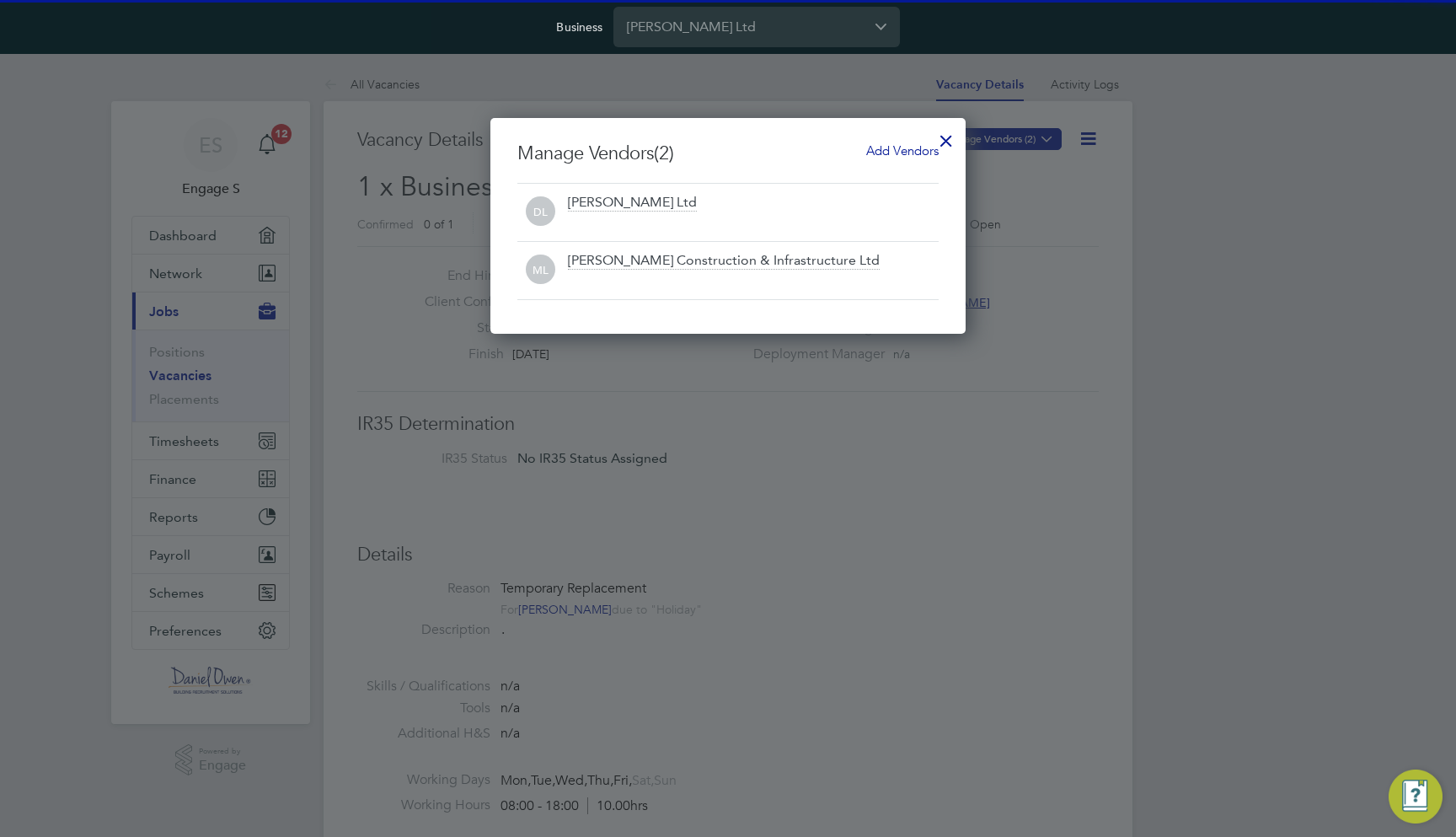
scroll to position [216, 476]
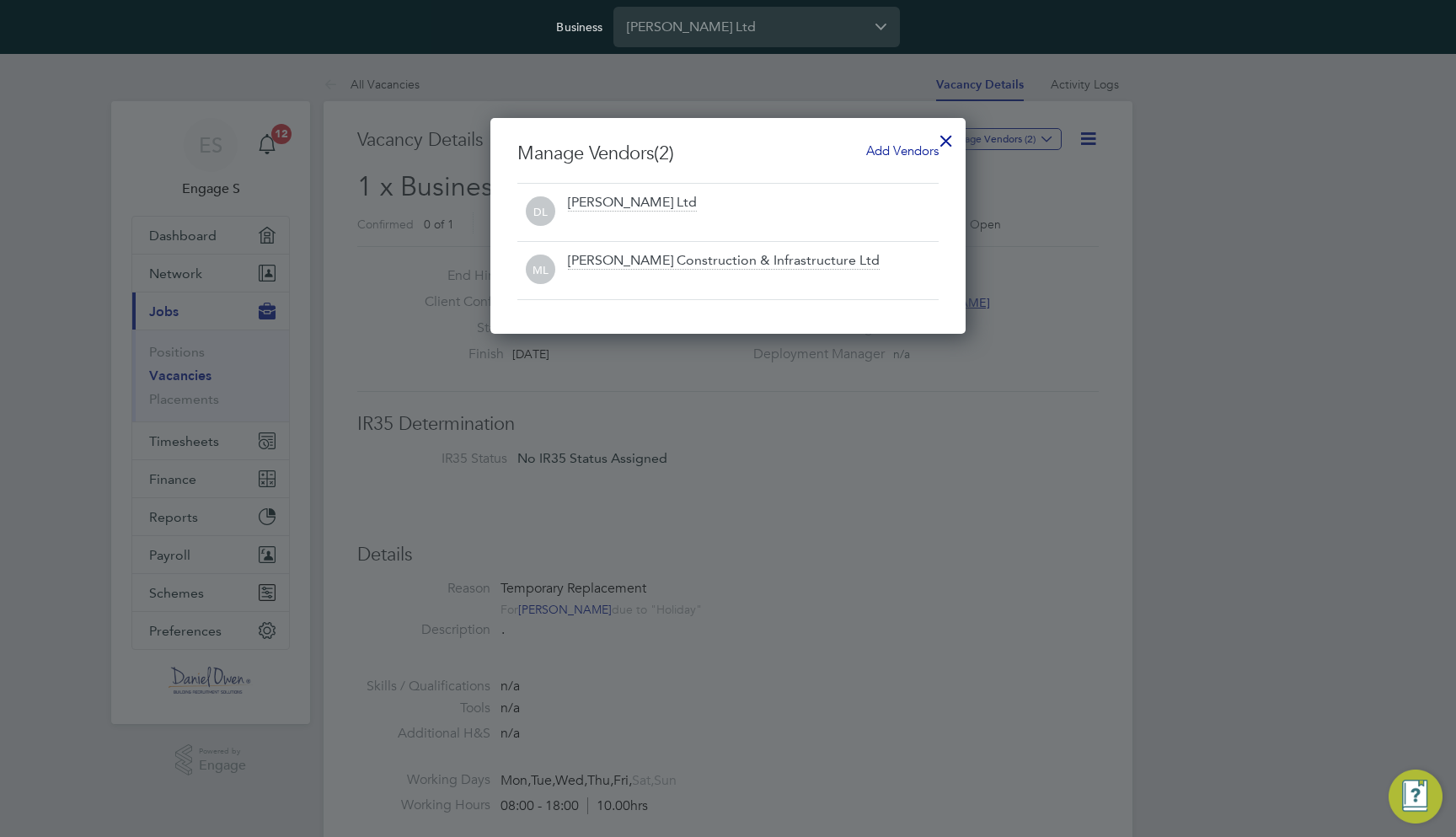
click at [953, 136] on div at bounding box center [947, 137] width 31 height 31
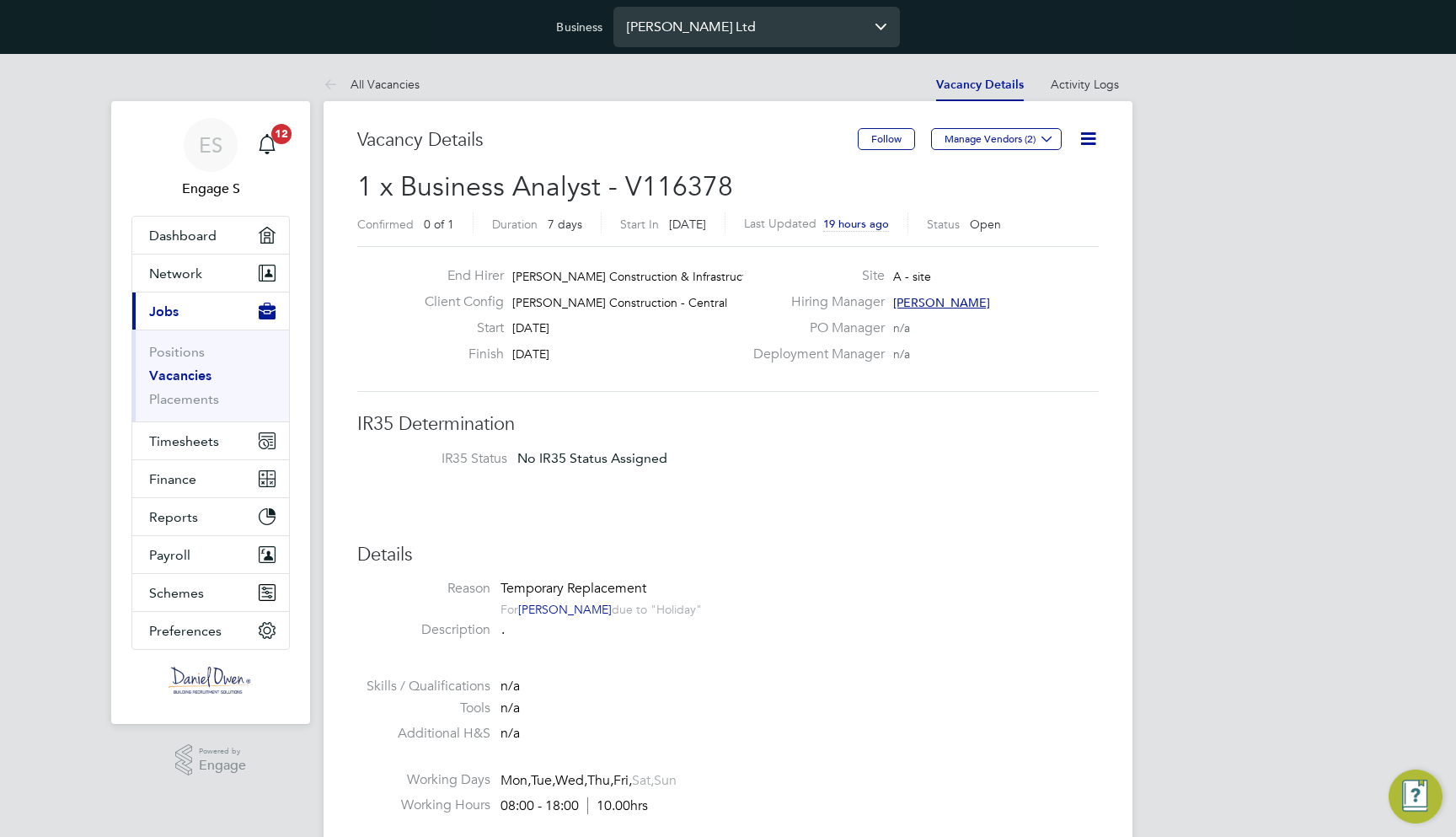
click at [776, 33] on input "[PERSON_NAME] Ltd" at bounding box center [757, 26] width 287 height 39
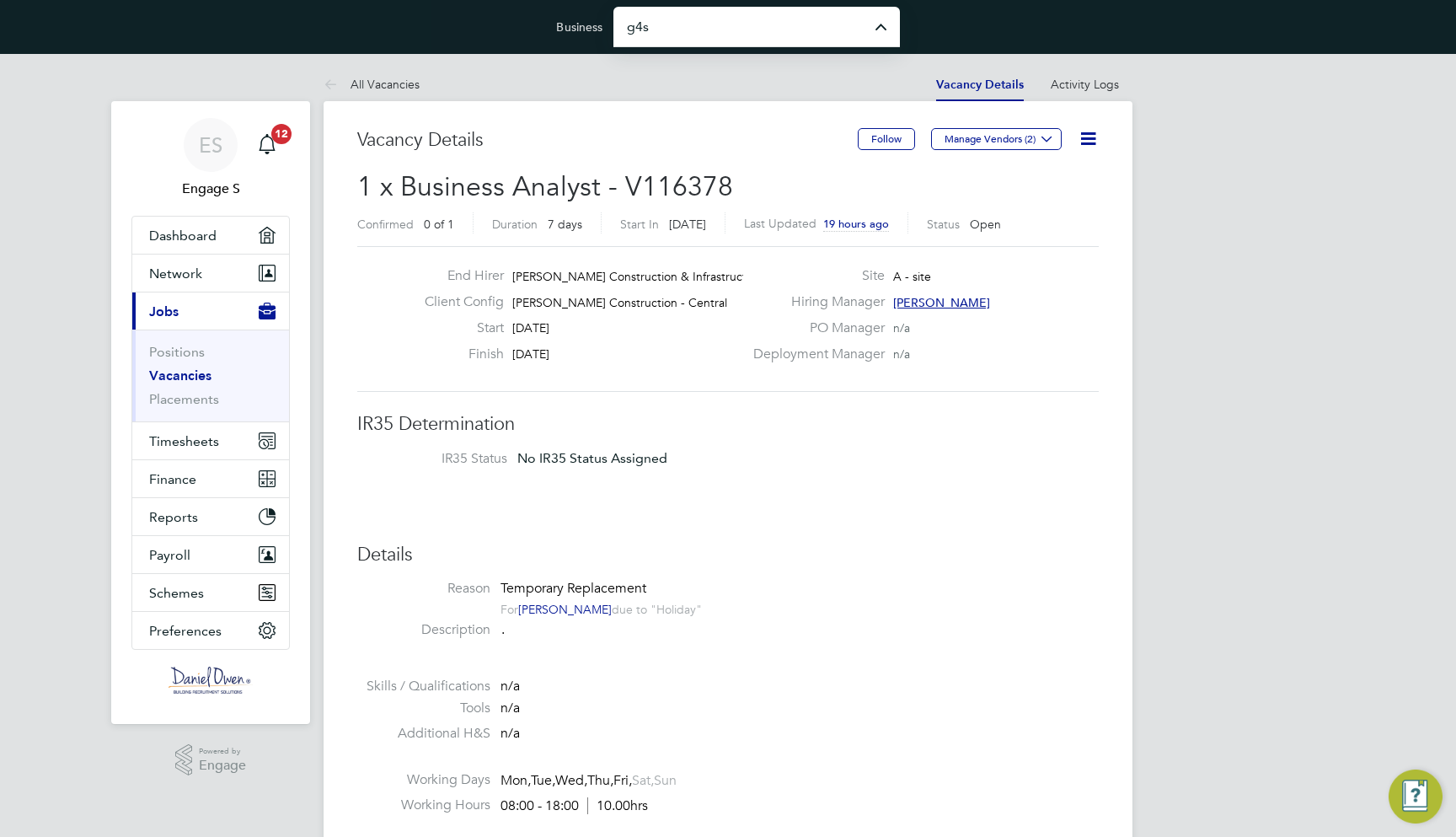
type input "G4S Facilities Management (Uk) Limited"
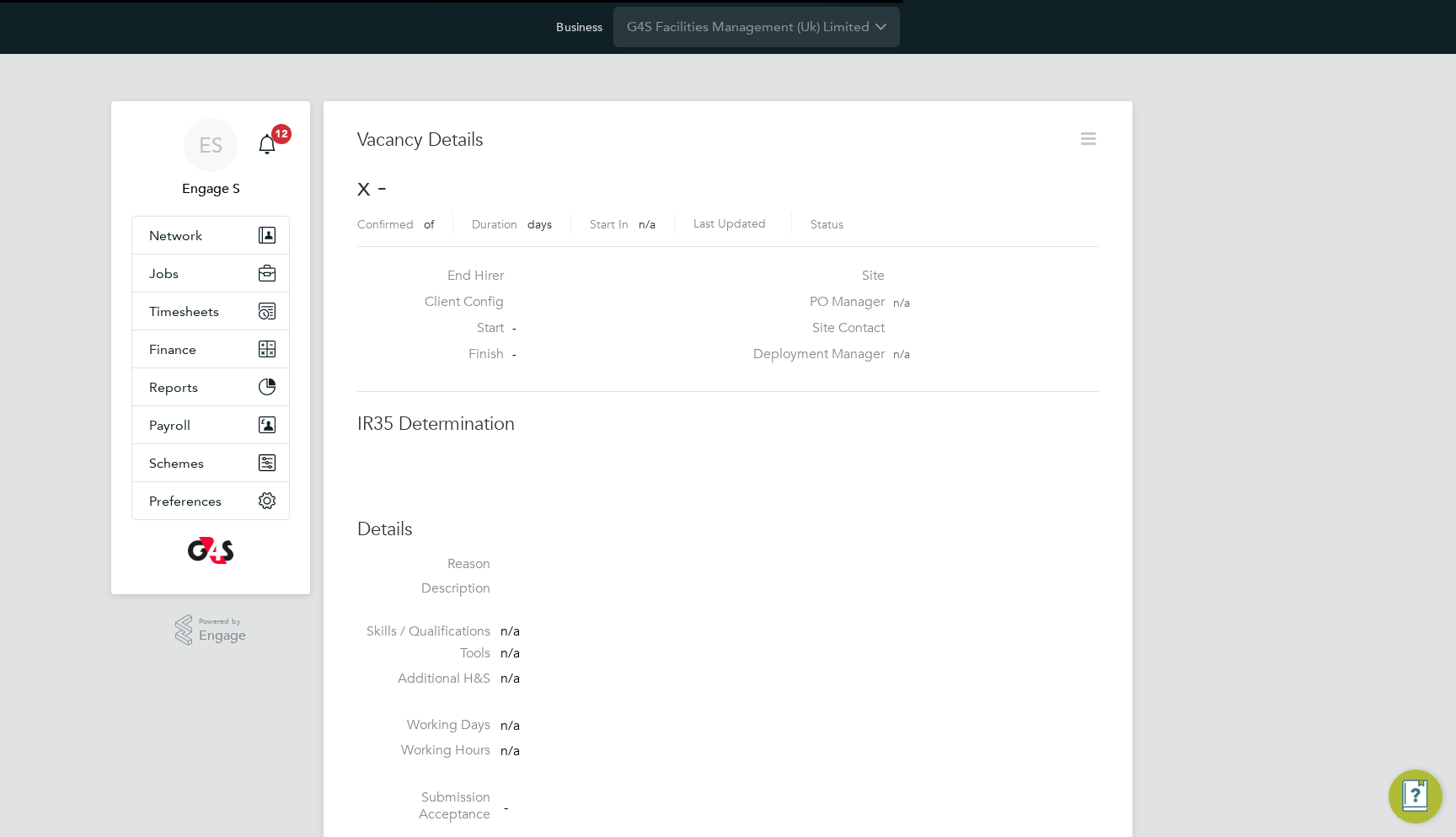
scroll to position [26, 363]
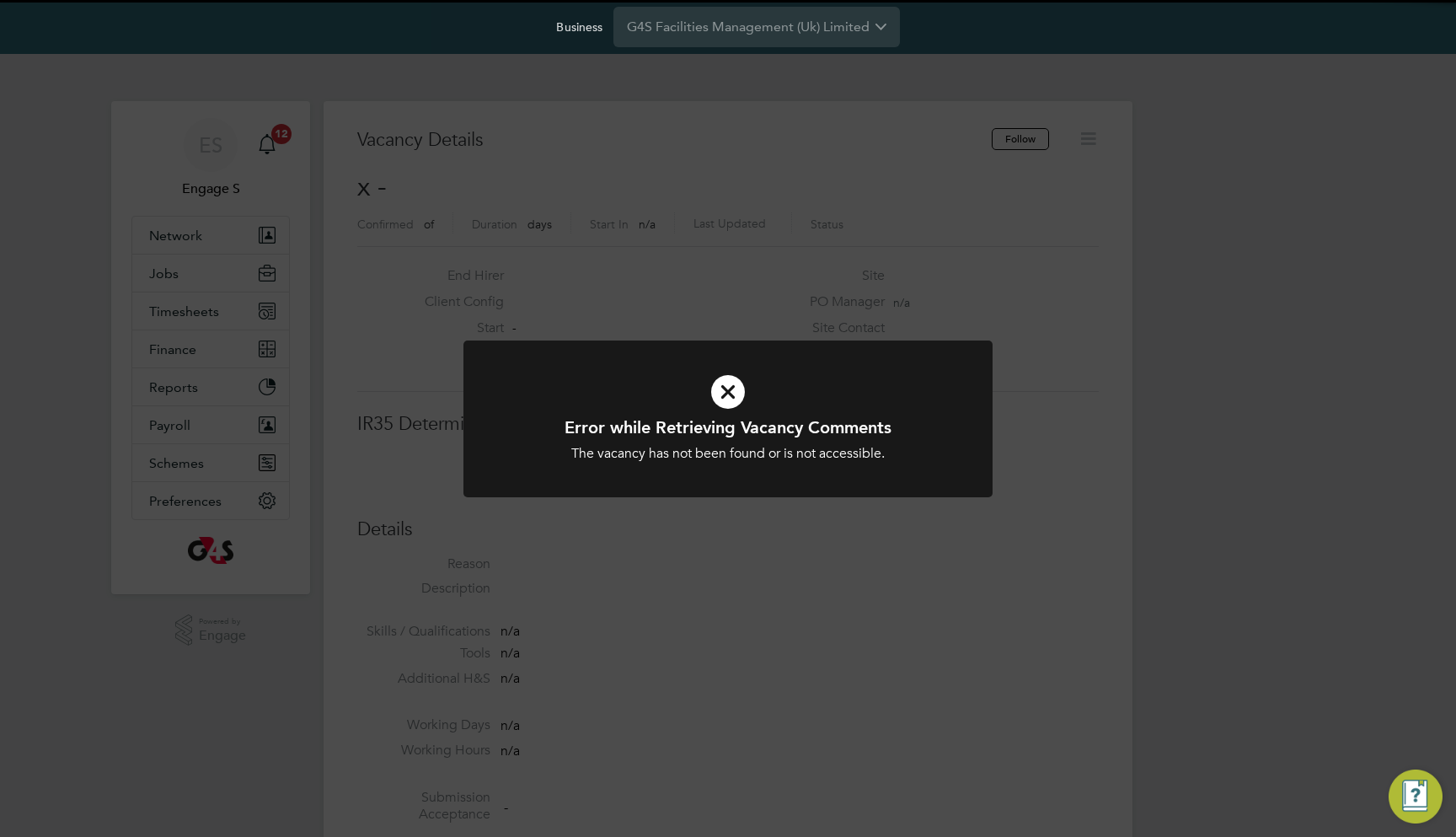
click at [767, 226] on div "Error while Retrieving Vacancy Comments The vacancy has not been found or is no…" at bounding box center [728, 418] width 1456 height 837
